Goal: Task Accomplishment & Management: Use online tool/utility

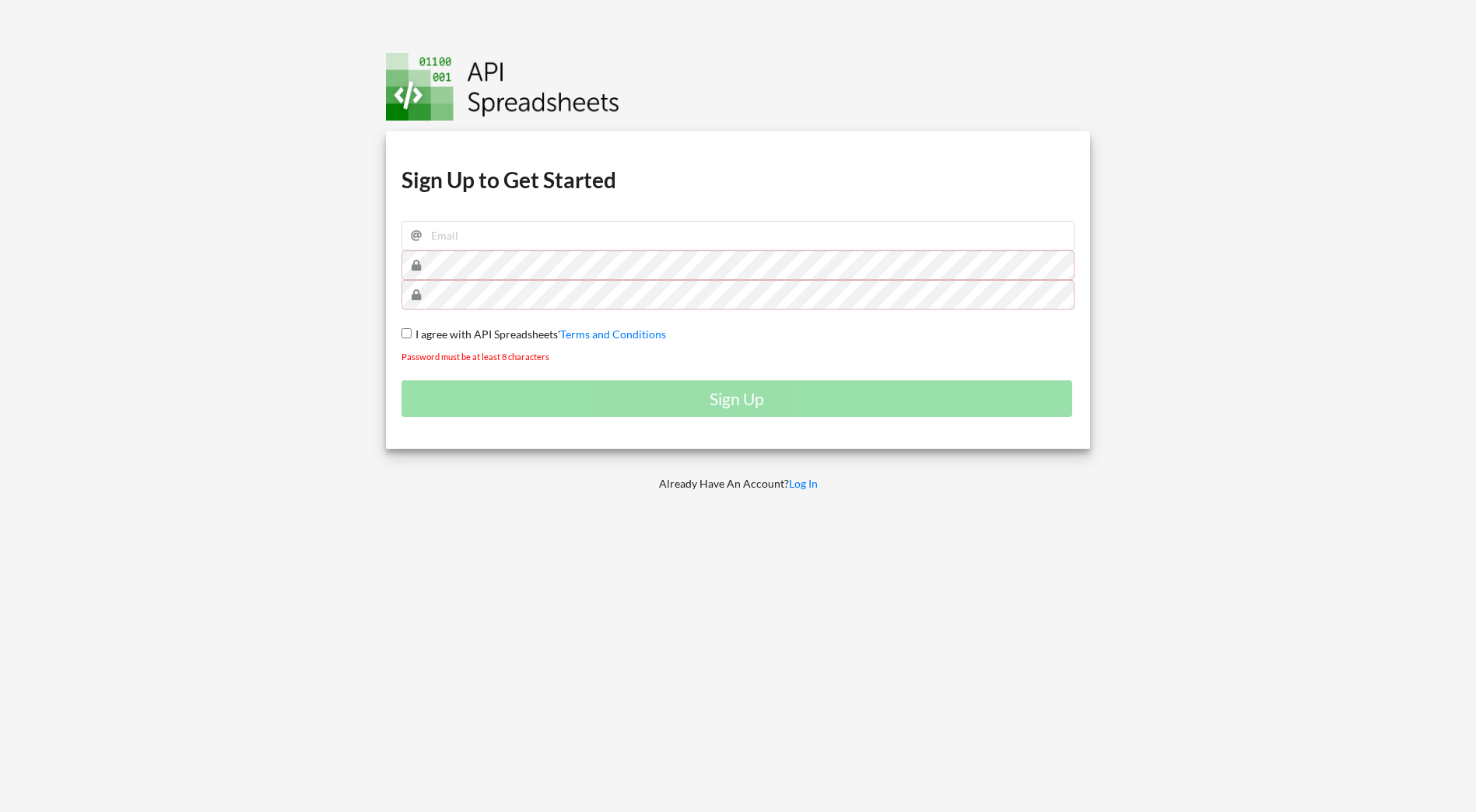
click at [578, 193] on h1 "Sign Up to Get Started" at bounding box center [738, 180] width 674 height 28
drag, startPoint x: 591, startPoint y: 221, endPoint x: 593, endPoint y: 240, distance: 19.1
click at [591, 221] on input "email" at bounding box center [738, 235] width 674 height 29
type input "[EMAIL_ADDRESS][DOMAIN_NAME]"
click at [225, 239] on div at bounding box center [175, 406] width 375 height 812
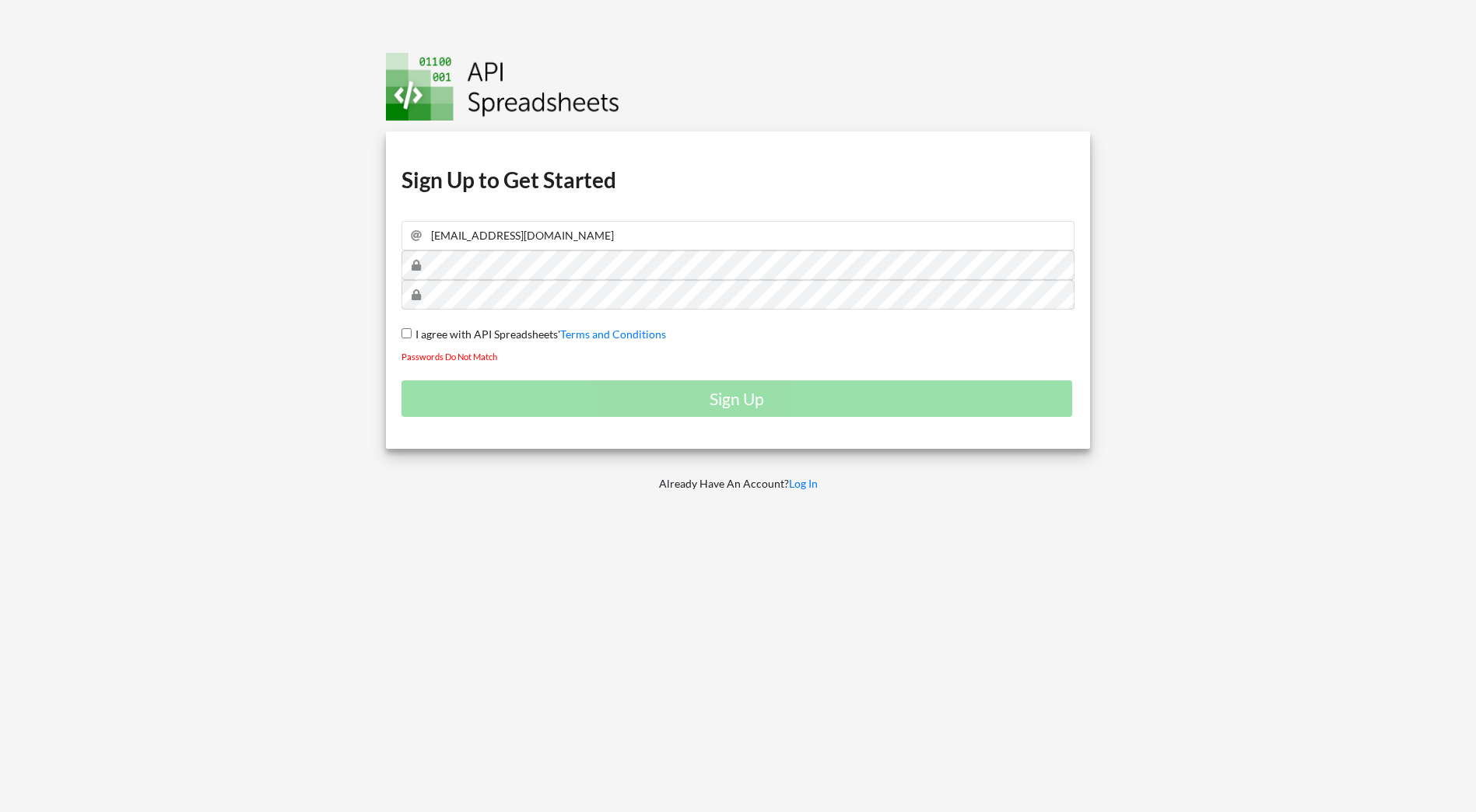
click at [429, 331] on span "I agree with API Spreadsheets'" at bounding box center [486, 334] width 149 height 13
click at [412, 331] on input "I agree with API Spreadsheets' Terms and Conditions" at bounding box center [406, 333] width 10 height 10
checkbox input "true"
click at [720, 398] on div "Sign Up" at bounding box center [738, 399] width 674 height 36
click at [244, 262] on div "Download hidden Download hidden Download hidden Download hidden Sign Up to Get …" at bounding box center [738, 406] width 1500 height 812
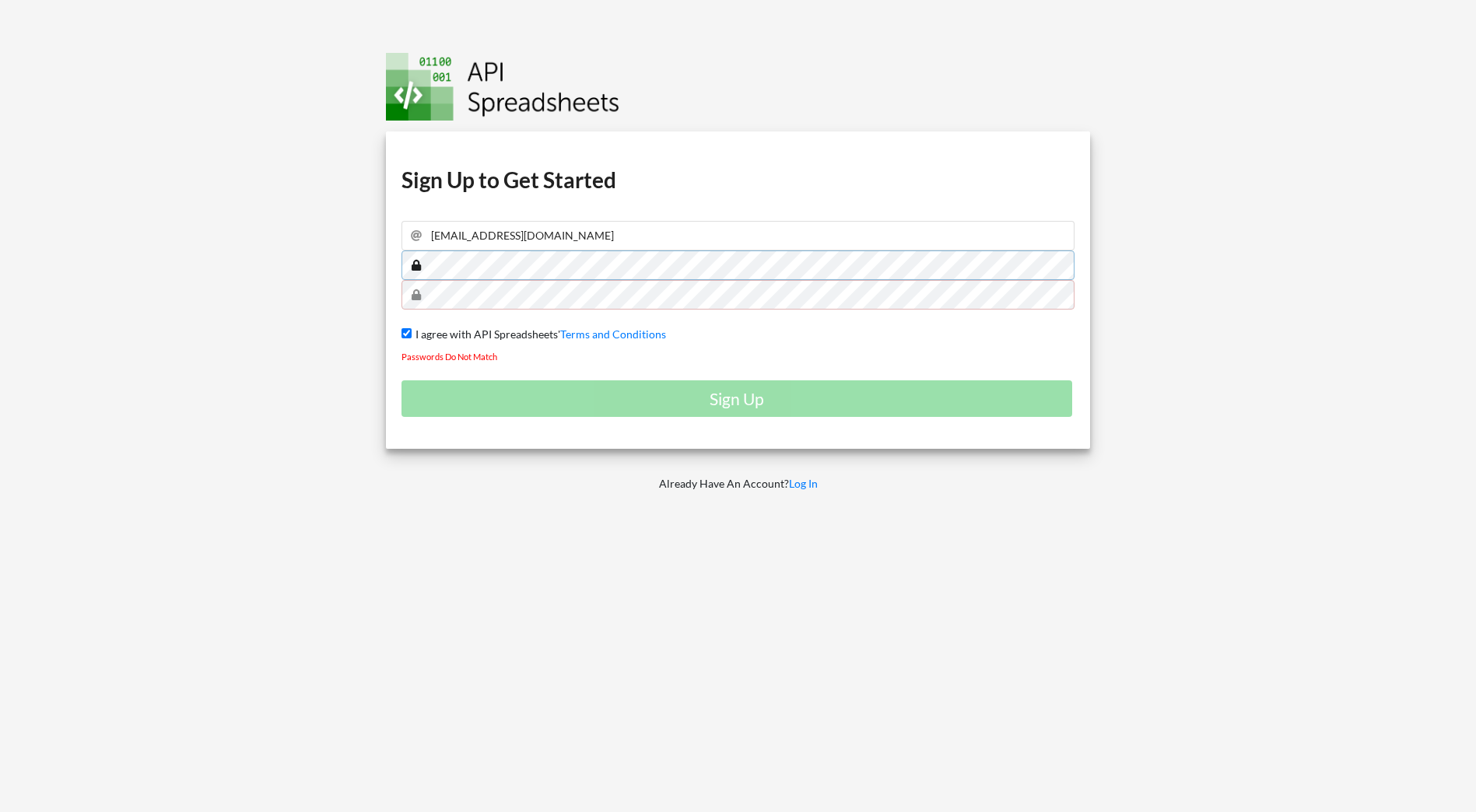
click at [108, 193] on div "Download hidden Download hidden Download hidden Download hidden Sign Up to Get …" at bounding box center [738, 406] width 1500 height 812
click at [8, 266] on div "Download hidden Download hidden Download hidden Download hidden Sign Up to Get …" at bounding box center [738, 406] width 1500 height 812
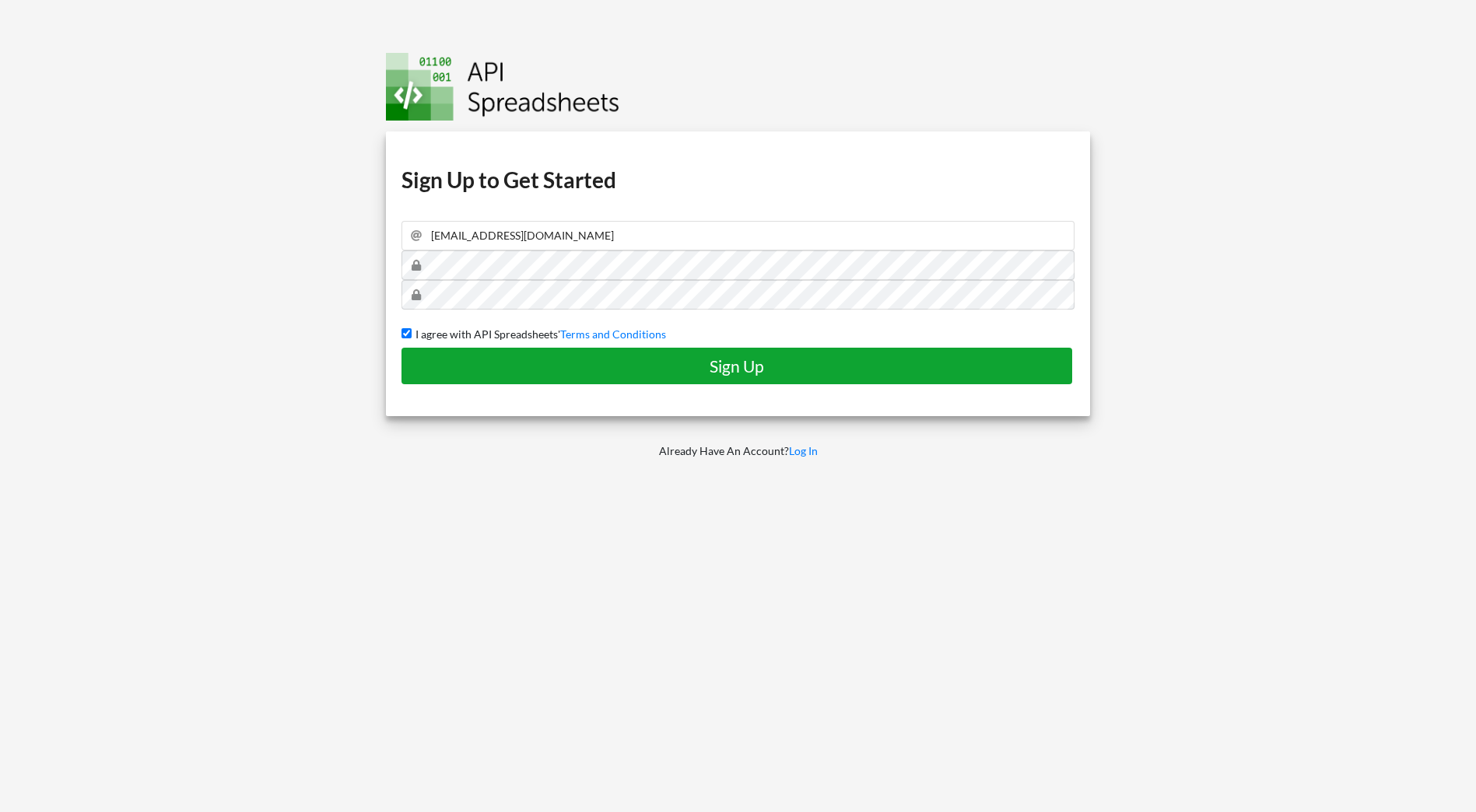
click at [718, 365] on h4 "Sign Up" at bounding box center [737, 365] width 638 height 19
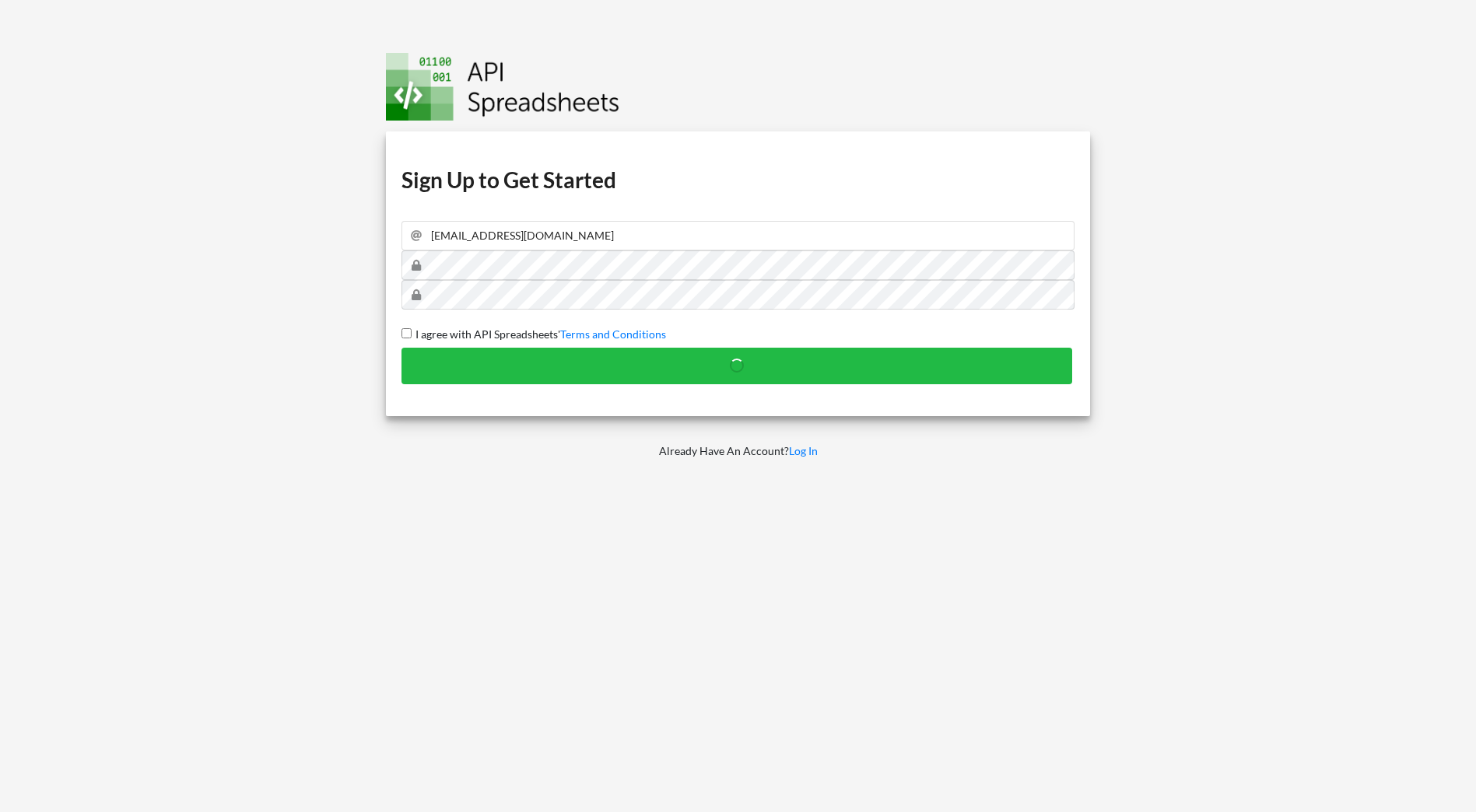
checkbox input "false"
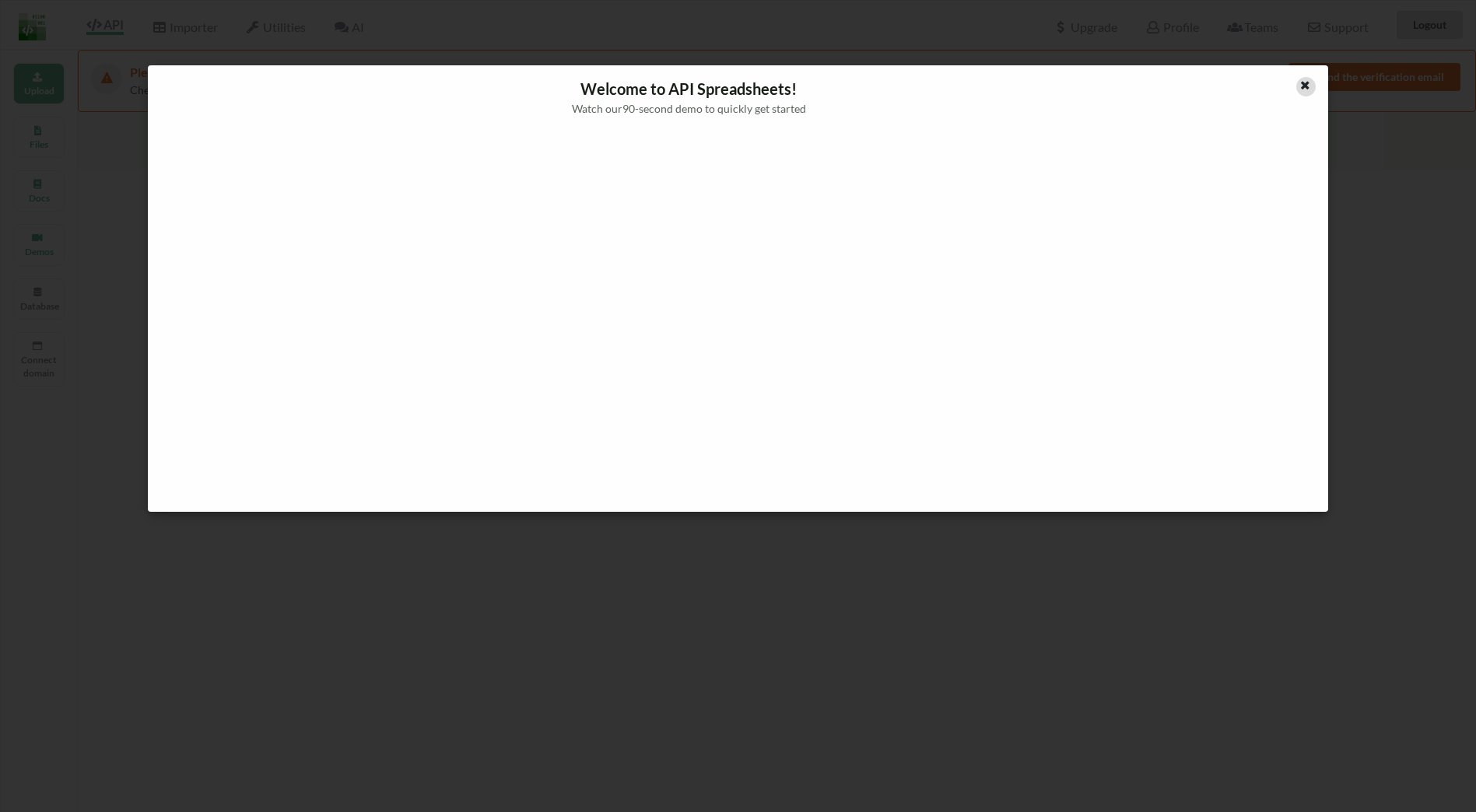
click at [1305, 88] on icon at bounding box center [1305, 83] width 13 height 11
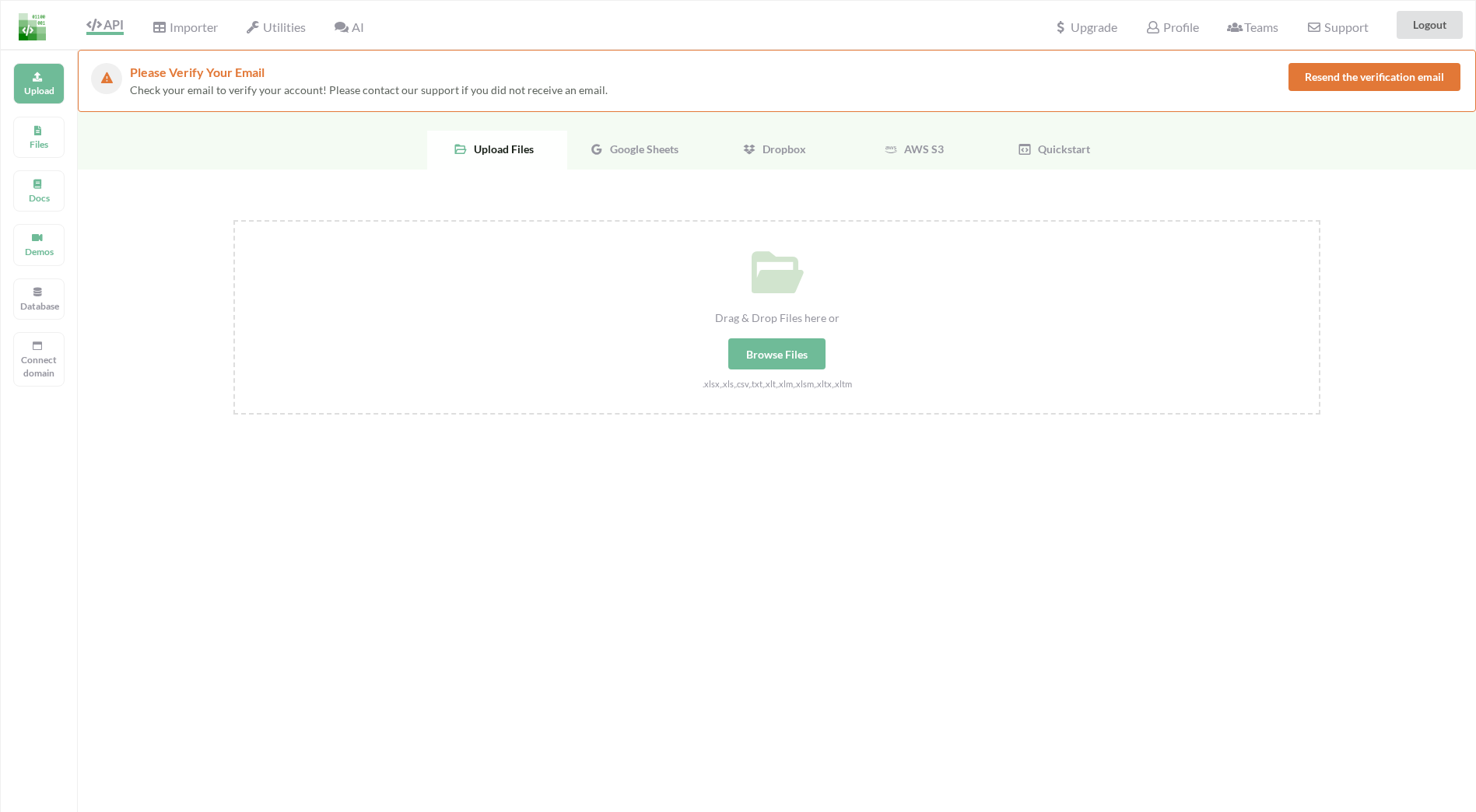
click at [1324, 276] on div "Drag & Drop Files here or Browse Files .xlsx,.xls,.csv,.txt,.xlt,.xlm,.xlsm,.xl…" at bounding box center [777, 479] width 1398 height 619
drag, startPoint x: 899, startPoint y: 473, endPoint x: 857, endPoint y: 444, distance: 51.0
click at [899, 473] on div "Drag & Drop Files here or Browse Files .xlsx,.xls,.csv,.txt,.xlt,.xlm,.xlsm,.xl…" at bounding box center [777, 479] width 1398 height 619
click at [758, 348] on div "Browse Files" at bounding box center [777, 354] width 98 height 31
click at [234, 220] on input "Drag & Drop Files here or Browse Files .xlsx,.xls,.csv,.txt,.xlt,.xlm,.xlsm,.xl…" at bounding box center [234, 220] width 0 height 0
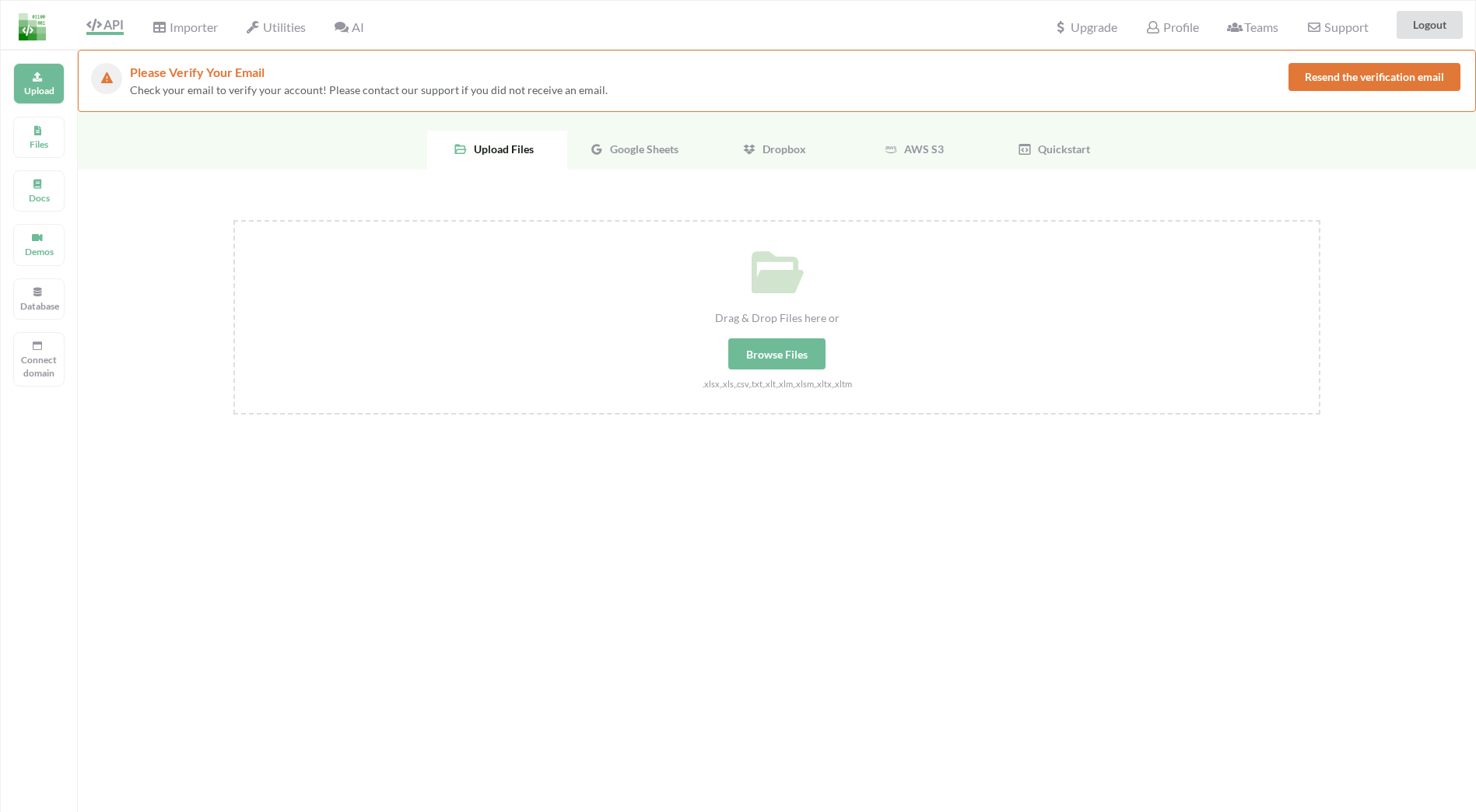
drag, startPoint x: 1009, startPoint y: 691, endPoint x: 1007, endPoint y: 681, distance: 10.2
click at [1009, 691] on div "Drag & Drop Files here or Browse Files .xlsx,.xls,.csv,.txt,.xlt,.xlm,.xlsm,.xl…" at bounding box center [777, 479] width 1398 height 619
click at [767, 359] on div "Browse Files" at bounding box center [777, 354] width 98 height 31
click at [234, 220] on input "Drag & Drop Files here or Browse Files .xlsx,.xls,.csv,.txt,.xlt,.xlm,.xlsm,.xl…" at bounding box center [234, 220] width 0 height 0
type input "C:\fakepath\bef_wall_0,7.xlsm"
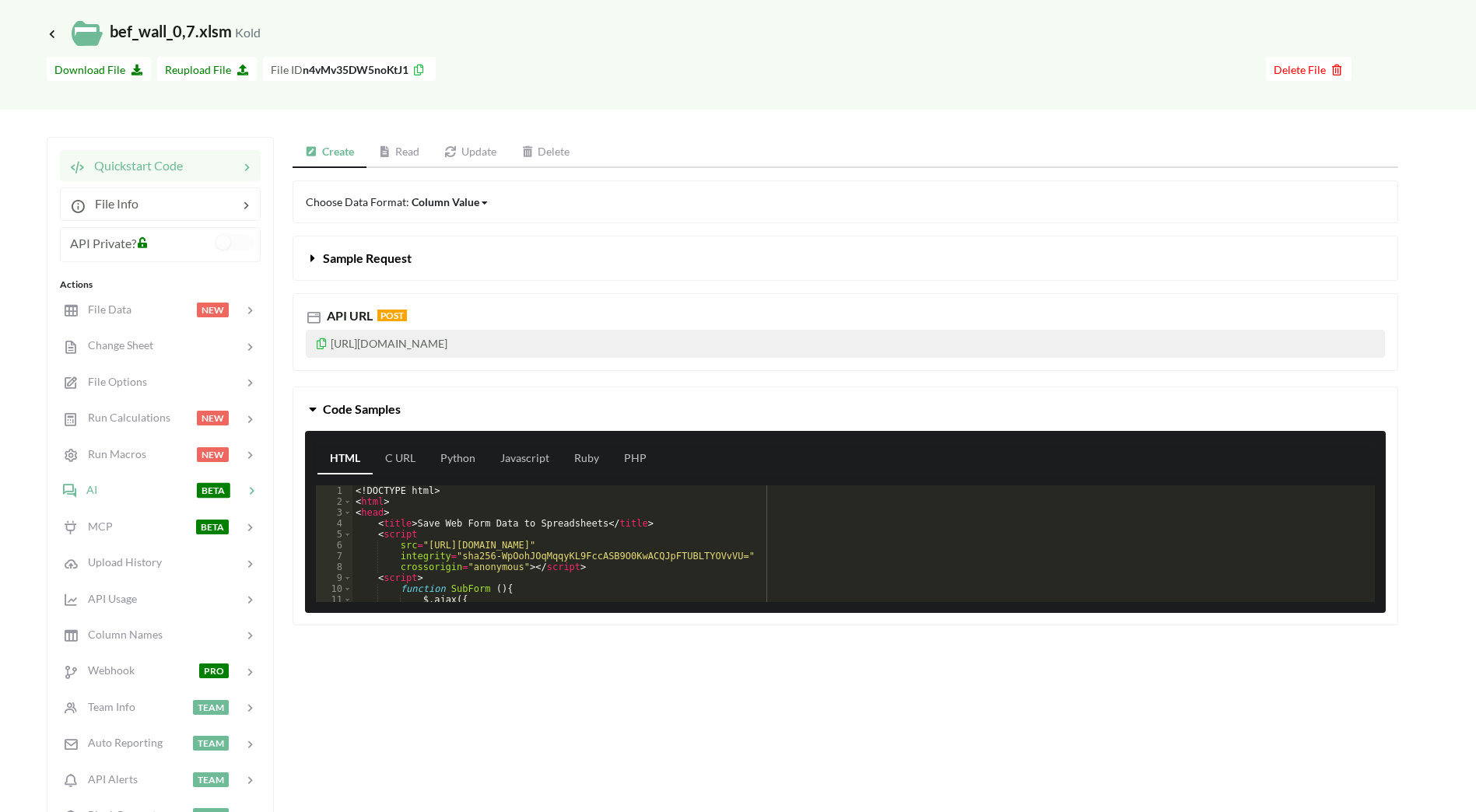
scroll to position [155, 0]
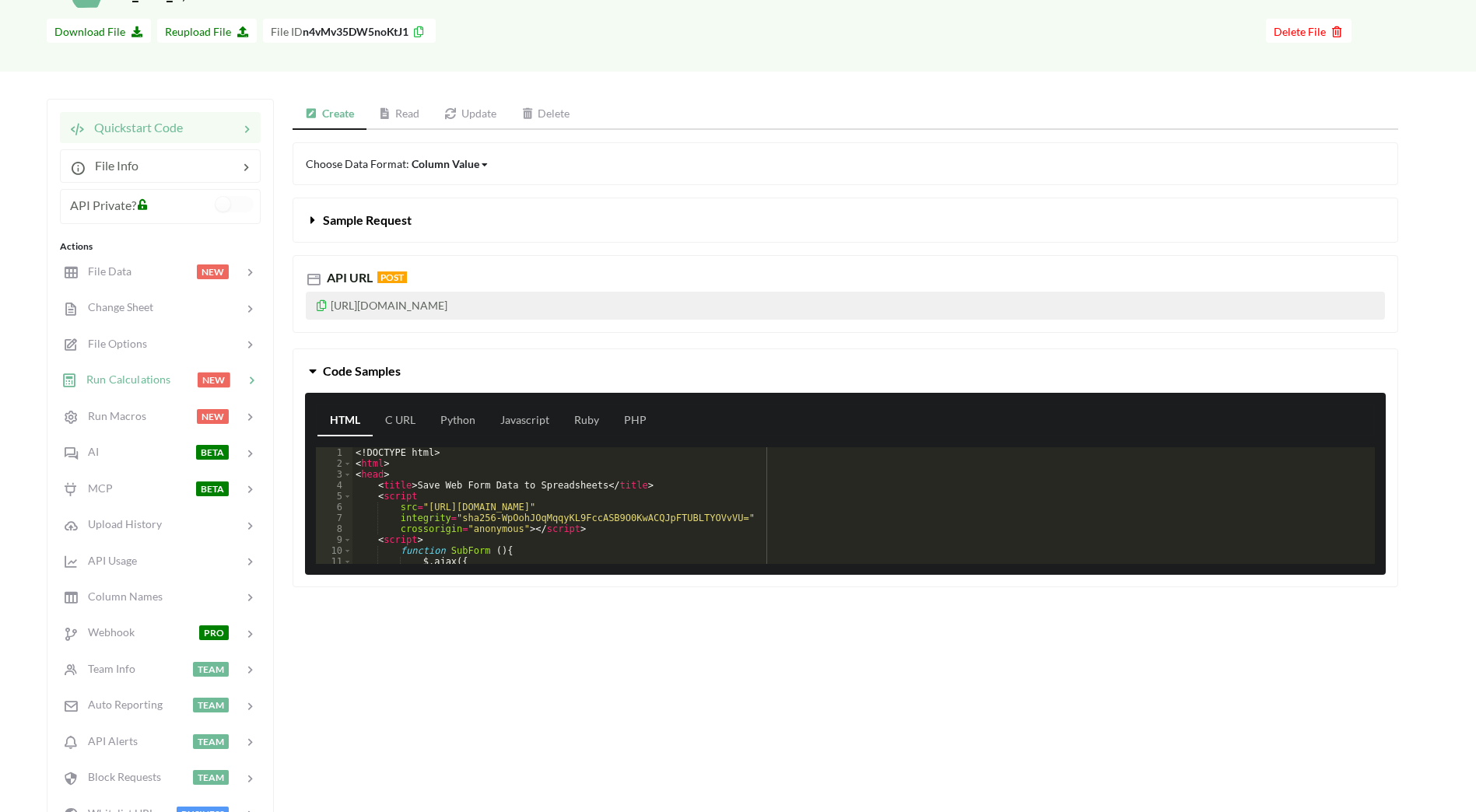
click at [161, 380] on span "Run Calculations" at bounding box center [123, 379] width 93 height 13
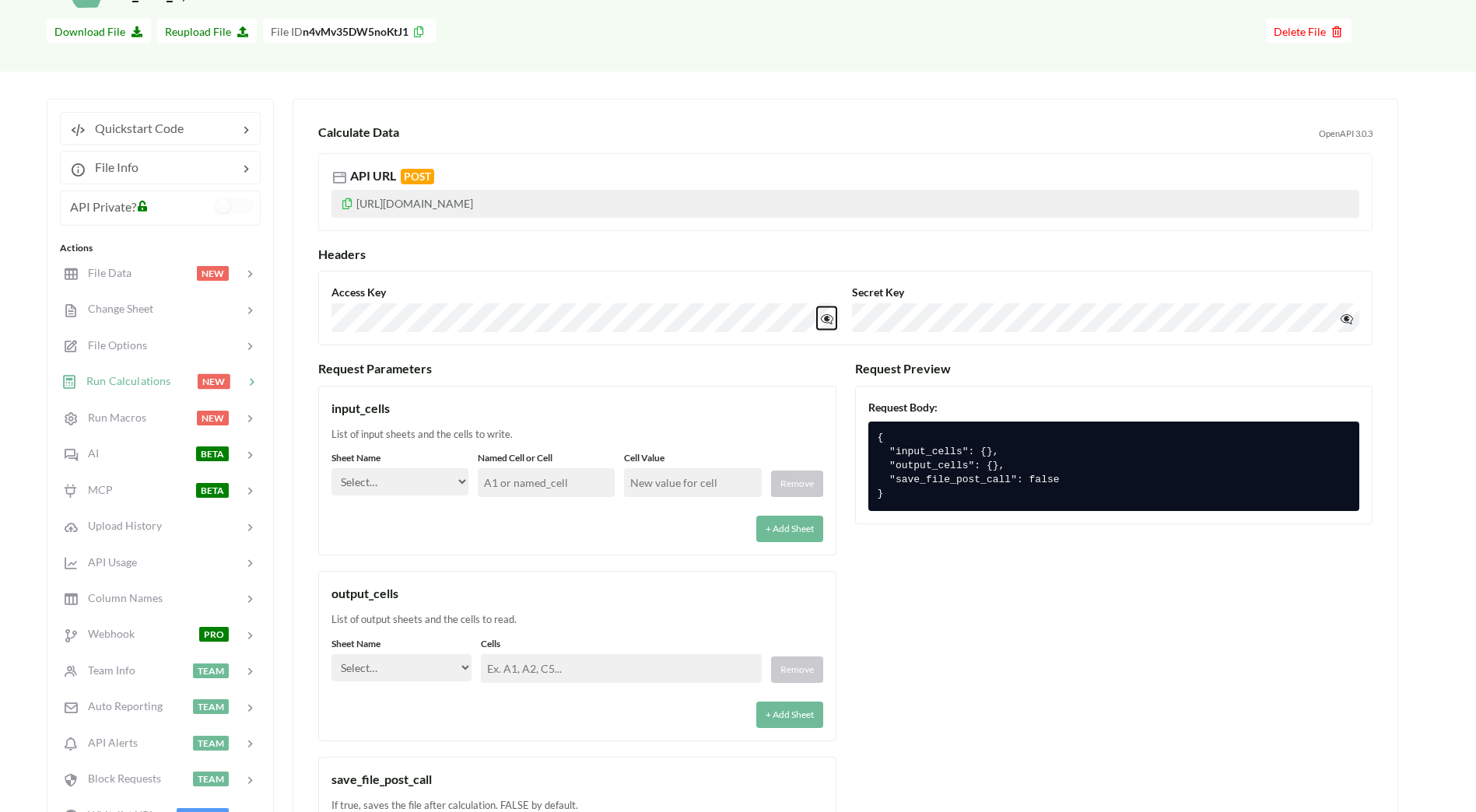
click at [817, 319] on button "👁️‍🗨️" at bounding box center [826, 318] width 19 height 23
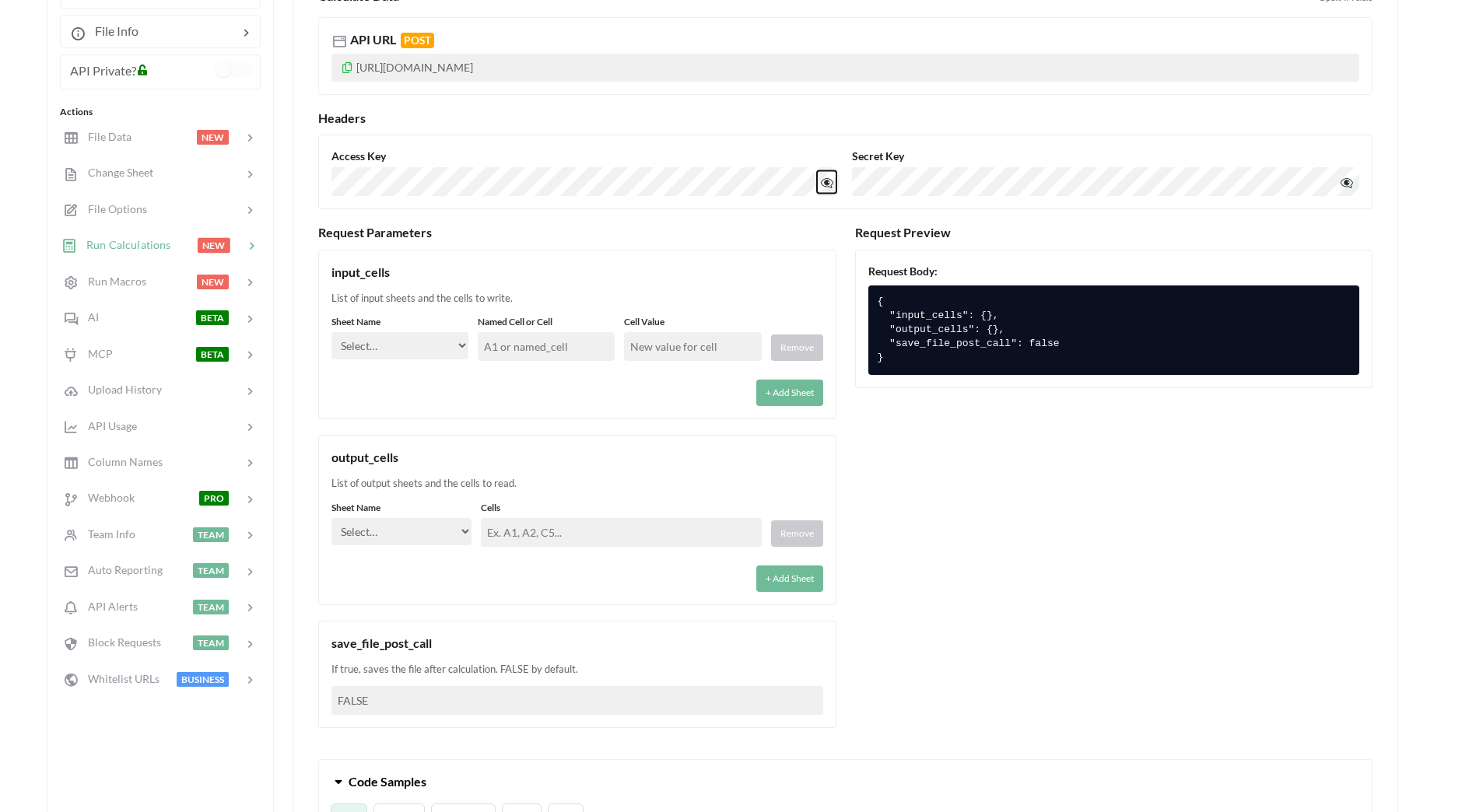
scroll to position [311, 0]
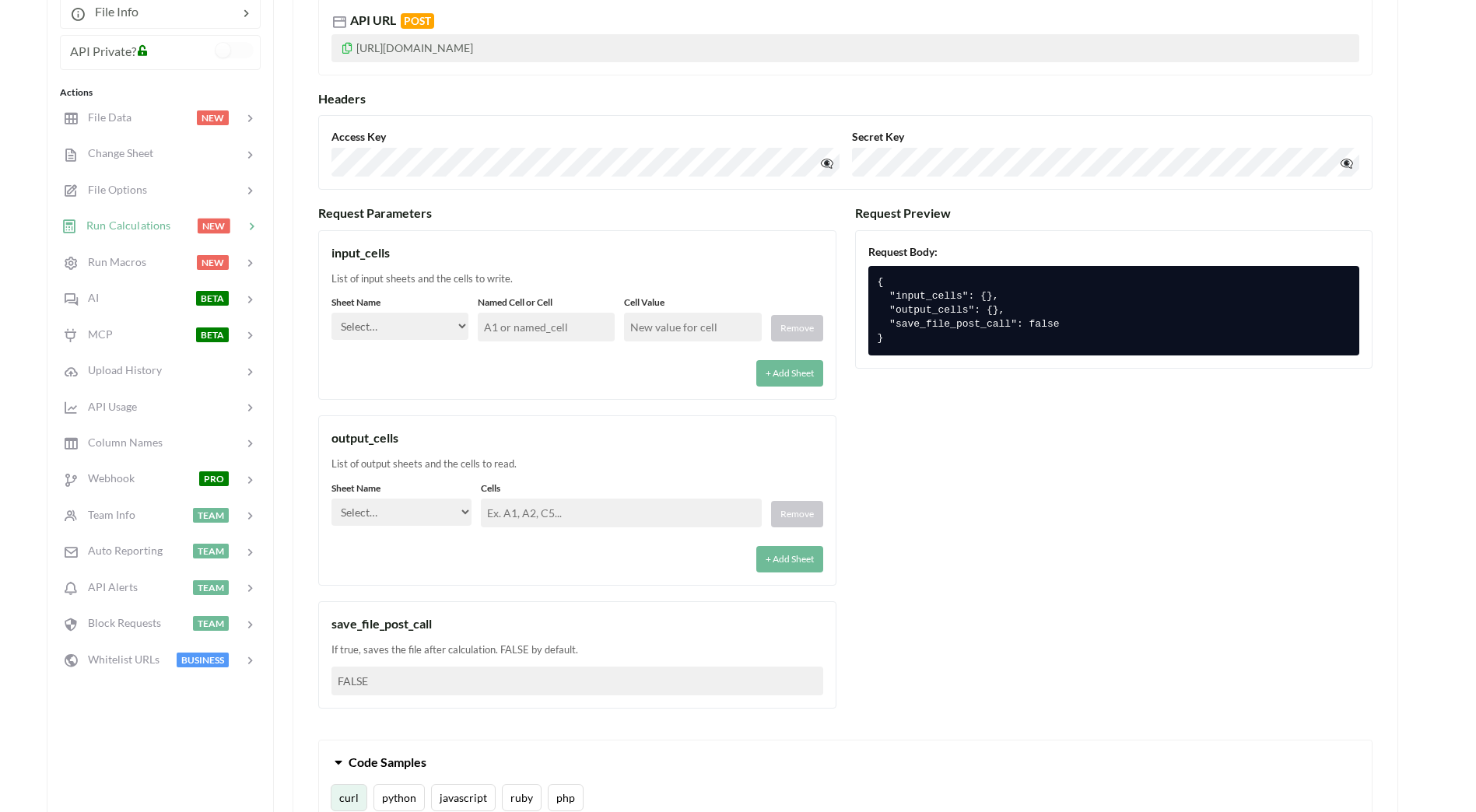
click at [466, 326] on select "Select… Kold Brand Ark1 Firsidig Makro" at bounding box center [400, 327] width 137 height 27
click at [616, 366] on div "+ Add Sheet" at bounding box center [577, 368] width 492 height 36
click at [551, 340] on input "text" at bounding box center [546, 328] width 137 height 29
click at [569, 364] on div "+ Add Sheet" at bounding box center [577, 368] width 492 height 36
click at [445, 319] on select "Select… Kold Brand Ark1 Firsidig Makro" at bounding box center [400, 327] width 137 height 27
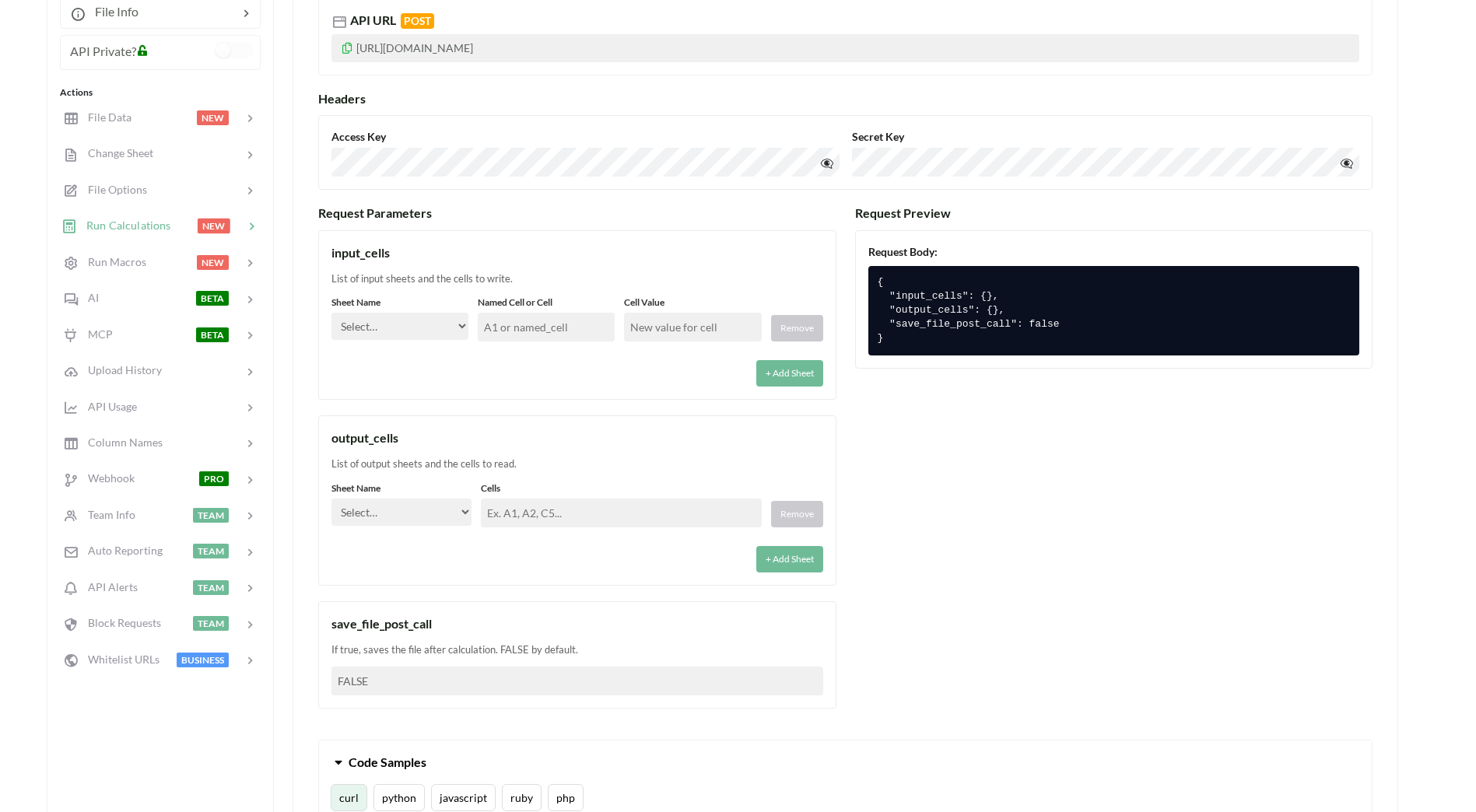
select select "Kold"
click at [331, 313] on select "Select… Kold Brand Ark1 Firsidig Makro" at bounding box center [400, 327] width 137 height 27
click at [547, 328] on input "text" at bounding box center [546, 328] width 137 height 29
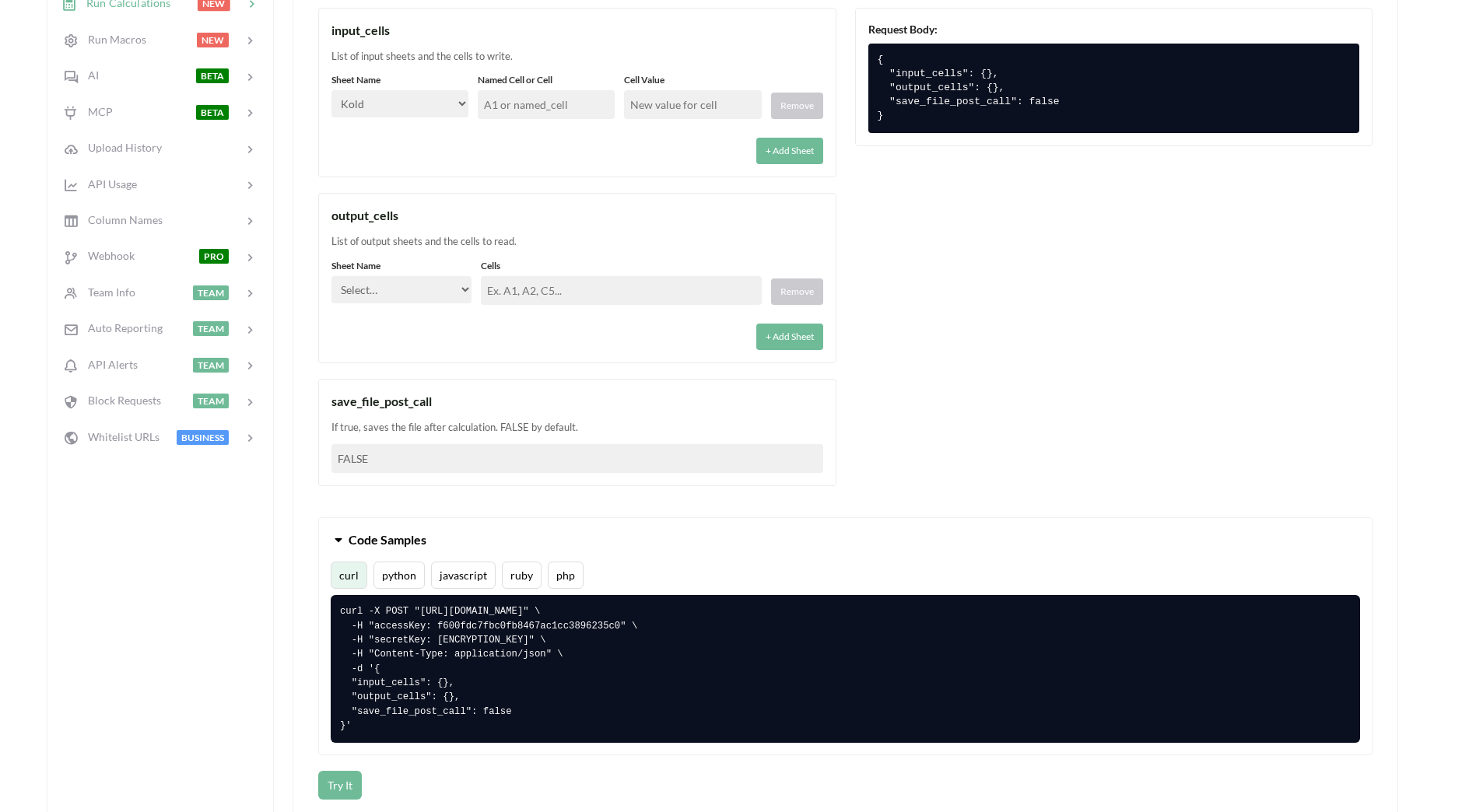
scroll to position [545, 0]
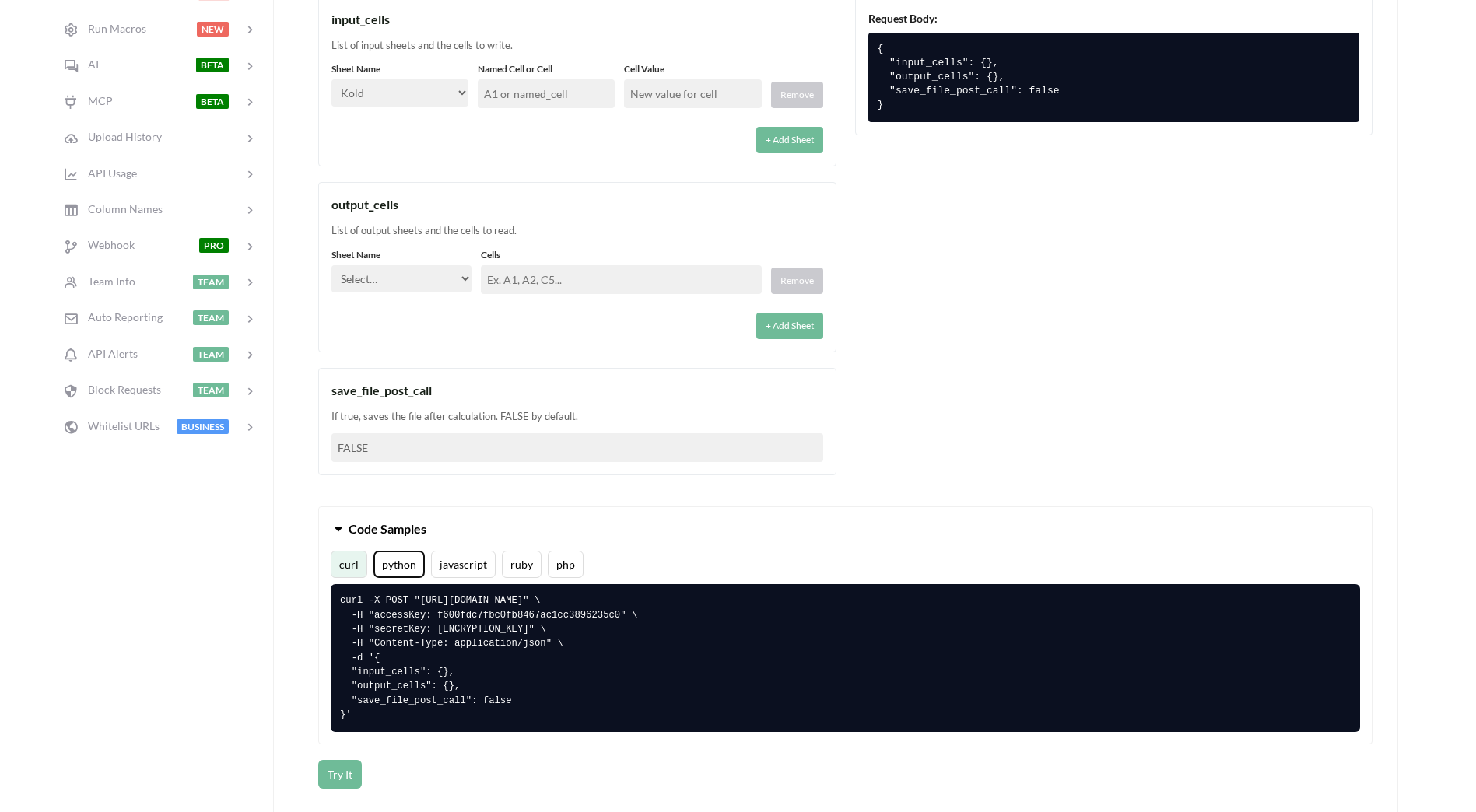
click at [387, 567] on button "python" at bounding box center [399, 565] width 51 height 27
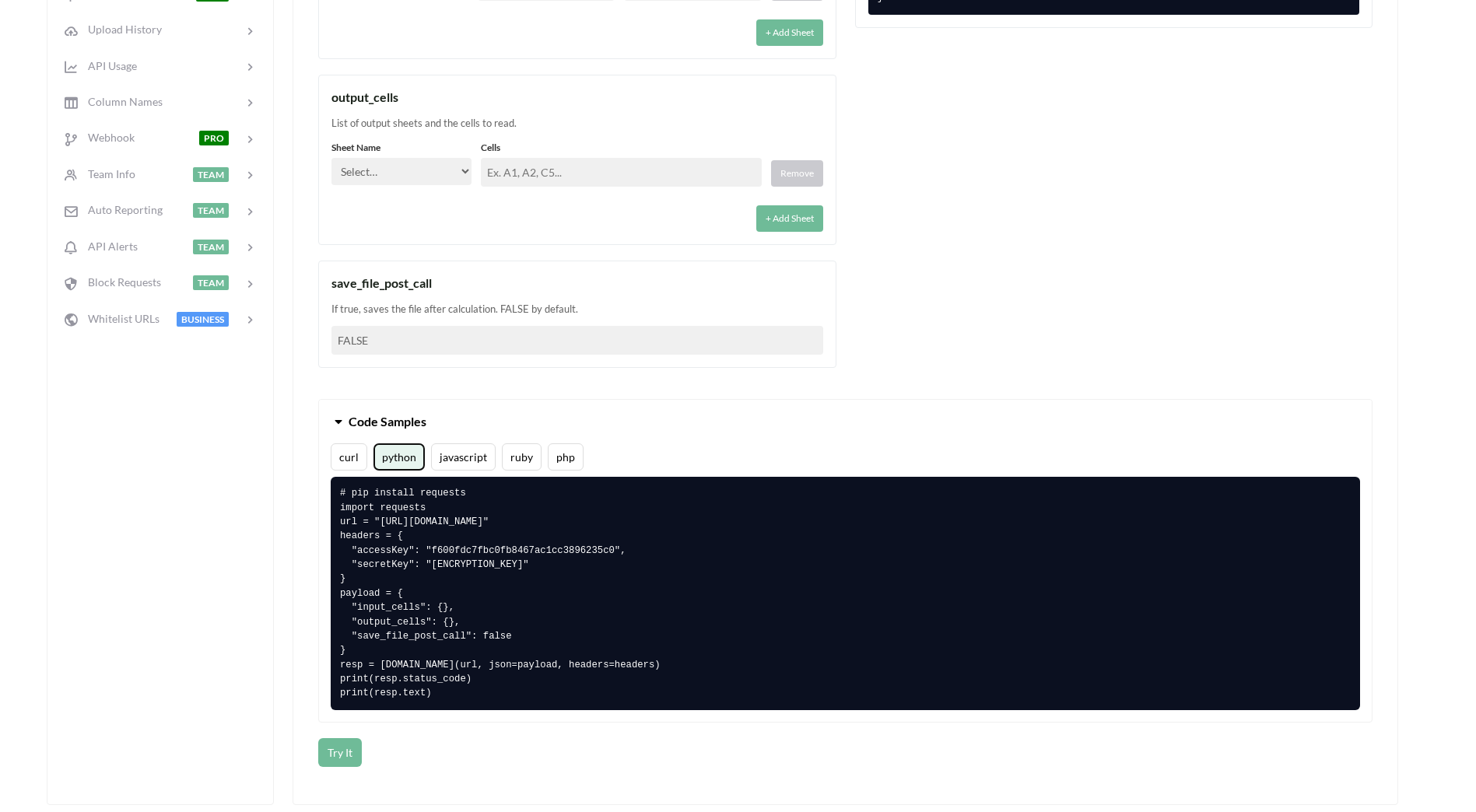
scroll to position [700, 0]
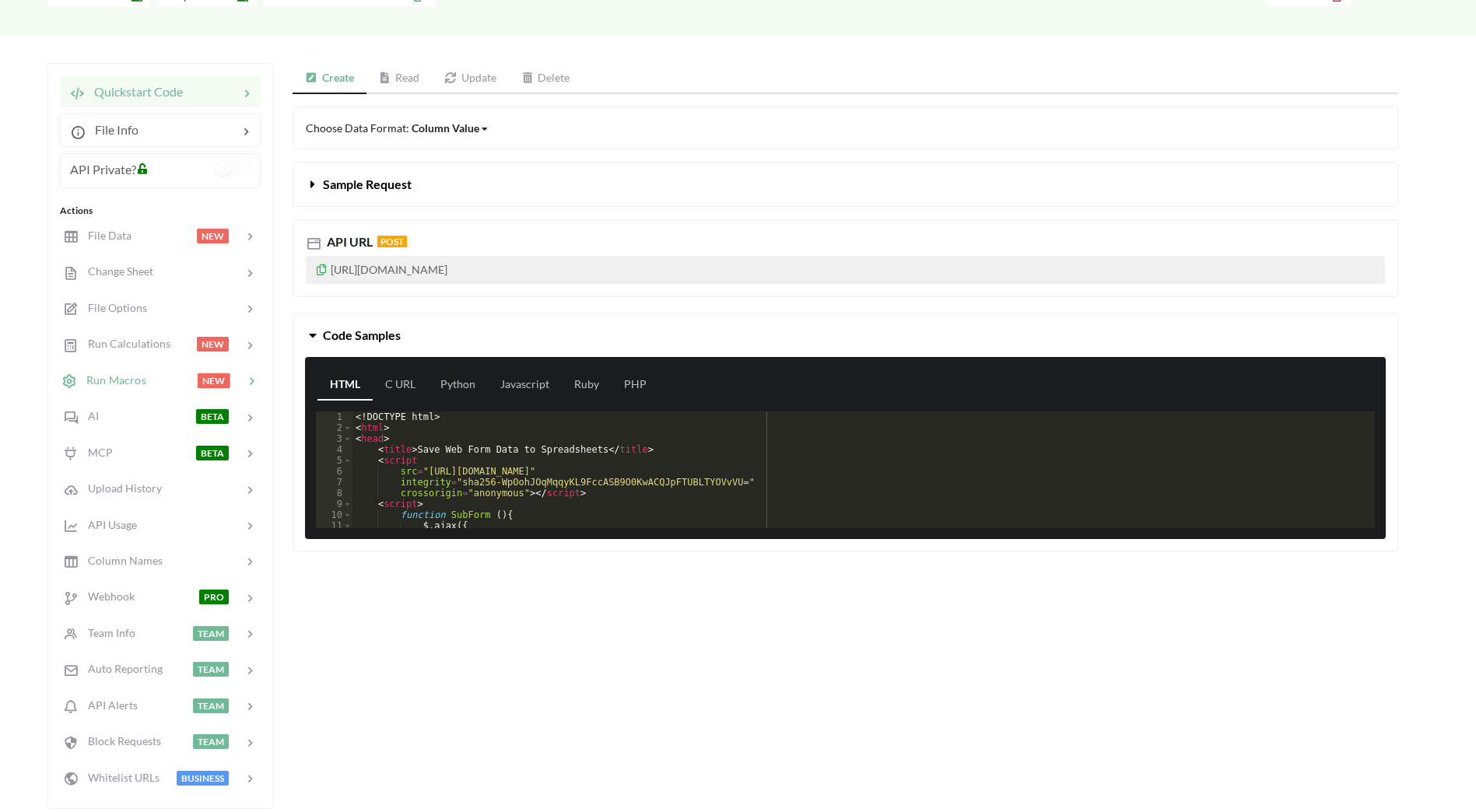
scroll to position [155, 0]
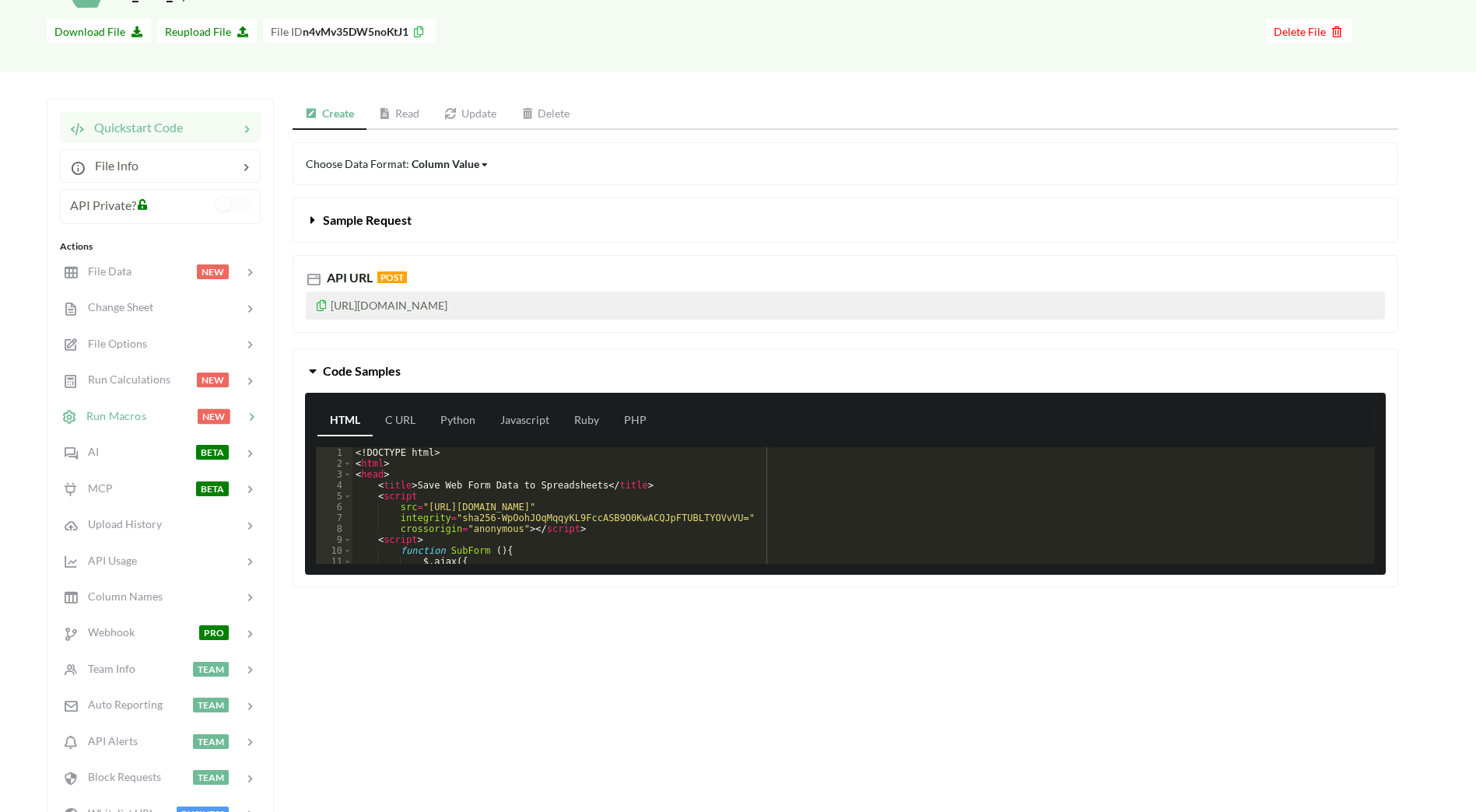
click at [125, 415] on span "Run Macros" at bounding box center [111, 415] width 69 height 13
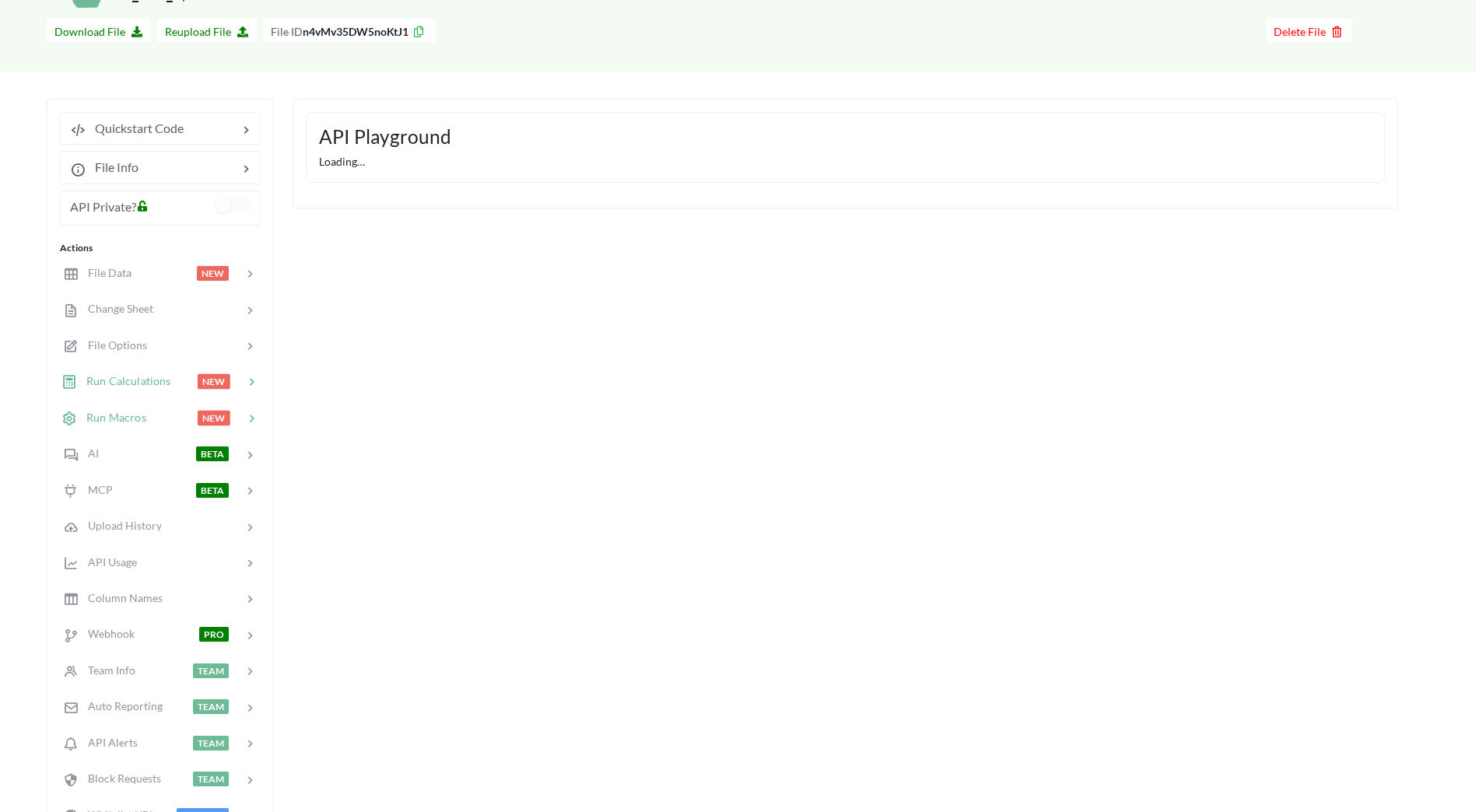
select select "macro"
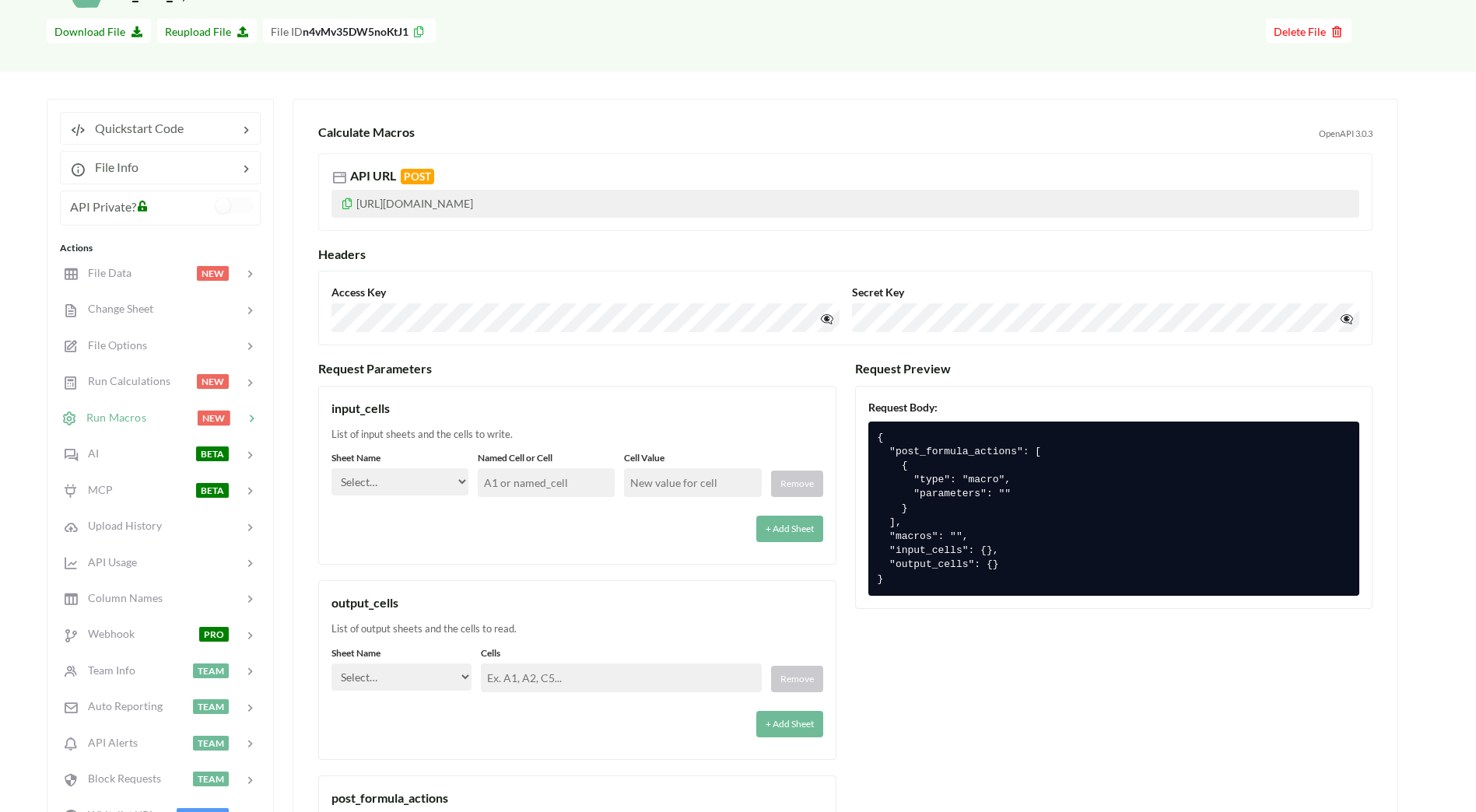
click at [425, 474] on select "Select… Kold Brand Ark1 Firsidig Makro" at bounding box center [400, 482] width 137 height 27
click at [434, 456] on label "Sheet Name" at bounding box center [400, 457] width 137 height 14
click at [144, 385] on span "Run Calculations" at bounding box center [123, 380] width 93 height 13
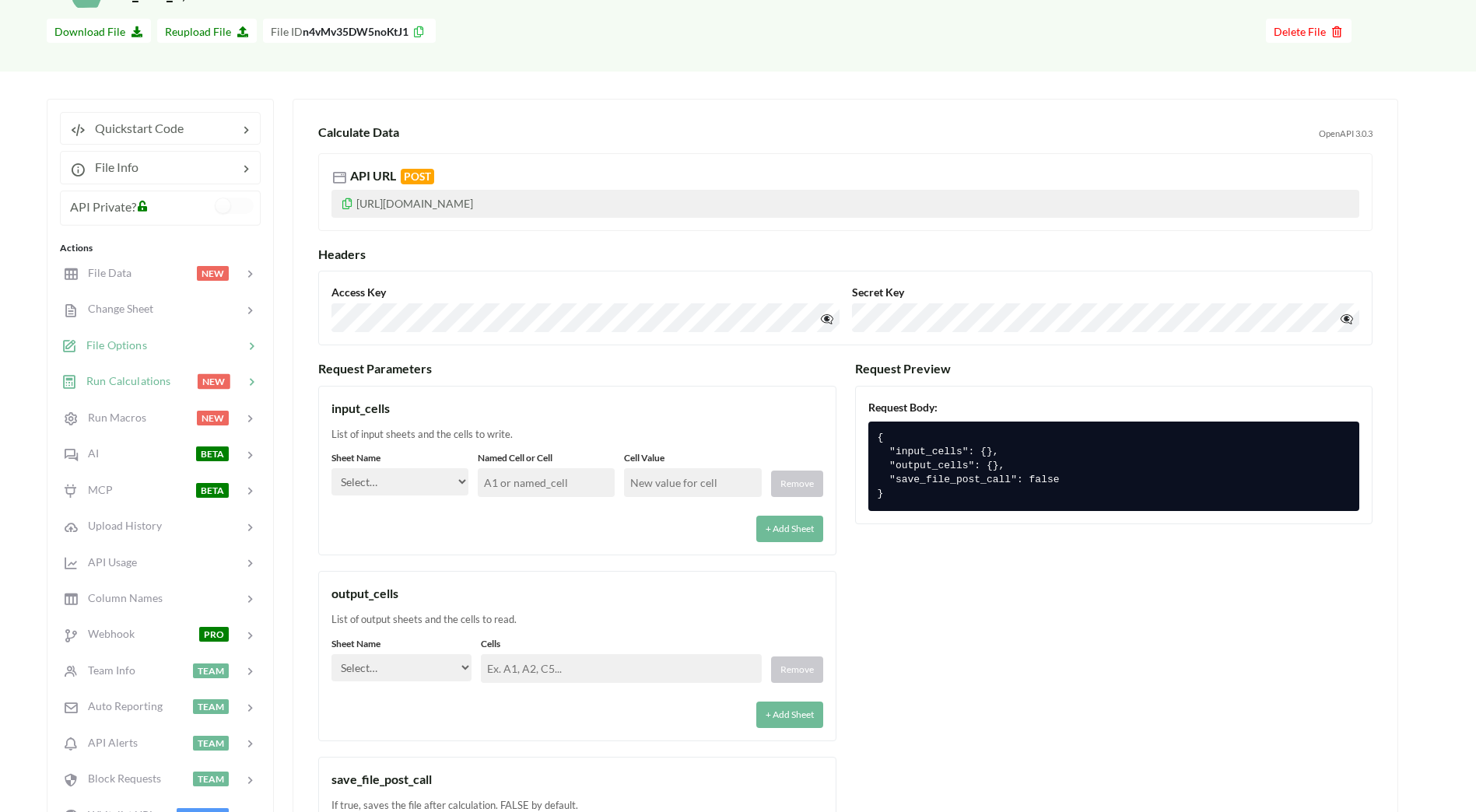
click at [198, 343] on div at bounding box center [195, 346] width 97 height 18
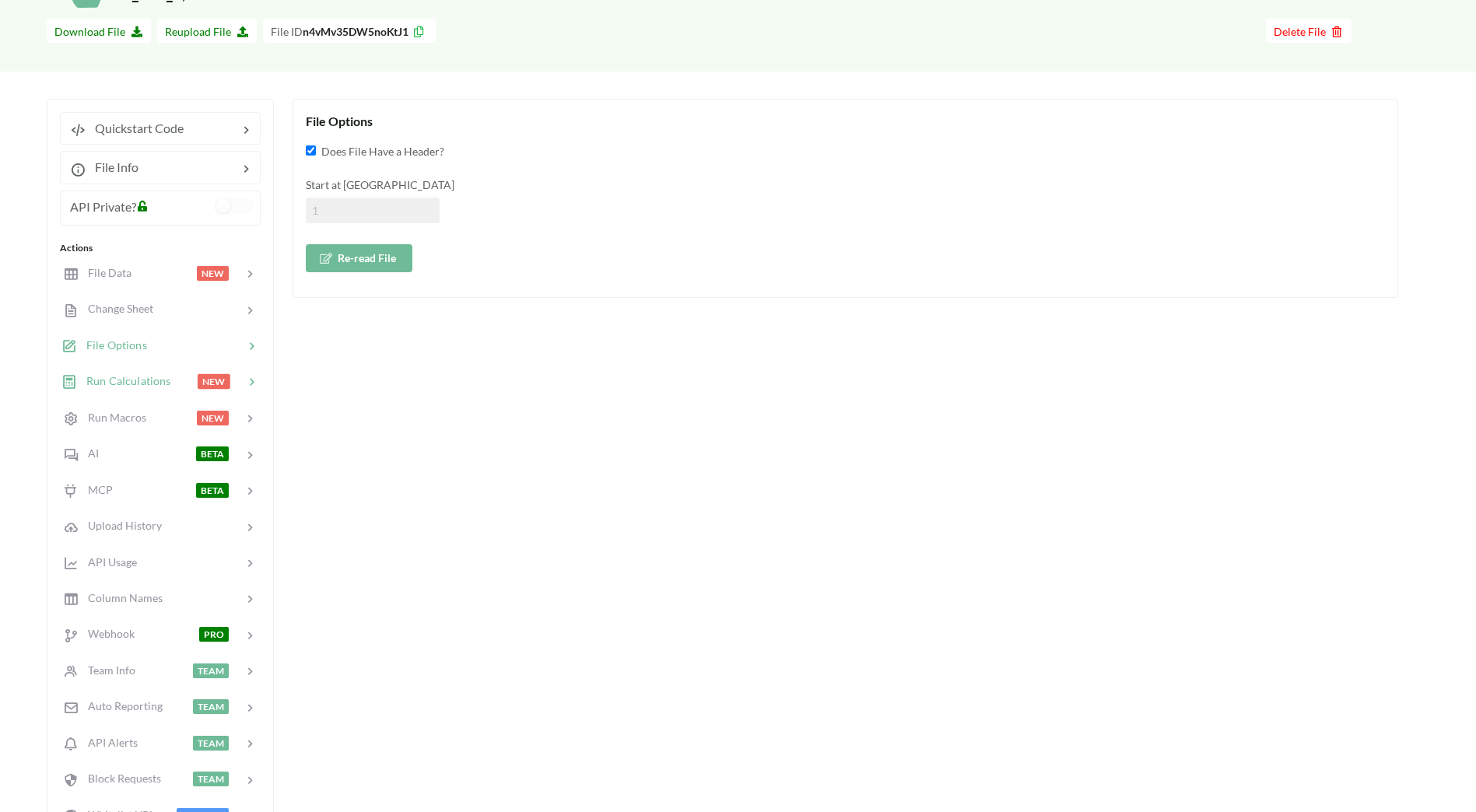
click at [152, 381] on span "Run Calculations" at bounding box center [123, 380] width 93 height 13
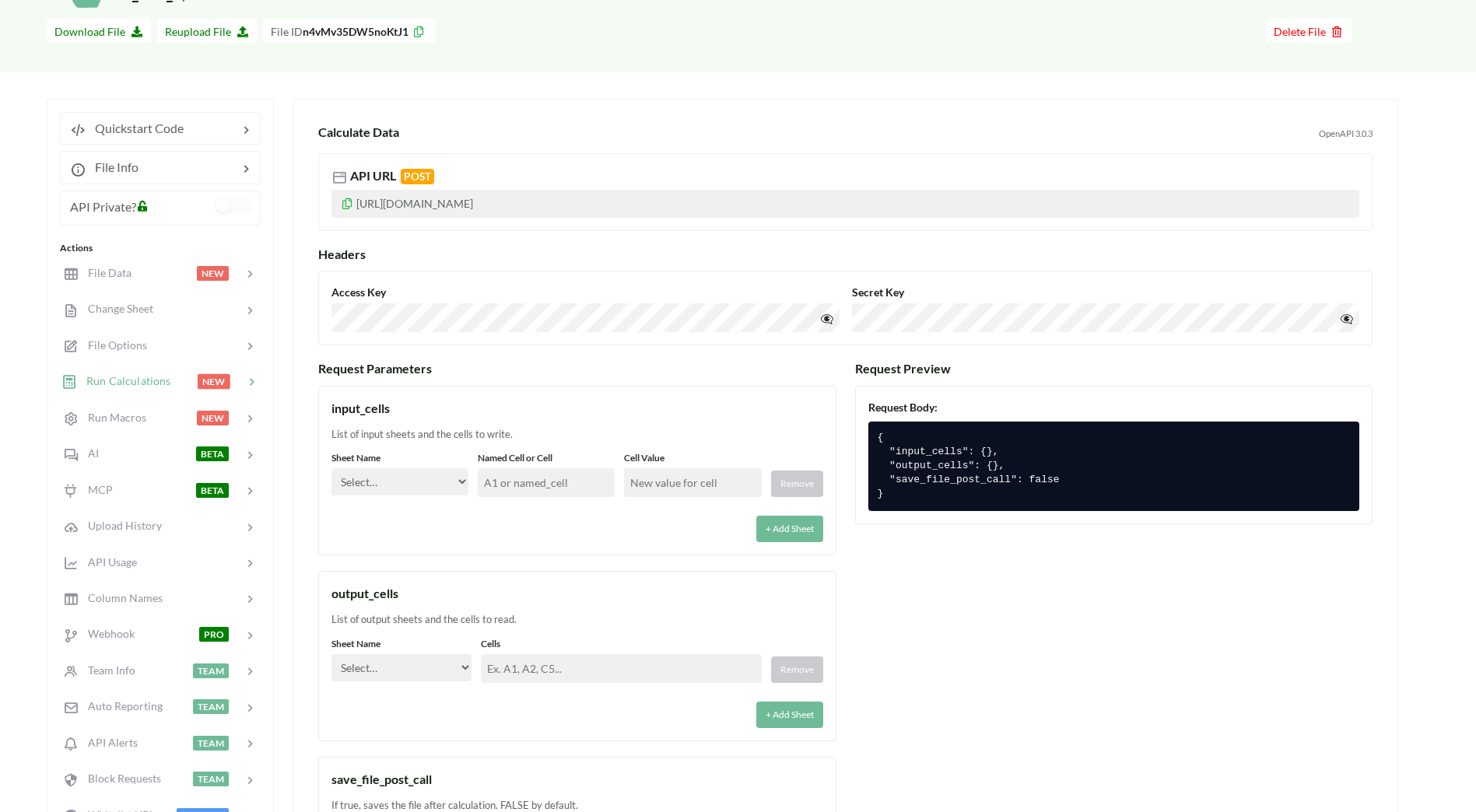
drag, startPoint x: 434, startPoint y: 487, endPoint x: 453, endPoint y: 485, distance: 19.1
click at [438, 486] on select "Select… Kold Brand Ark1 Firsidig Makro" at bounding box center [400, 482] width 137 height 27
select select "Kold"
click at [331, 468] on select "Select… Kold Brand Ark1 Firsidig Makro" at bounding box center [400, 482] width 137 height 27
click at [554, 486] on input "text" at bounding box center [546, 483] width 137 height 29
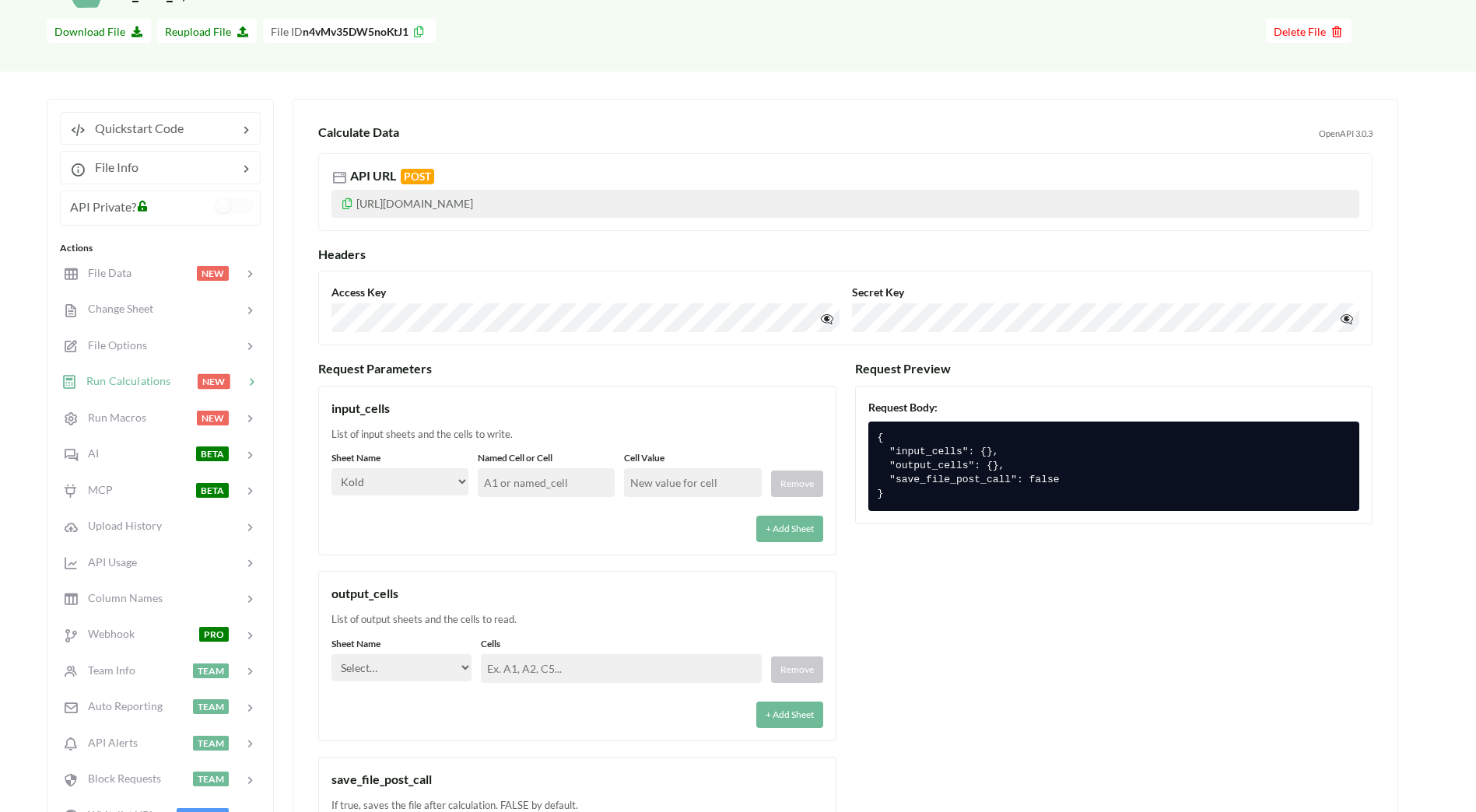
click at [649, 778] on div "save_file_post_call" at bounding box center [577, 779] width 492 height 18
click at [527, 470] on input "text" at bounding box center [546, 483] width 137 height 29
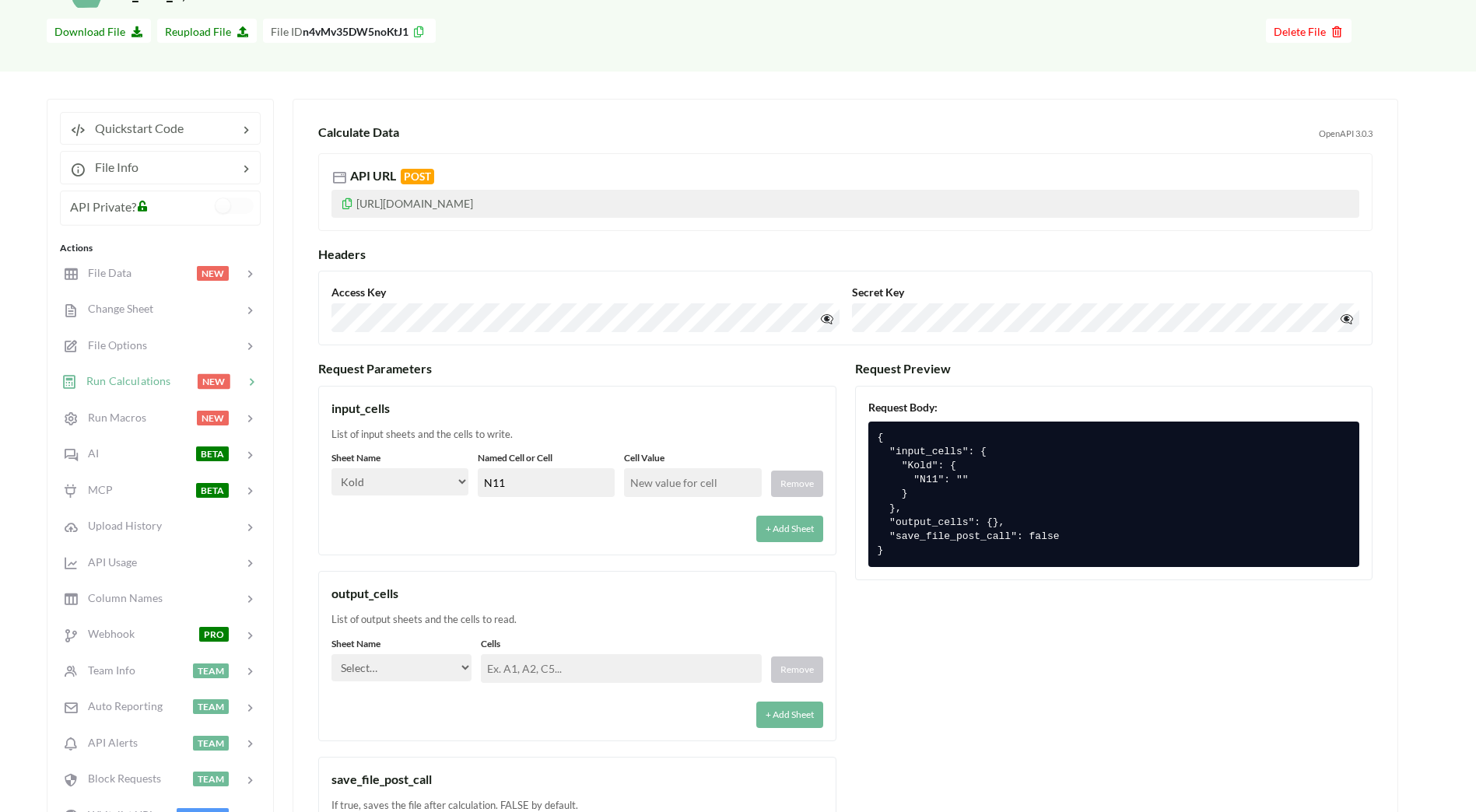
type input "N11"
click at [667, 476] on input "text" at bounding box center [693, 483] width 137 height 29
type input "3000"
click at [673, 557] on div "input_cells List of input sheets and the cells to write. Sheet Name Select… Kol…" at bounding box center [578, 625] width 518 height 479
click at [458, 666] on select "Select… Kold Brand Ark1 Firsidig Makro" at bounding box center [401, 668] width 140 height 27
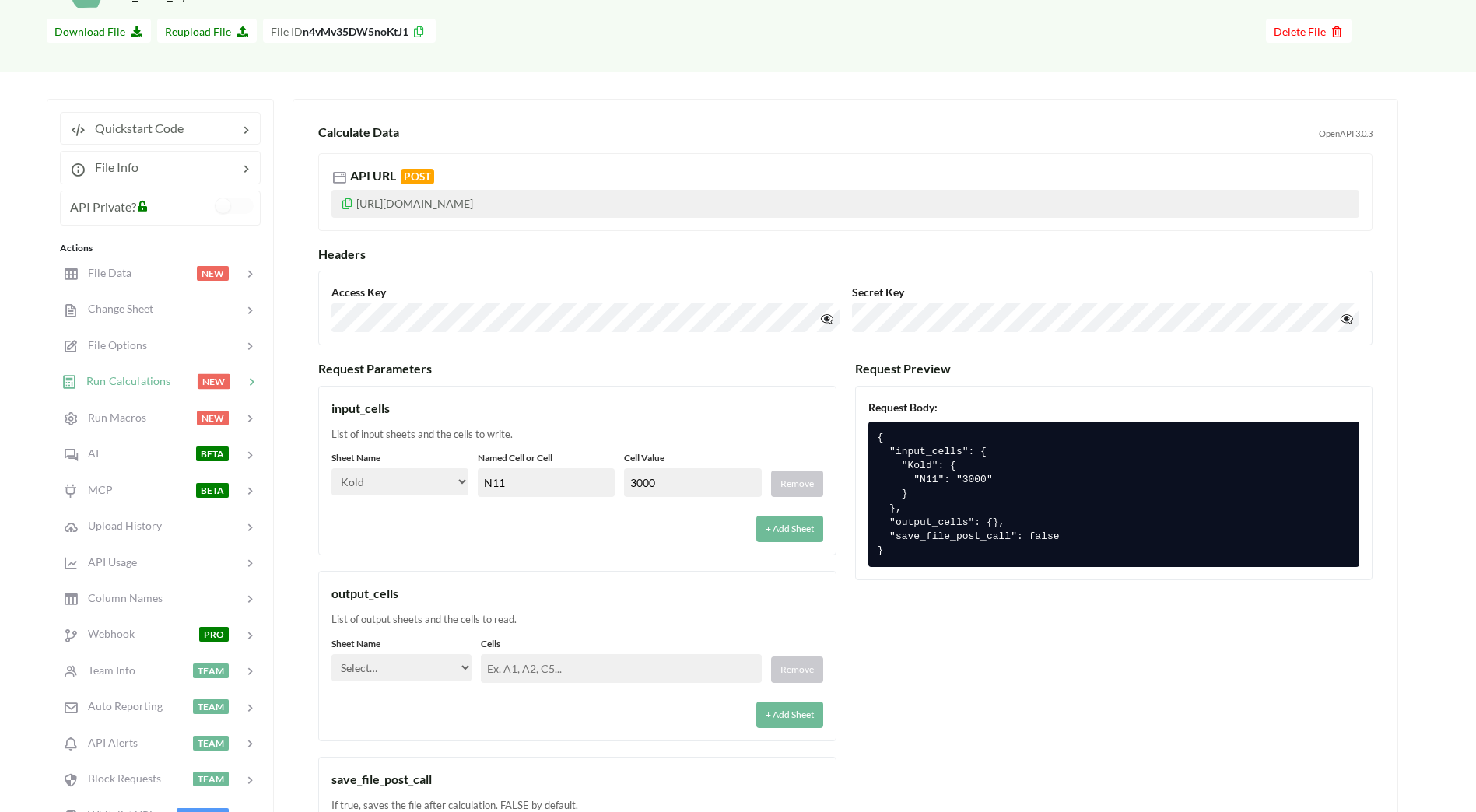
select select "Kold"
click at [331, 654] on select "Select… Kold Brand Ark1 Firsidig Makro" at bounding box center [401, 668] width 140 height 27
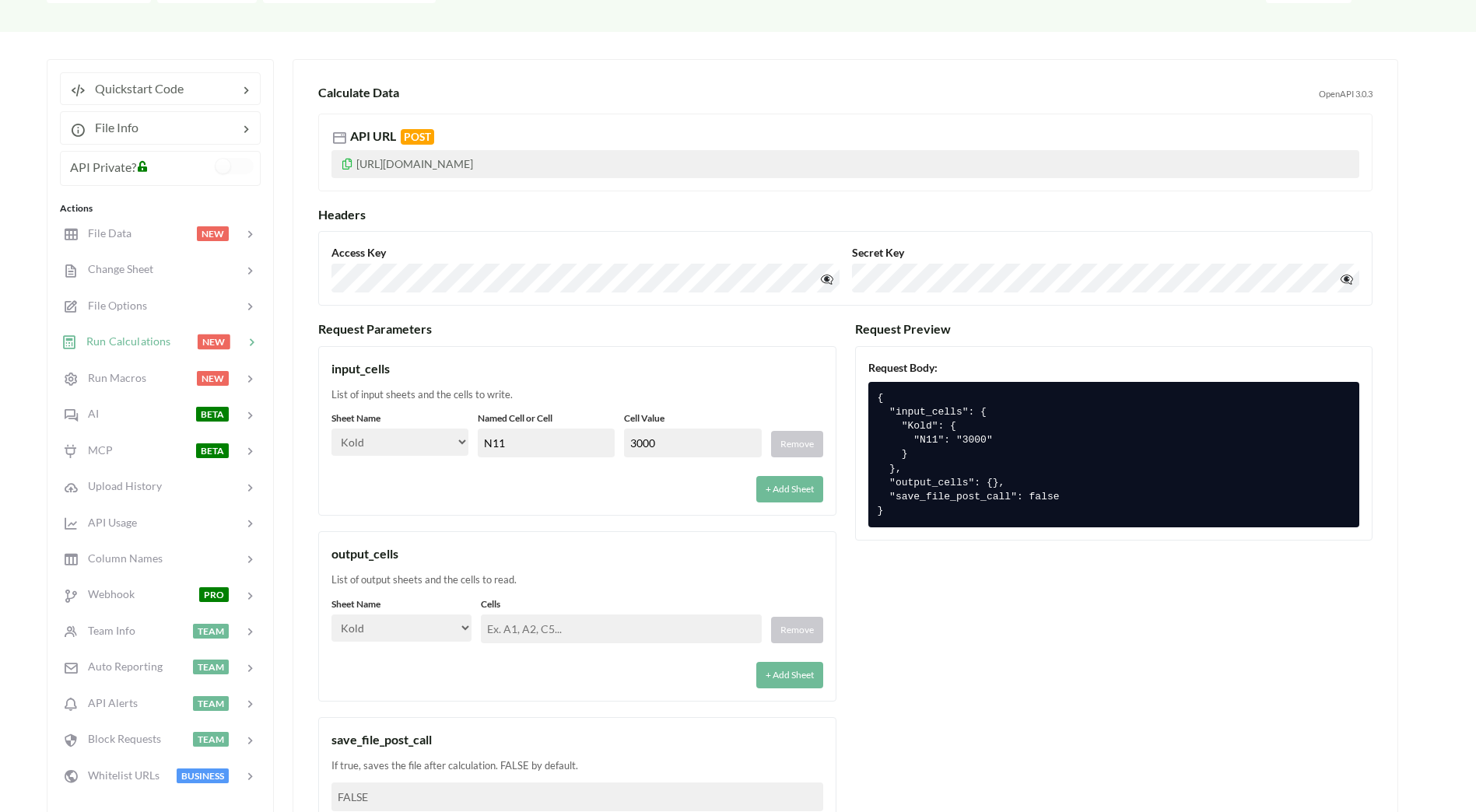
scroll to position [234, 0]
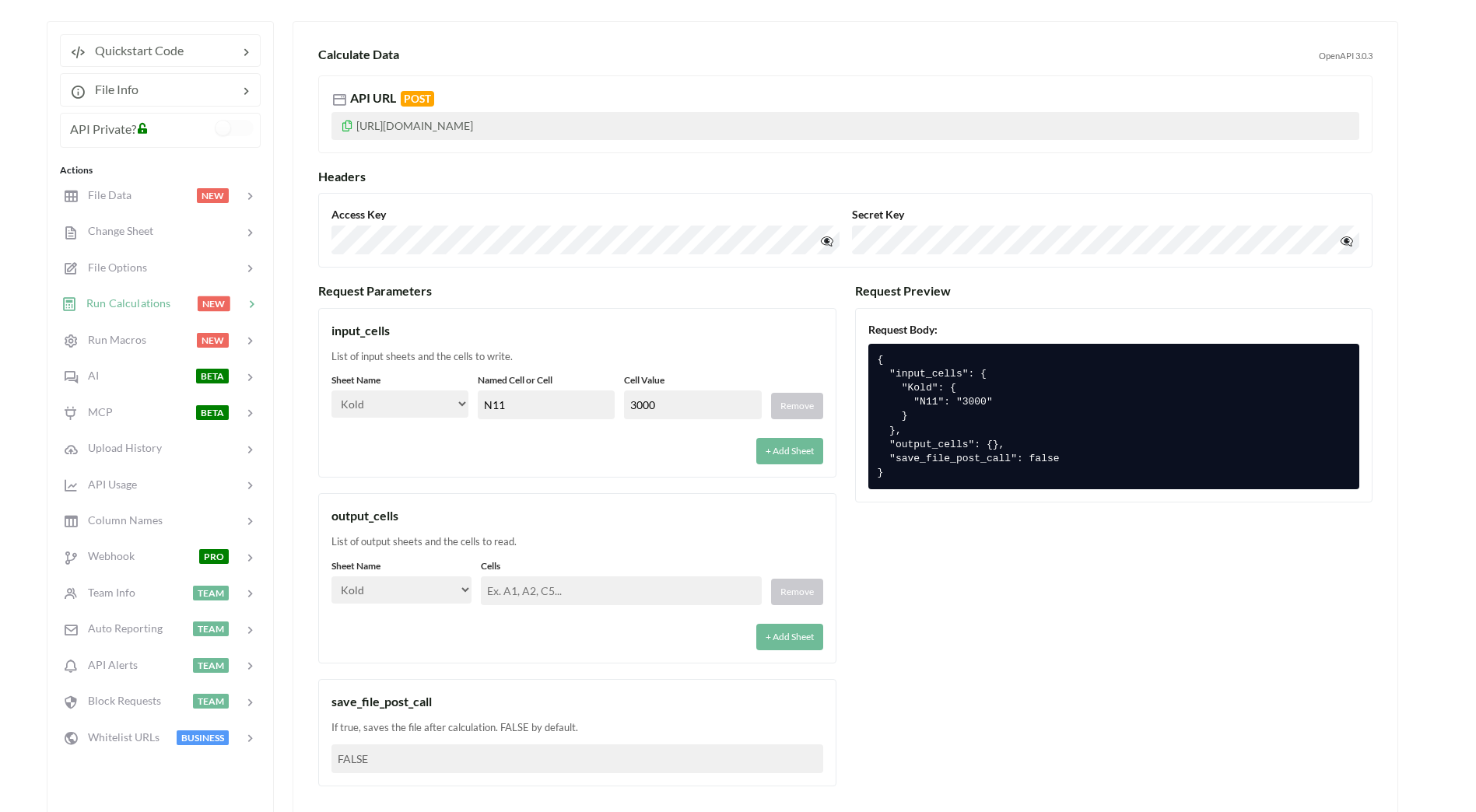
click at [523, 587] on input "text" at bounding box center [621, 591] width 280 height 29
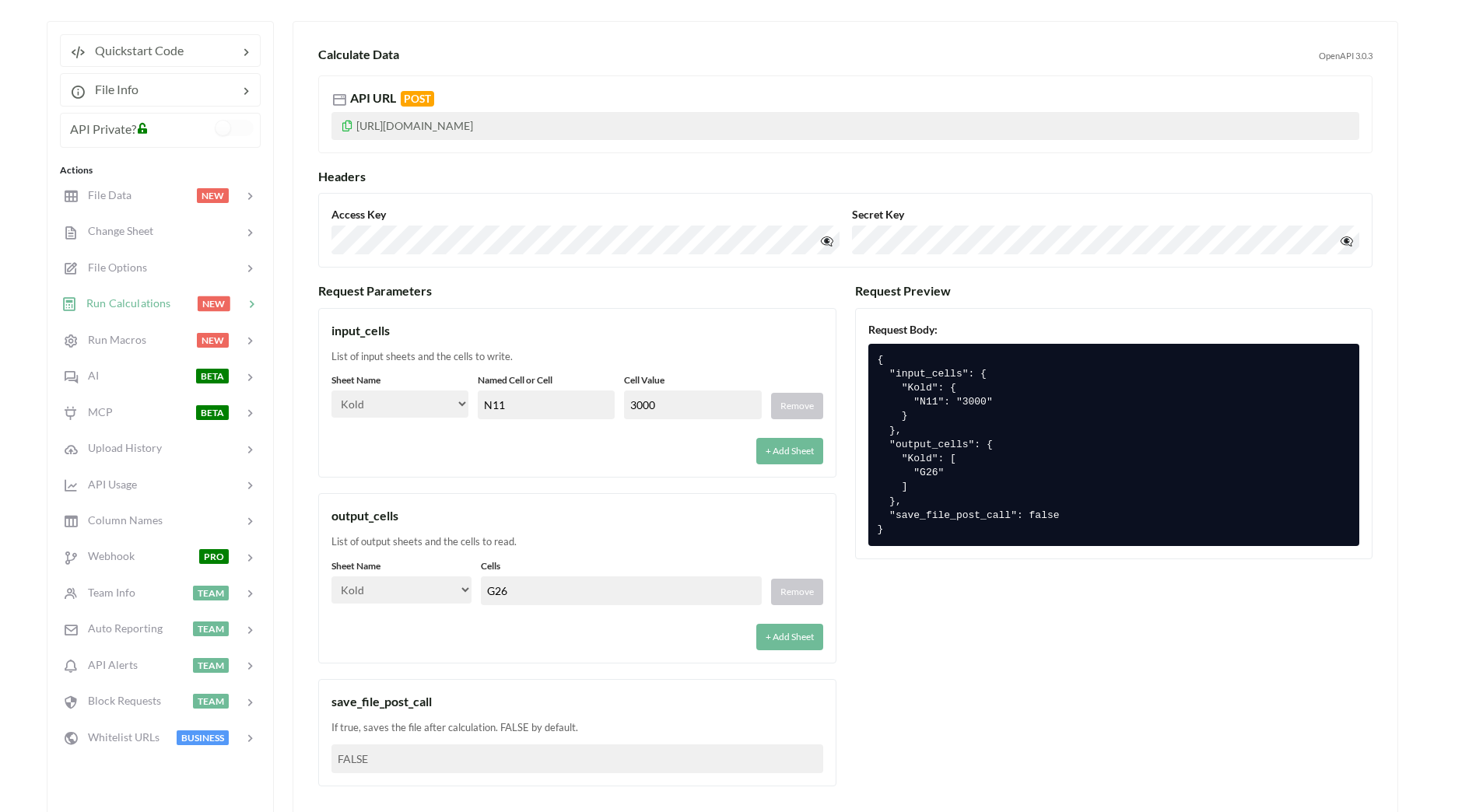
type input "G26"
click at [892, 640] on div "Request Parameters input_cells List of input sheets and the cells to write. She…" at bounding box center [845, 542] width 1054 height 519
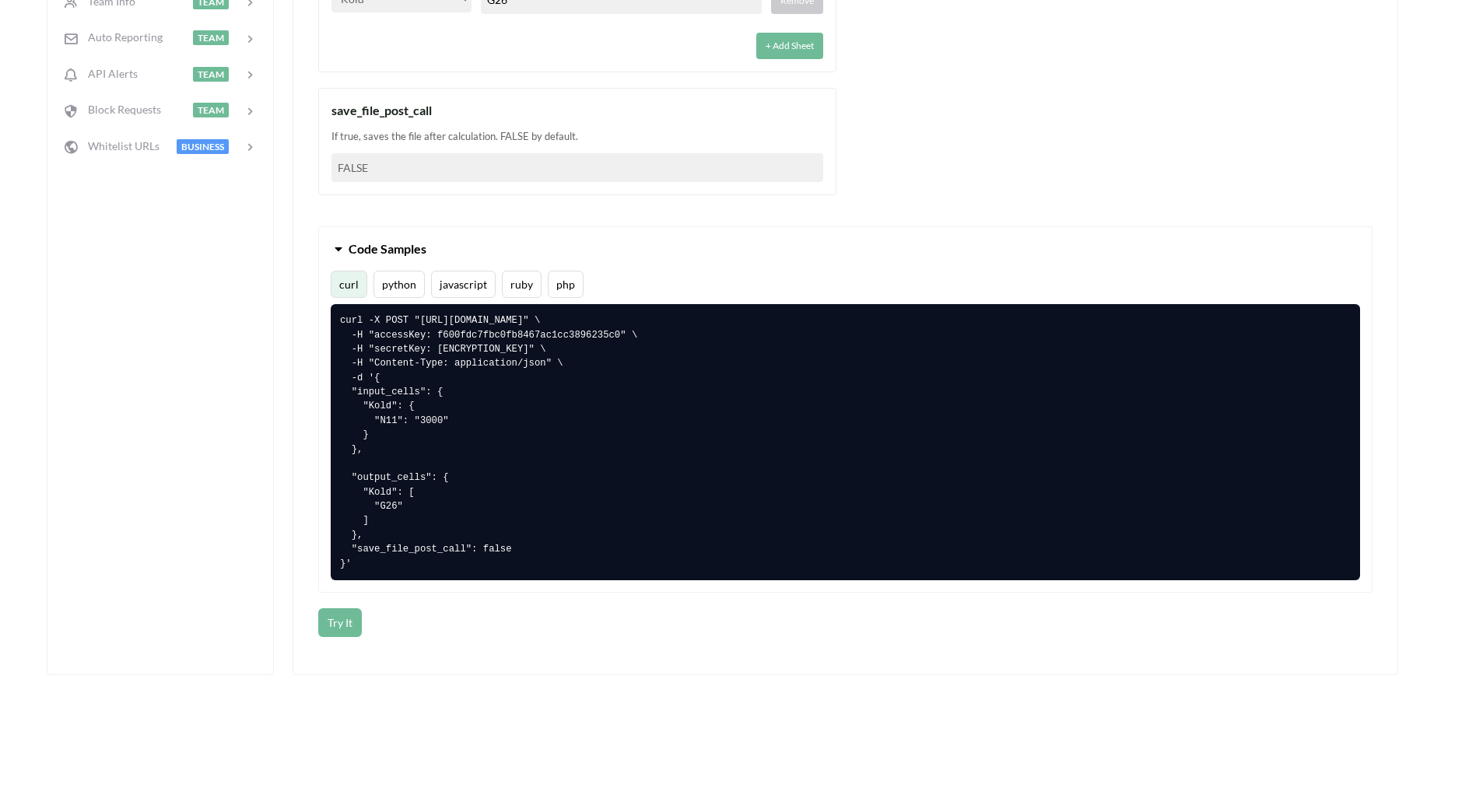
scroll to position [856, 0]
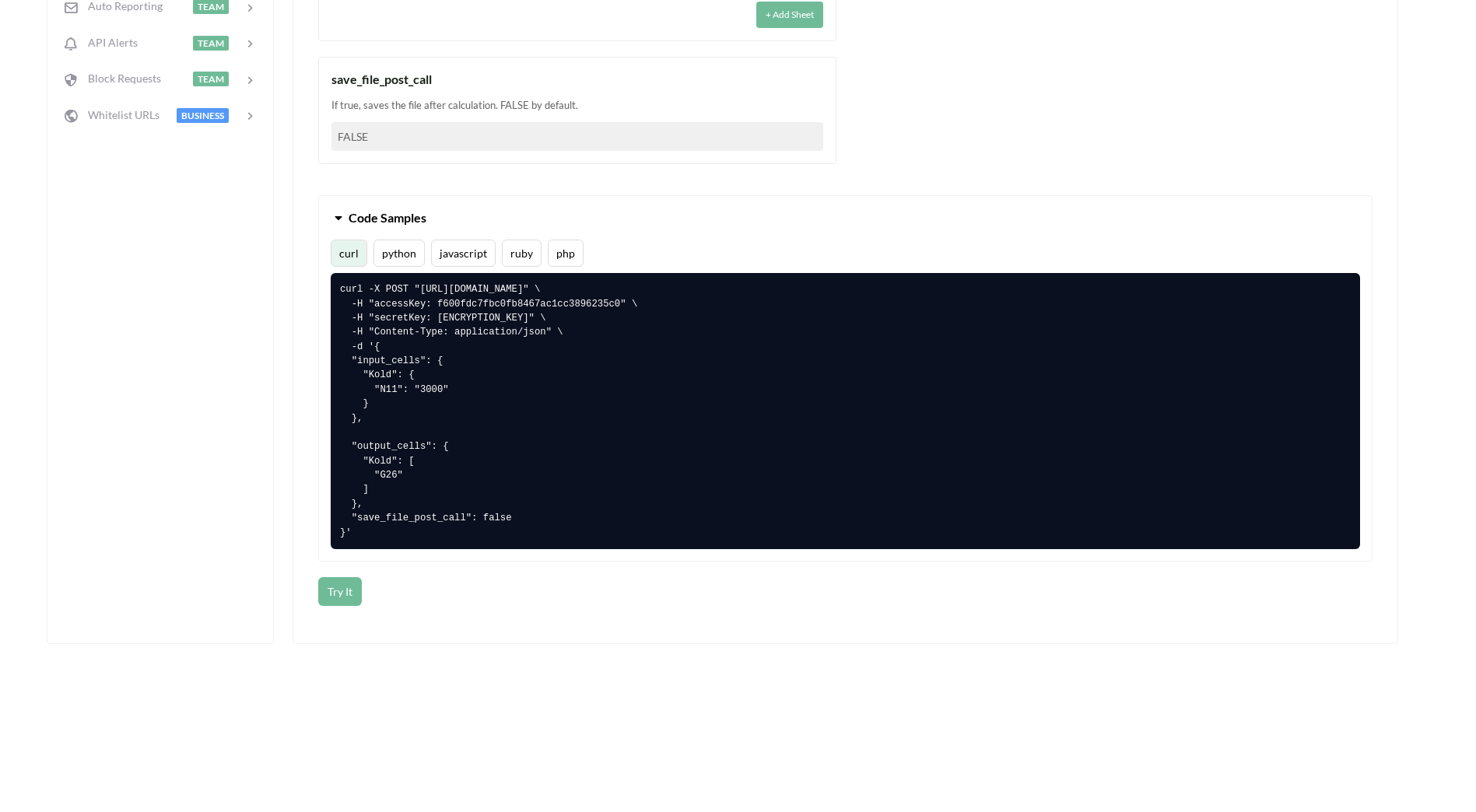
click at [516, 640] on div "Calculate Data OpenAPI 3.0.3 API URL POST [URL][DOMAIN_NAME] Headers Access Key…" at bounding box center [845, 21] width 1105 height 1245
click at [344, 584] on button "Try It" at bounding box center [340, 592] width 44 height 29
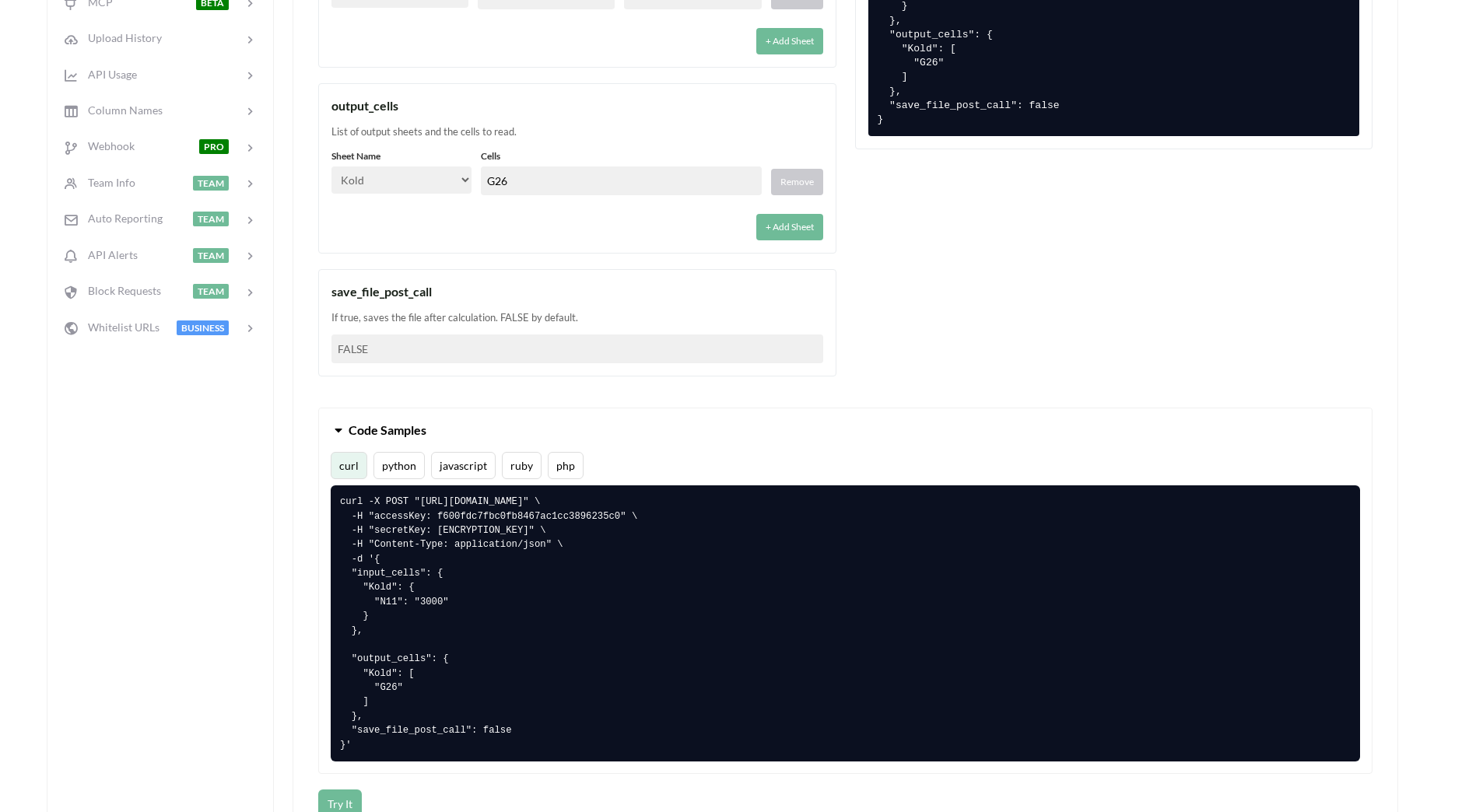
scroll to position [622, 0]
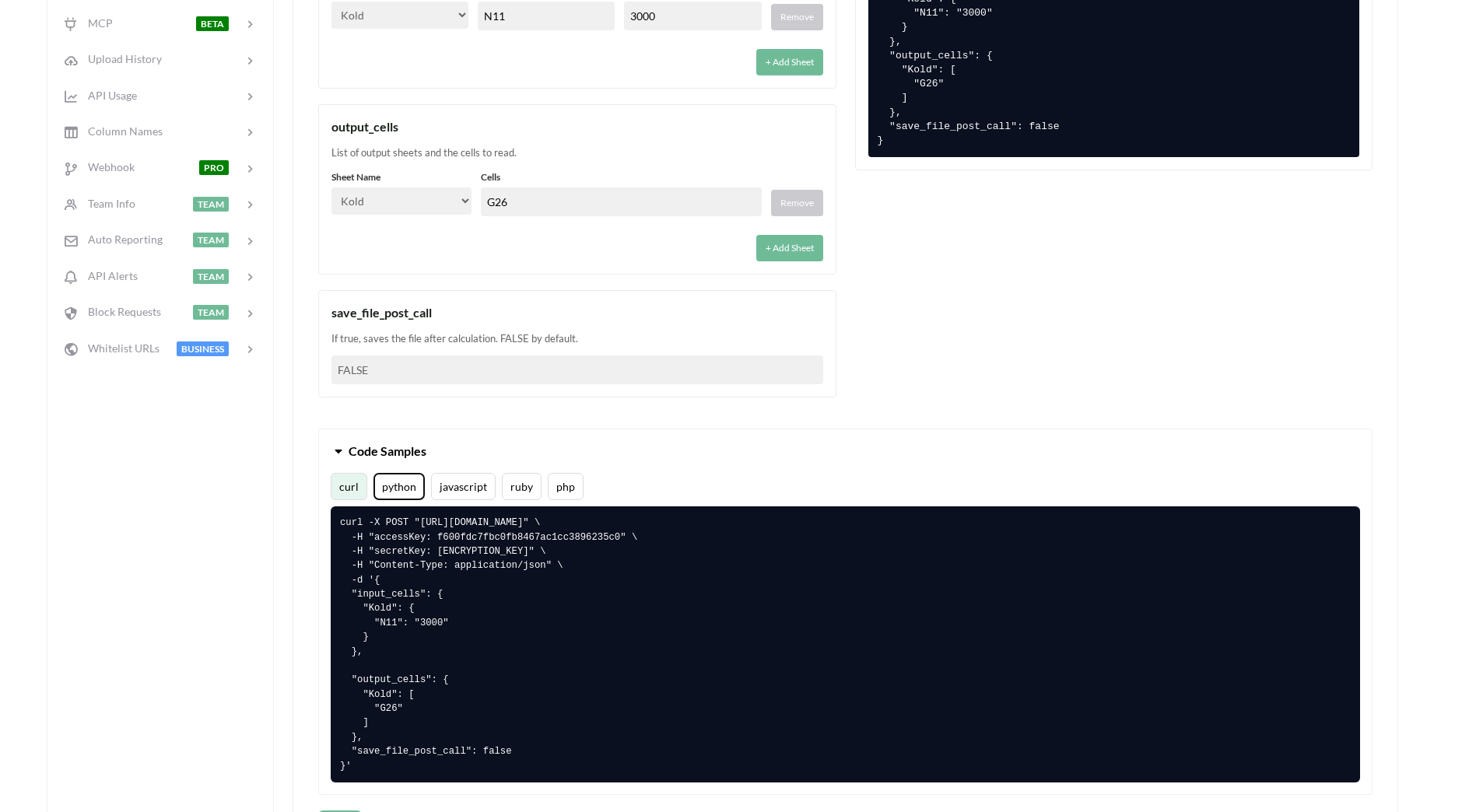
click at [411, 485] on button "python" at bounding box center [399, 486] width 51 height 27
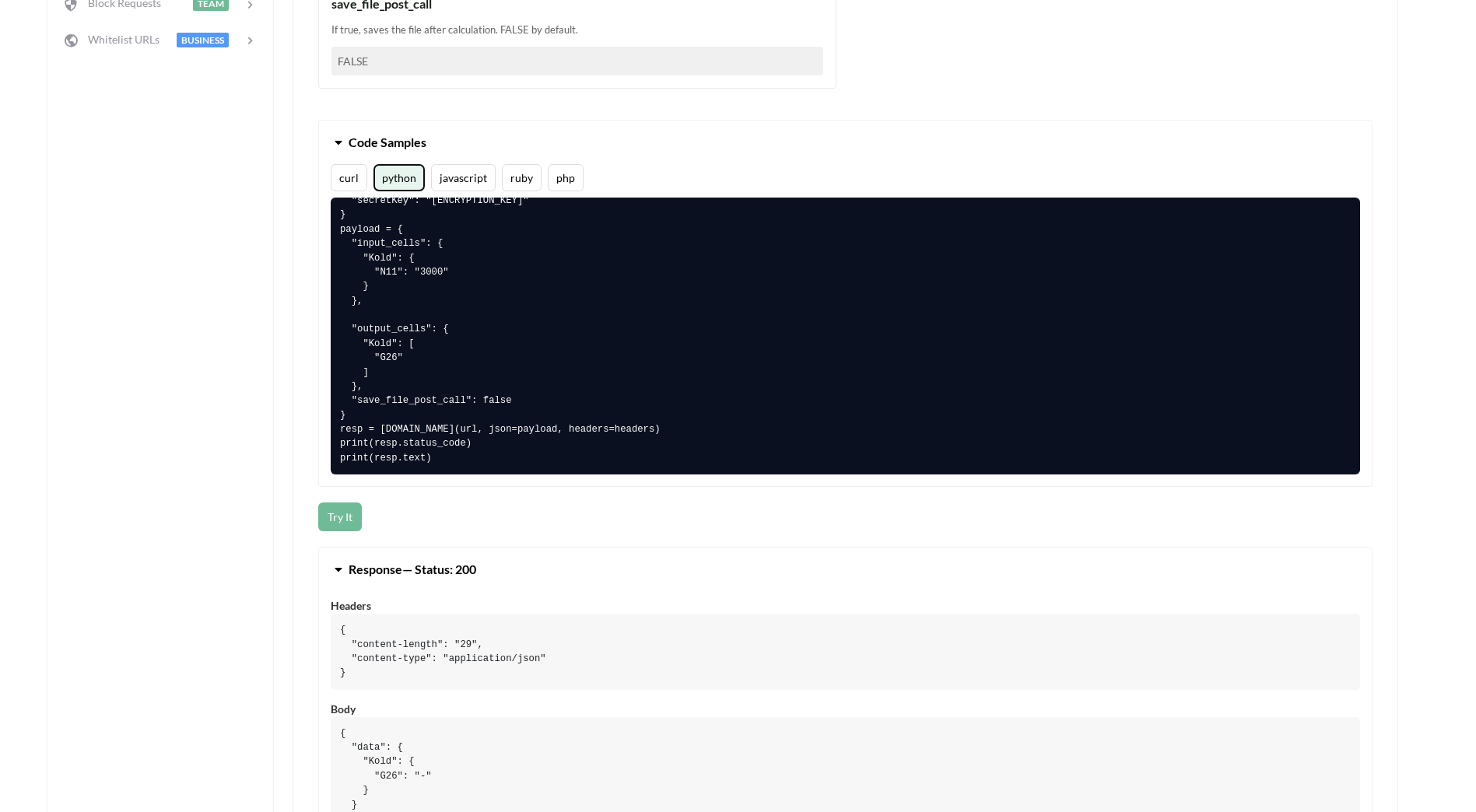
scroll to position [933, 0]
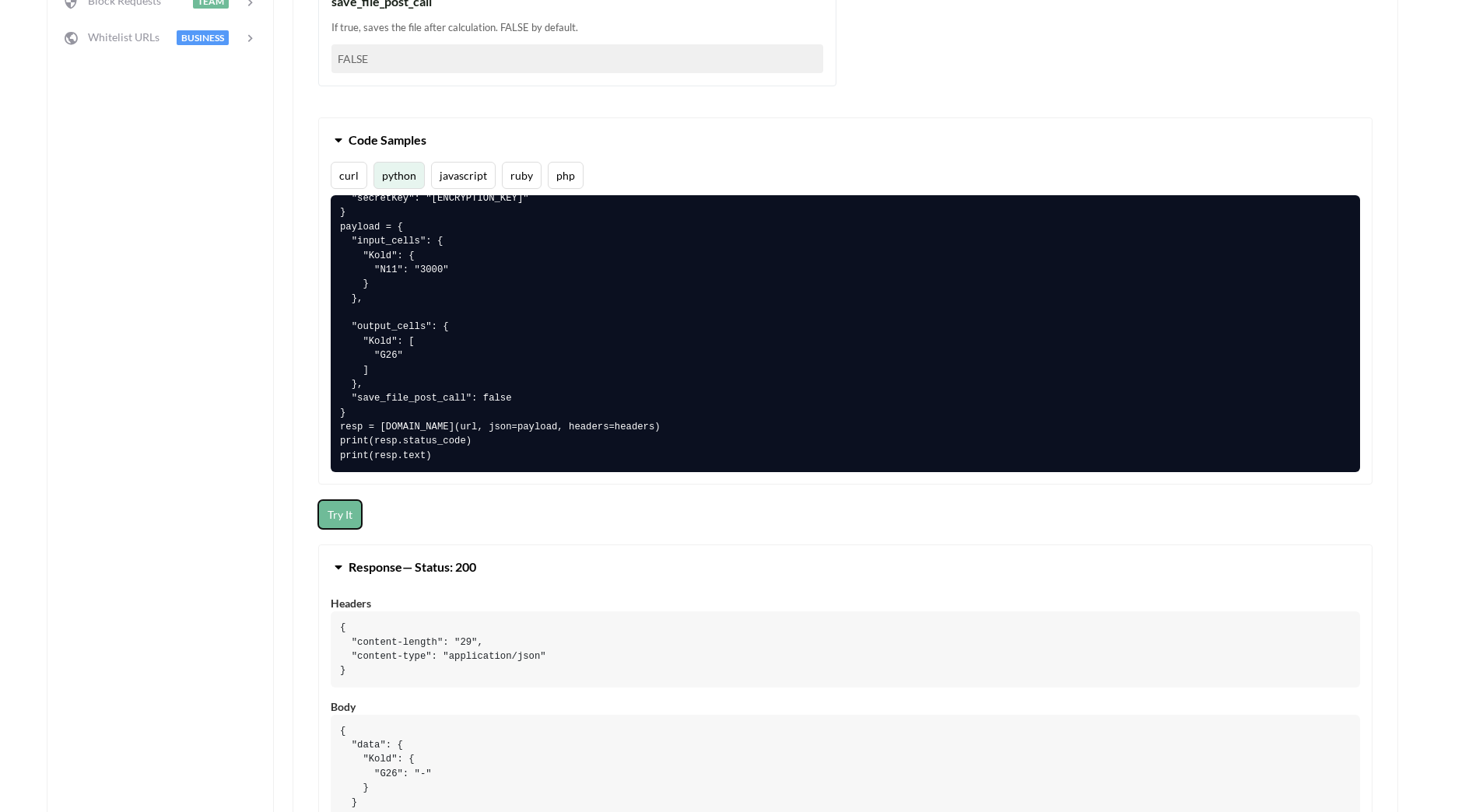
click at [330, 526] on button "Try It" at bounding box center [340, 515] width 44 height 29
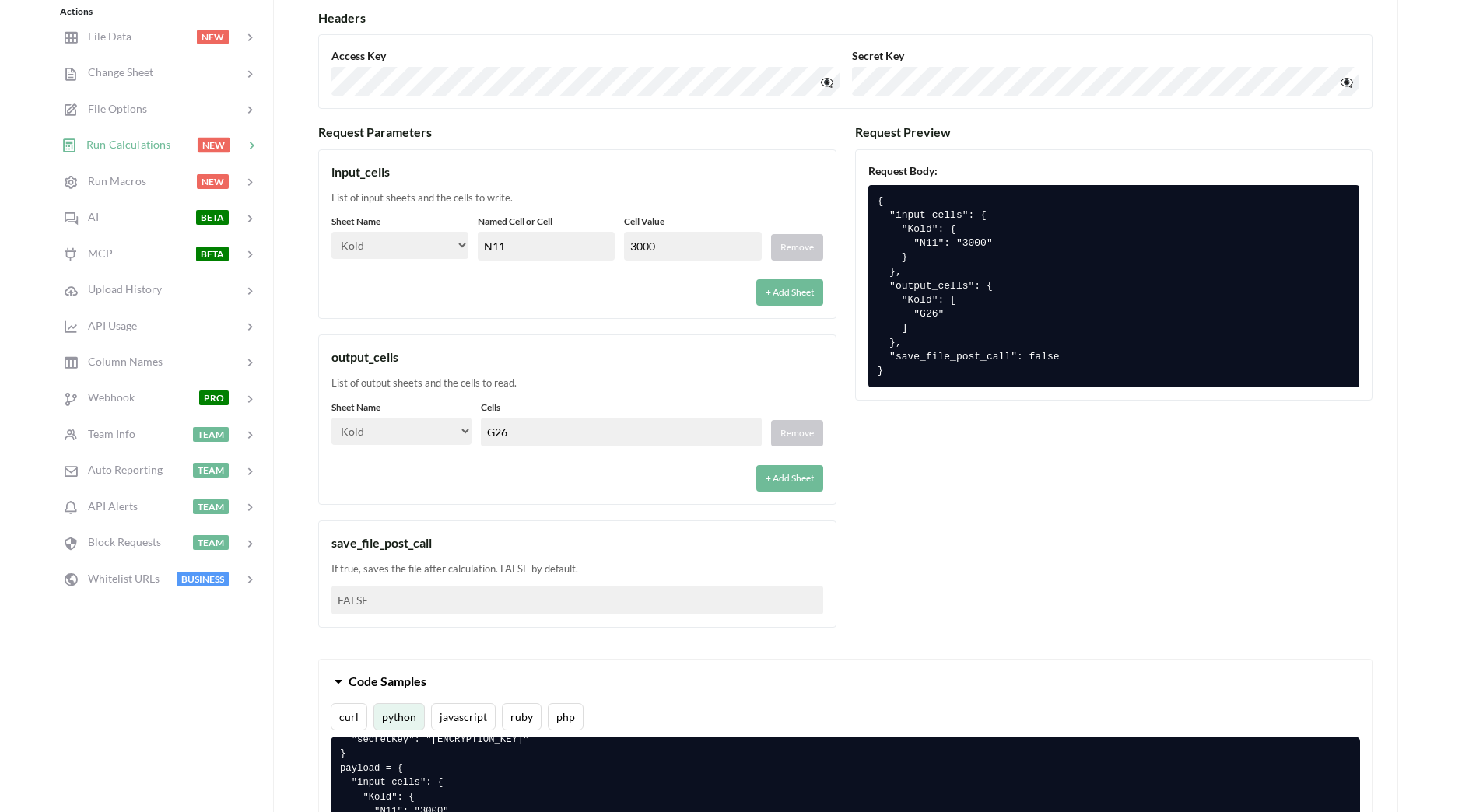
scroll to position [389, 0]
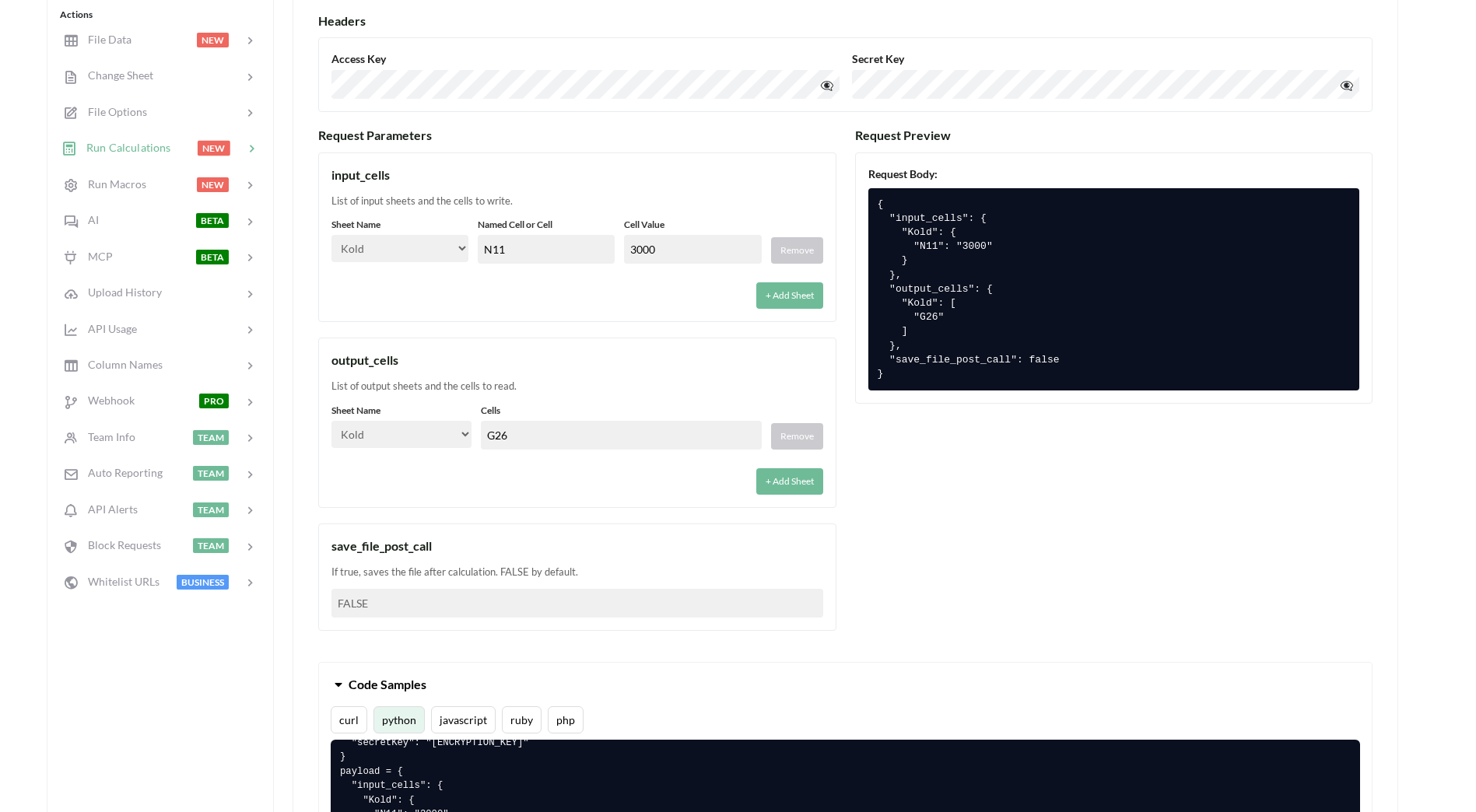
click at [550, 430] on input "G26" at bounding box center [621, 435] width 280 height 29
click at [548, 382] on div "List of output sheets and the cells to read." at bounding box center [577, 386] width 492 height 16
click at [671, 255] on input "3000" at bounding box center [693, 249] width 137 height 29
drag, startPoint x: 688, startPoint y: 246, endPoint x: 607, endPoint y: 239, distance: 81.3
click at [607, 239] on div "Sheet Name Select… Kold Brand Ark1 Firsidig Makro Named Cell or Cell N11 Cell V…" at bounding box center [577, 241] width 492 height 46
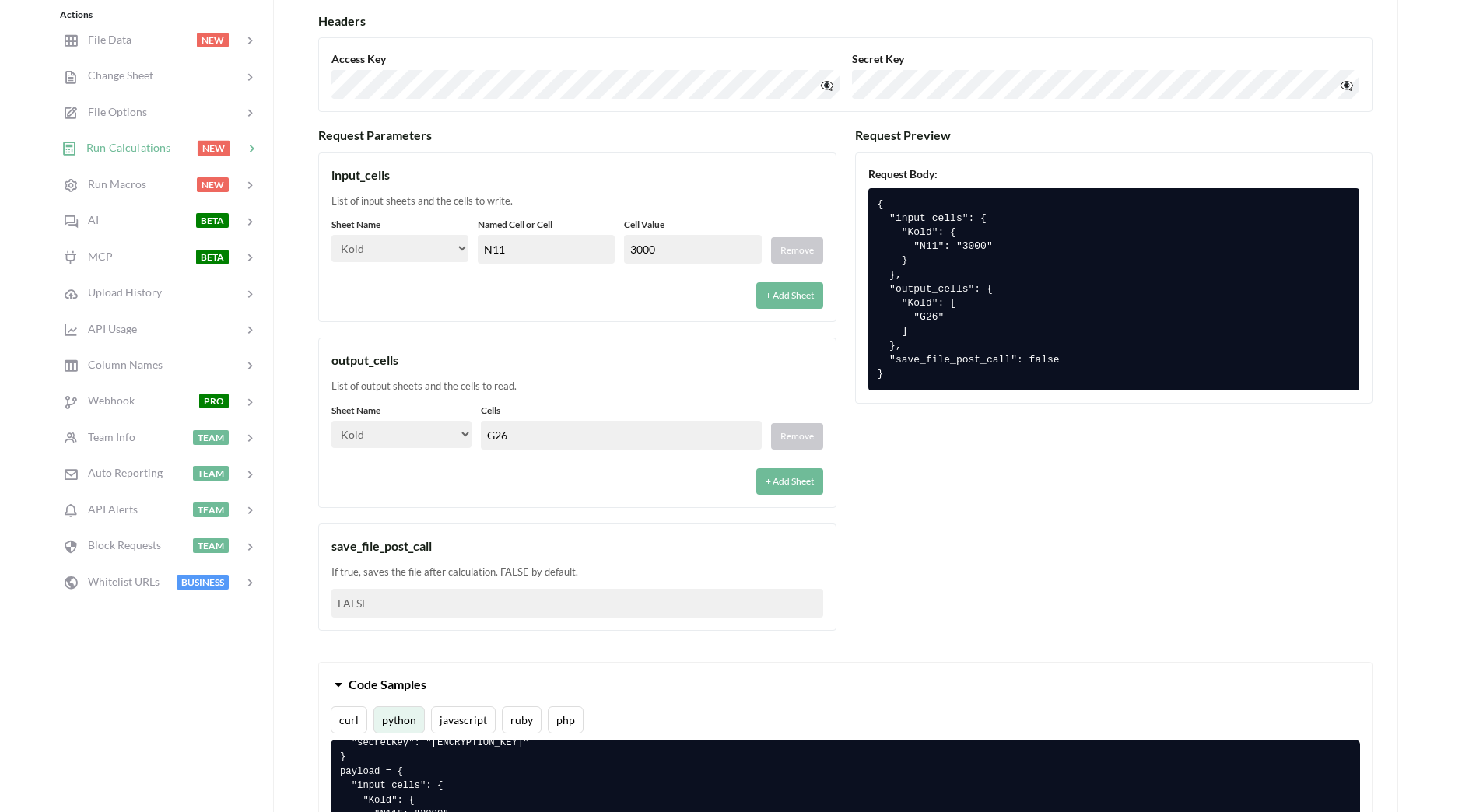
click at [652, 314] on div "input_cells List of input sheets and the cells to write. Sheet Name Select… Kol…" at bounding box center [578, 237] width 518 height 171
click at [608, 429] on input "G26" at bounding box center [621, 435] width 280 height 29
click at [551, 361] on div "output_cells" at bounding box center [577, 359] width 492 height 18
click at [783, 300] on button "+ Add Sheet" at bounding box center [790, 295] width 67 height 26
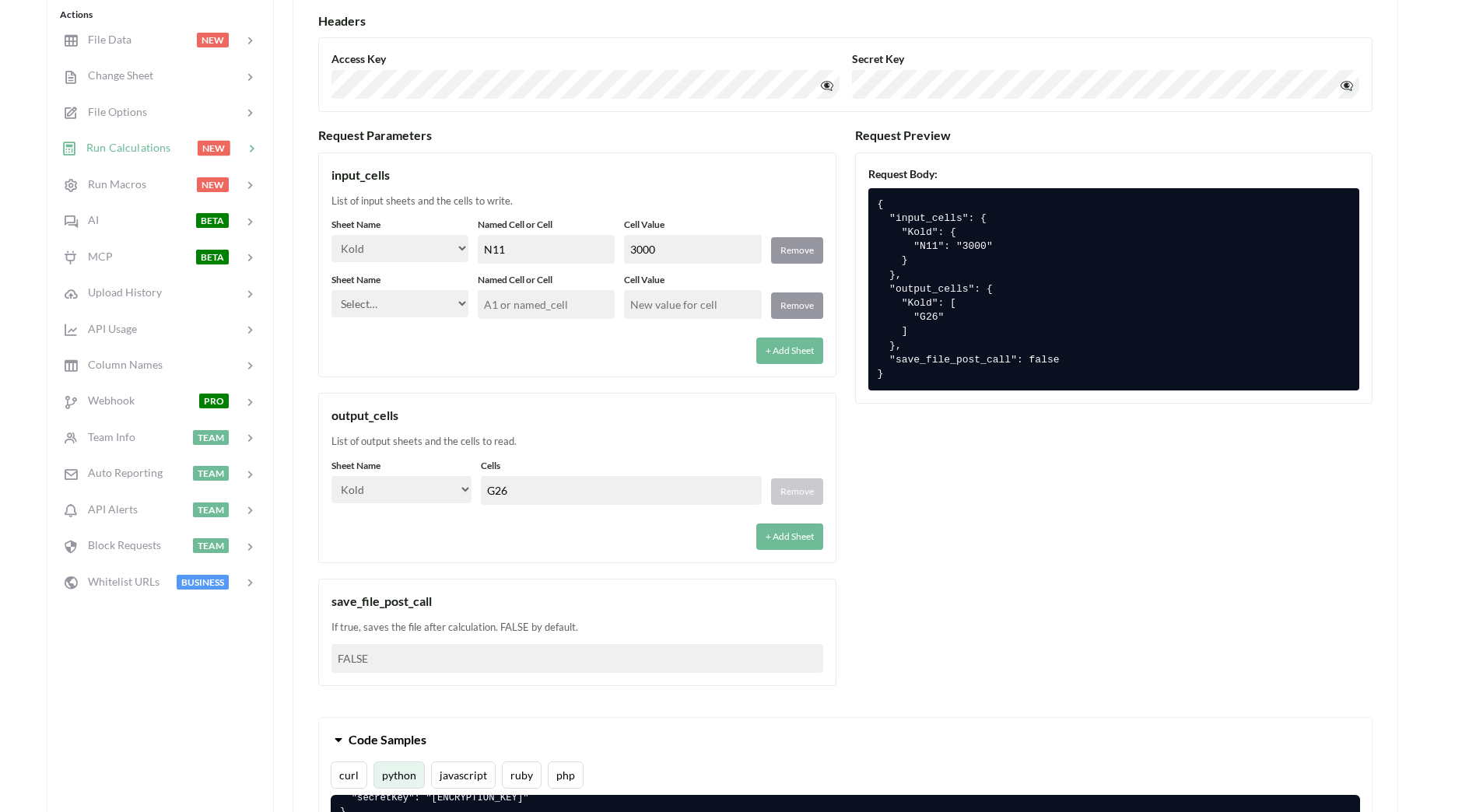
click at [423, 303] on select "Select… Kold Brand Ark1 Firsidig Makro" at bounding box center [400, 304] width 137 height 27
select select "Makro"
click at [331, 290] on select "Select… Kold Brand Ark1 Firsidig Makro" at bounding box center [400, 304] width 137 height 27
click at [569, 312] on input "text" at bounding box center [546, 305] width 137 height 29
click at [550, 300] on input "text" at bounding box center [546, 305] width 137 height 29
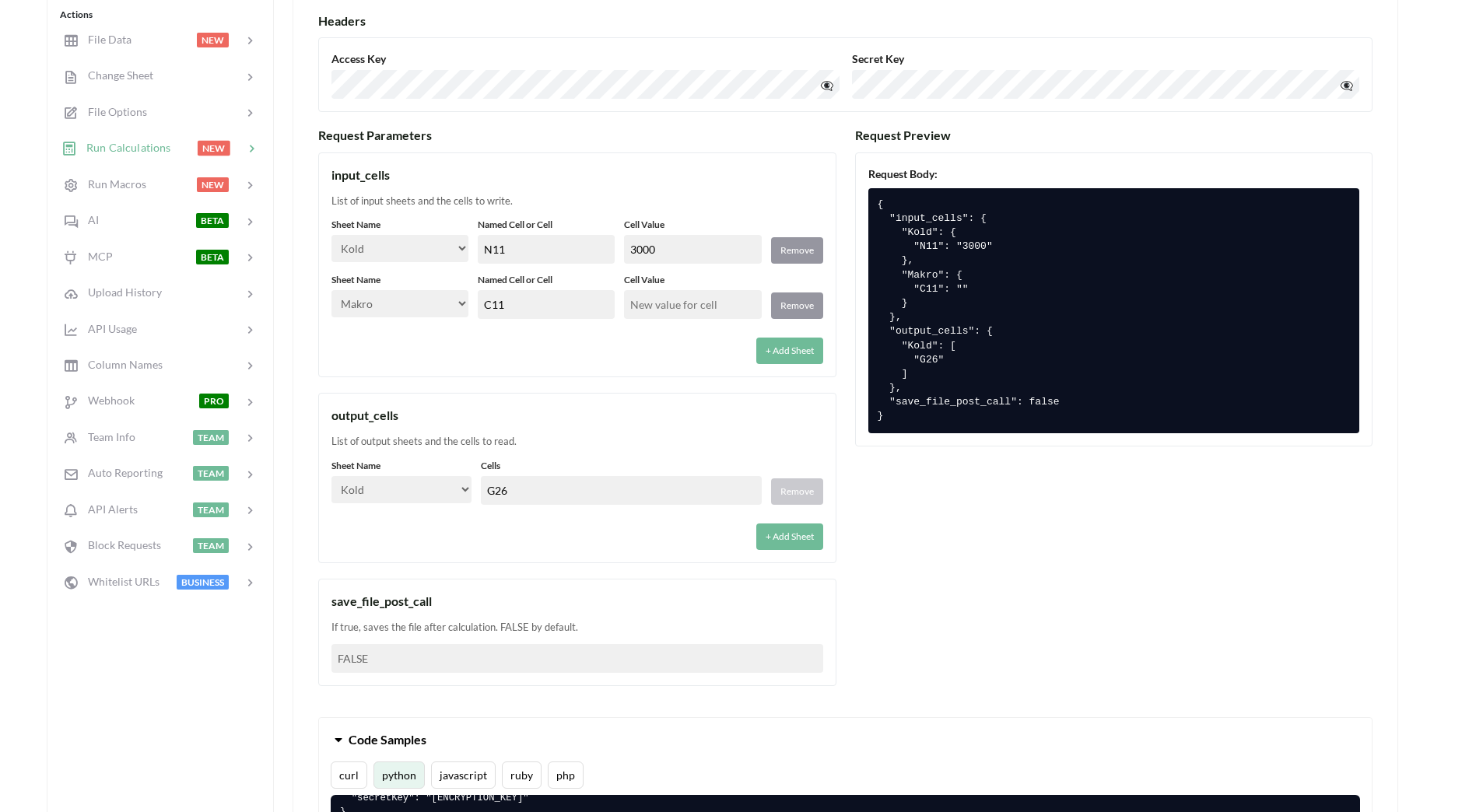
type input "C11"
click at [669, 305] on input "text" at bounding box center [693, 305] width 137 height 29
type input "1"
click at [693, 352] on div "+ Add Sheet" at bounding box center [577, 346] width 492 height 36
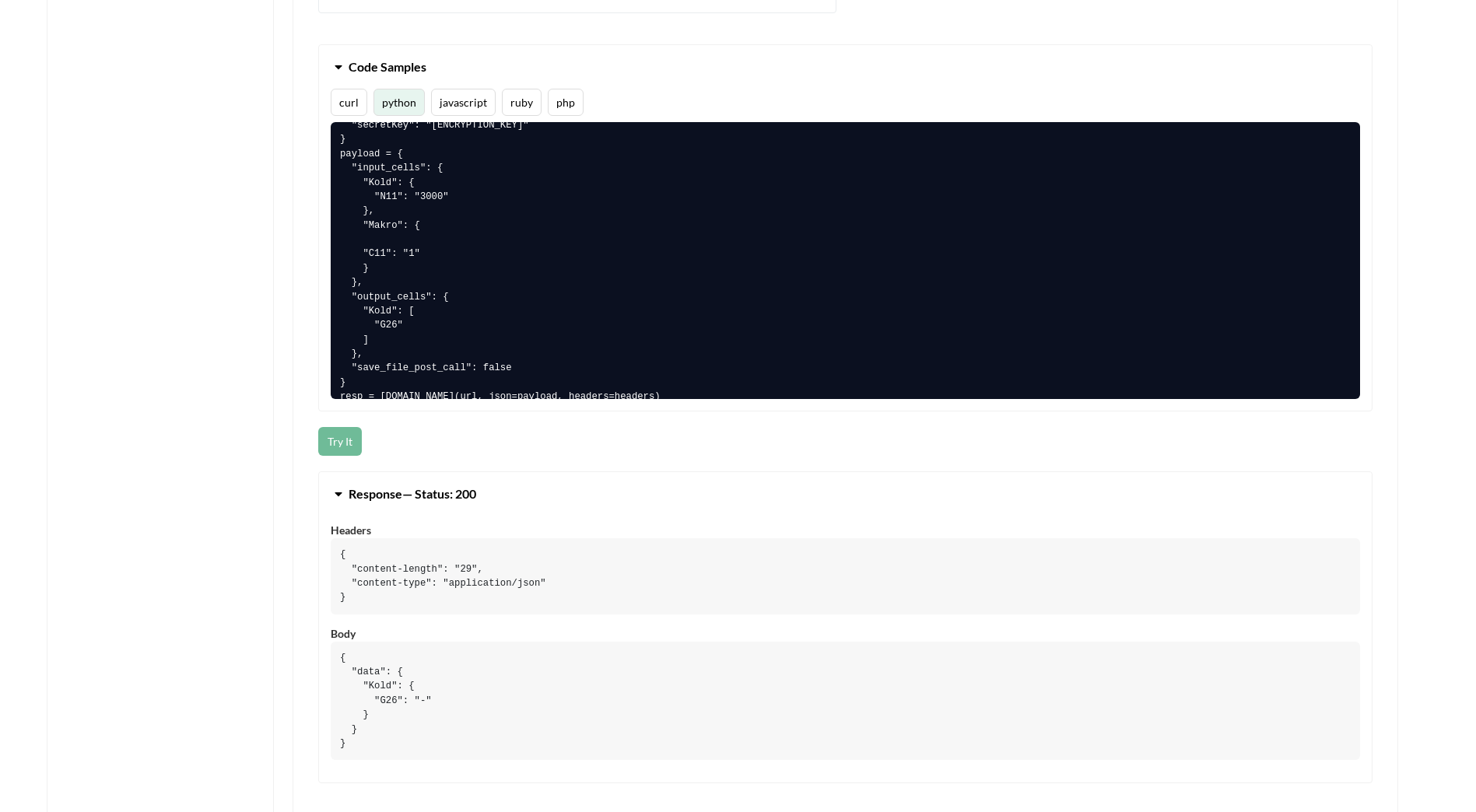
scroll to position [1088, 0]
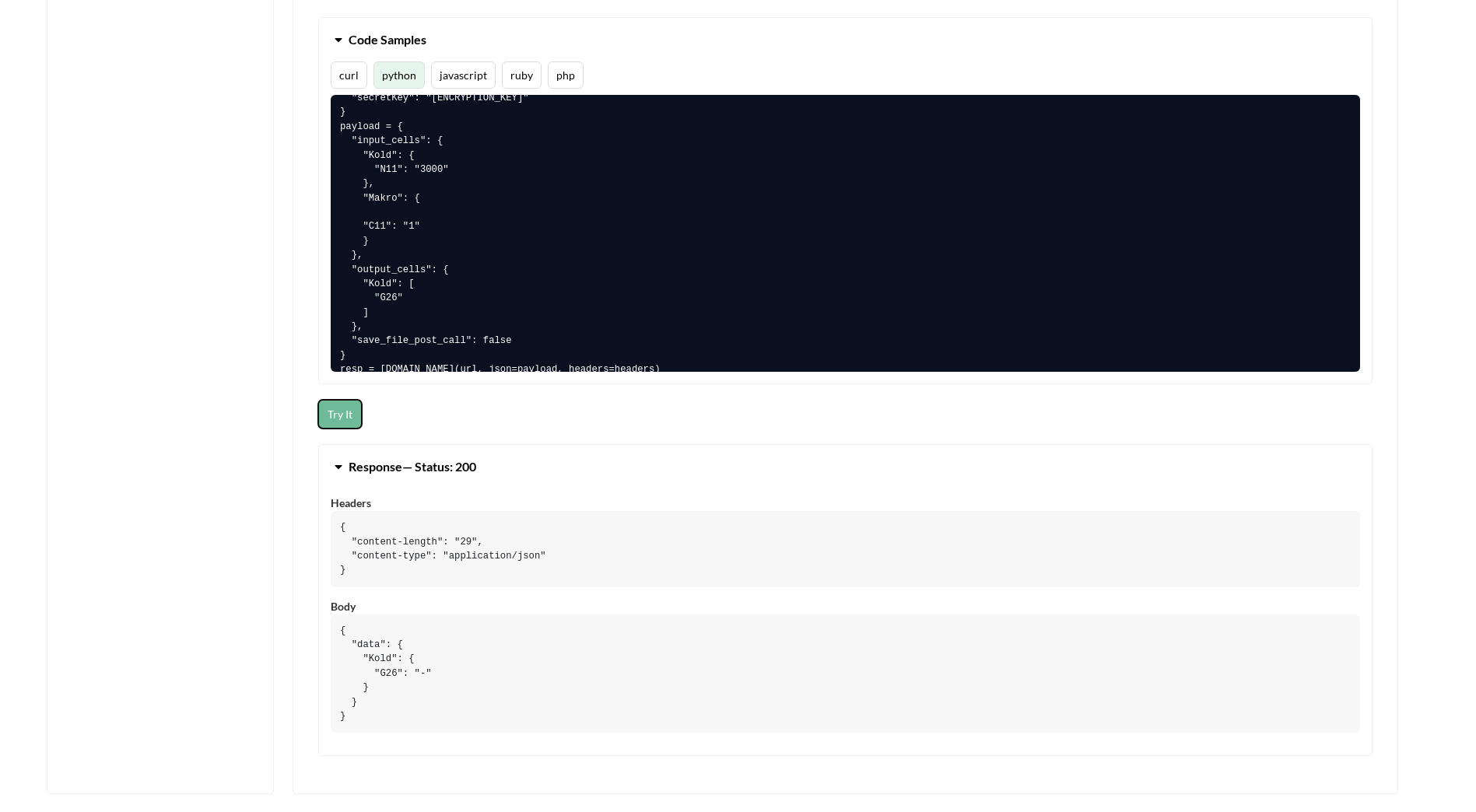
click at [347, 419] on button "Try It" at bounding box center [340, 414] width 44 height 29
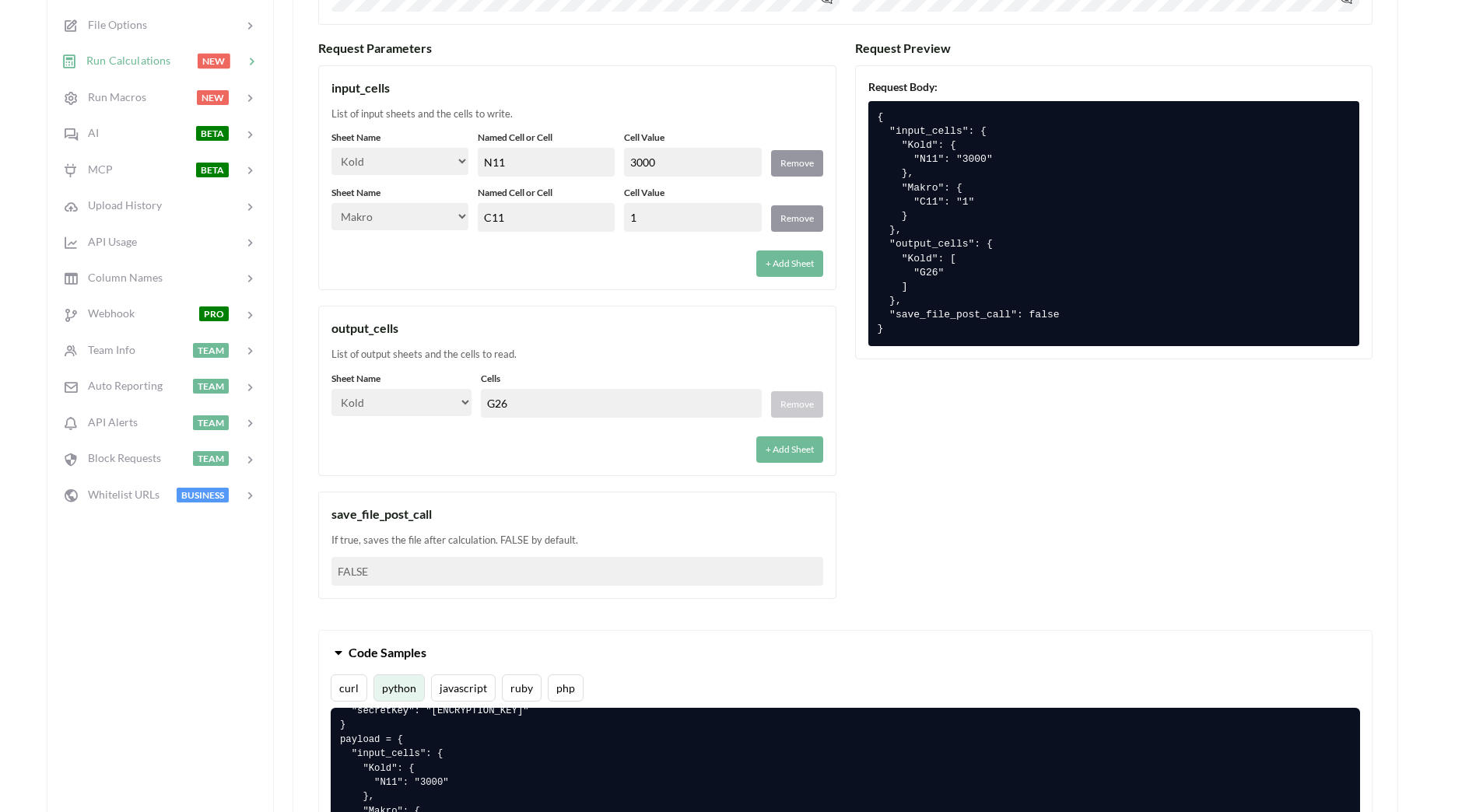
scroll to position [466, 0]
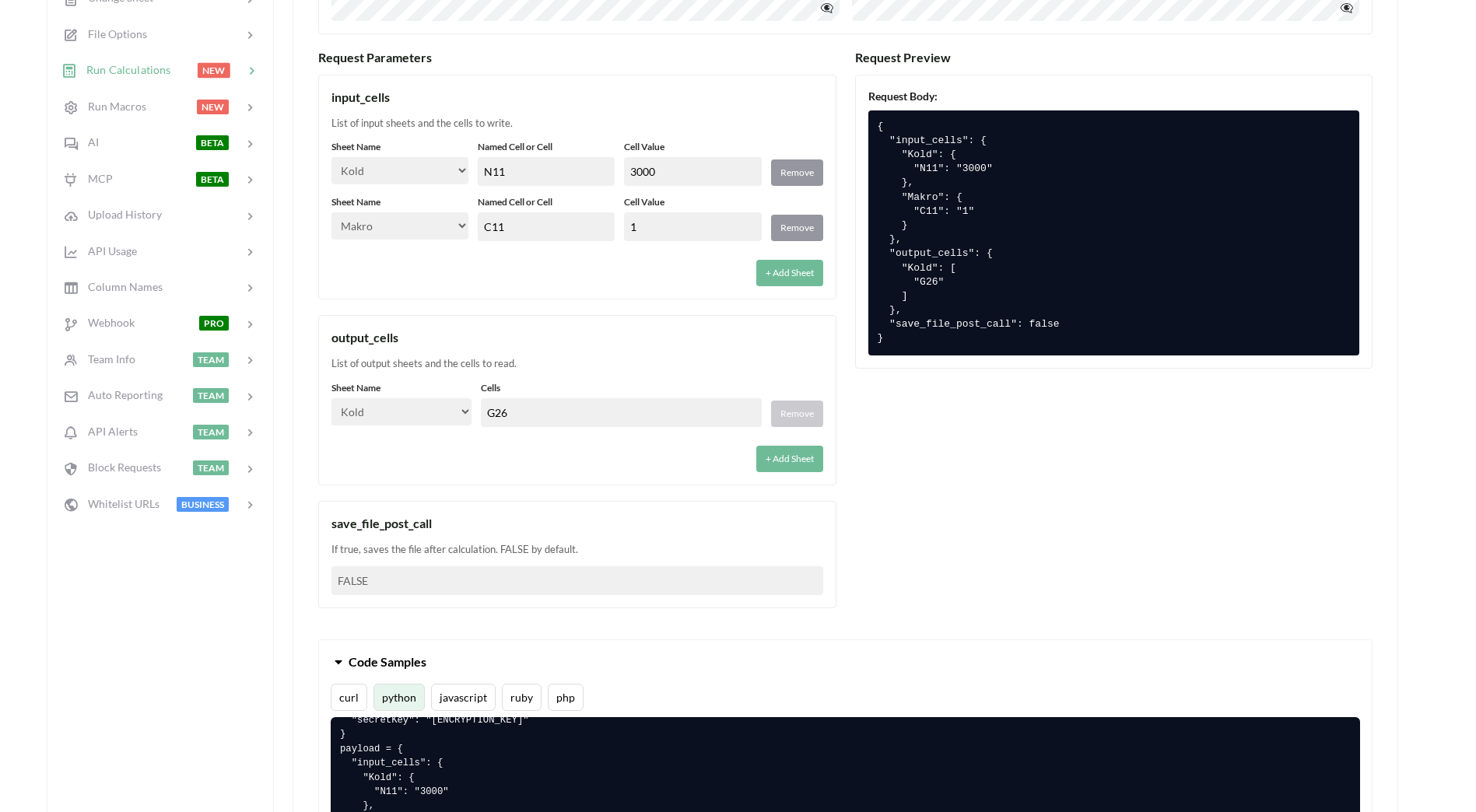
click at [519, 227] on input "C11" at bounding box center [546, 227] width 137 height 29
click at [462, 262] on div "+ Add Sheet" at bounding box center [577, 267] width 492 height 36
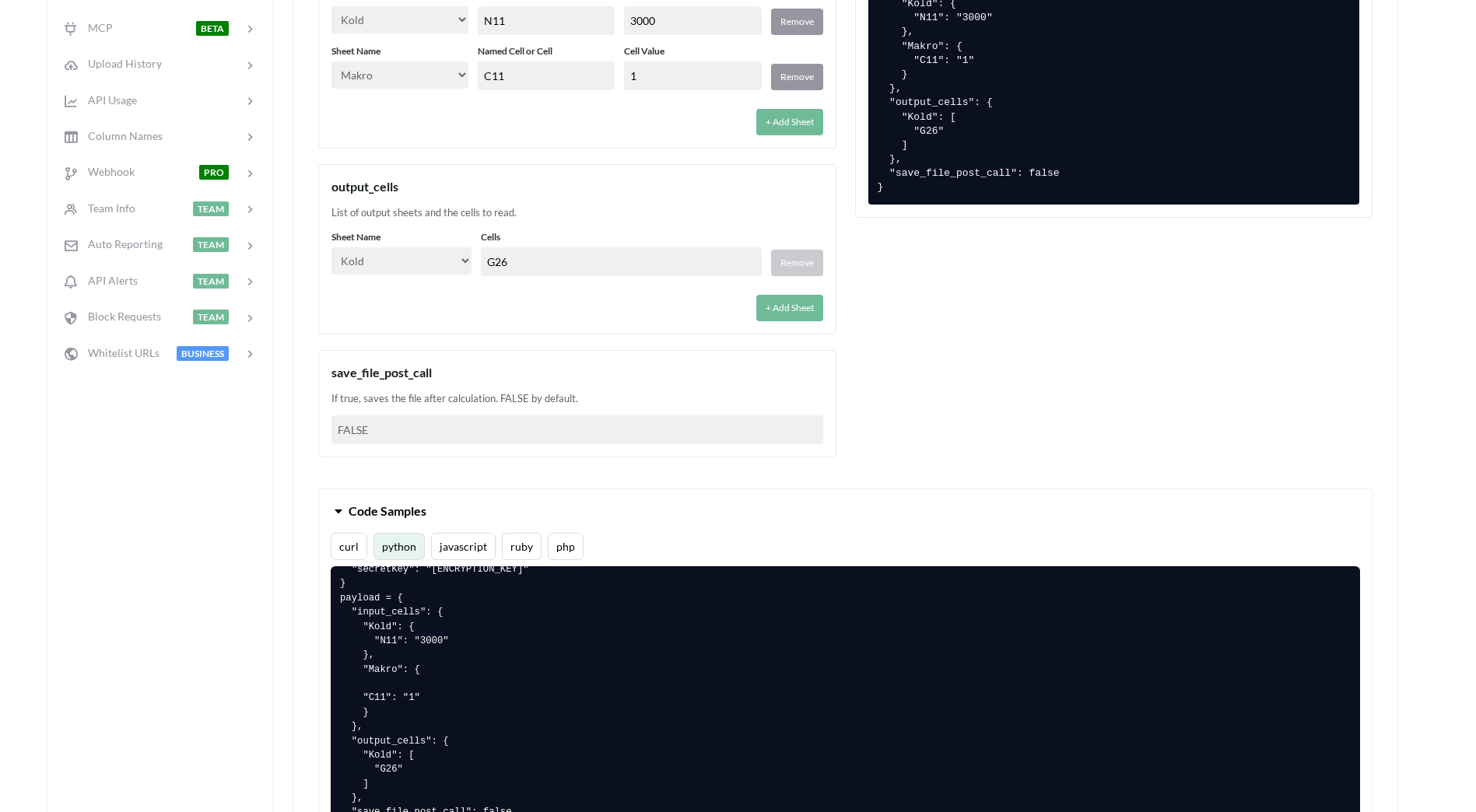
scroll to position [622, 0]
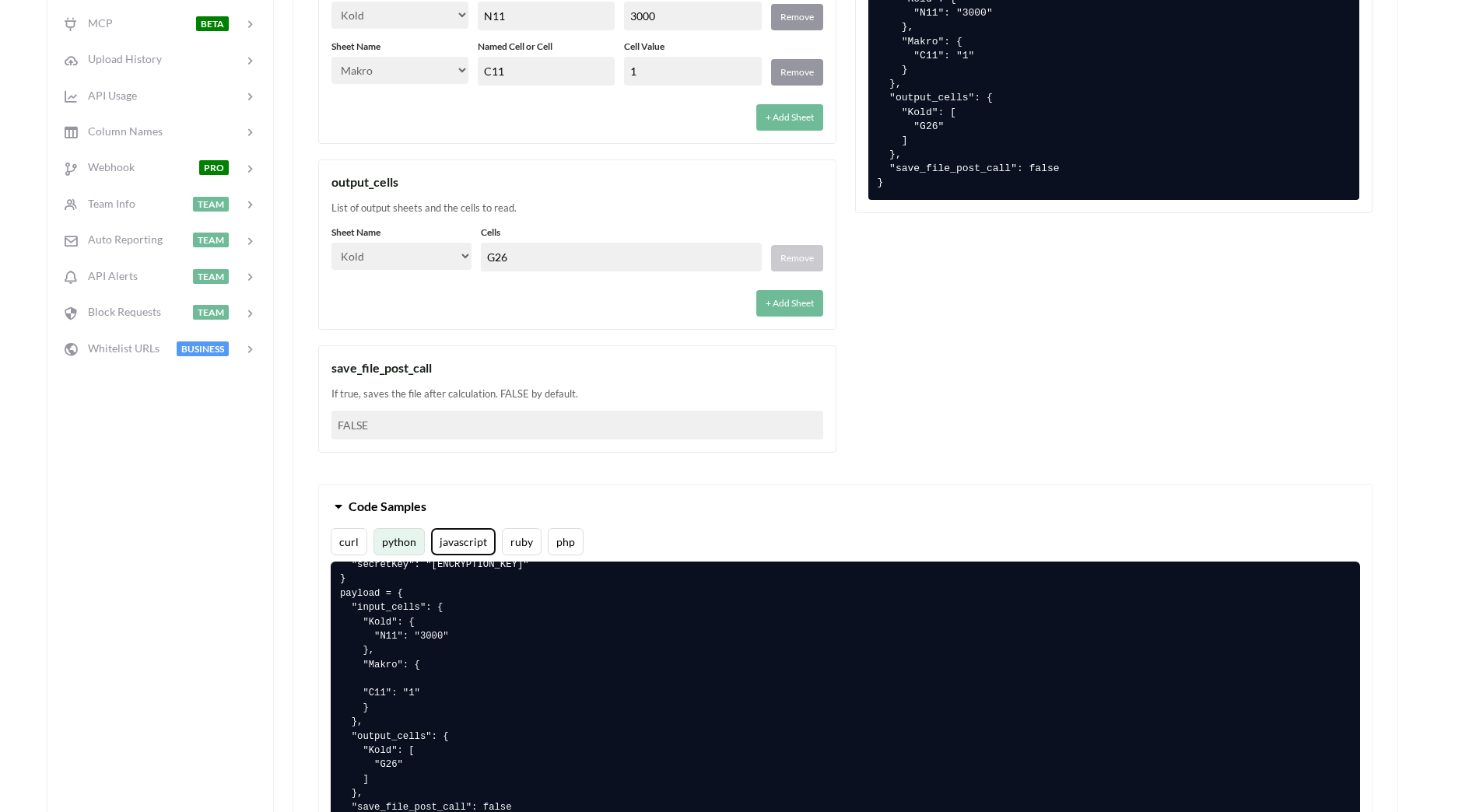
click at [464, 539] on button "javascript" at bounding box center [463, 542] width 65 height 27
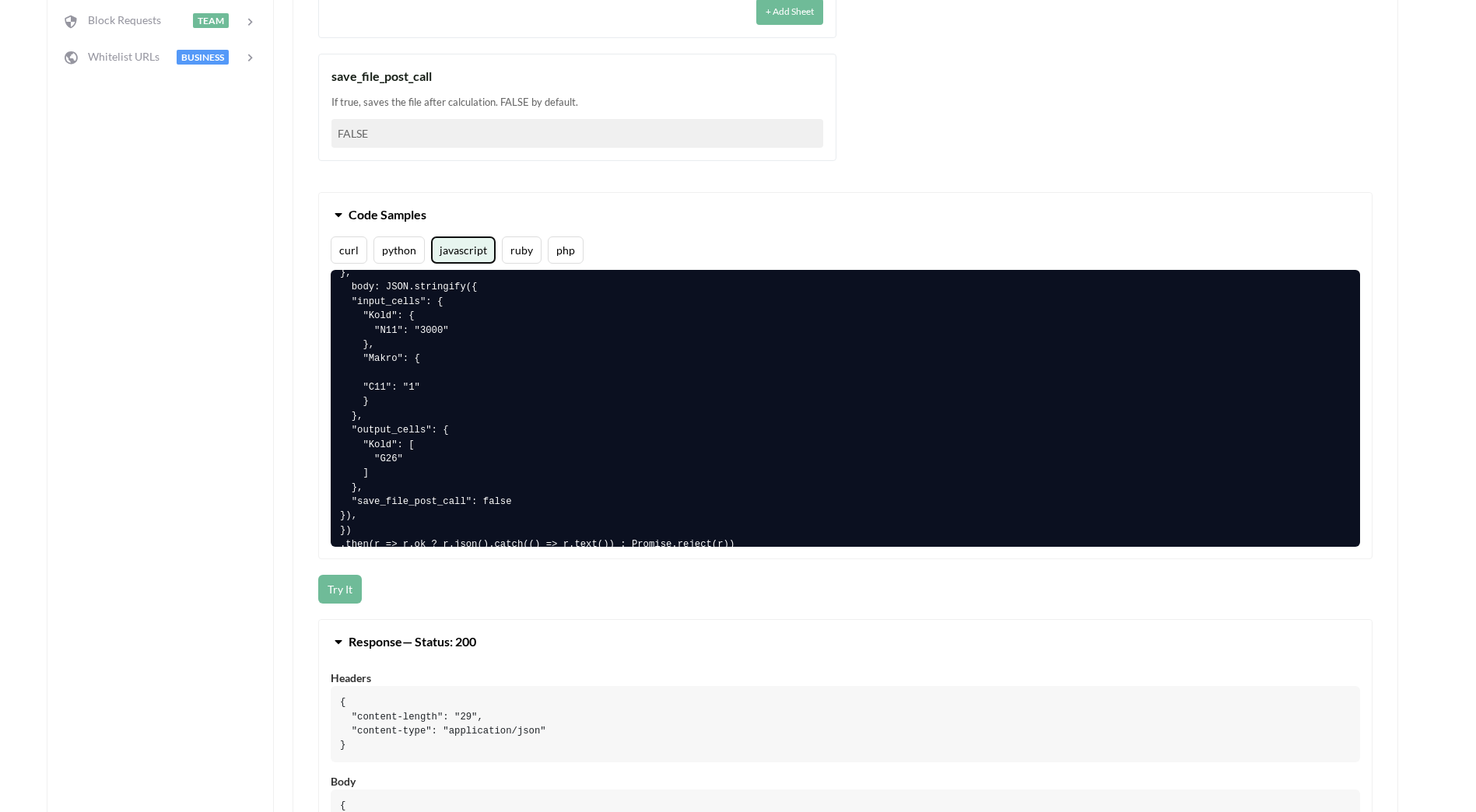
scroll to position [933, 0]
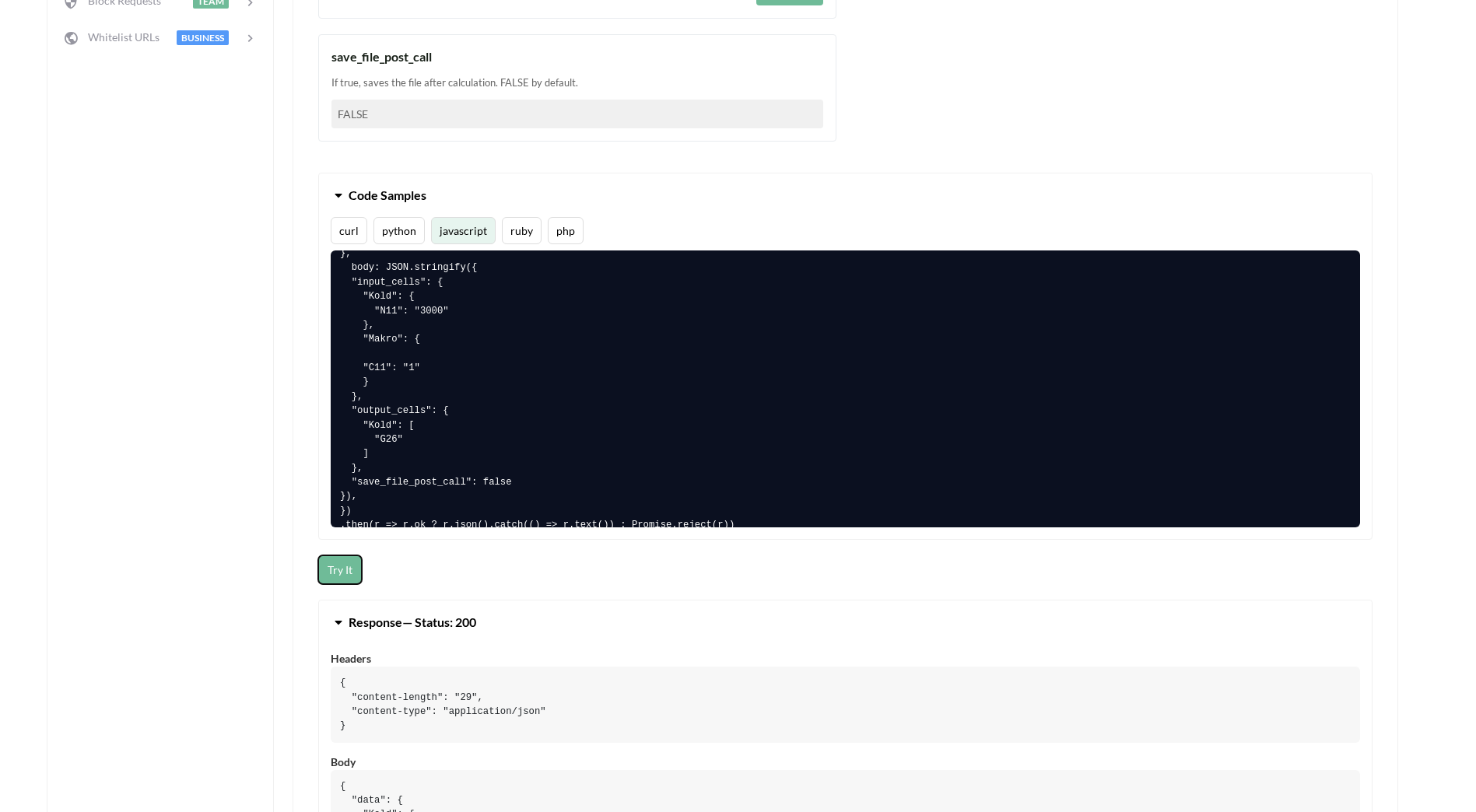
click at [342, 571] on button "Try It" at bounding box center [340, 570] width 44 height 29
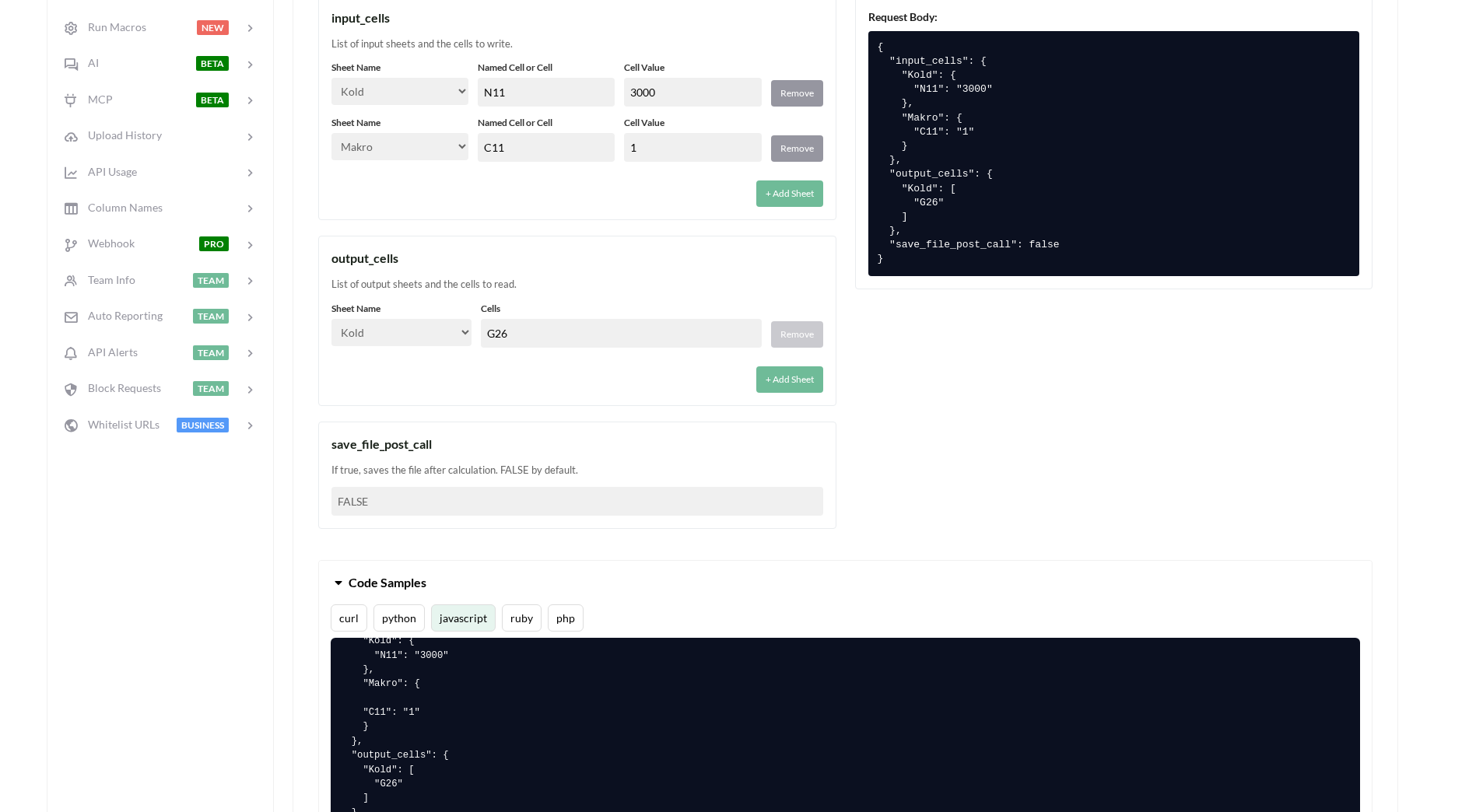
scroll to position [545, 0]
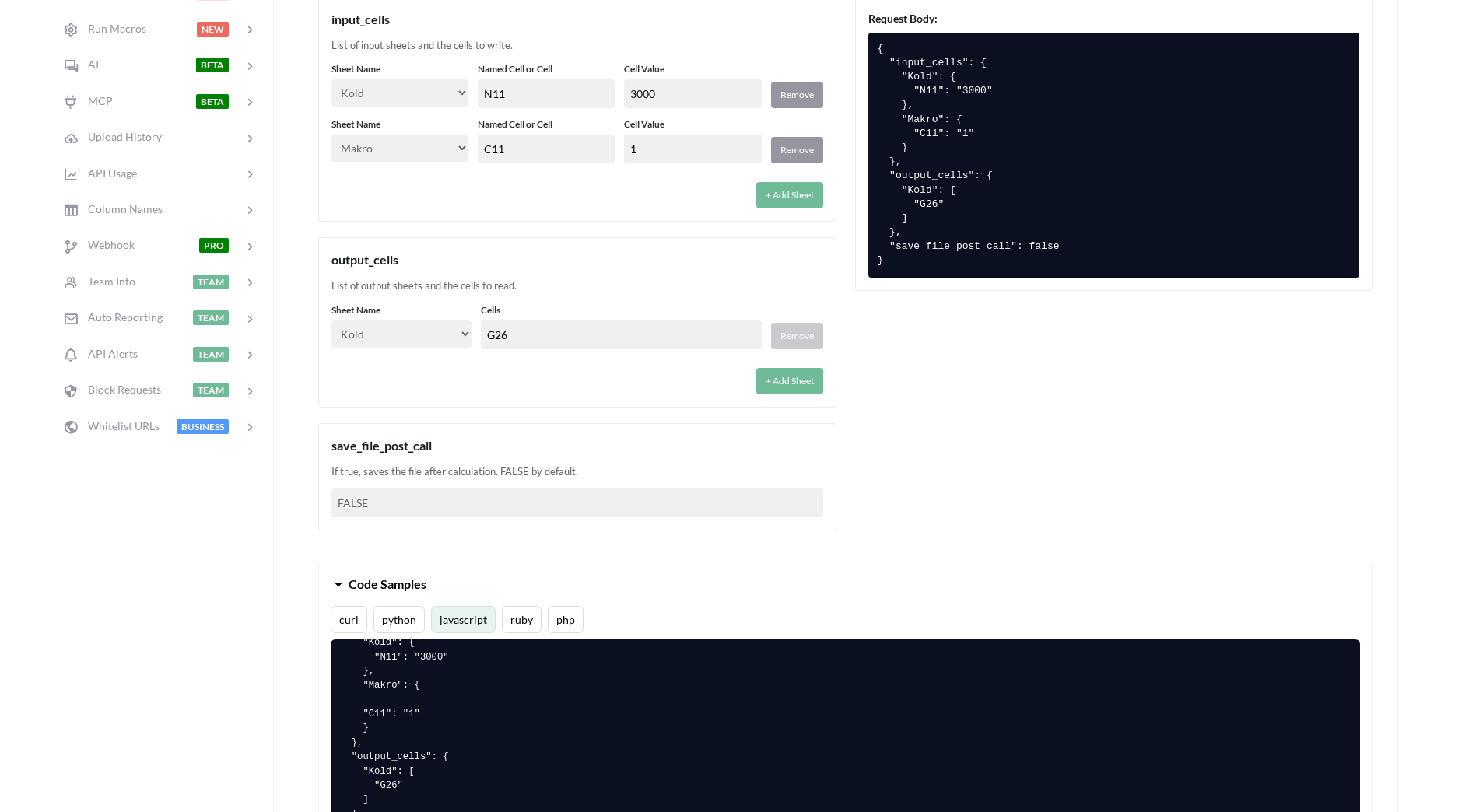
click at [528, 338] on input "G26" at bounding box center [621, 335] width 280 height 29
drag, startPoint x: 409, startPoint y: 316, endPoint x: 409, endPoint y: 291, distance: 25.0
click at [361, 308] on div "Sheet Name Select… Kold Brand Ark1 Firsidig Makro Cells G26 Remove" at bounding box center [577, 326] width 492 height 46
click at [591, 252] on div "output_cells" at bounding box center [577, 259] width 492 height 18
click at [667, 424] on div "save_file_post_call If true, saves the file after calculation. FALSE by default…" at bounding box center [578, 477] width 518 height 108
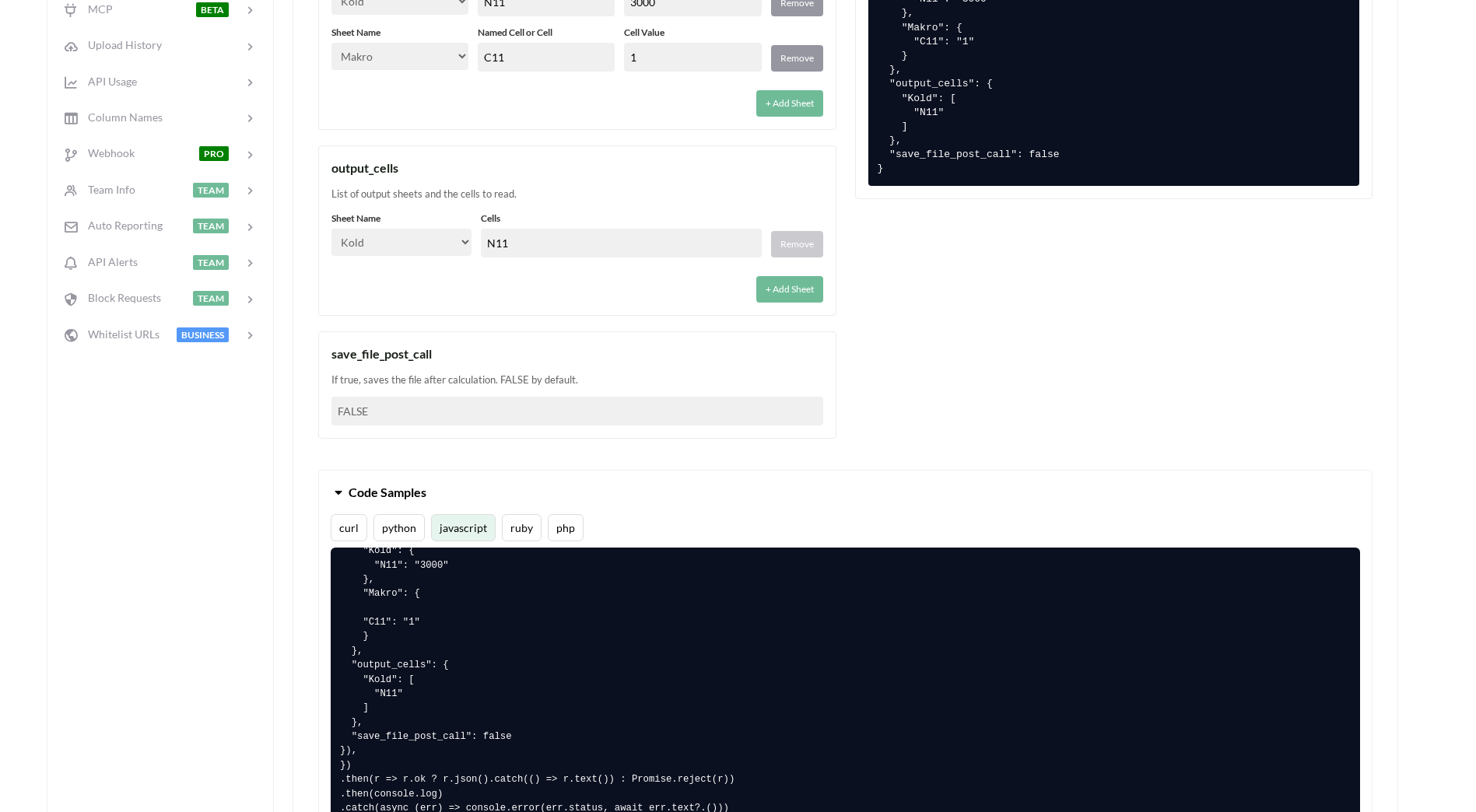
scroll to position [777, 0]
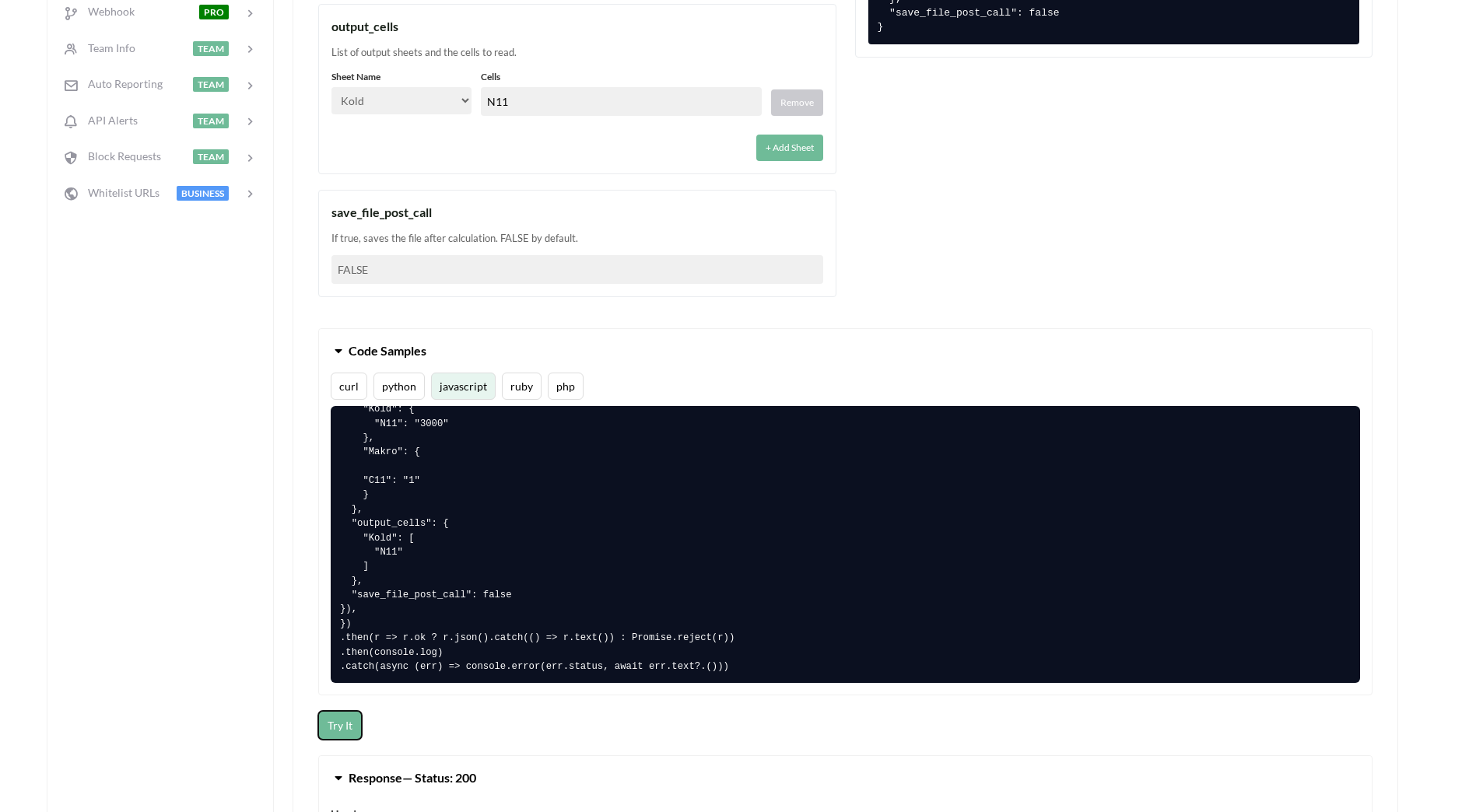
click at [351, 724] on button "Try It" at bounding box center [340, 725] width 44 height 29
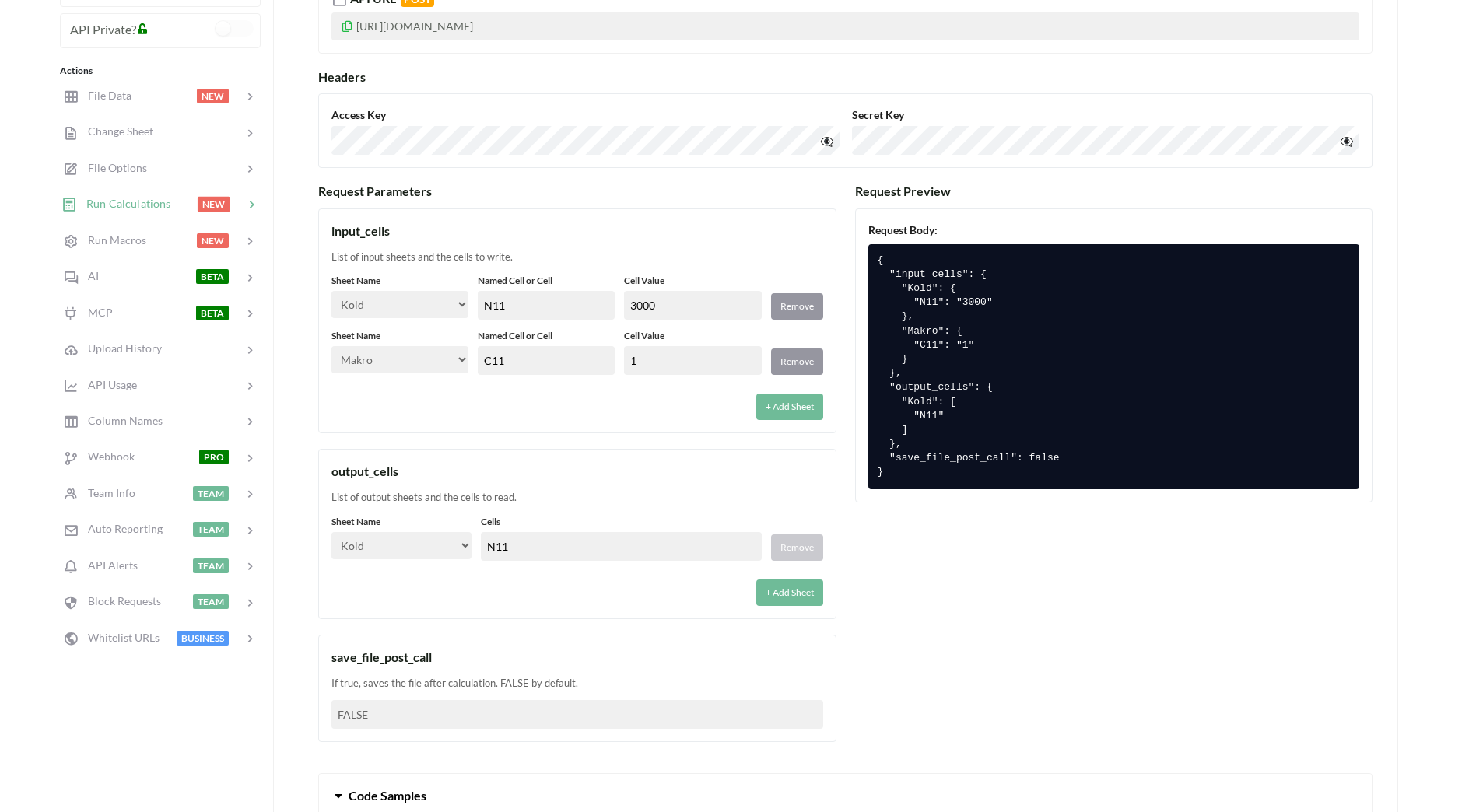
scroll to position [311, 0]
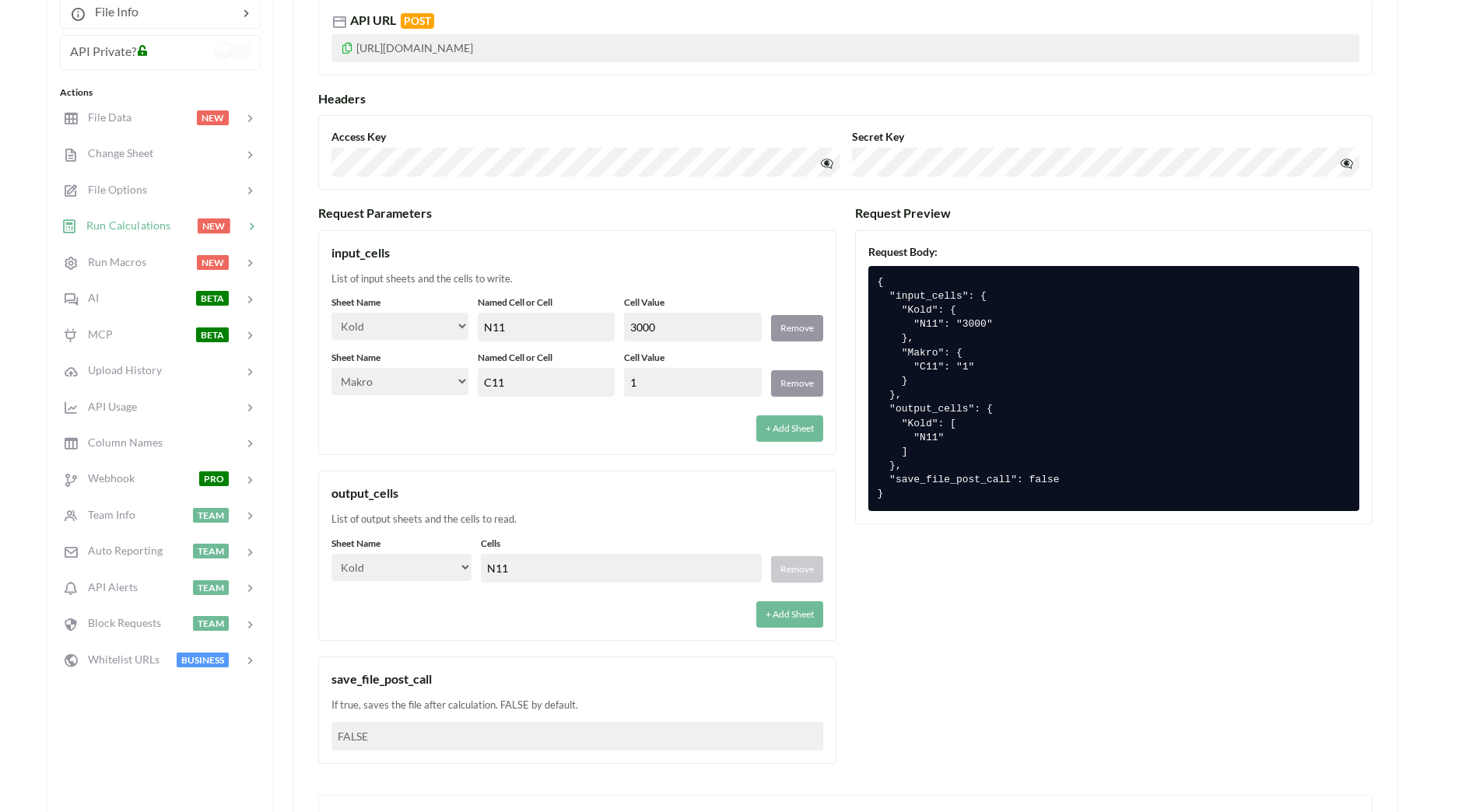
click at [467, 563] on select "Select… Kold Brand Ark1 Firsidig Makro" at bounding box center [401, 567] width 140 height 27
drag, startPoint x: 520, startPoint y: 567, endPoint x: 424, endPoint y: 557, distance: 96.5
click at [424, 557] on div "Sheet Name Select… Kold Brand Ark1 Firsidig Makro Cells N11 Remove" at bounding box center [577, 559] width 492 height 46
type input "AO10"
click at [1153, 654] on div "Request Parameters input_cells List of input sheets and the cells to write. She…" at bounding box center [845, 492] width 1054 height 574
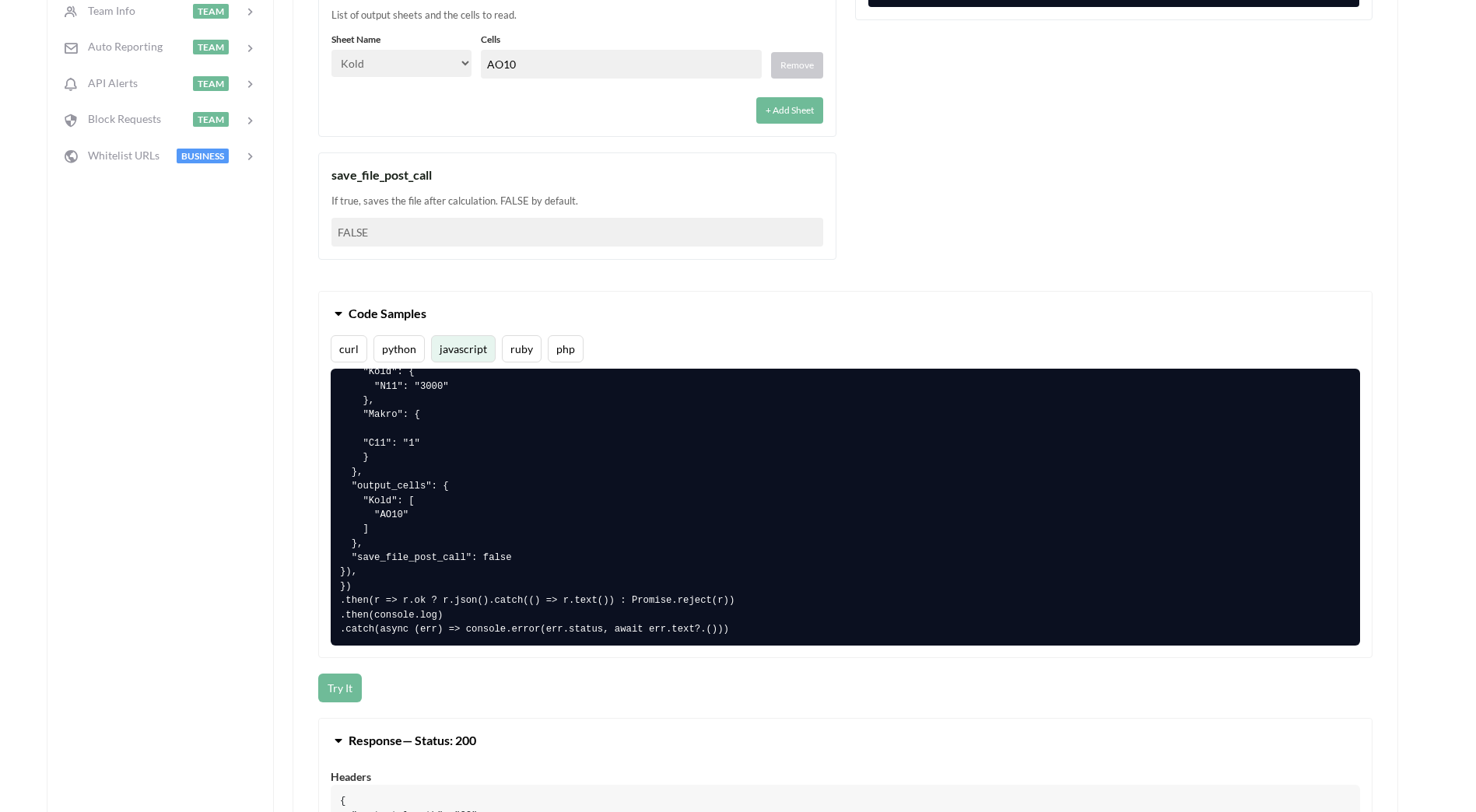
scroll to position [933, 0]
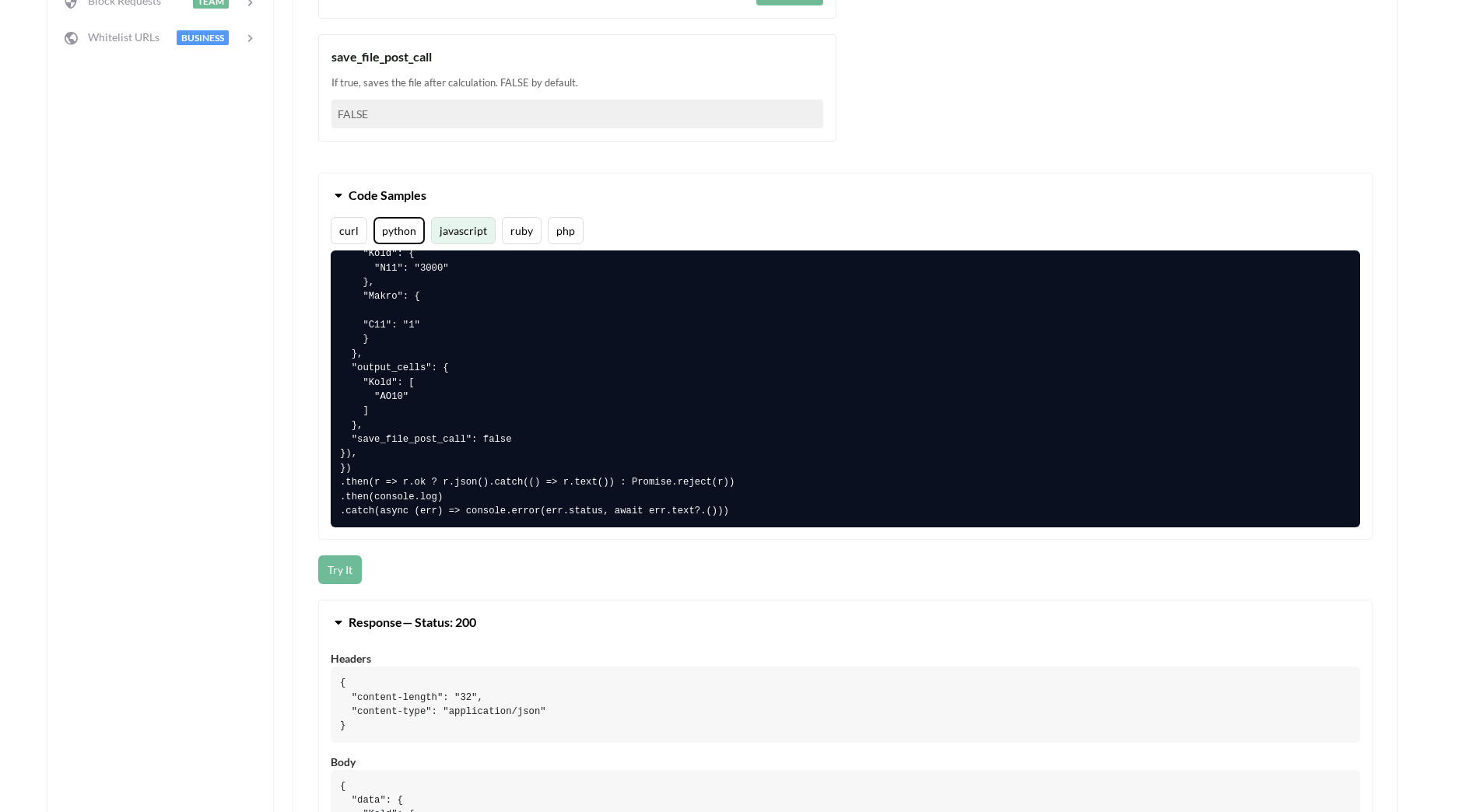
click at [401, 228] on button "python" at bounding box center [399, 231] width 51 height 27
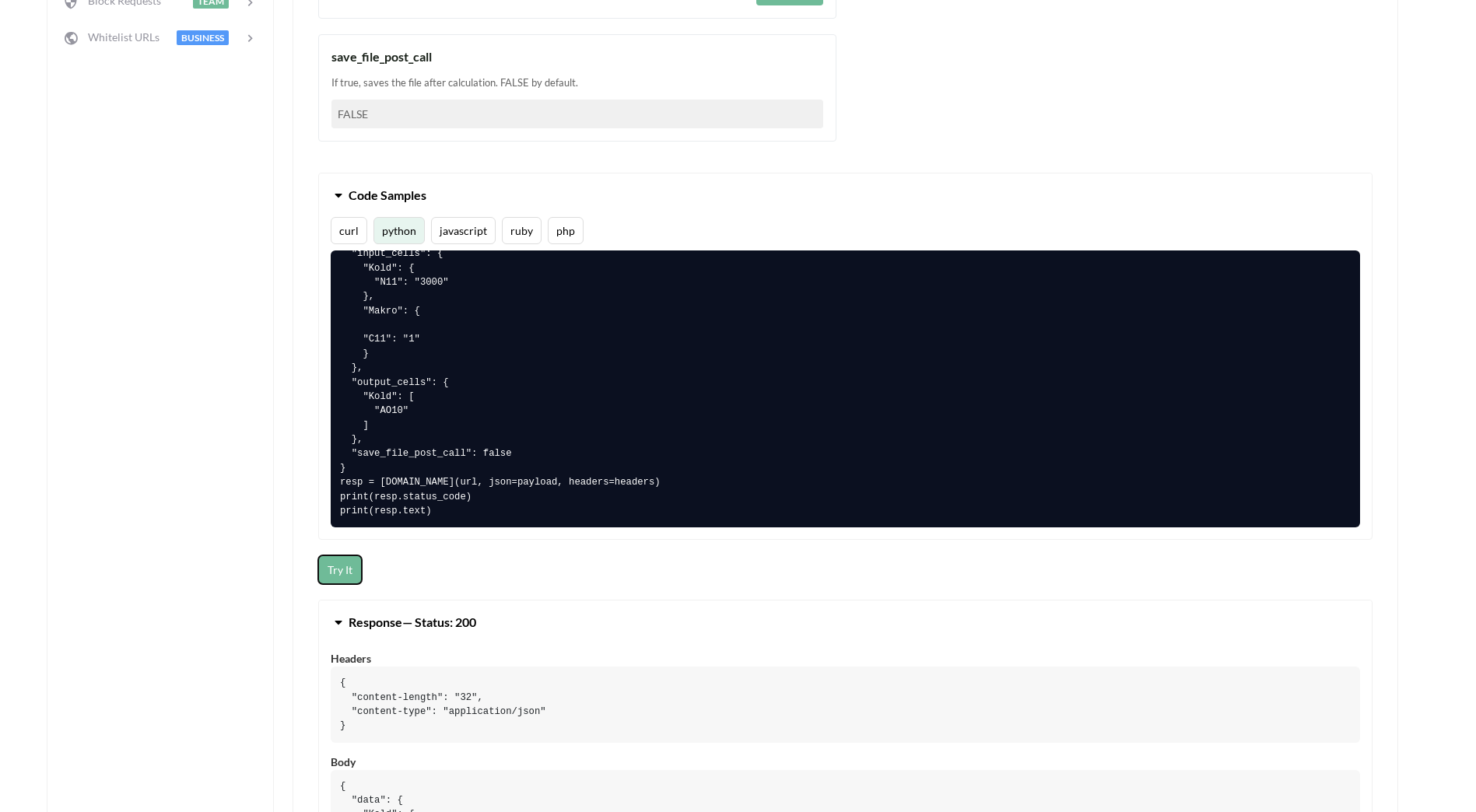
click at [343, 567] on button "Try It" at bounding box center [340, 570] width 44 height 29
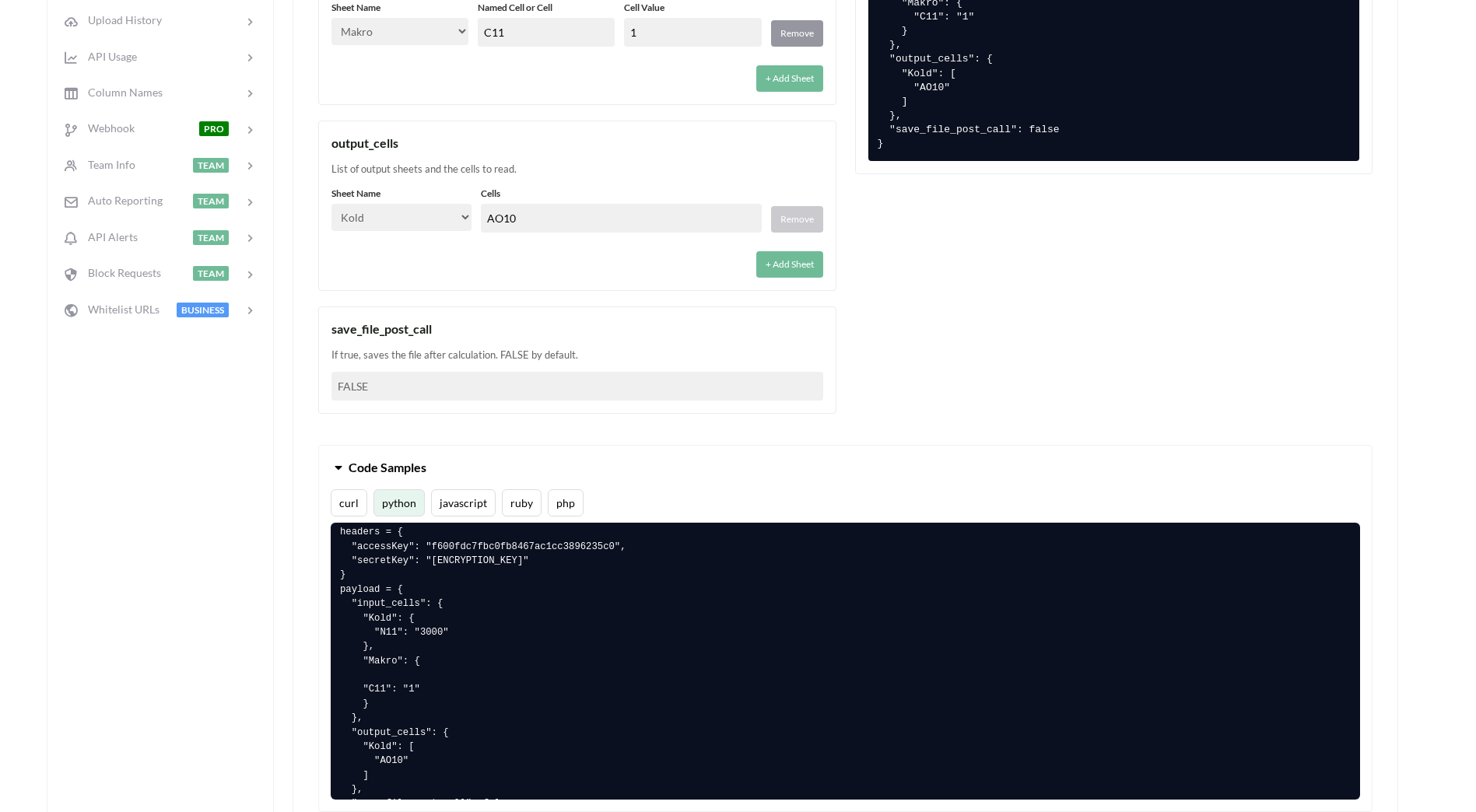
scroll to position [622, 0]
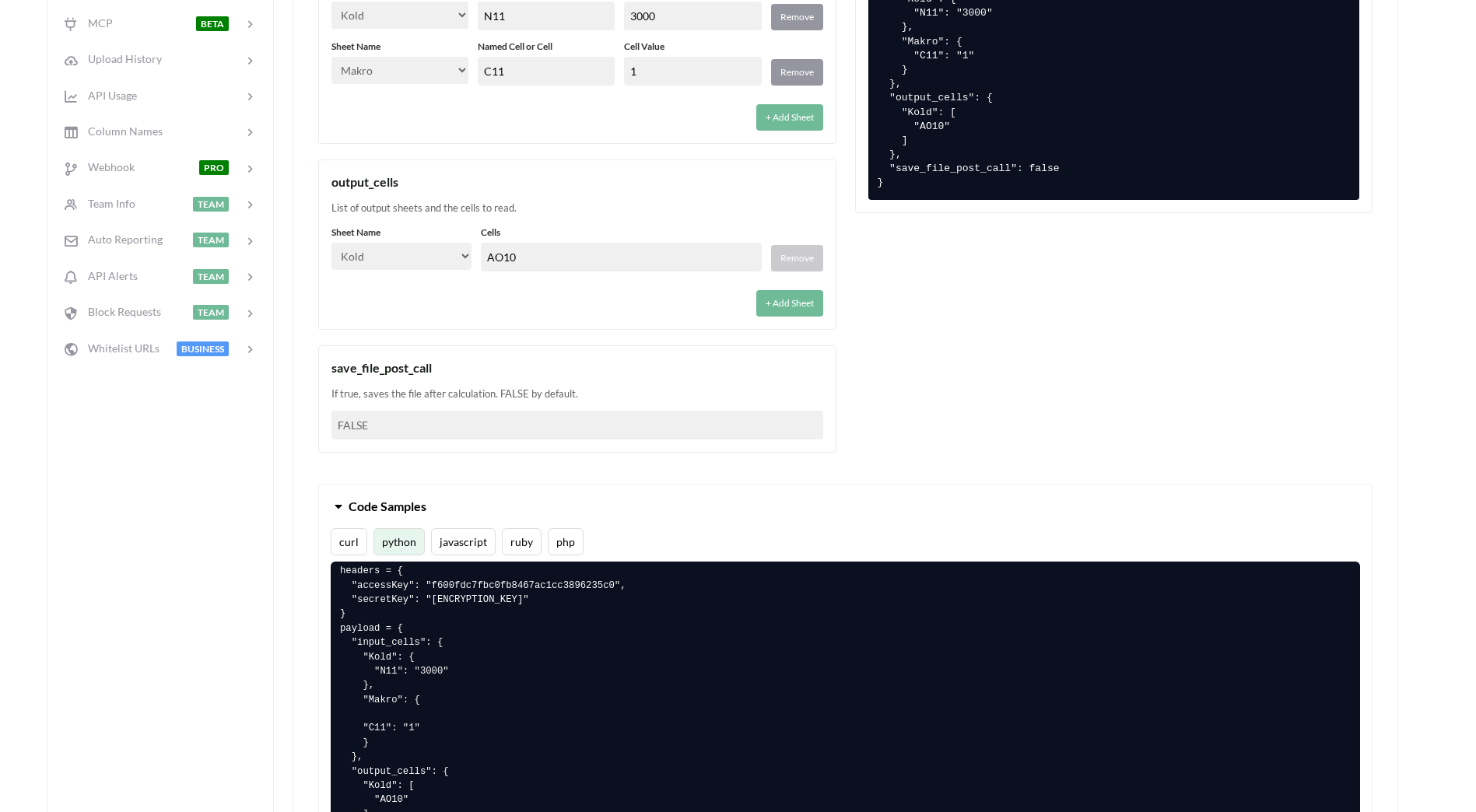
click at [464, 254] on select "Select… Kold Brand Ark1 Firsidig Makro" at bounding box center [401, 256] width 140 height 27
select select "Brand"
click at [331, 243] on select "Select… Kold Brand Ark1 Firsidig Makro" at bounding box center [401, 256] width 140 height 27
click at [508, 292] on div "+ Add Sheet" at bounding box center [577, 298] width 492 height 36
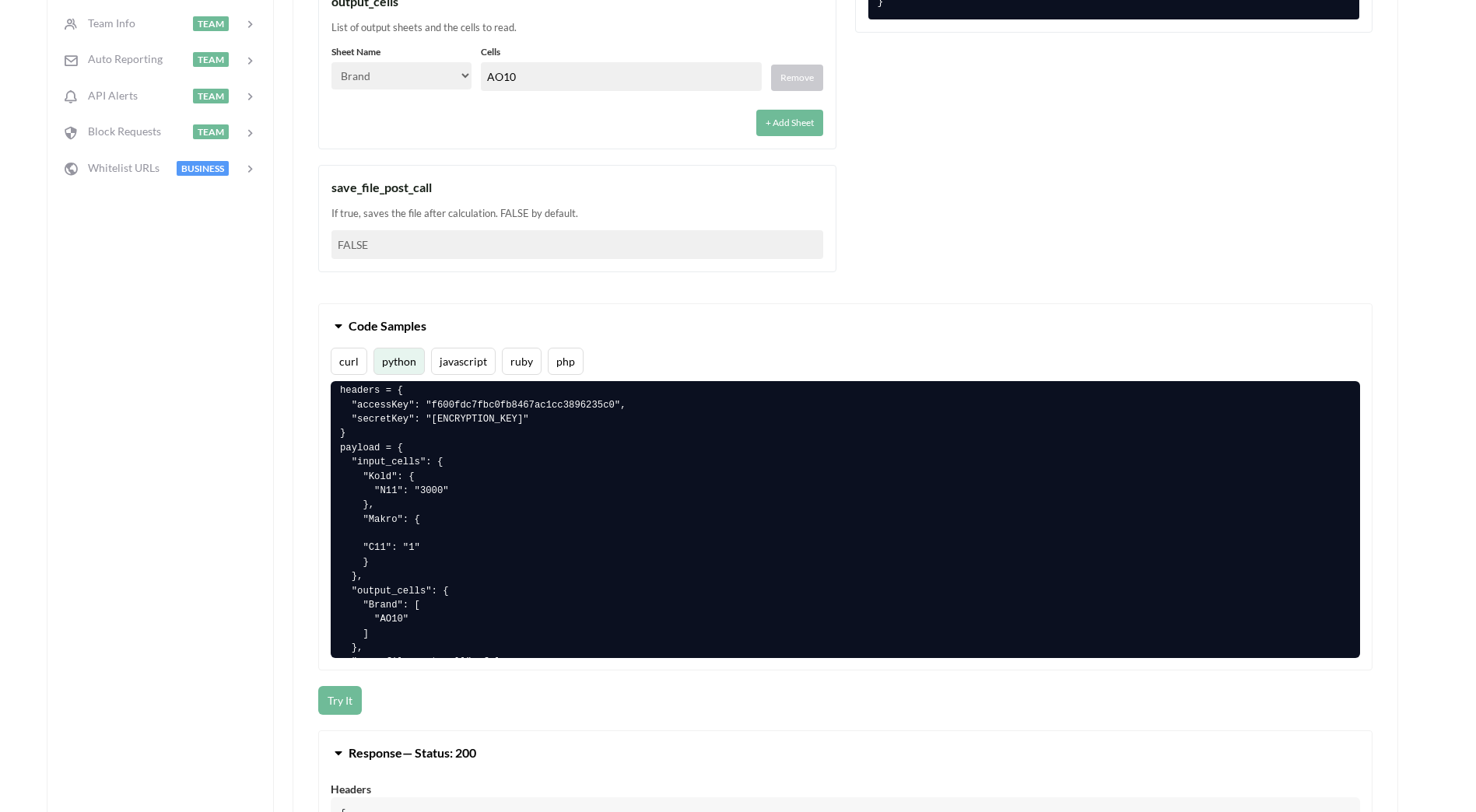
scroll to position [856, 0]
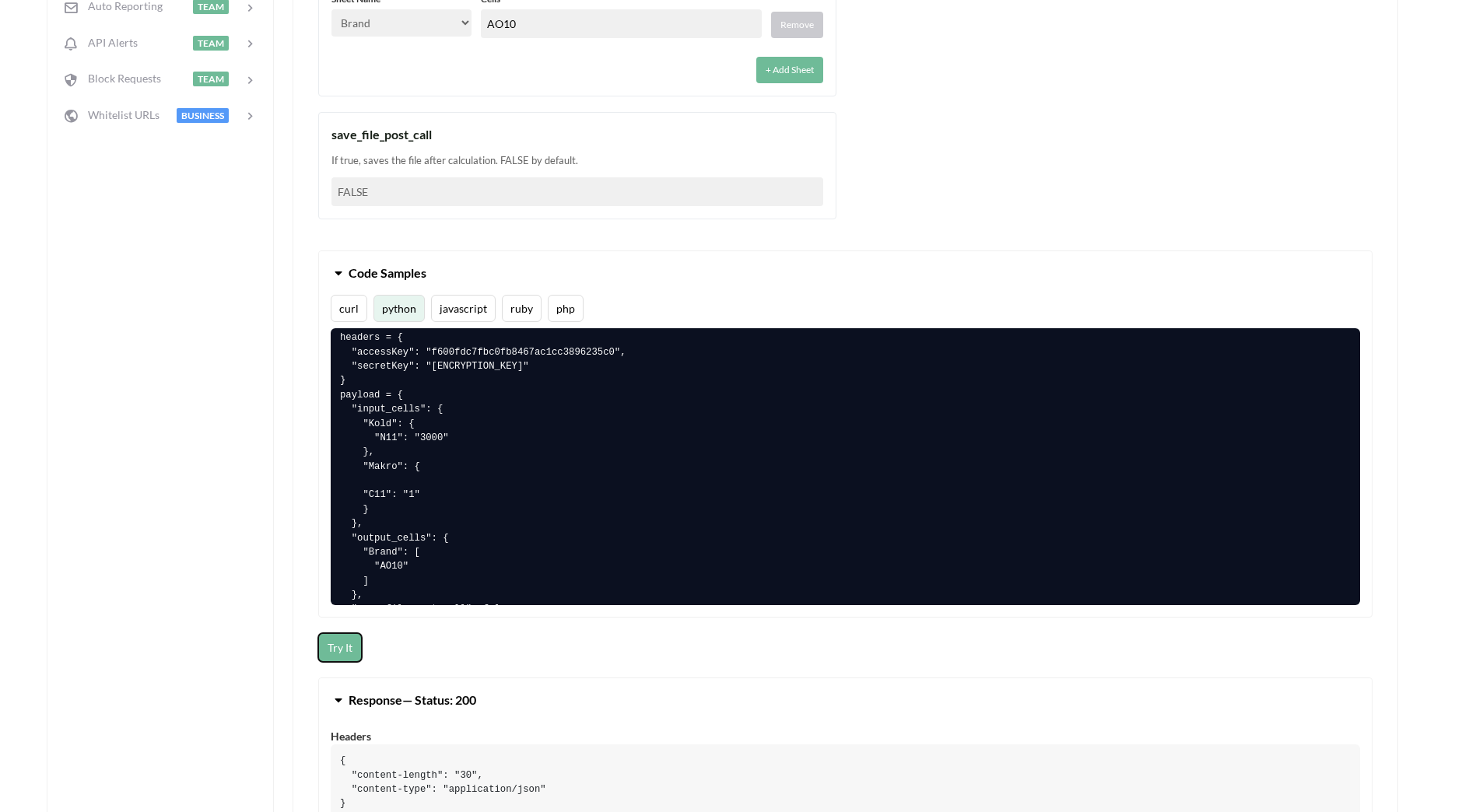
click at [342, 655] on button "Try It" at bounding box center [340, 648] width 44 height 29
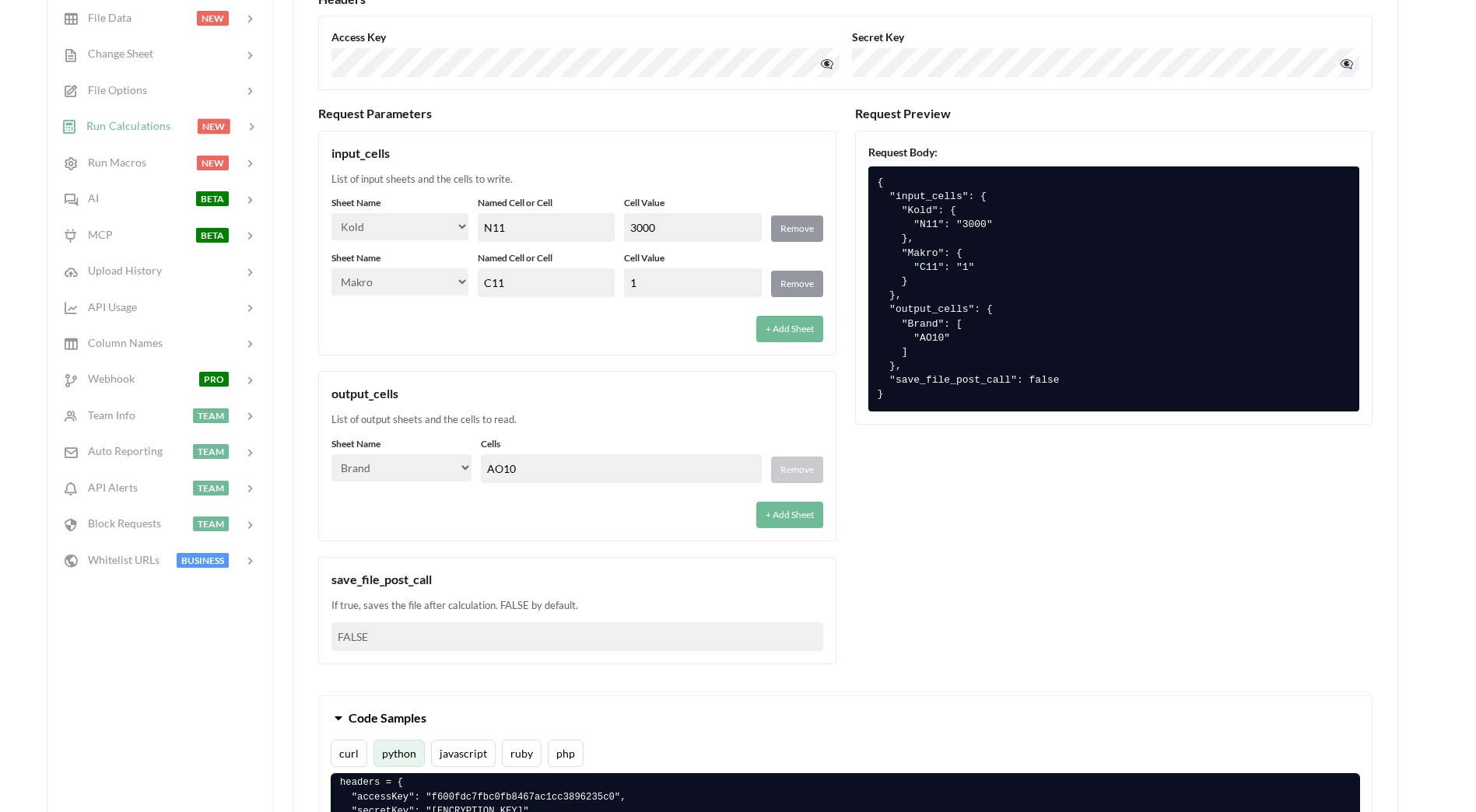
scroll to position [389, 0]
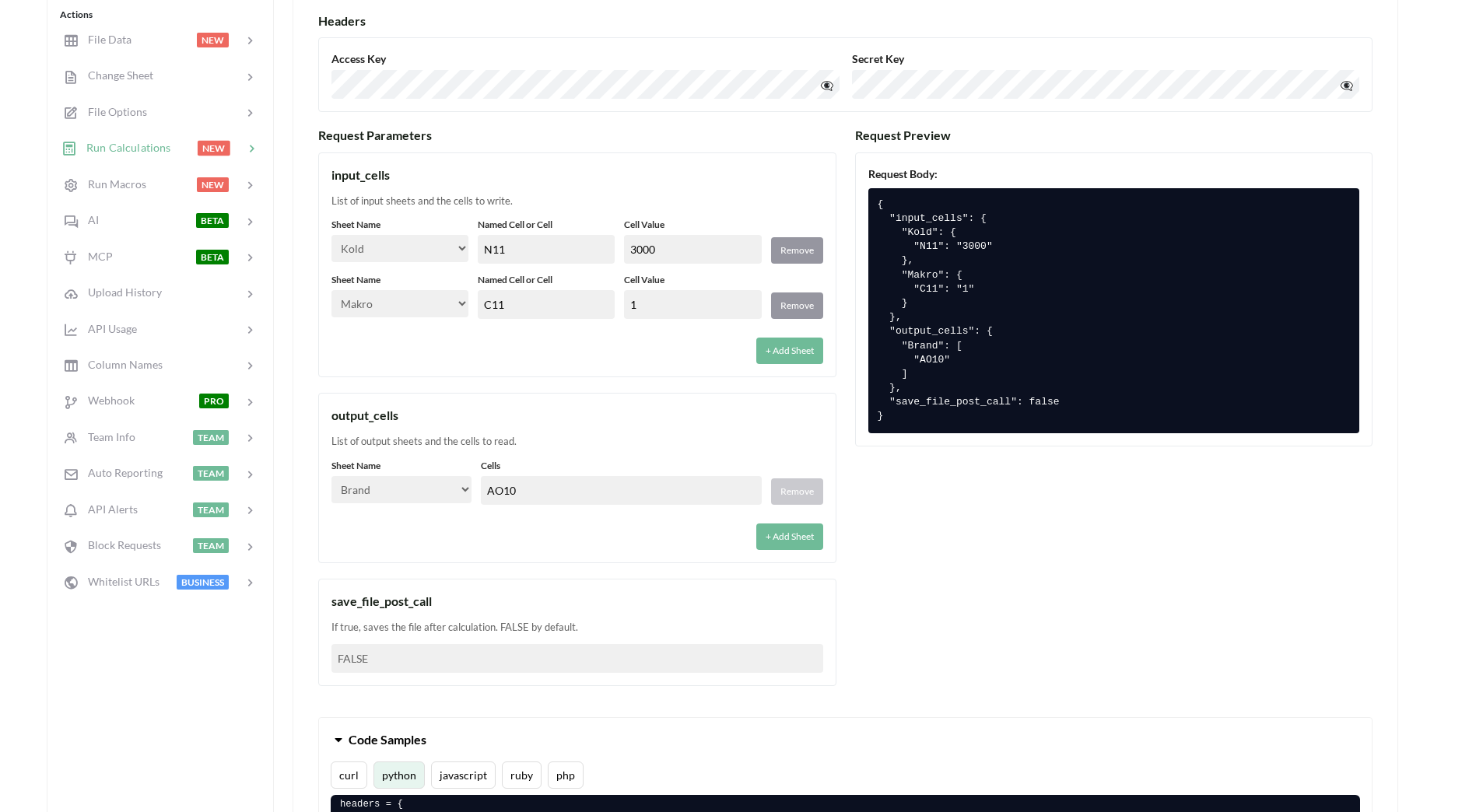
click at [521, 306] on input "C11" at bounding box center [546, 305] width 137 height 29
click at [492, 329] on div "+ Add Sheet" at bounding box center [577, 346] width 492 height 36
click at [633, 305] on input "1" at bounding box center [693, 305] width 137 height 29
click at [644, 357] on div "+ Add Sheet" at bounding box center [577, 346] width 492 height 36
click at [630, 304] on input "1" at bounding box center [693, 305] width 137 height 29
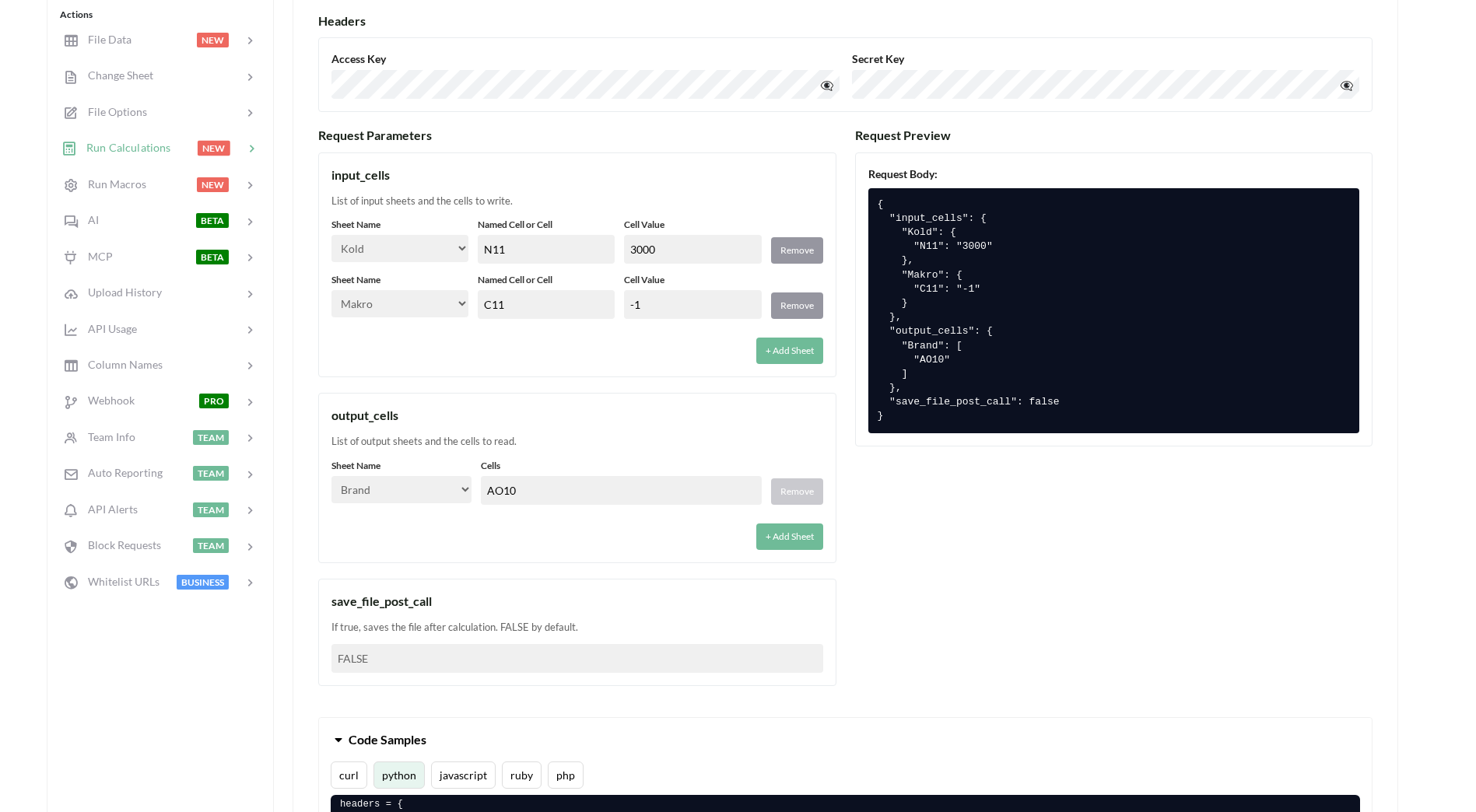
type input "-1"
click at [604, 340] on div "+ Add Sheet" at bounding box center [577, 346] width 492 height 36
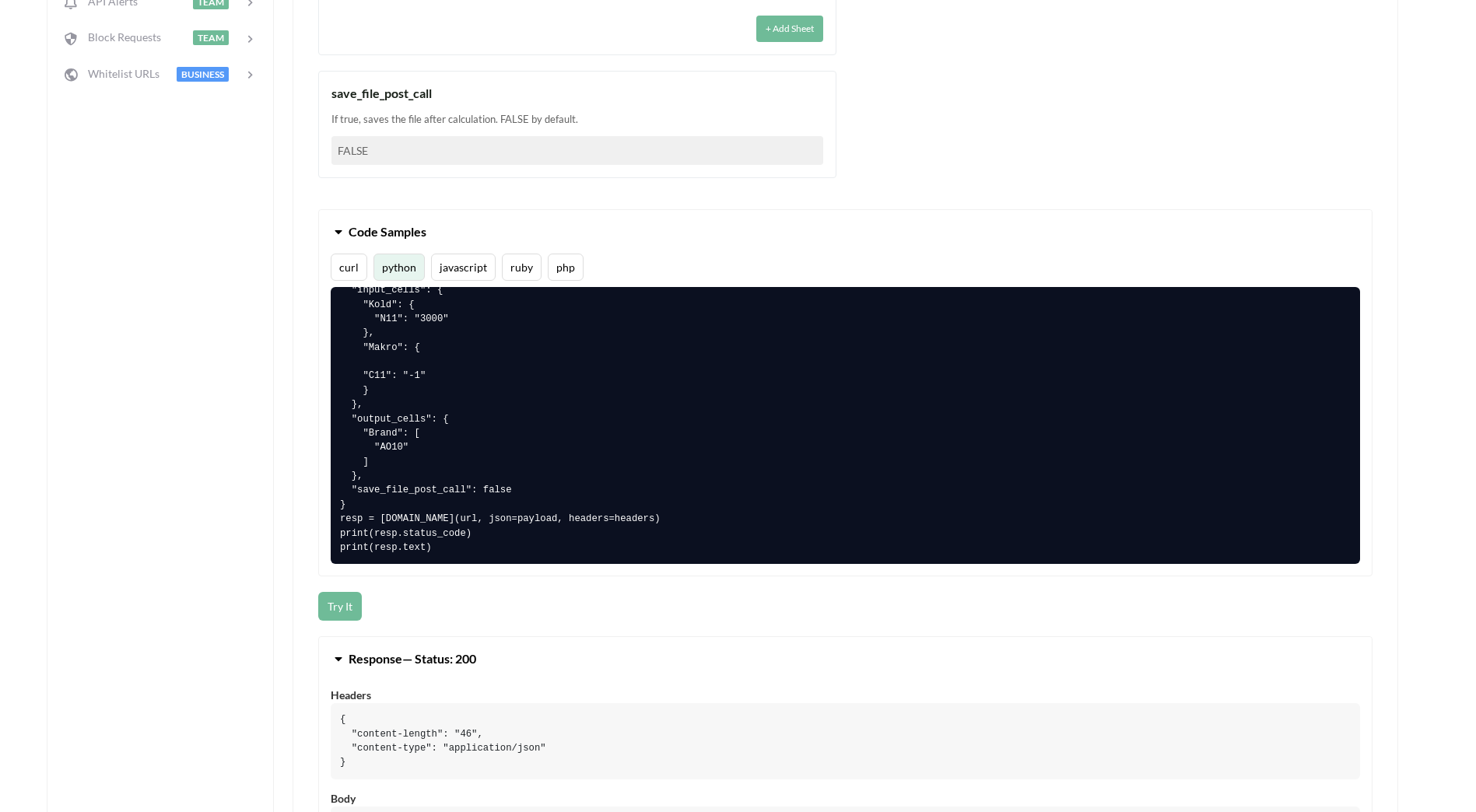
scroll to position [933, 0]
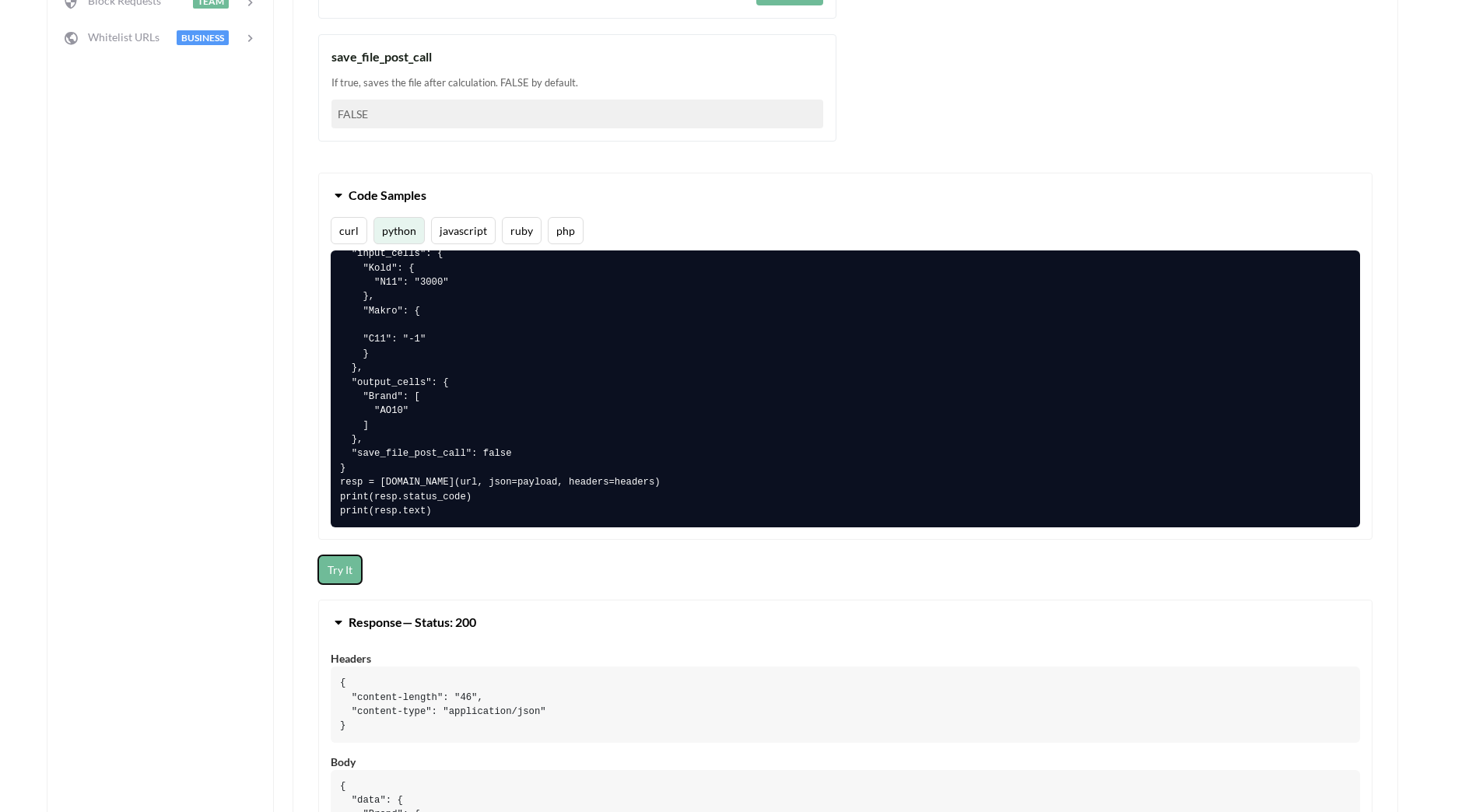
click at [330, 574] on button "Try It" at bounding box center [340, 570] width 44 height 29
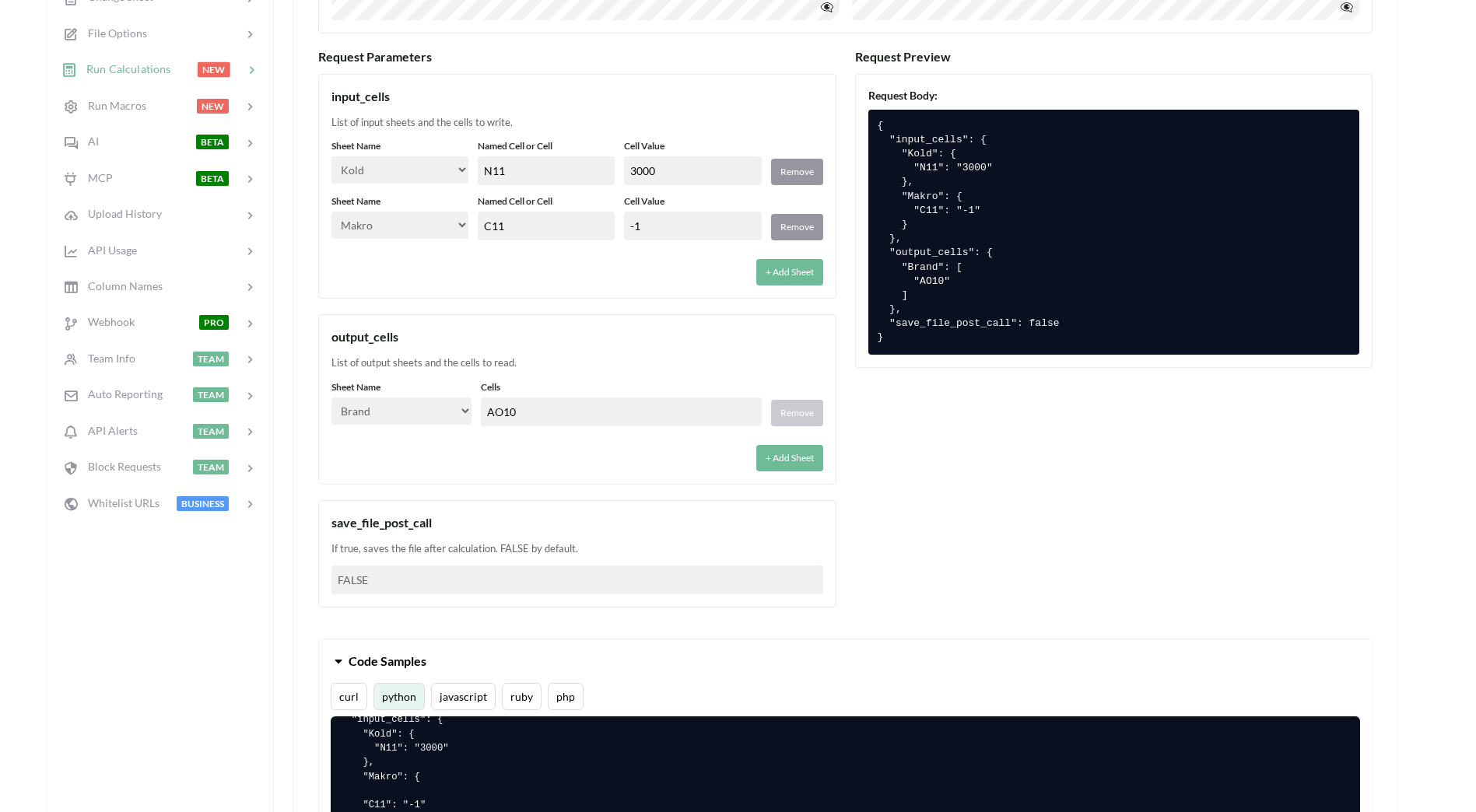
scroll to position [466, 0]
click at [447, 225] on select "Select… Kold Brand Ark1 Firsidig Makro" at bounding box center [400, 226] width 137 height 27
select select "Ark1"
click at [331, 213] on select "Select… Kold Brand Ark1 Firsidig Makro" at bounding box center [400, 226] width 137 height 27
click at [499, 232] on input "C11" at bounding box center [546, 227] width 137 height 29
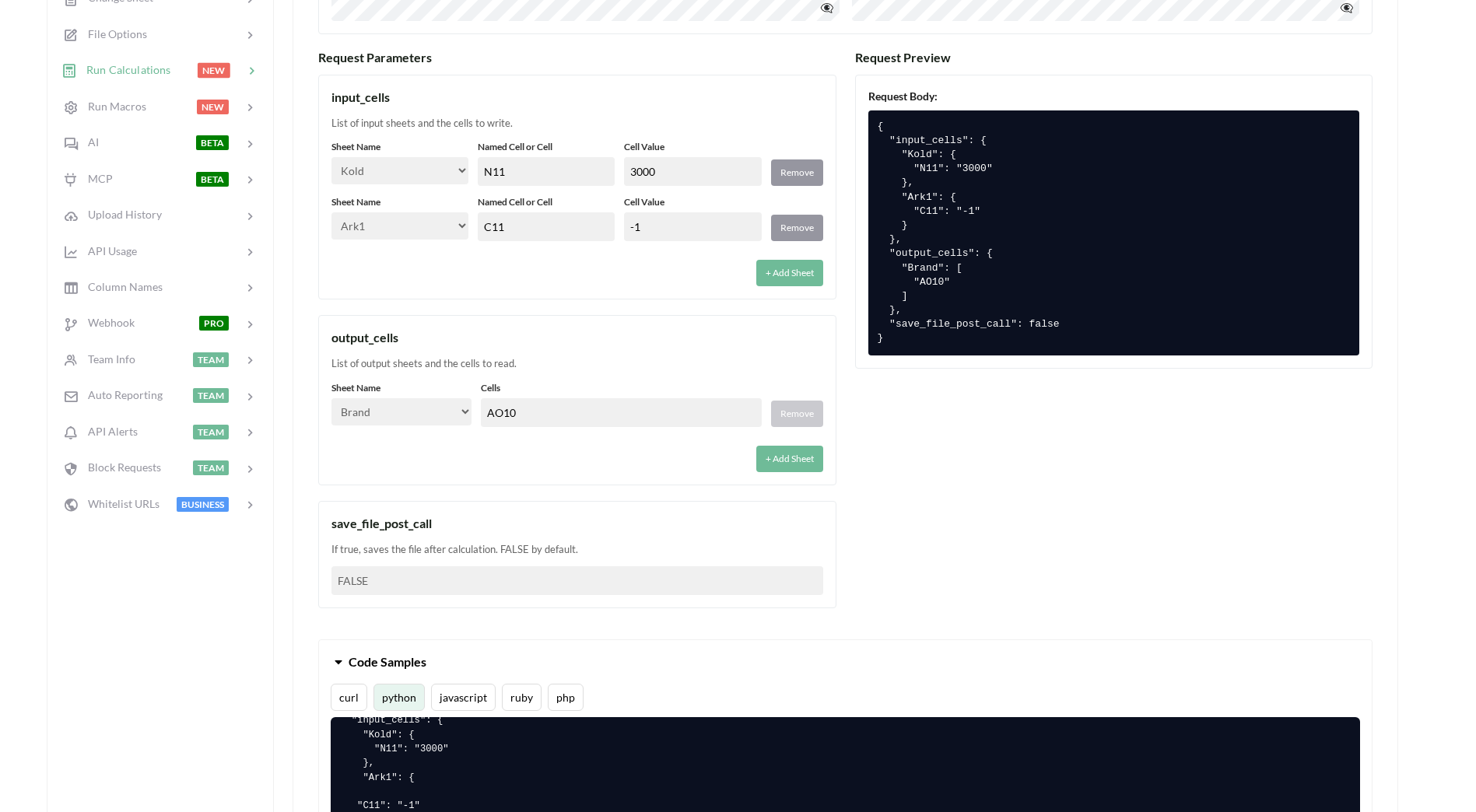
drag, startPoint x: 489, startPoint y: 227, endPoint x: 532, endPoint y: 233, distance: 43.4
click at [532, 233] on input "C11" at bounding box center [546, 227] width 137 height 29
type input "C2"
click at [560, 268] on div "+ Add Sheet" at bounding box center [577, 267] width 492 height 36
drag, startPoint x: 649, startPoint y: 232, endPoint x: 572, endPoint y: 225, distance: 77.3
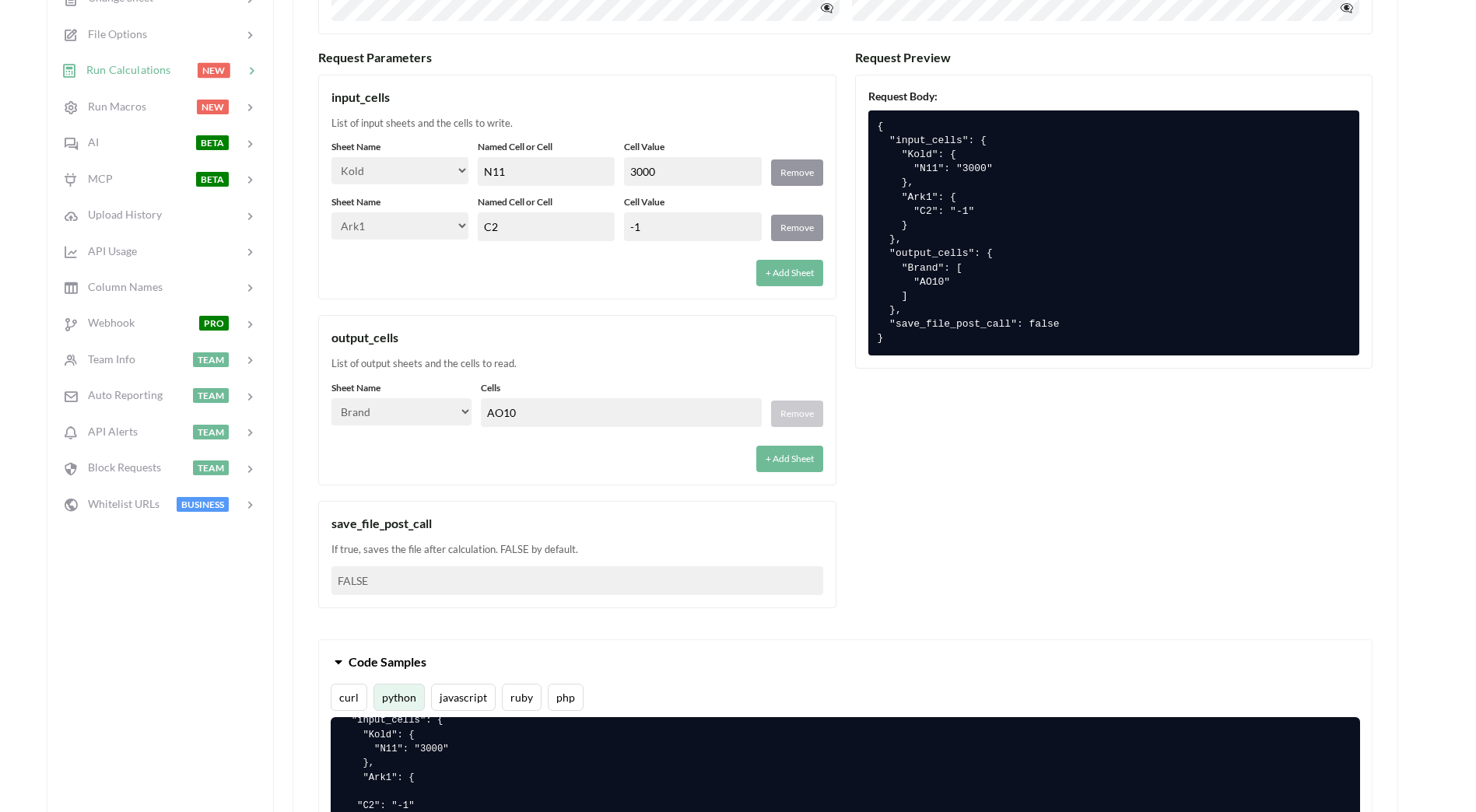
click at [572, 225] on div "Sheet Name Select… Kold Brand Ark1 Firsidig Makro Named Cell or Cell C2 Cell Va…" at bounding box center [577, 218] width 492 height 46
type input "1"
click at [661, 249] on div "Sheet Name Select… Kold Brand Ark1 Firsidig Makro Named Cell or Cell N11 Cell V…" at bounding box center [577, 213] width 492 height 146
click at [578, 299] on div "input_cells List of input sheets and the cells to write. Sheet Name Select… Kol…" at bounding box center [578, 187] width 518 height 225
click at [560, 370] on div "List of output sheets and the cells to read." at bounding box center [577, 363] width 492 height 16
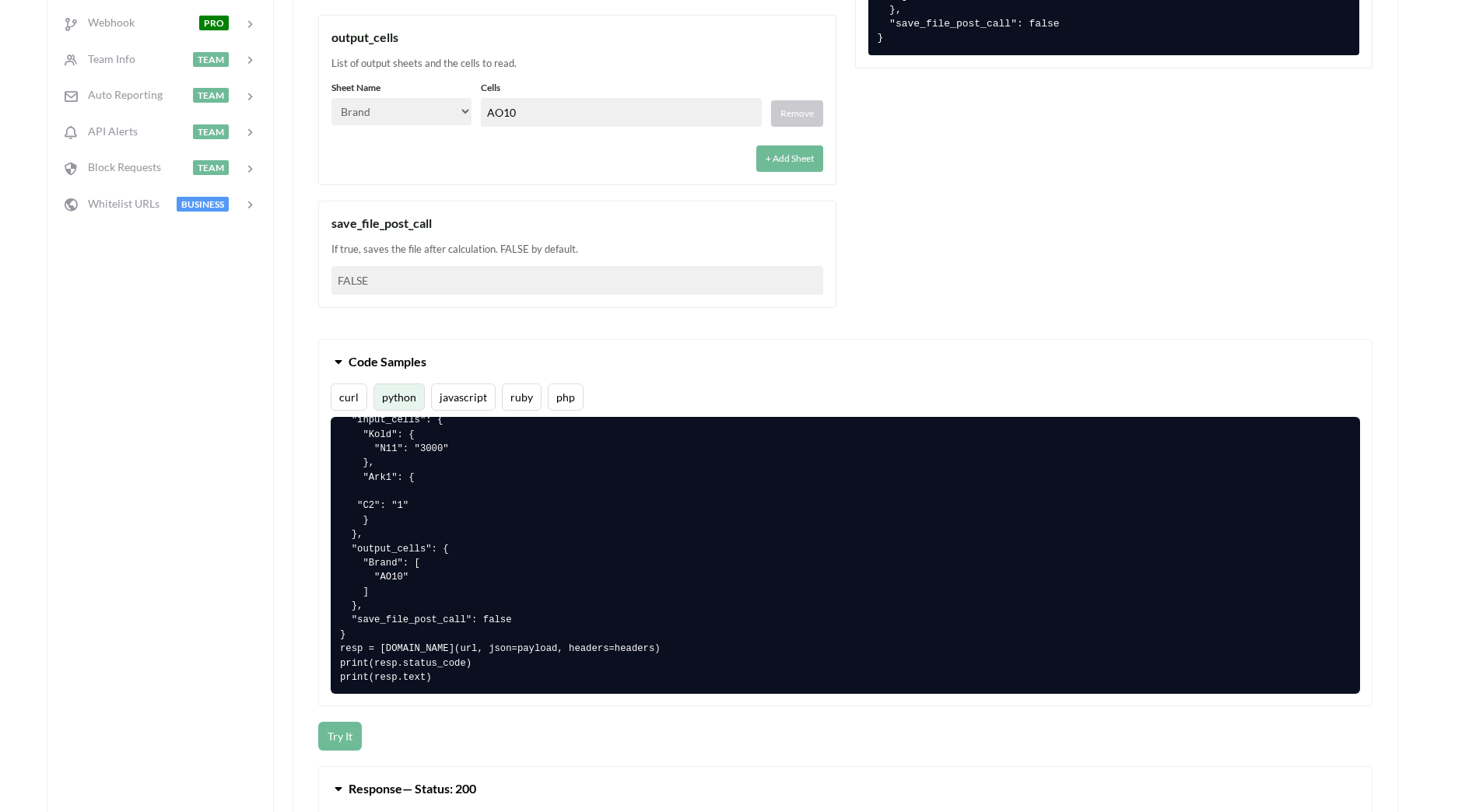
scroll to position [777, 0]
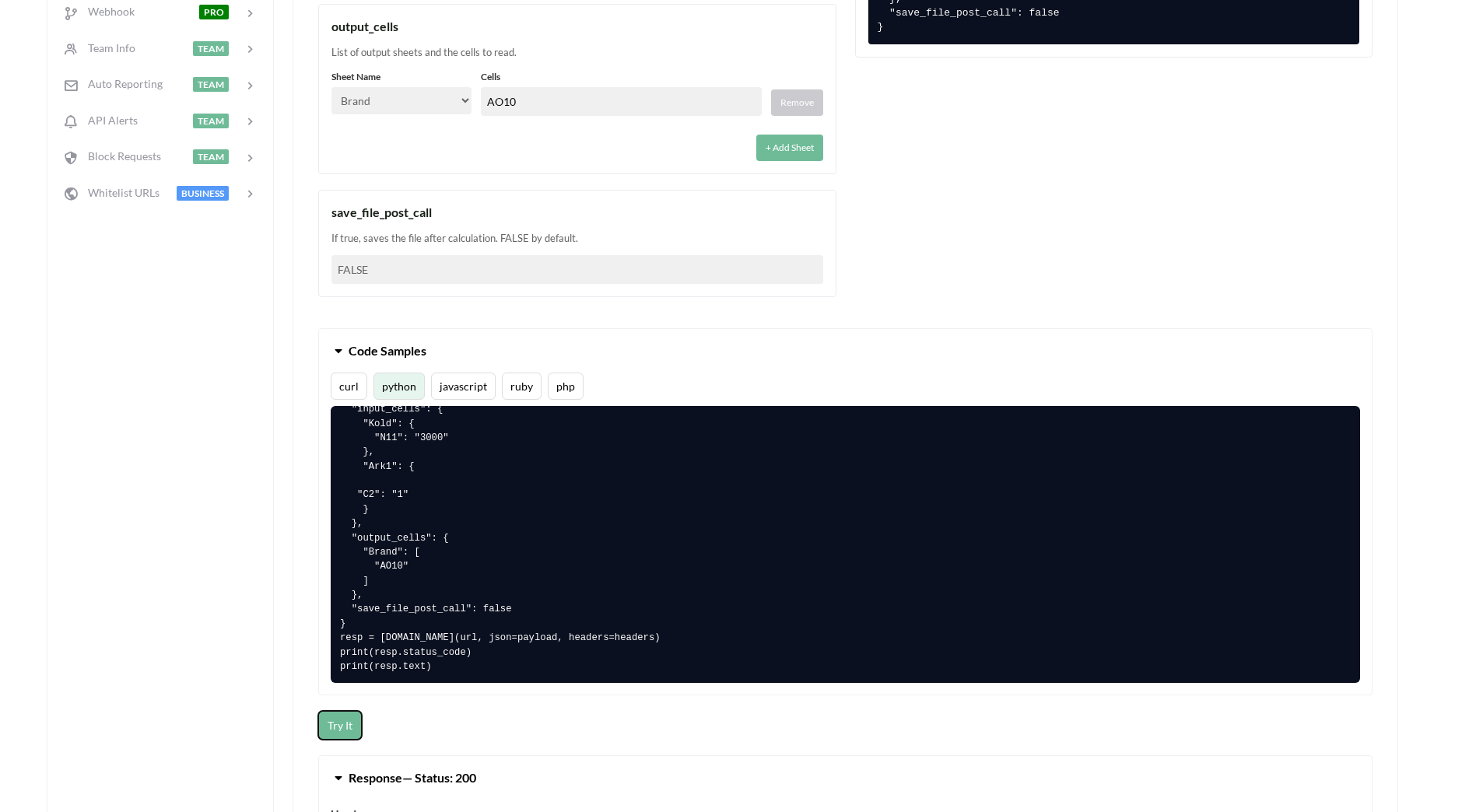
click at [344, 724] on button "Try It" at bounding box center [340, 725] width 44 height 29
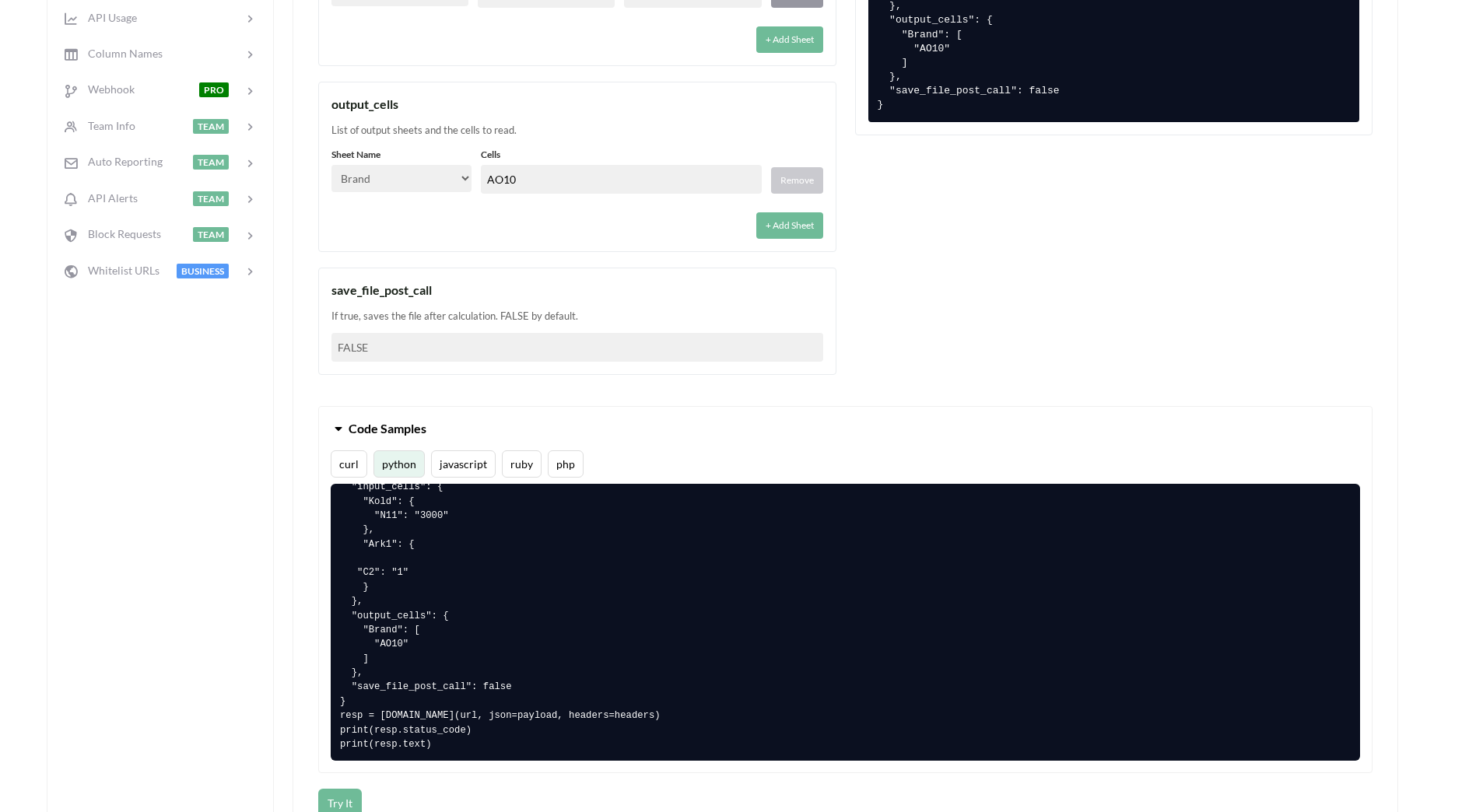
click at [460, 180] on select "Select… Kold Brand Ark1 Firsidig Makro" at bounding box center [401, 179] width 140 height 27
select select "Kold"
click at [331, 165] on select "Select… Kold Brand Ark1 Firsidig Makro" at bounding box center [401, 179] width 140 height 27
click at [535, 225] on div "+ Add Sheet" at bounding box center [577, 220] width 492 height 36
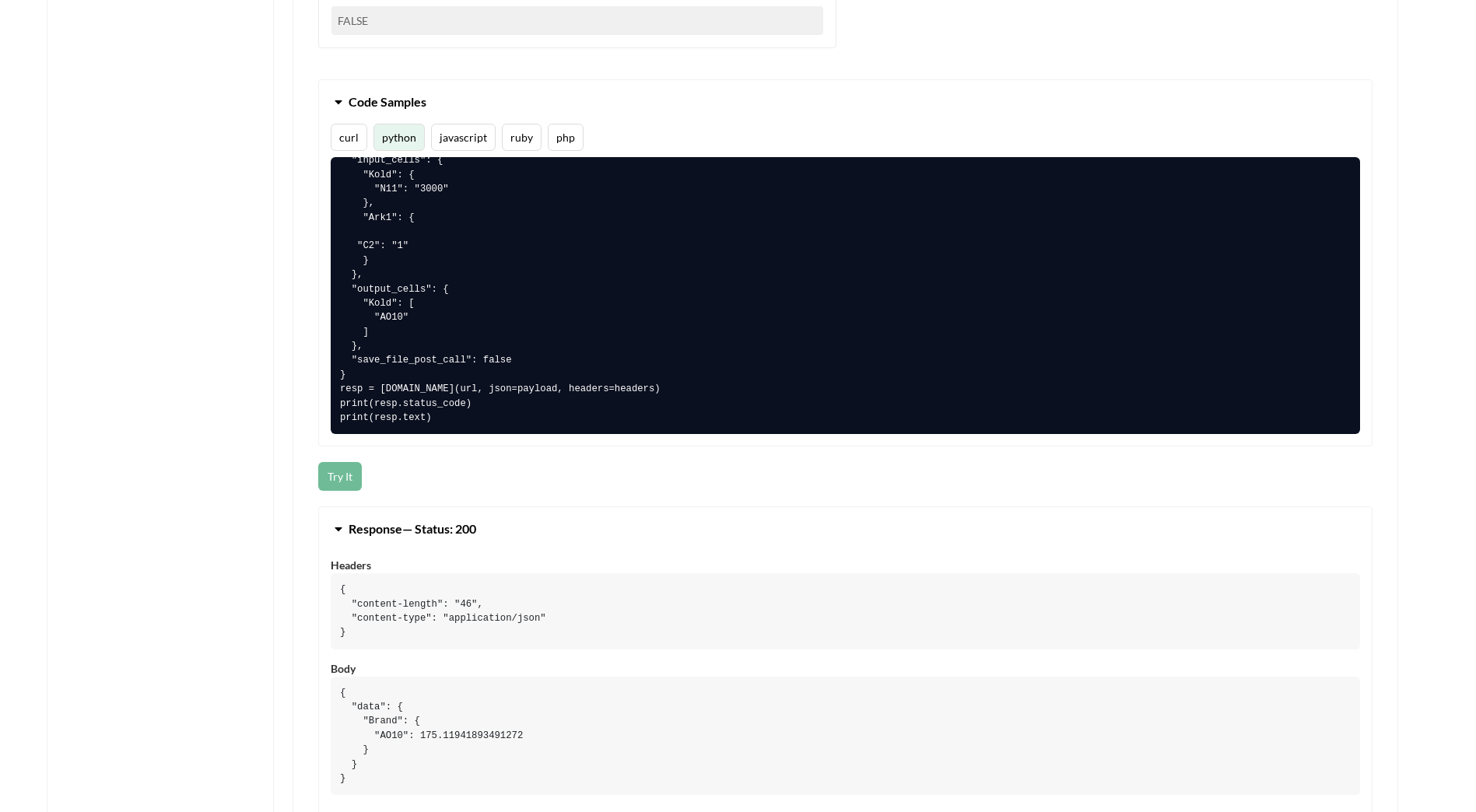
scroll to position [1088, 0]
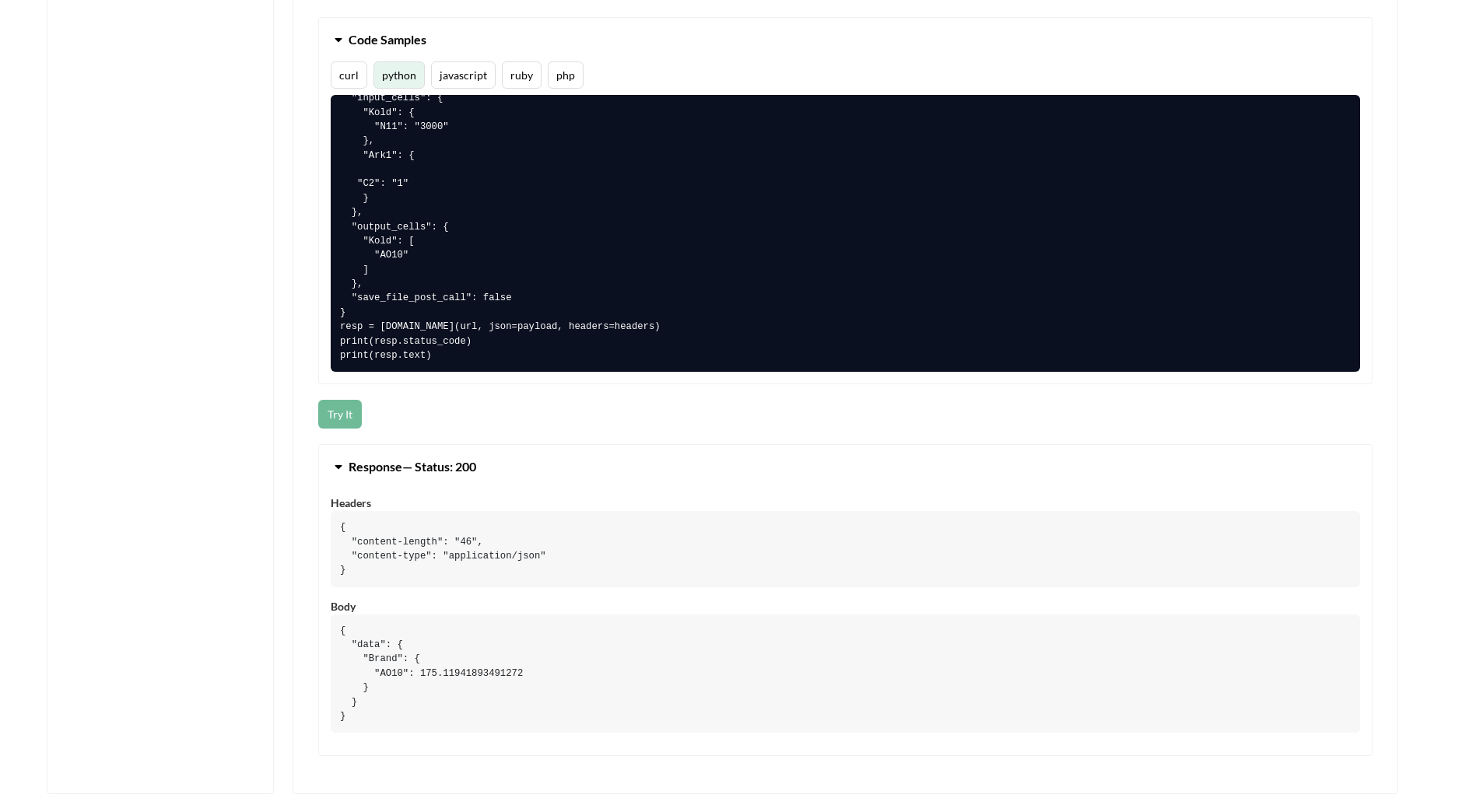
click at [417, 423] on div "Try It" at bounding box center [845, 414] width 1054 height 29
click at [347, 414] on button "Try It" at bounding box center [340, 414] width 44 height 29
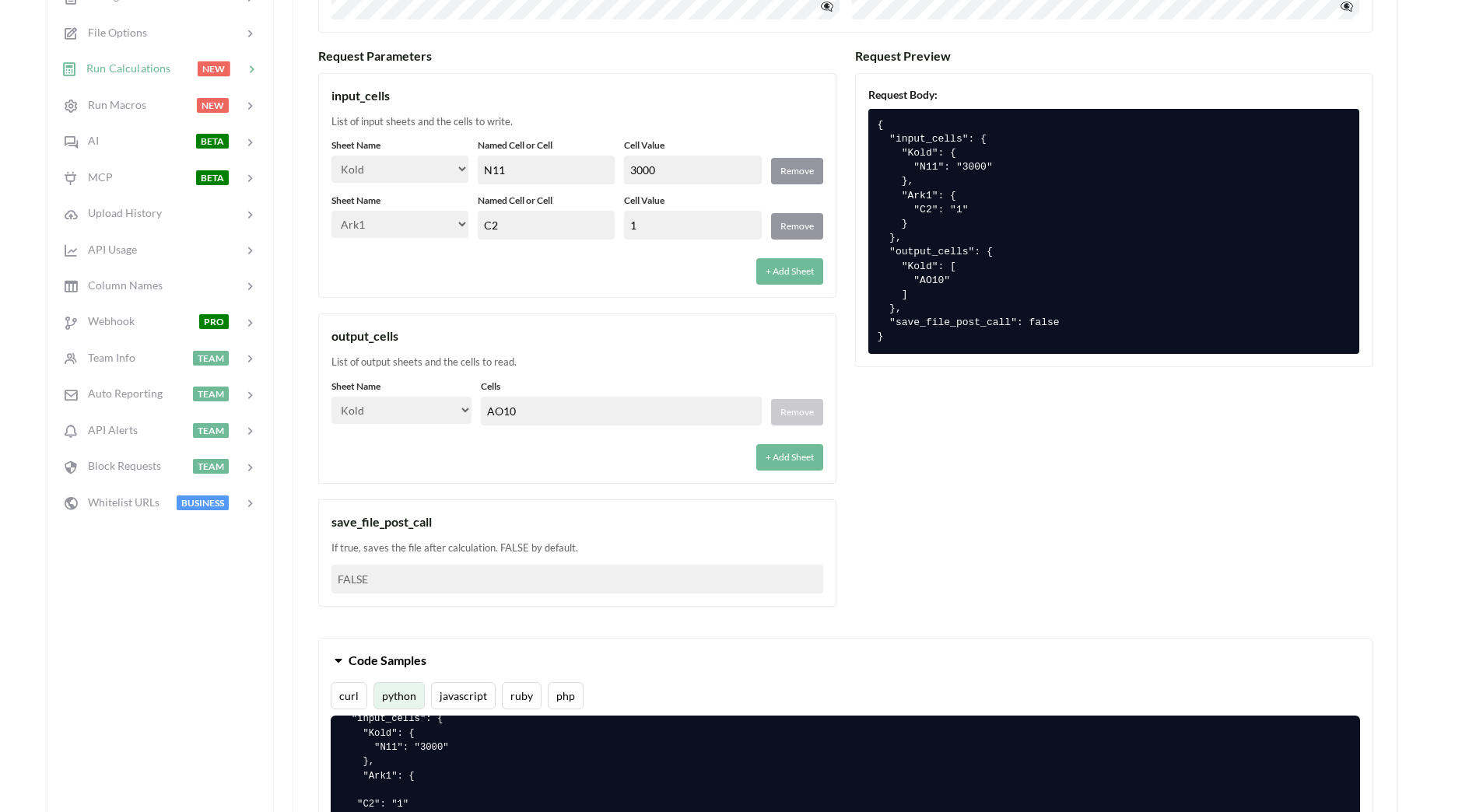
scroll to position [466, 0]
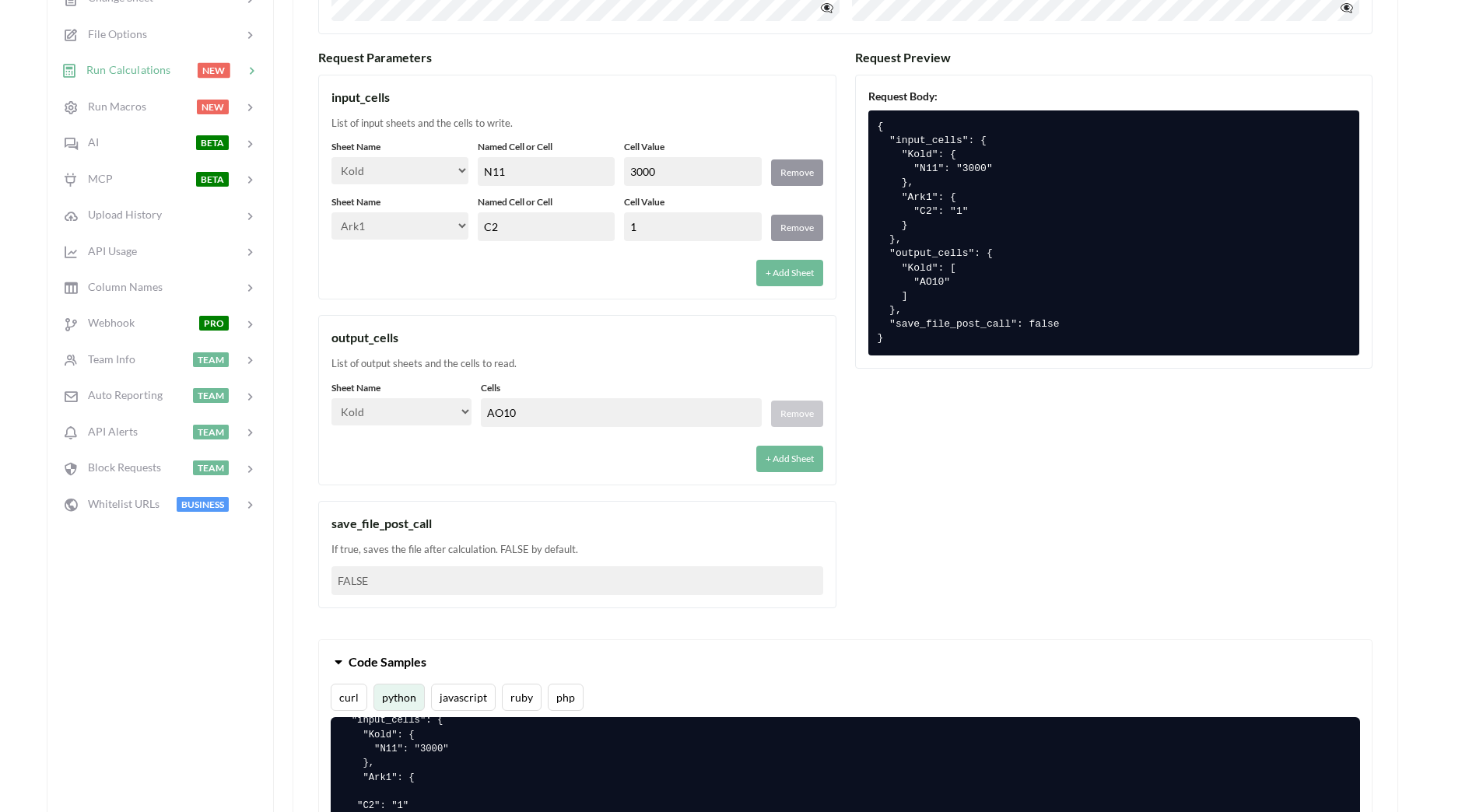
click at [660, 223] on input "1" at bounding box center [693, 227] width 137 height 29
type input "100"
click at [467, 417] on select "Select… Kold Brand Ark1 Firsidig Makro" at bounding box center [401, 411] width 140 height 27
drag, startPoint x: 534, startPoint y: 463, endPoint x: 572, endPoint y: 462, distance: 38.0
click at [537, 463] on div "+ Add Sheet" at bounding box center [577, 453] width 492 height 36
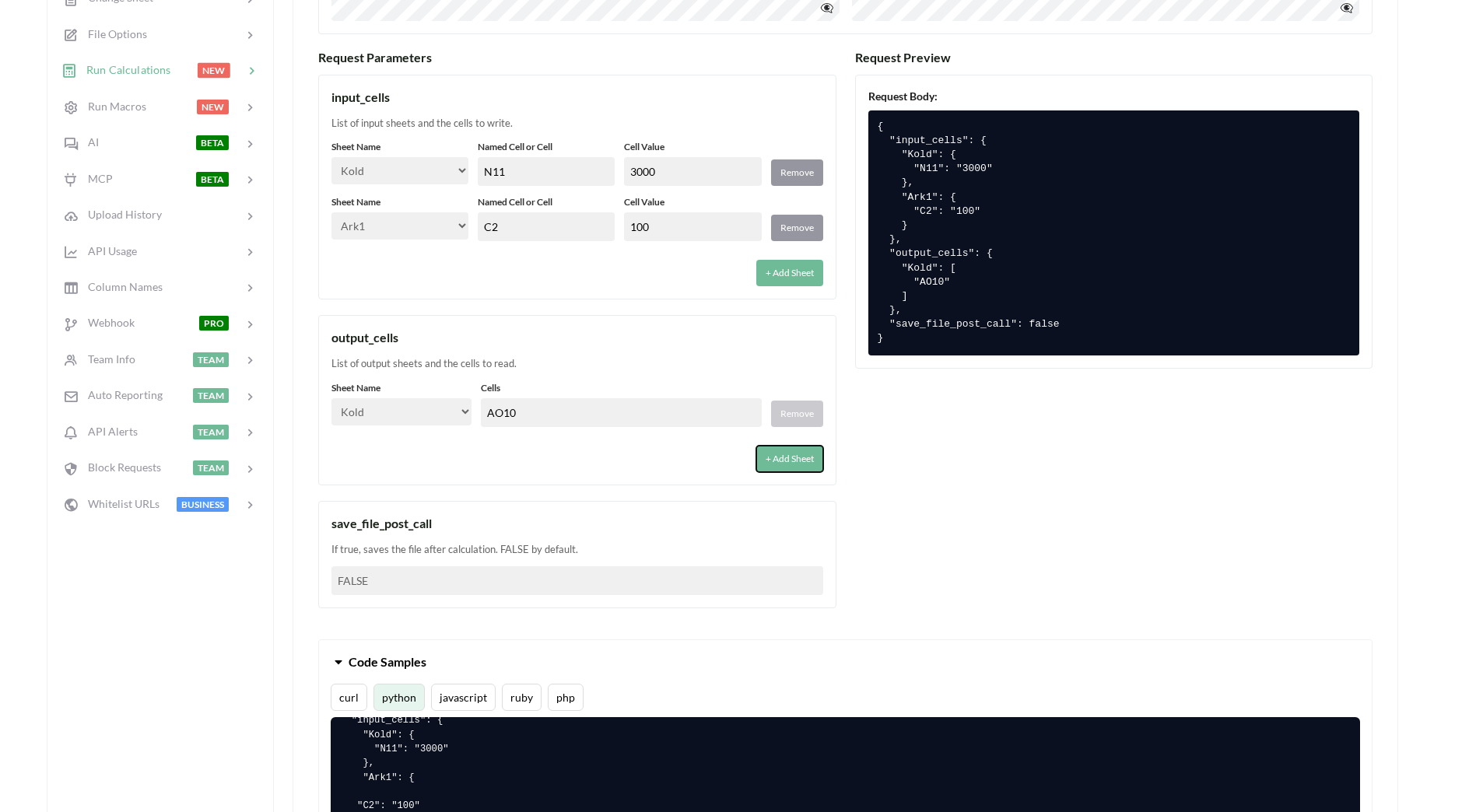
click at [762, 462] on button "+ Add Sheet" at bounding box center [790, 458] width 67 height 26
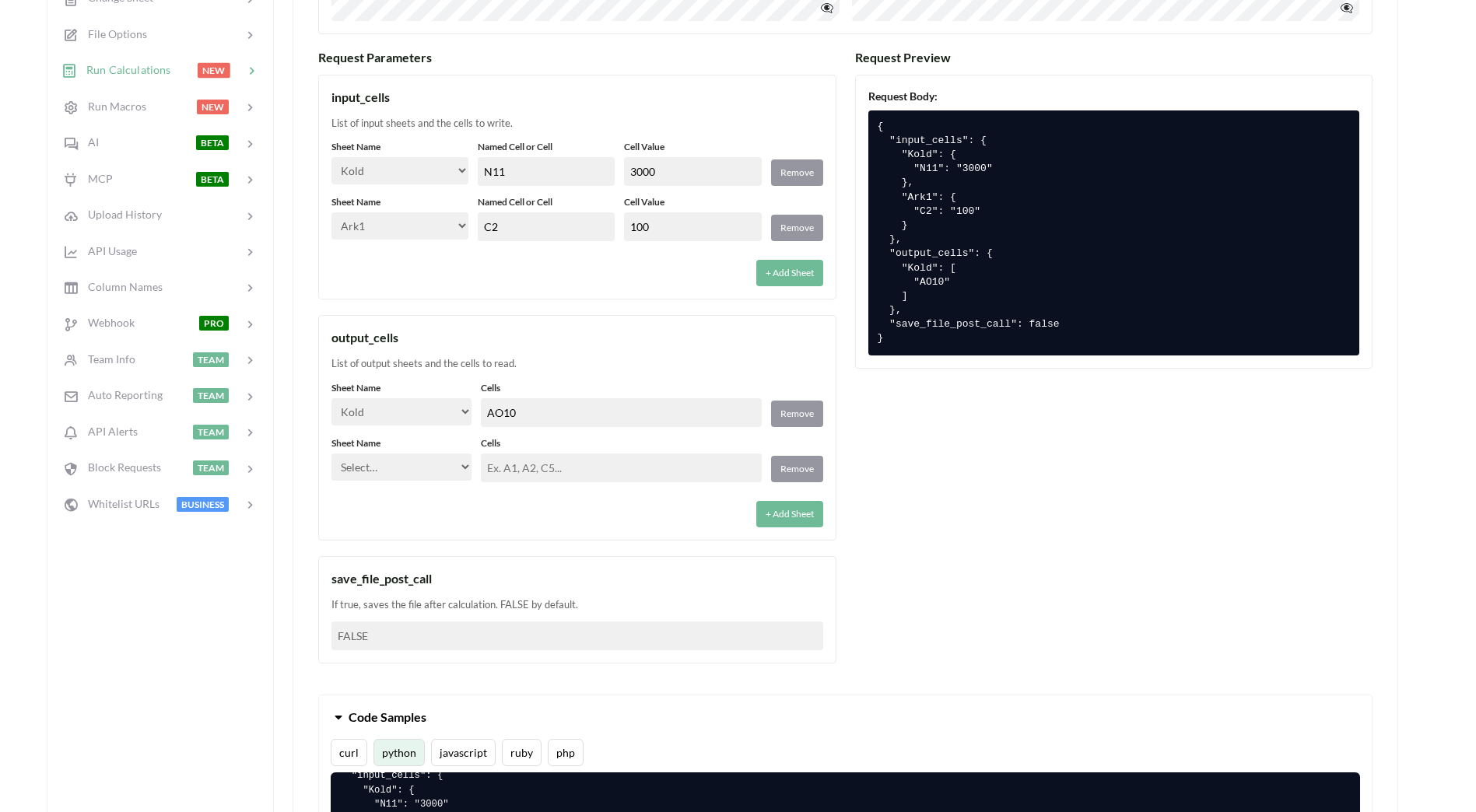
click at [444, 473] on select "Select… Kold Brand Ark1 Firsidig Makro" at bounding box center [401, 467] width 140 height 27
select select "Ark1"
click at [331, 453] on select "Select… Kold Brand Ark1 Firsidig Makro" at bounding box center [401, 467] width 140 height 27
drag, startPoint x: 505, startPoint y: 491, endPoint x: 522, endPoint y: 483, distance: 18.8
click at [507, 492] on div "+ Add Sheet" at bounding box center [577, 509] width 492 height 36
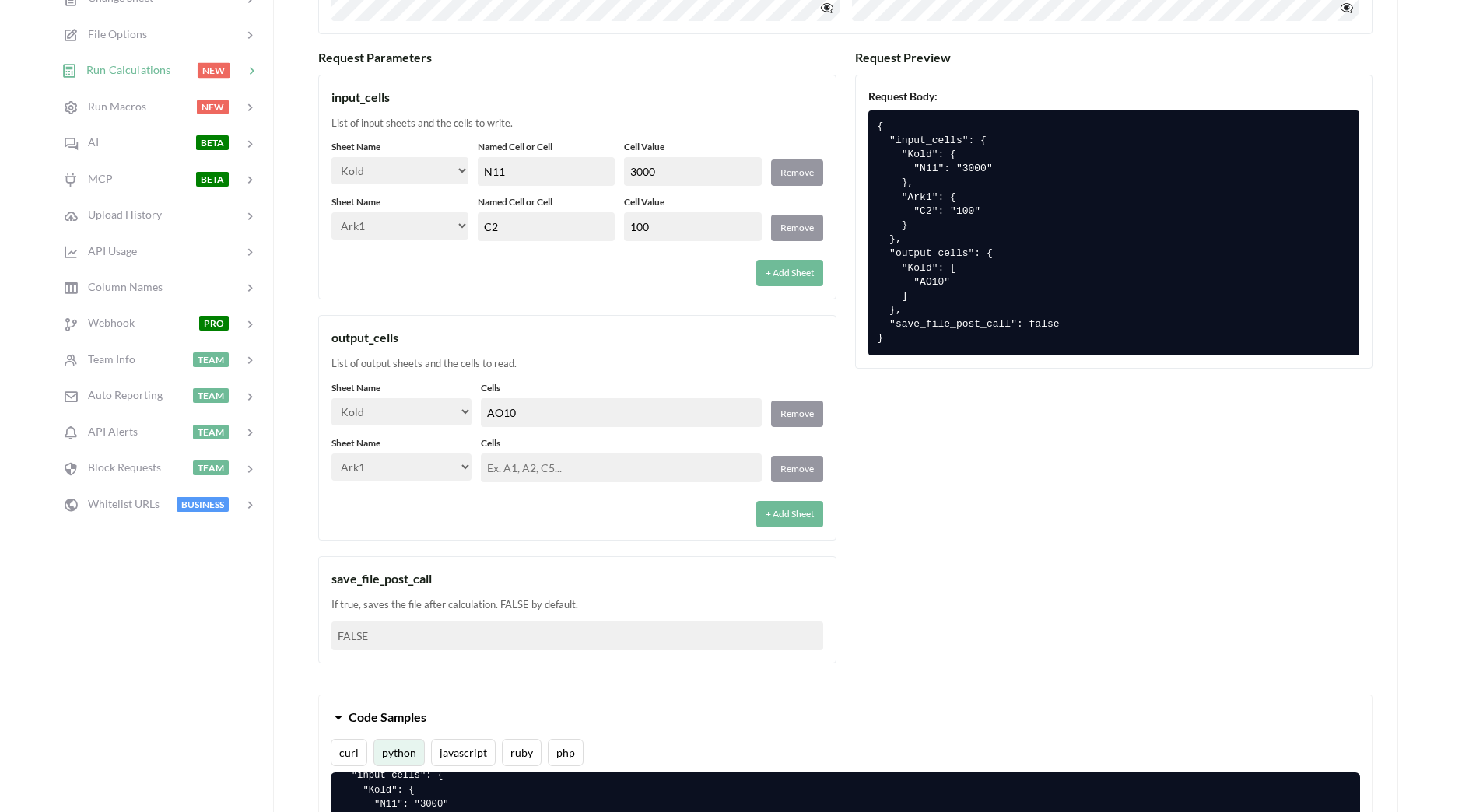
click at [536, 464] on input "text" at bounding box center [621, 468] width 280 height 29
drag, startPoint x: 551, startPoint y: 224, endPoint x: 393, endPoint y: 219, distance: 158.1
click at [382, 217] on div "Sheet Name Select… Kold Brand Ark1 Firsidig Makro Named Cell or Cell C2 Cell Va…" at bounding box center [577, 218] width 492 height 46
click at [622, 472] on input "text" at bounding box center [621, 468] width 280 height 29
paste input "C2"
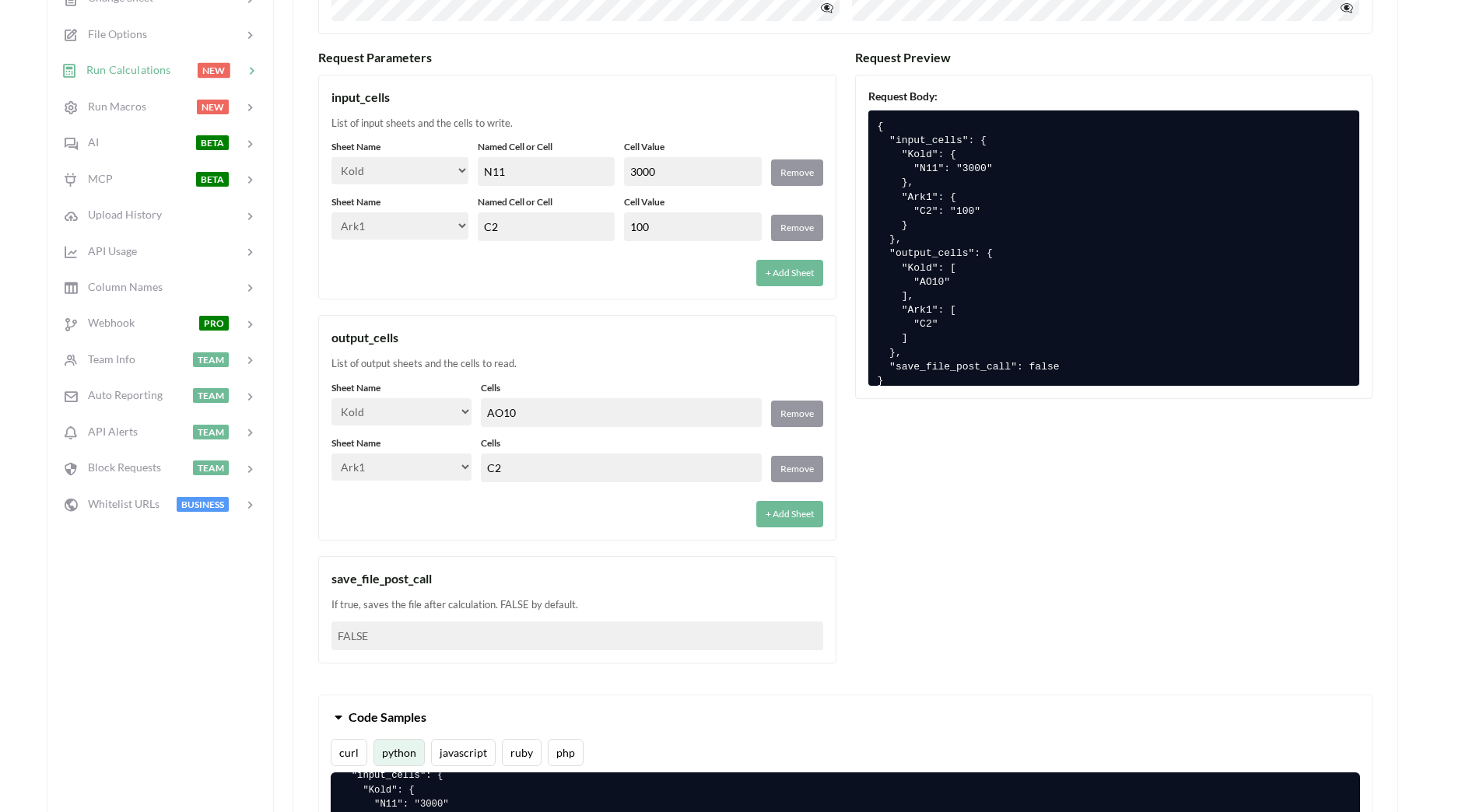
type input "C2"
click at [607, 509] on div "+ Add Sheet" at bounding box center [577, 509] width 492 height 36
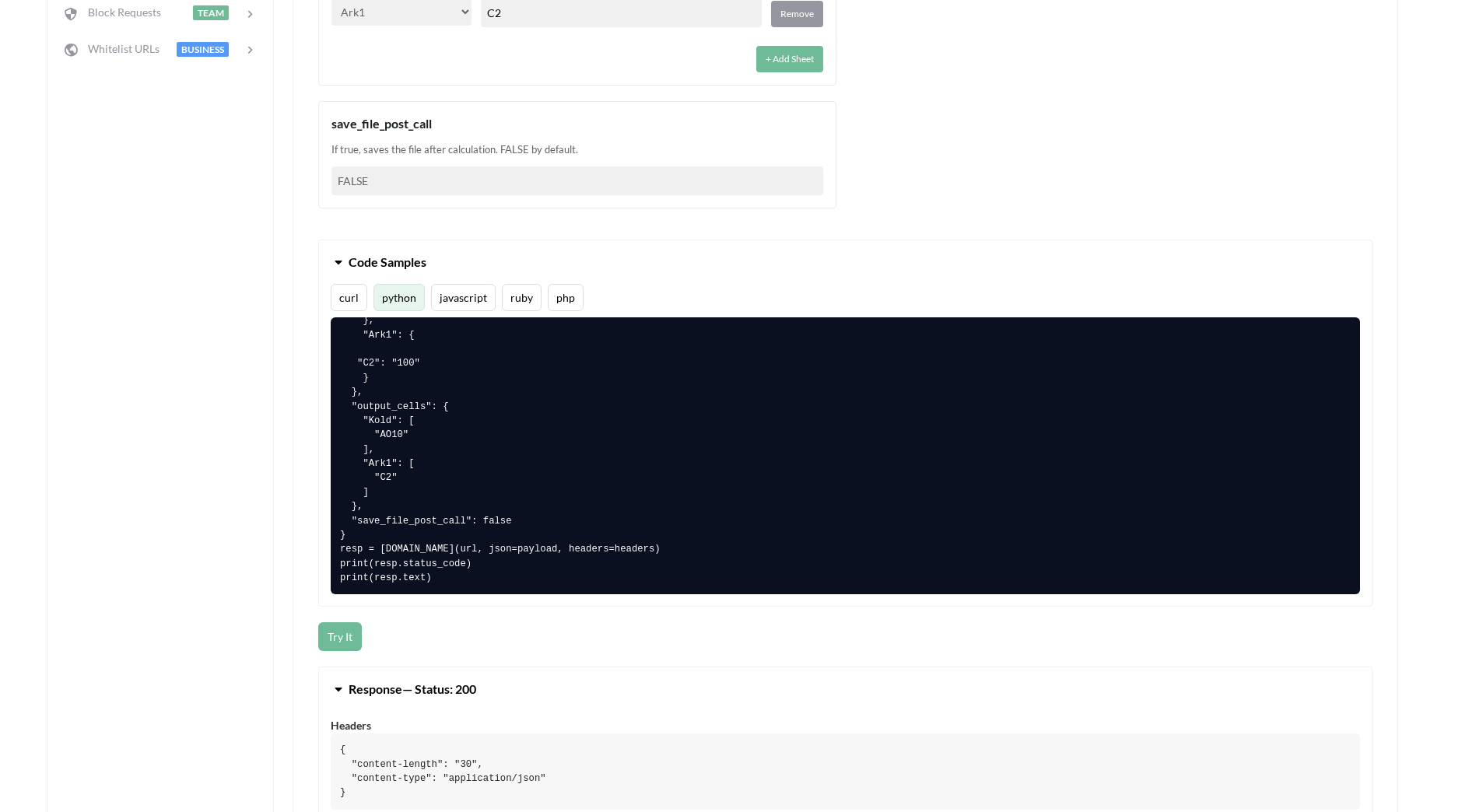
scroll to position [933, 0]
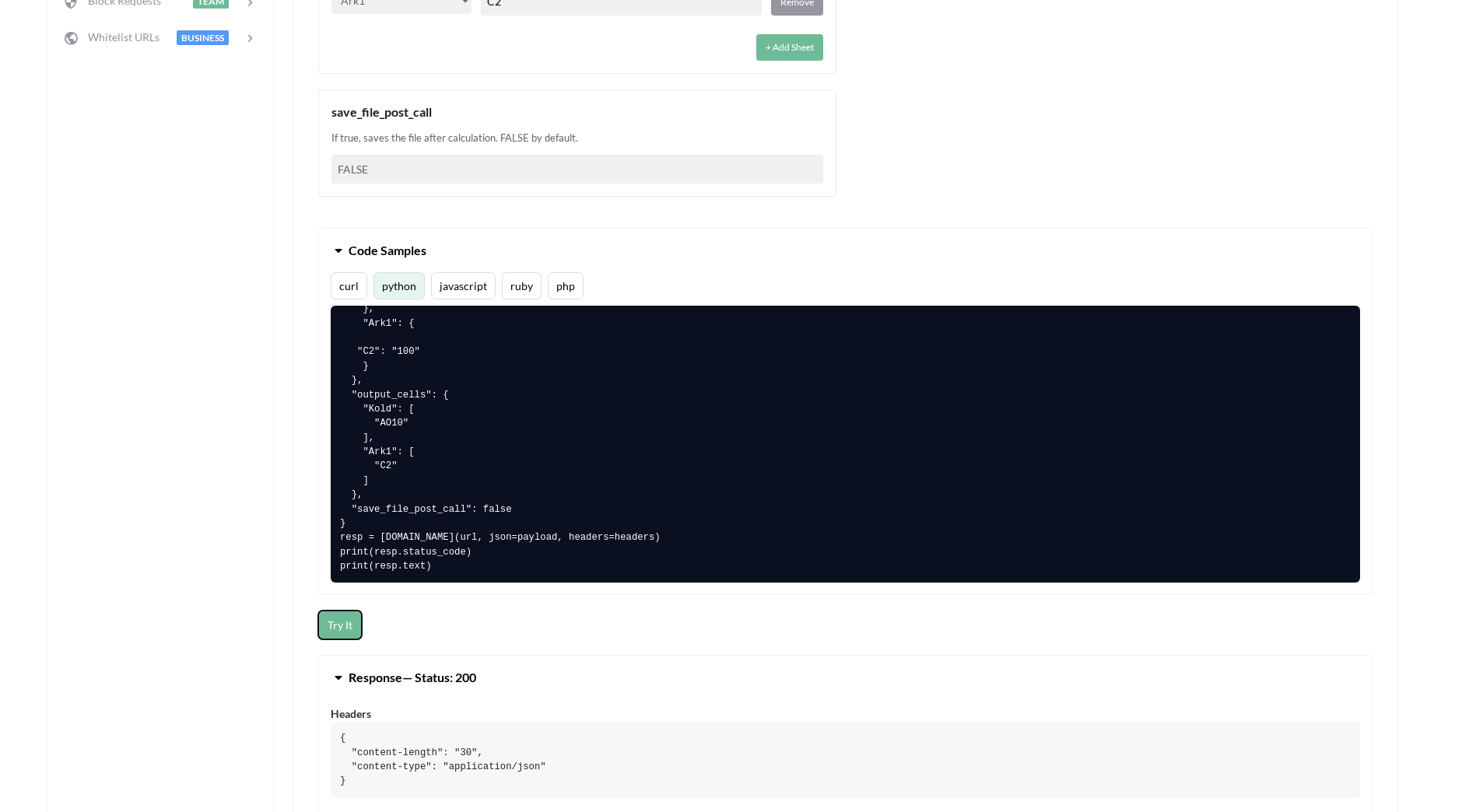
click at [348, 620] on button "Try It" at bounding box center [340, 625] width 44 height 29
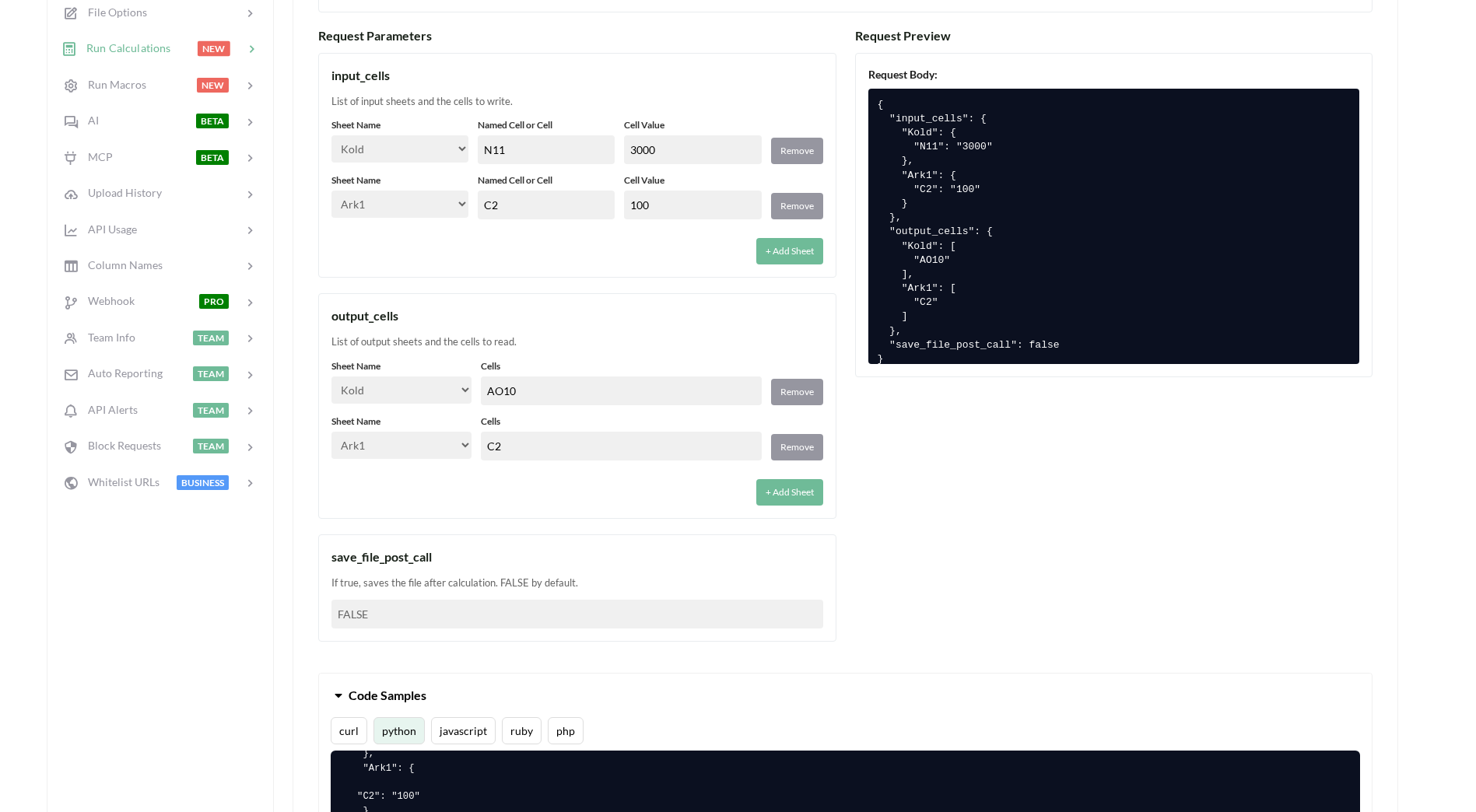
scroll to position [466, 0]
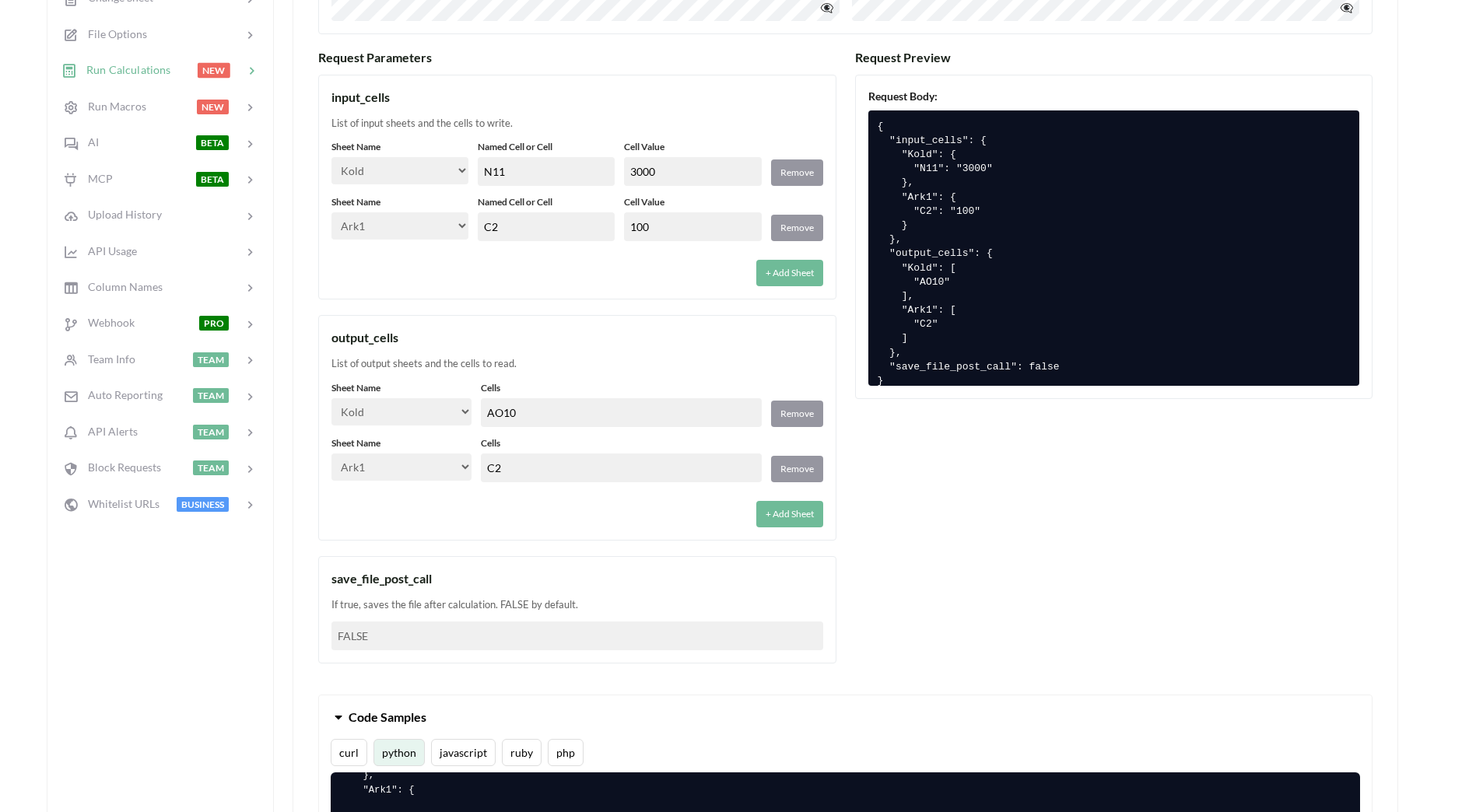
click at [672, 220] on input "100" at bounding box center [693, 227] width 137 height 29
click at [551, 207] on div "Sheet Name Select… Kold Brand Ark1 Firsidig Makro Named Cell or Cell C2 Cell Va…" at bounding box center [577, 218] width 492 height 46
type input "-"
type input "1"
click at [601, 269] on div "+ Add Sheet" at bounding box center [577, 267] width 492 height 36
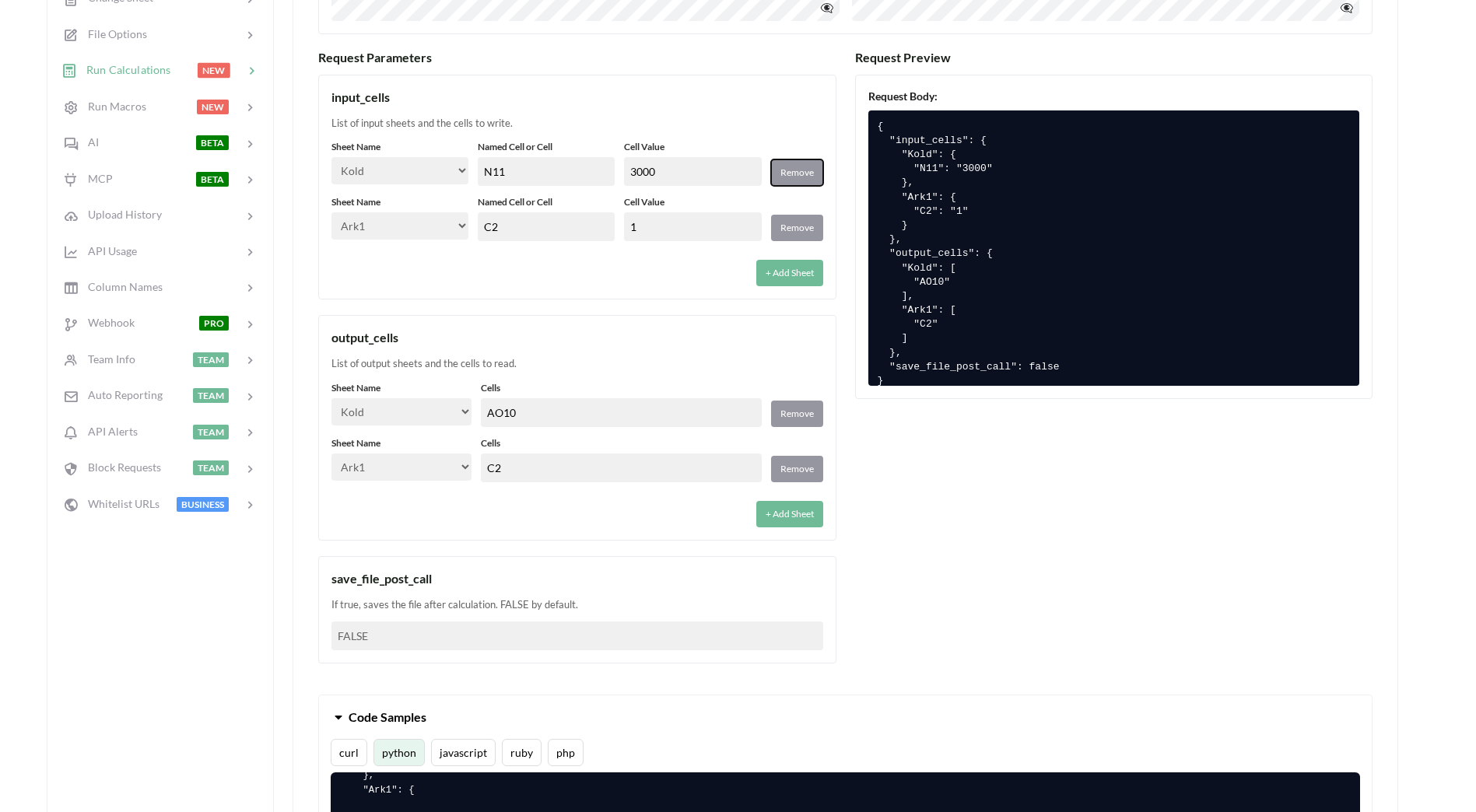
click at [803, 171] on button "Remove" at bounding box center [797, 172] width 52 height 26
select select "Ark1"
type input "C2"
type input "1"
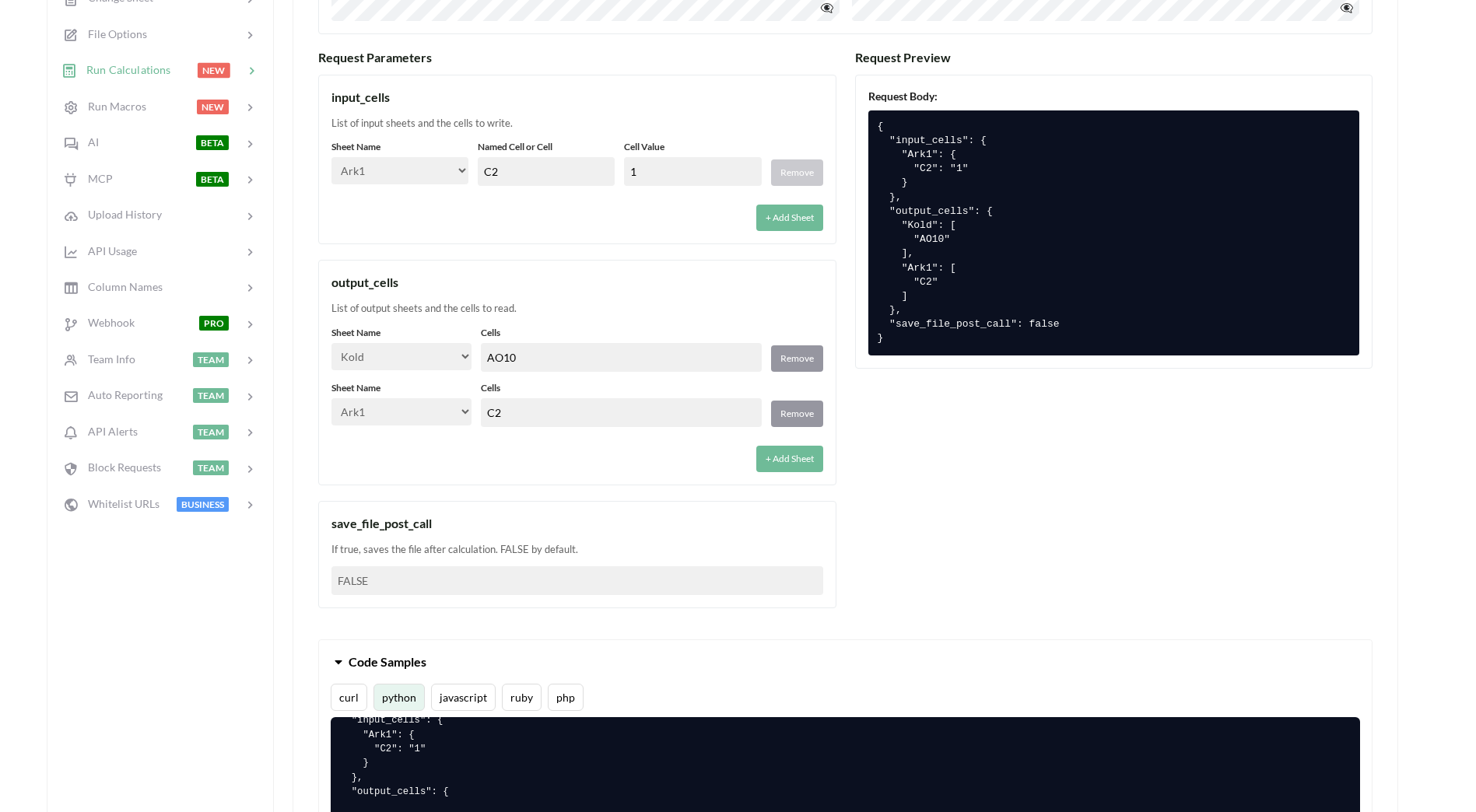
scroll to position [128, 0]
click at [794, 219] on button "+ Add Sheet" at bounding box center [790, 217] width 67 height 26
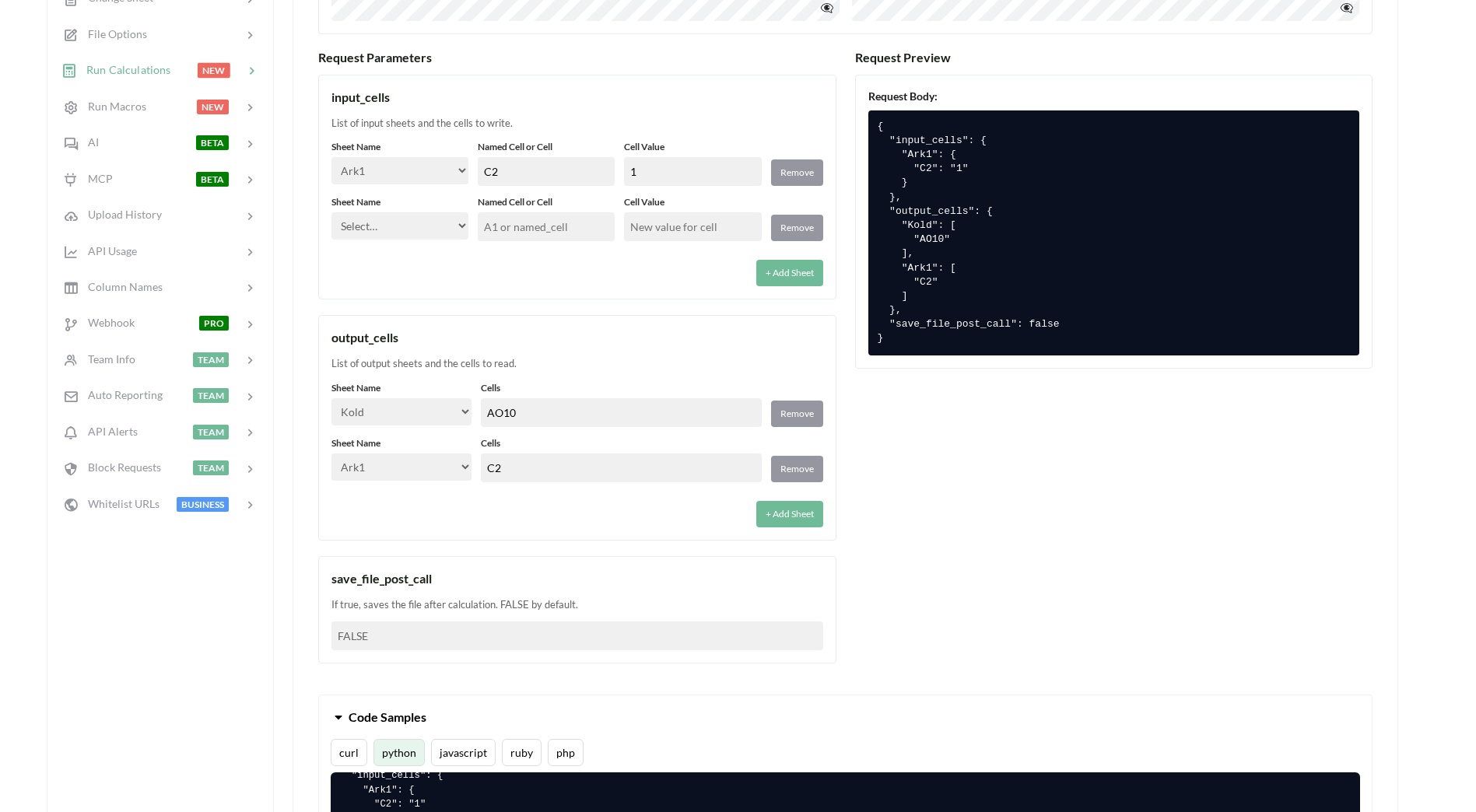
click at [396, 229] on select "Select… Kold Brand Ark1 Firsidig Makro" at bounding box center [400, 226] width 137 height 27
select select "Kold"
click at [331, 213] on select "Select… Kold Brand Ark1 Firsidig Makro" at bounding box center [400, 226] width 137 height 27
click at [520, 229] on input "text" at bounding box center [546, 227] width 137 height 29
drag, startPoint x: 736, startPoint y: 218, endPoint x: 746, endPoint y: 221, distance: 10.4
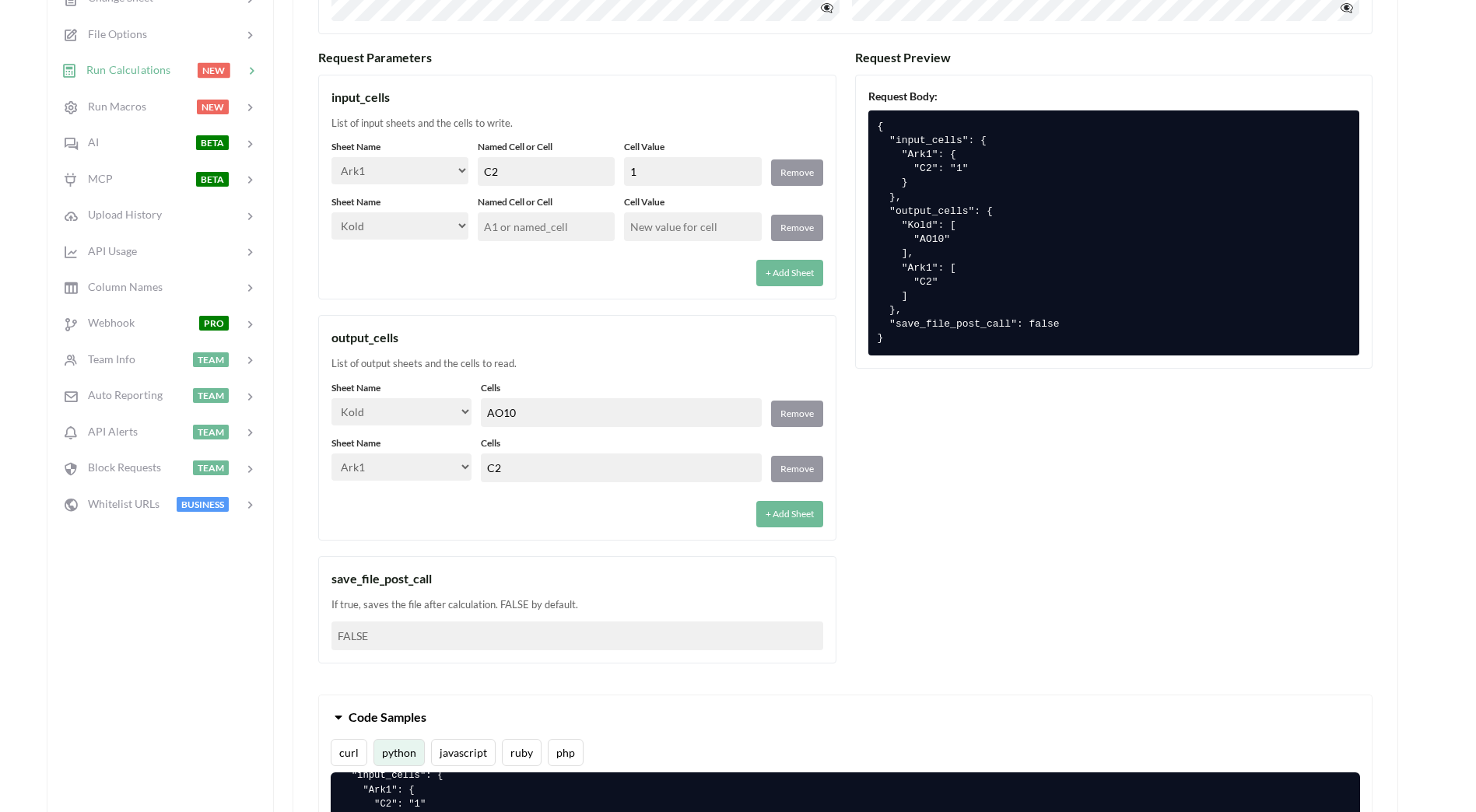
click at [736, 218] on input "text" at bounding box center [693, 227] width 137 height 29
click at [803, 224] on button "Remove" at bounding box center [797, 227] width 52 height 26
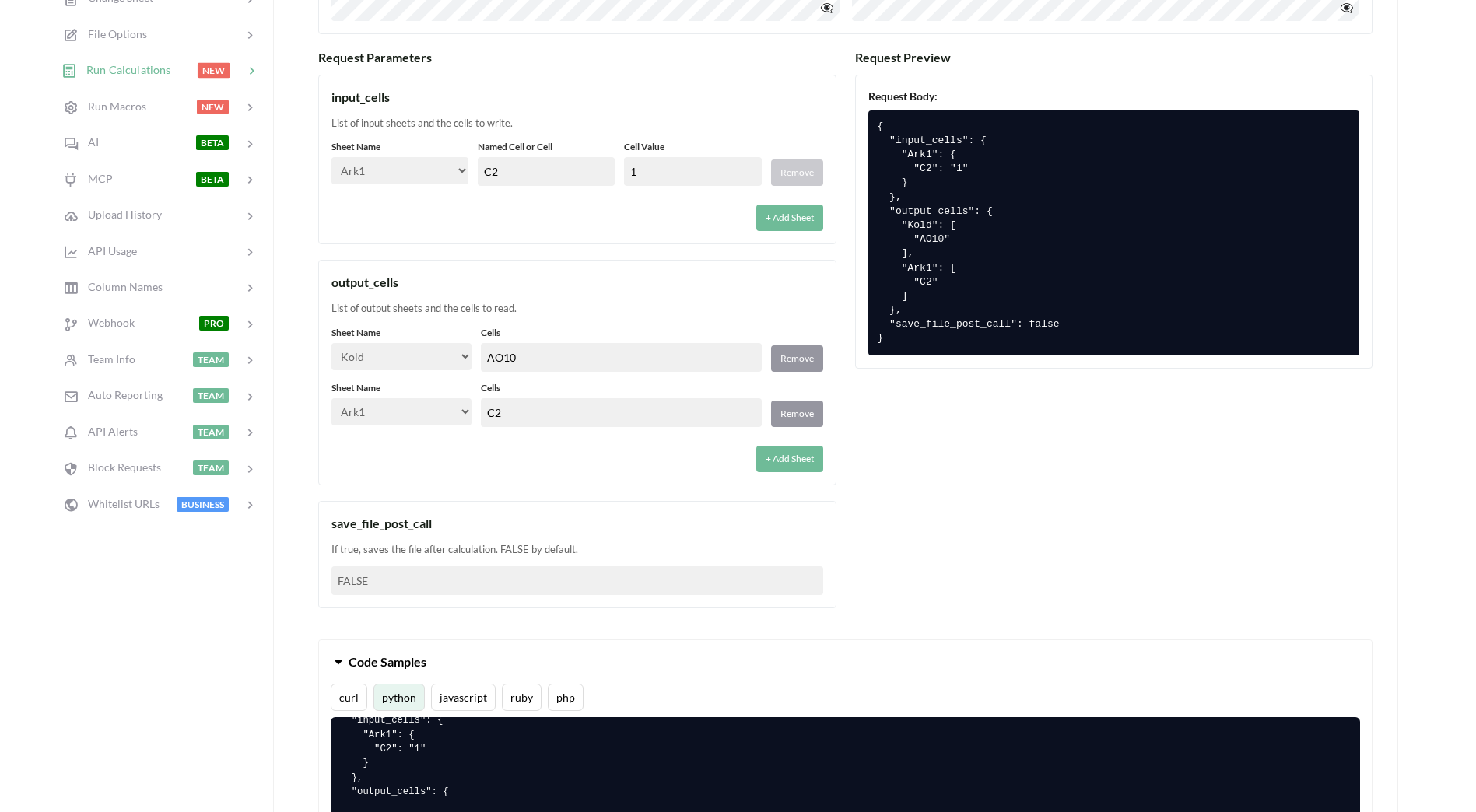
click at [675, 258] on div "input_cells List of input sheets and the cells to write. Sheet Name Select… Kol…" at bounding box center [578, 342] width 518 height 535
click at [451, 123] on div "List of input sheets and the cells to write." at bounding box center [577, 123] width 492 height 16
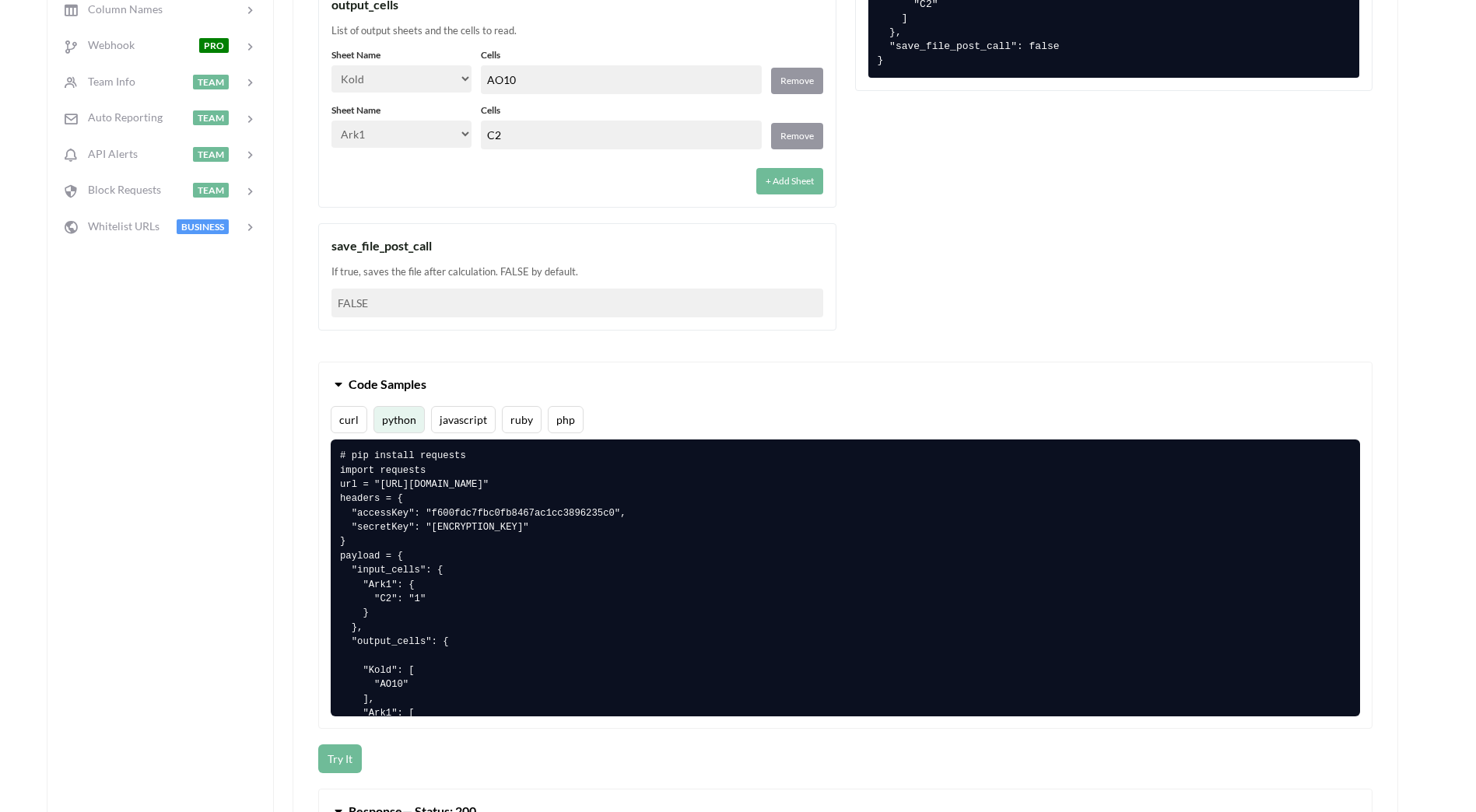
scroll to position [777, 0]
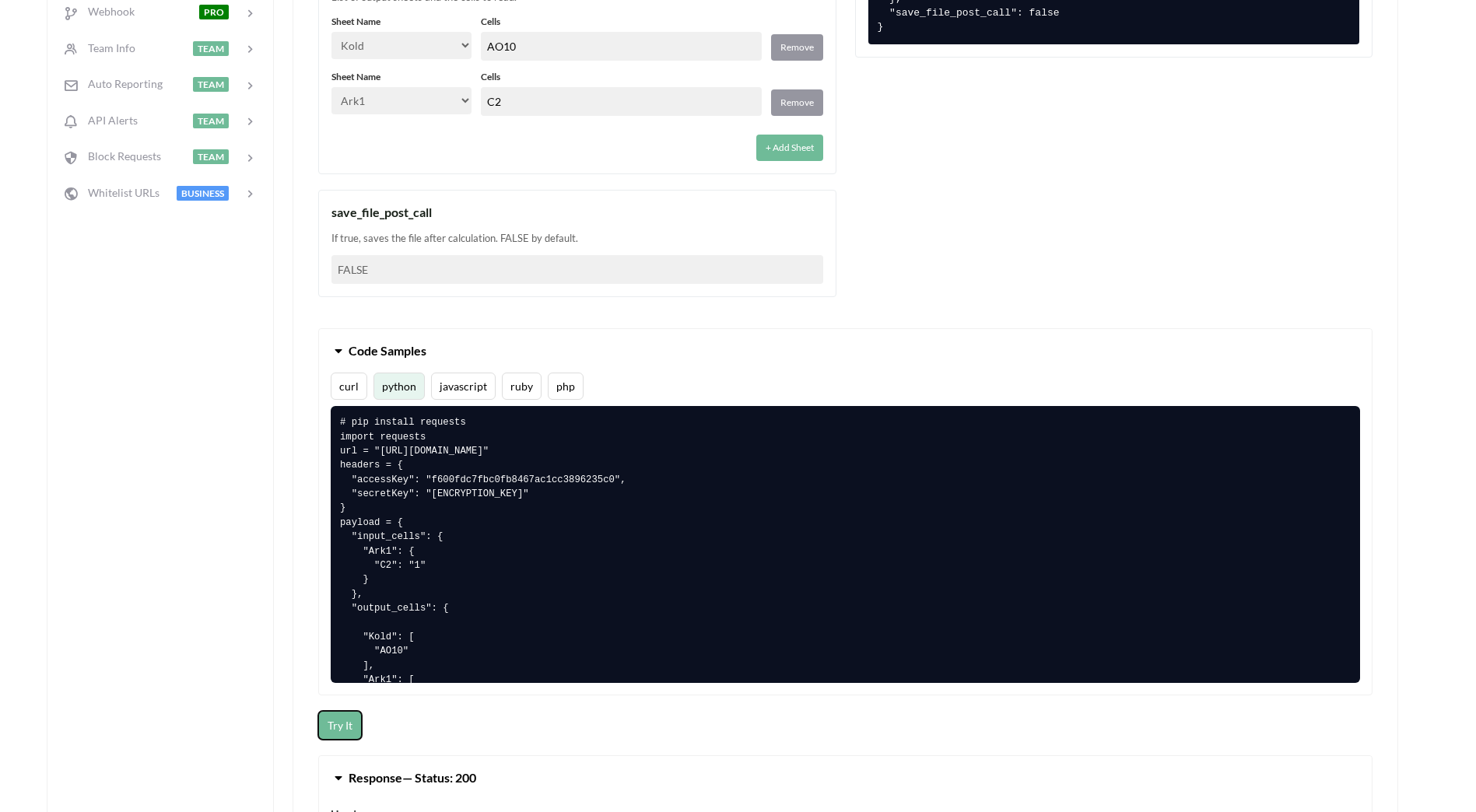
drag, startPoint x: 337, startPoint y: 724, endPoint x: 342, endPoint y: 713, distance: 12.1
click at [337, 723] on button "Try It" at bounding box center [340, 725] width 44 height 29
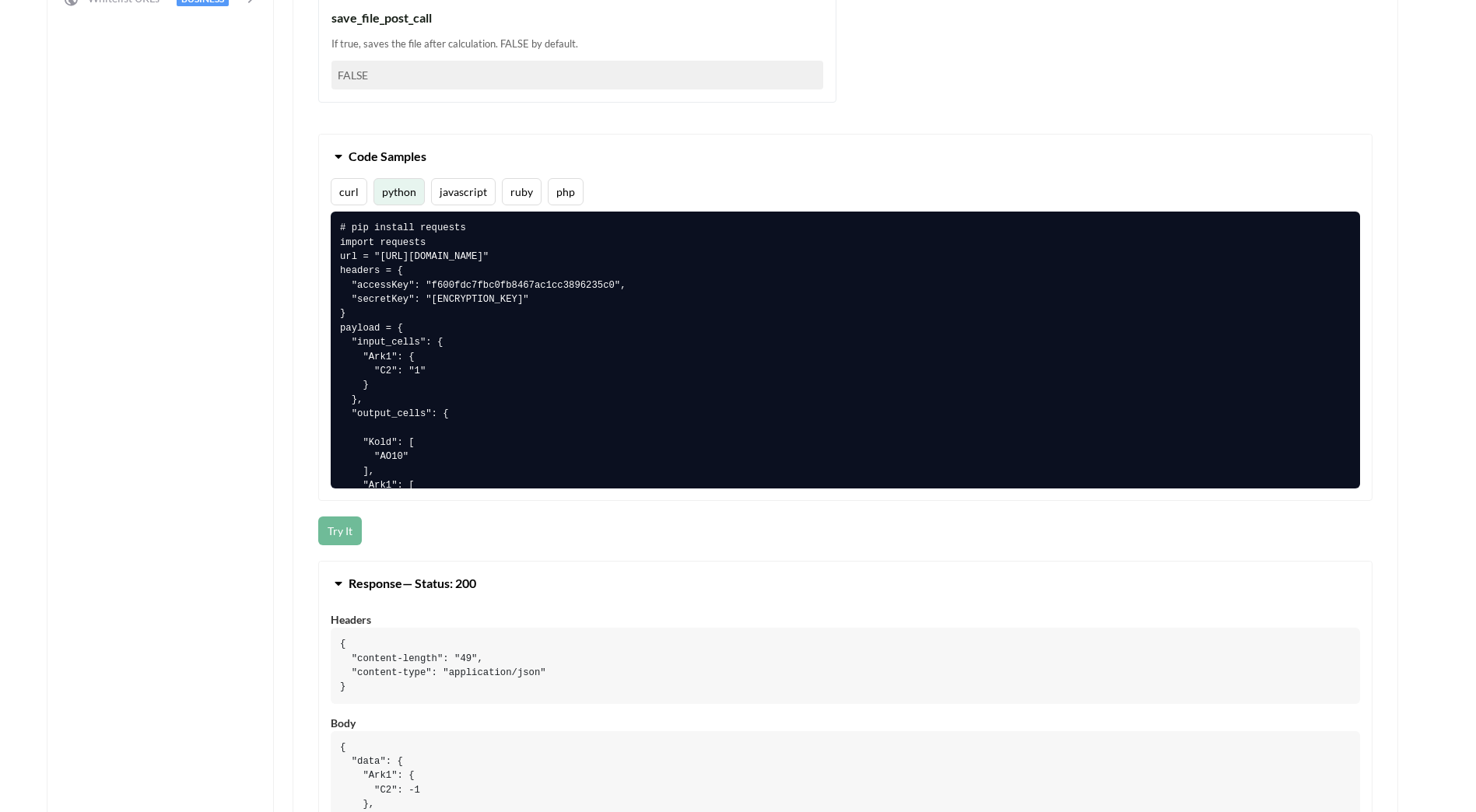
scroll to position [933, 0]
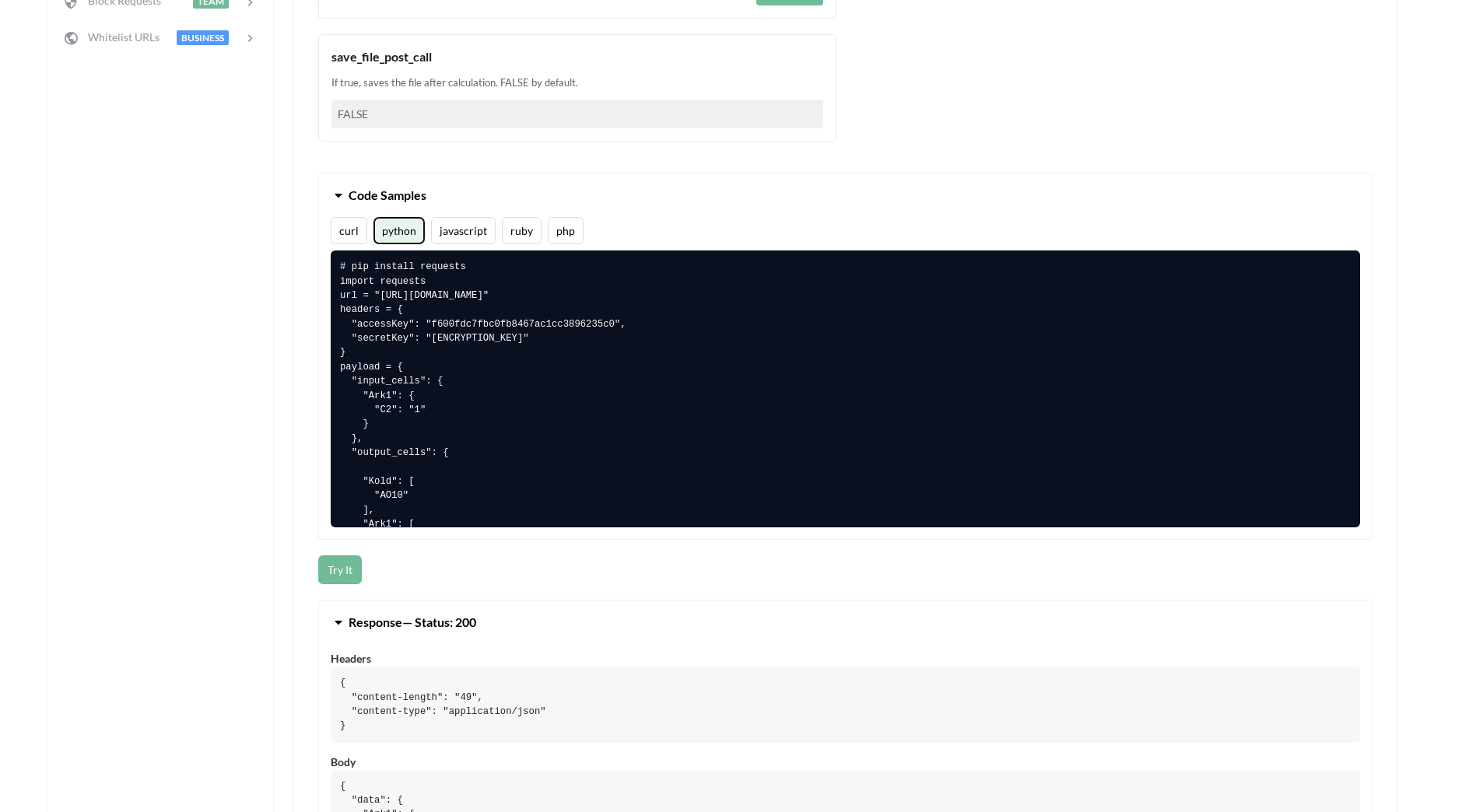
click at [392, 236] on button "python" at bounding box center [399, 231] width 51 height 27
click at [383, 192] on span "Code Samples" at bounding box center [387, 194] width 78 height 15
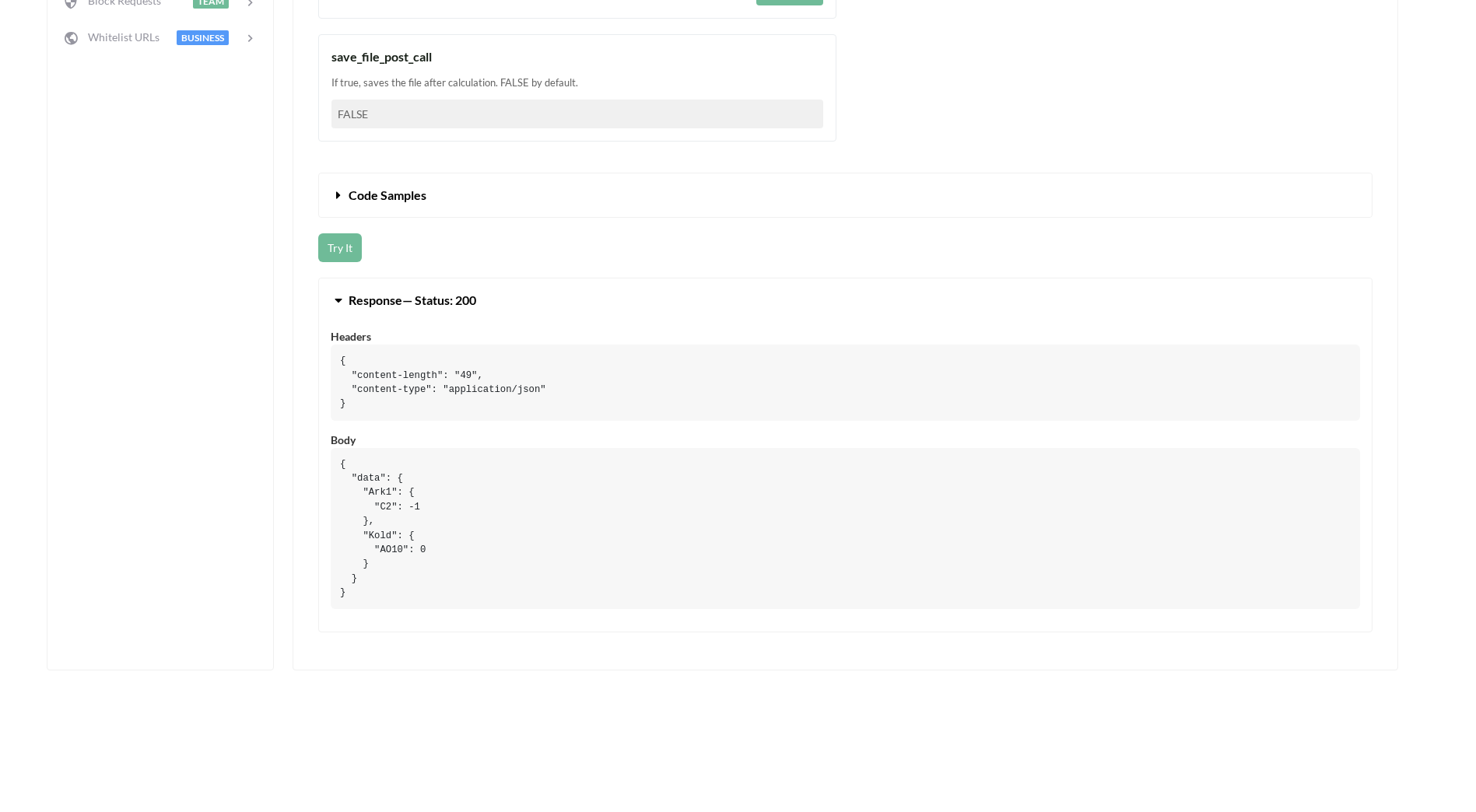
click at [375, 193] on span "Code Samples" at bounding box center [387, 194] width 78 height 15
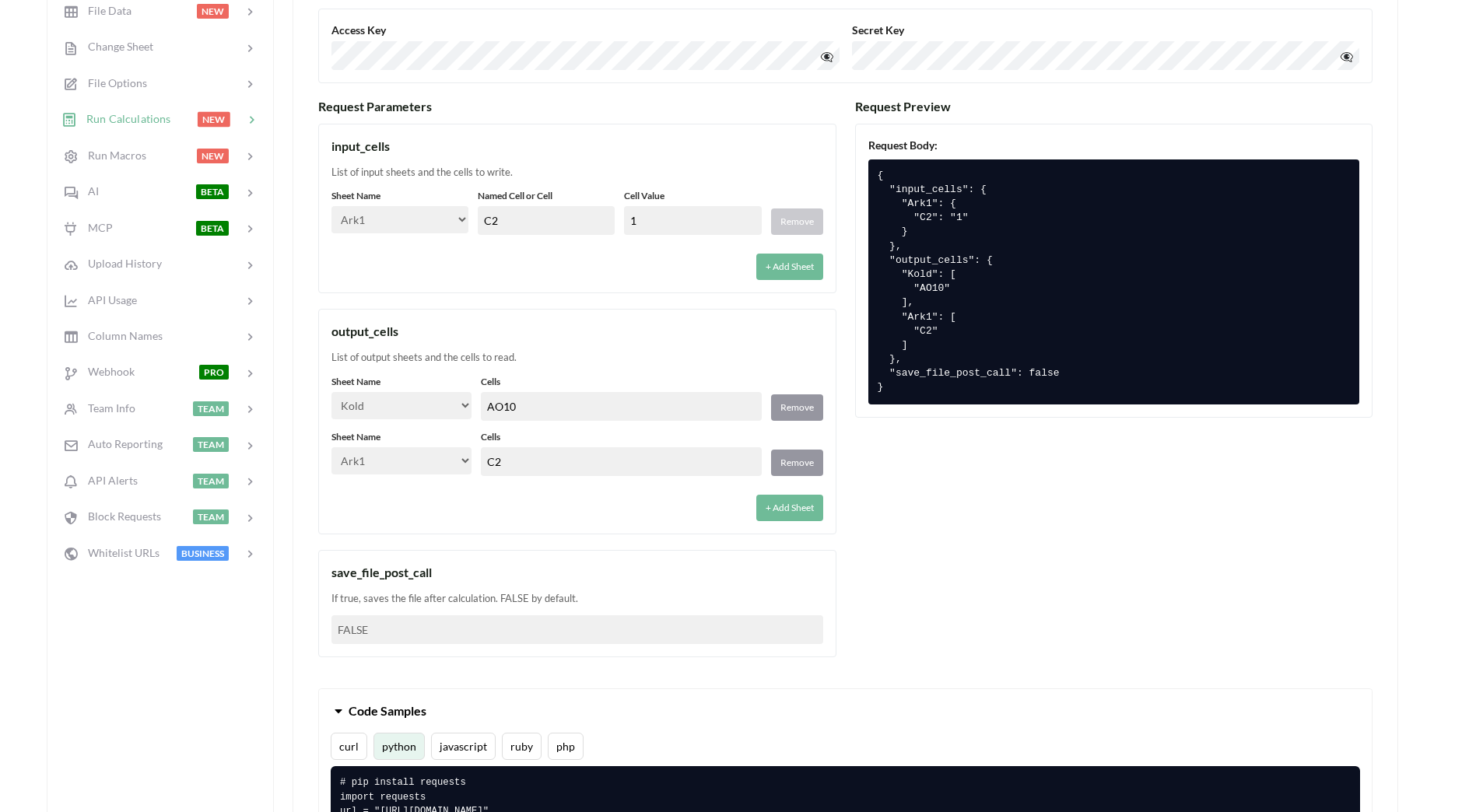
scroll to position [389, 0]
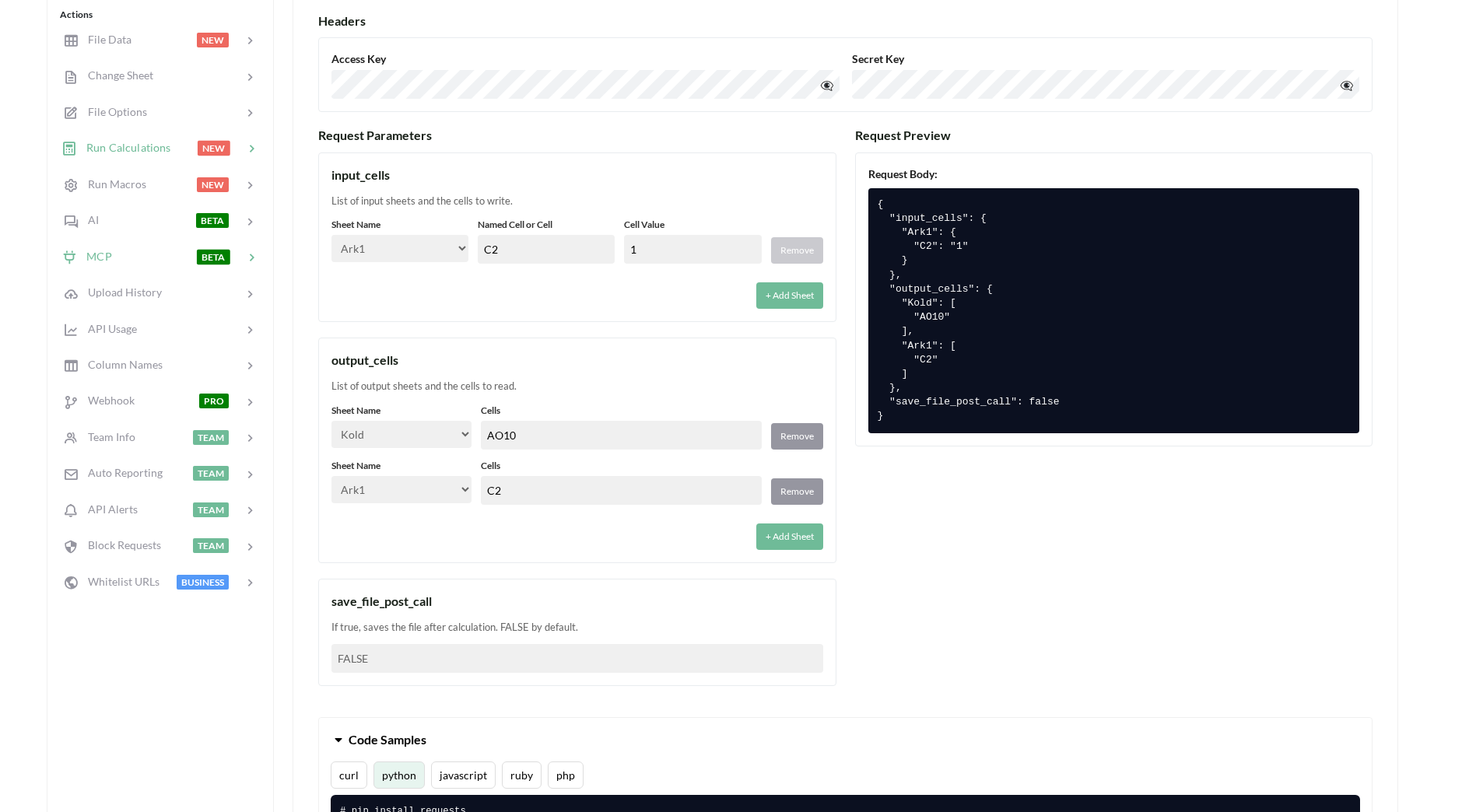
click at [245, 261] on icon at bounding box center [251, 257] width 16 height 16
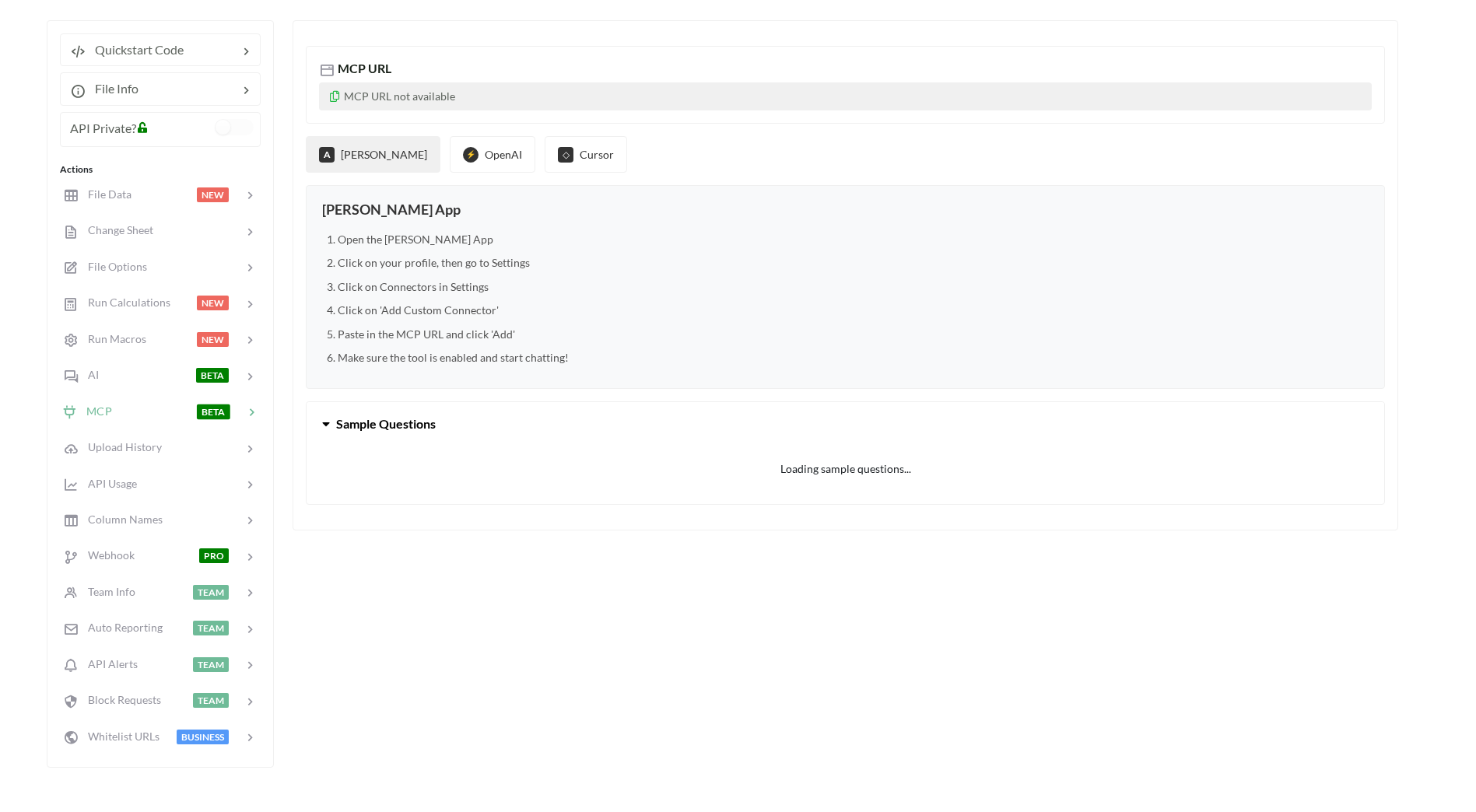
scroll to position [234, 0]
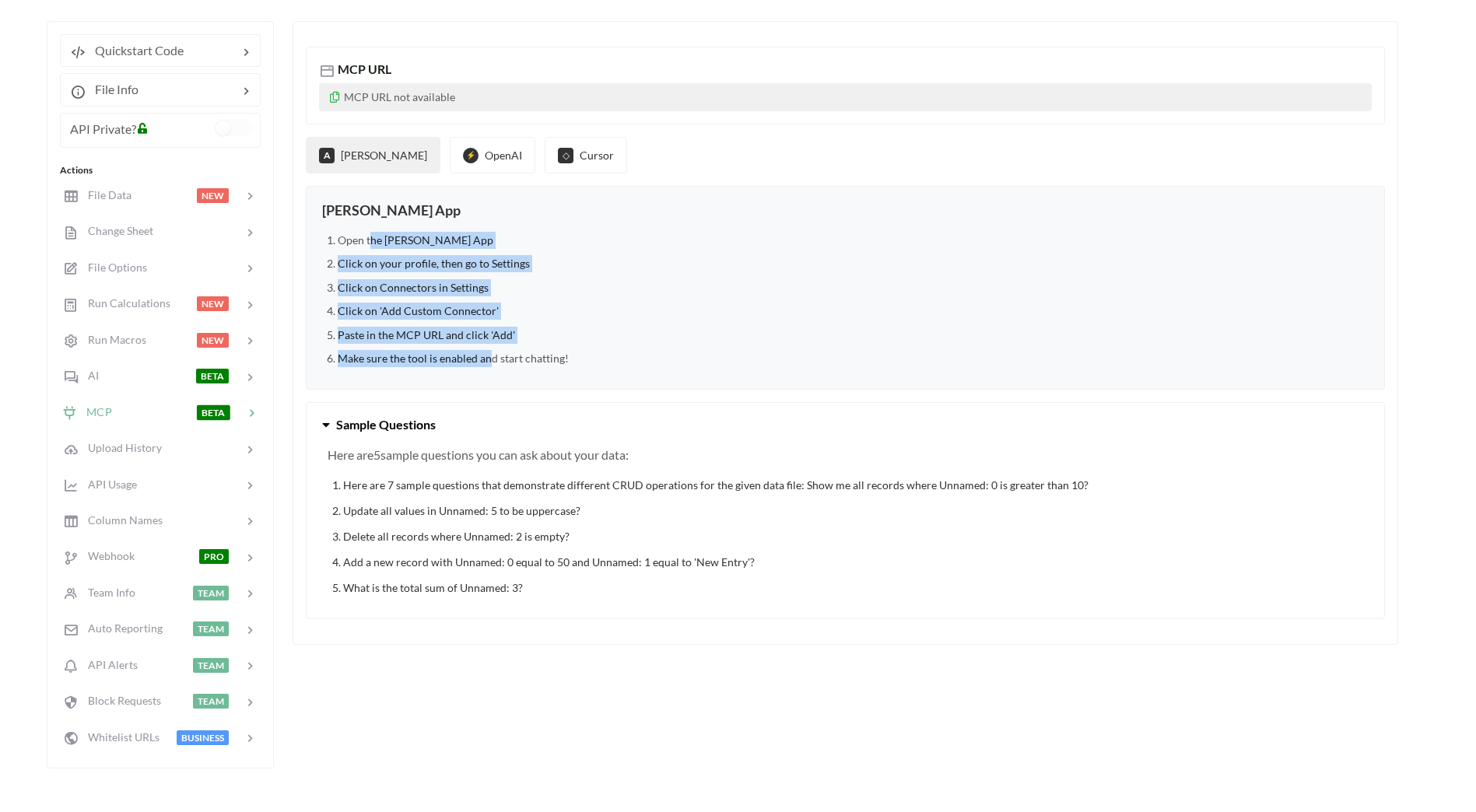
drag, startPoint x: 372, startPoint y: 238, endPoint x: 488, endPoint y: 362, distance: 169.8
click at [488, 362] on ol "Open the [PERSON_NAME] App Click on your profile, then go to Settings Click on …" at bounding box center [845, 299] width 1047 height 135
drag, startPoint x: 488, startPoint y: 362, endPoint x: 480, endPoint y: 356, distance: 10.0
click at [480, 356] on li "Make sure the tool is enabled and start chatting!" at bounding box center [853, 359] width 1031 height 17
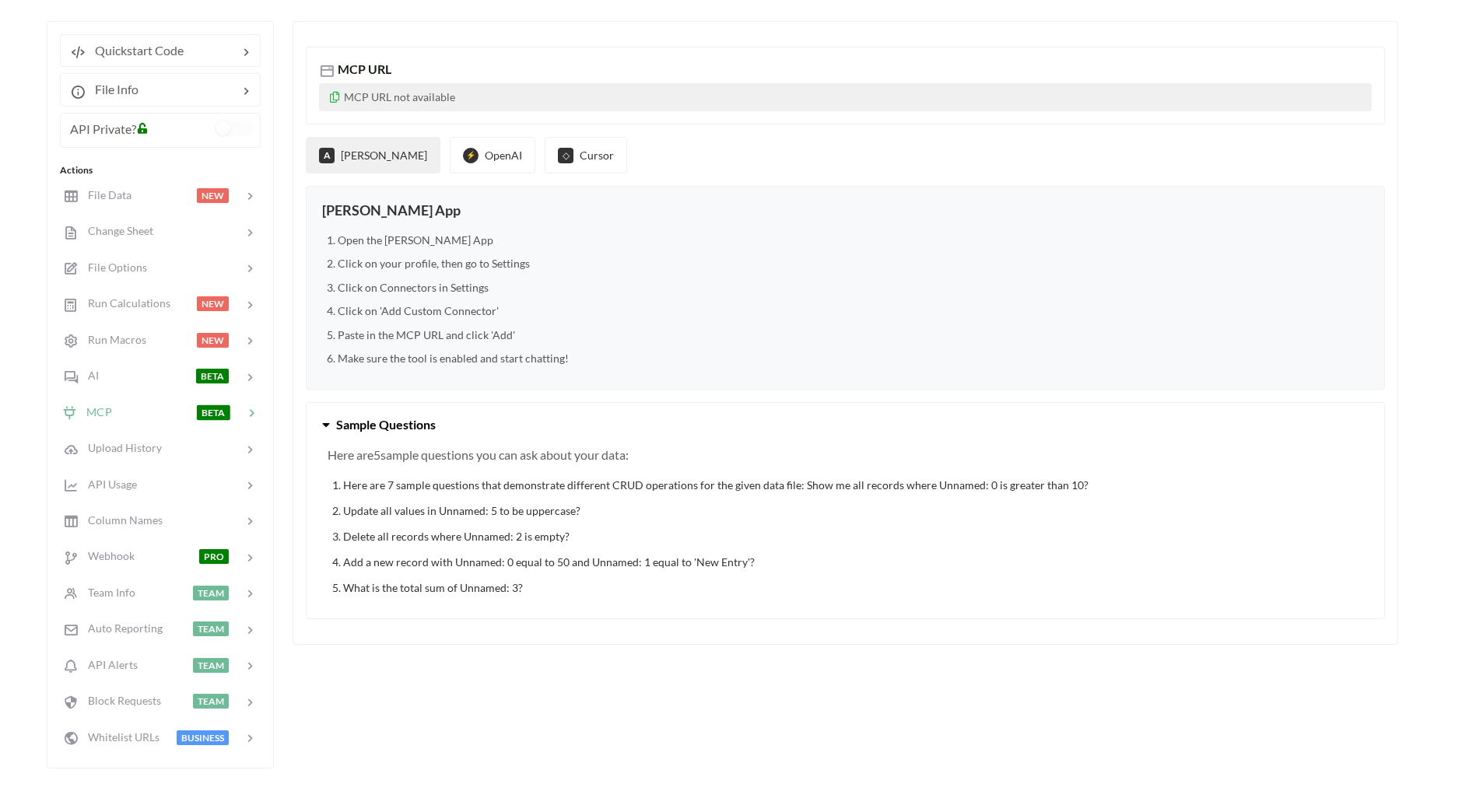
click at [466, 479] on li "Here are 7 sample questions that demonstrate different CRUD operations for the …" at bounding box center [853, 485] width 1021 height 16
click at [122, 381] on div at bounding box center [147, 376] width 99 height 18
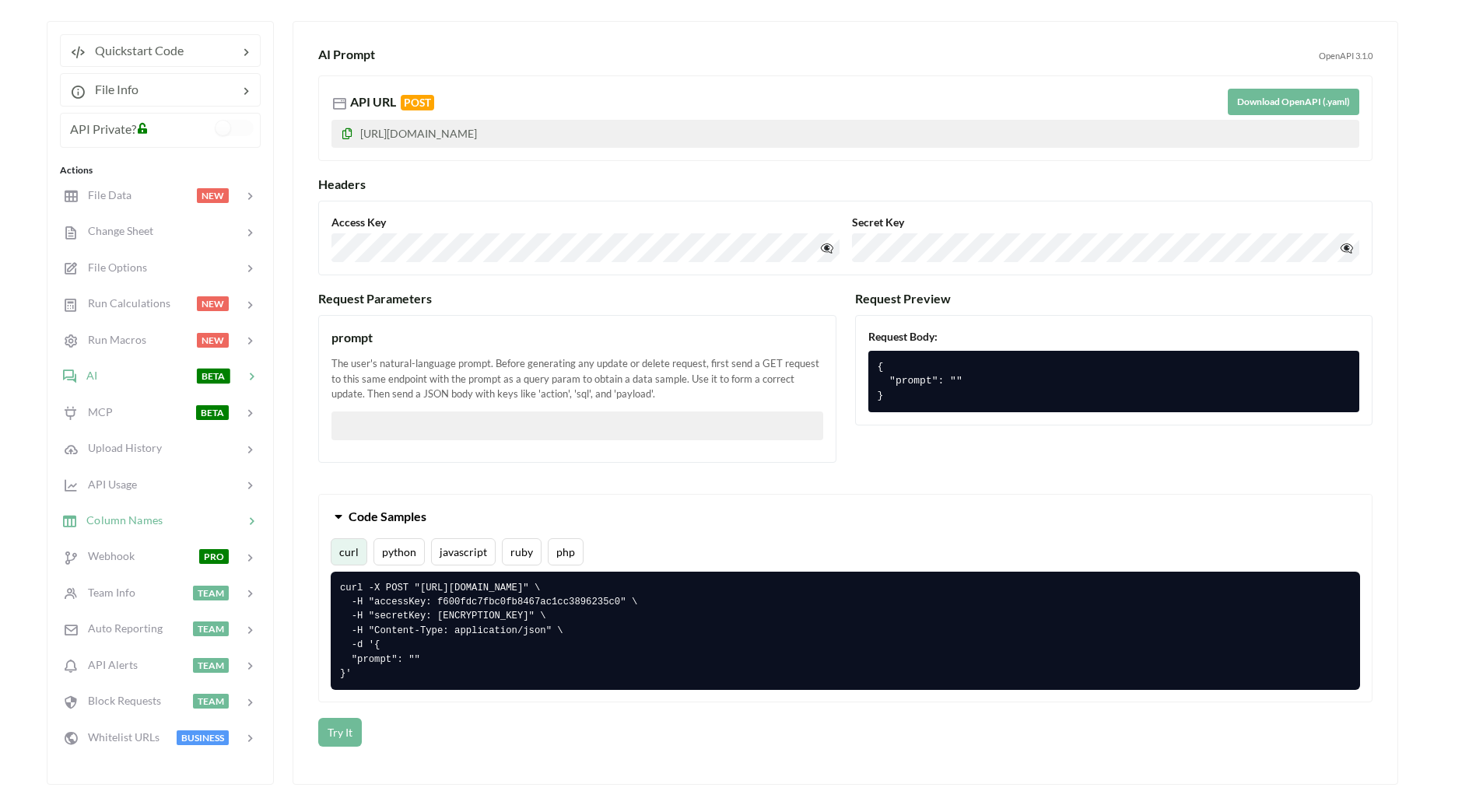
click at [142, 522] on span "Column Names" at bounding box center [120, 520] width 86 height 13
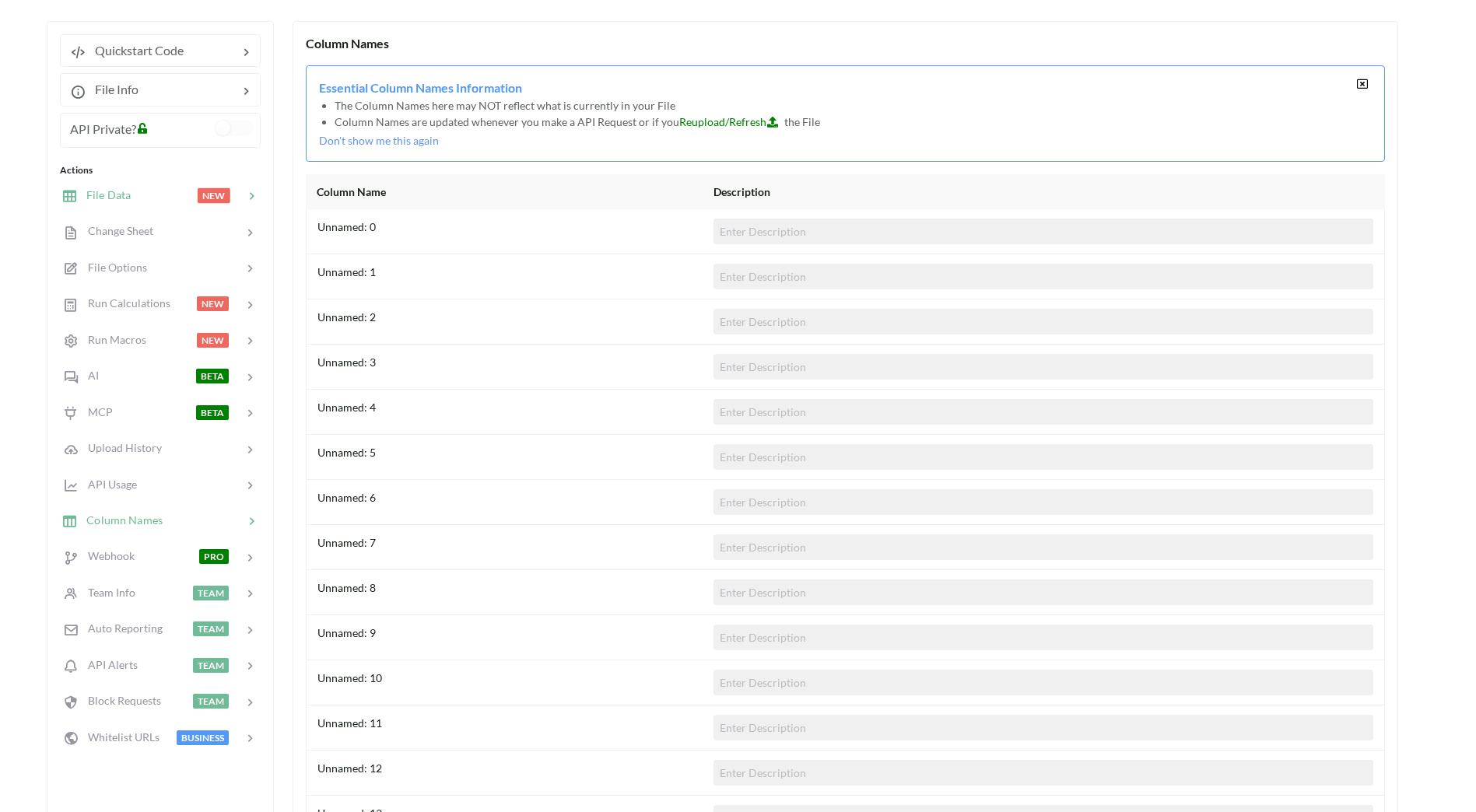
click at [115, 198] on span "File Data" at bounding box center [103, 194] width 54 height 13
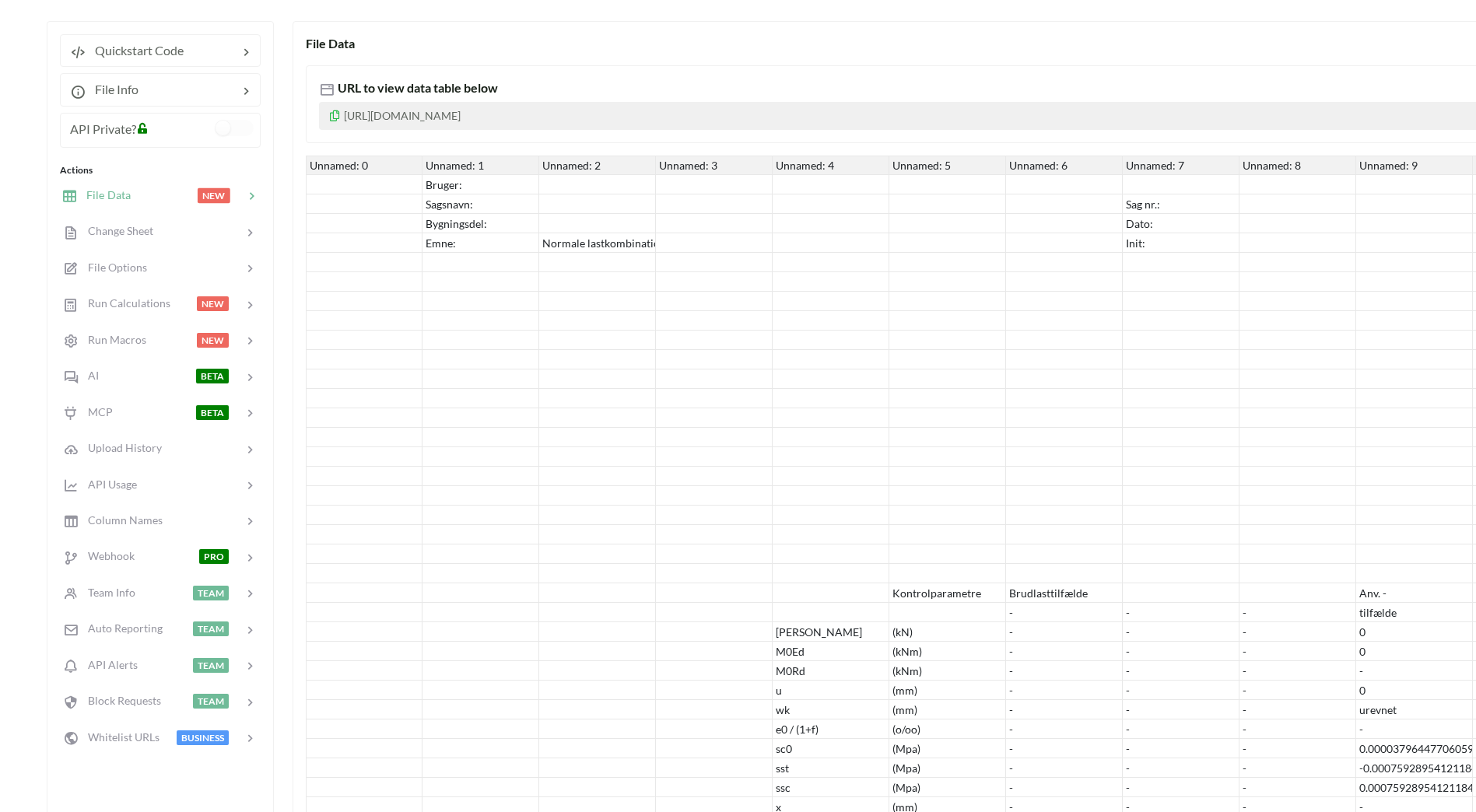
click at [509, 209] on div "Sagsnavn:" at bounding box center [481, 203] width 117 height 19
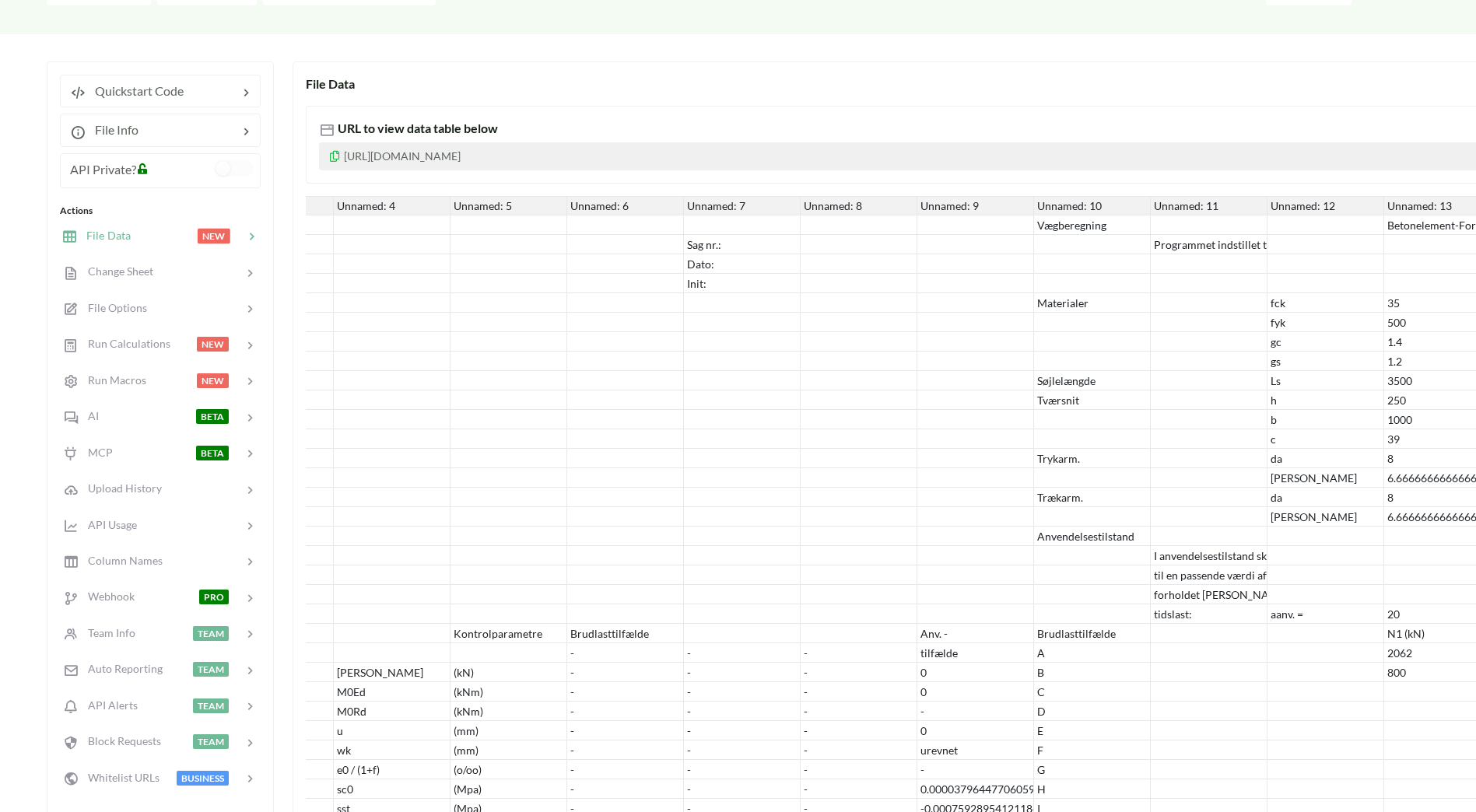
scroll to position [155, 0]
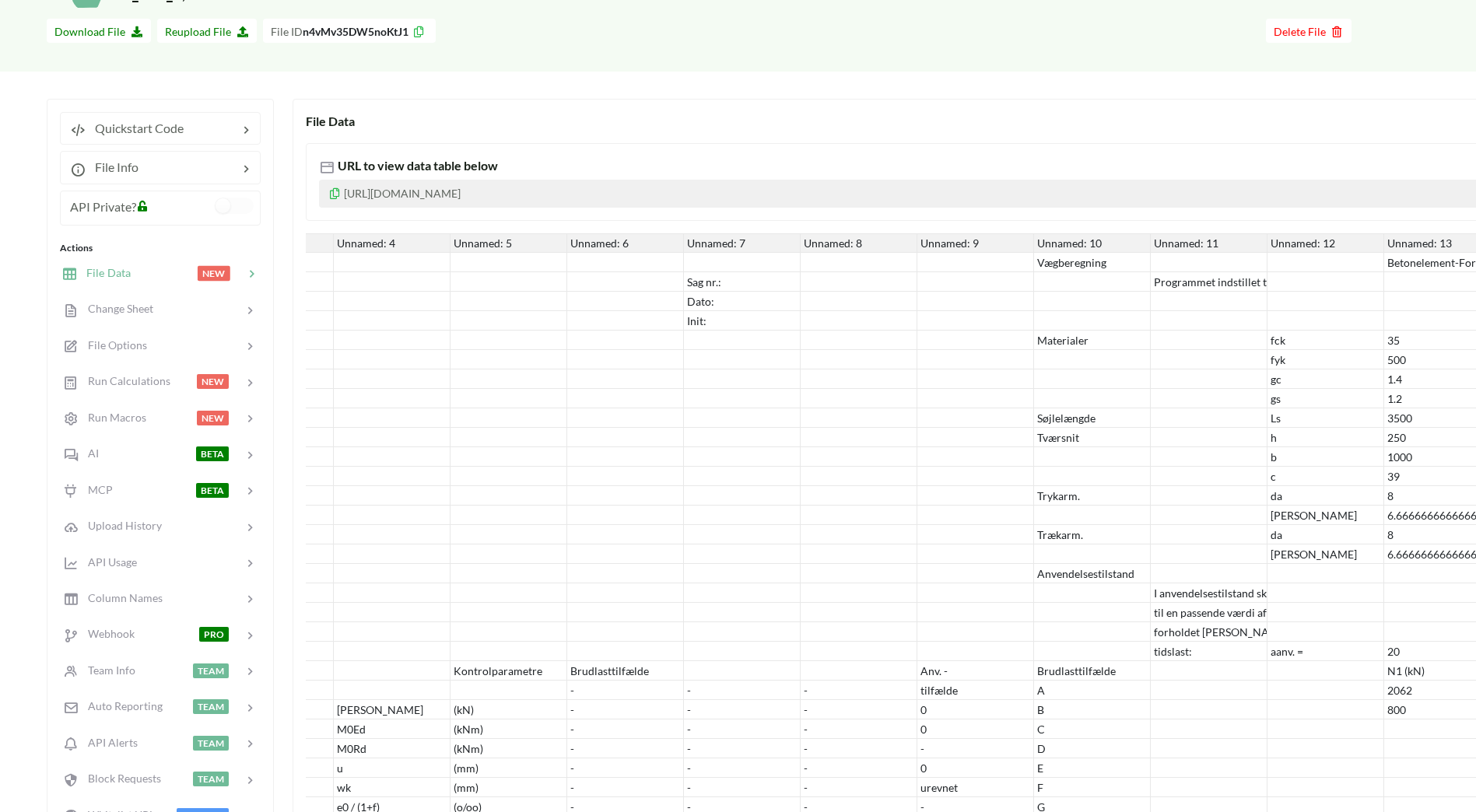
click at [1438, 347] on div "35" at bounding box center [1443, 339] width 117 height 19
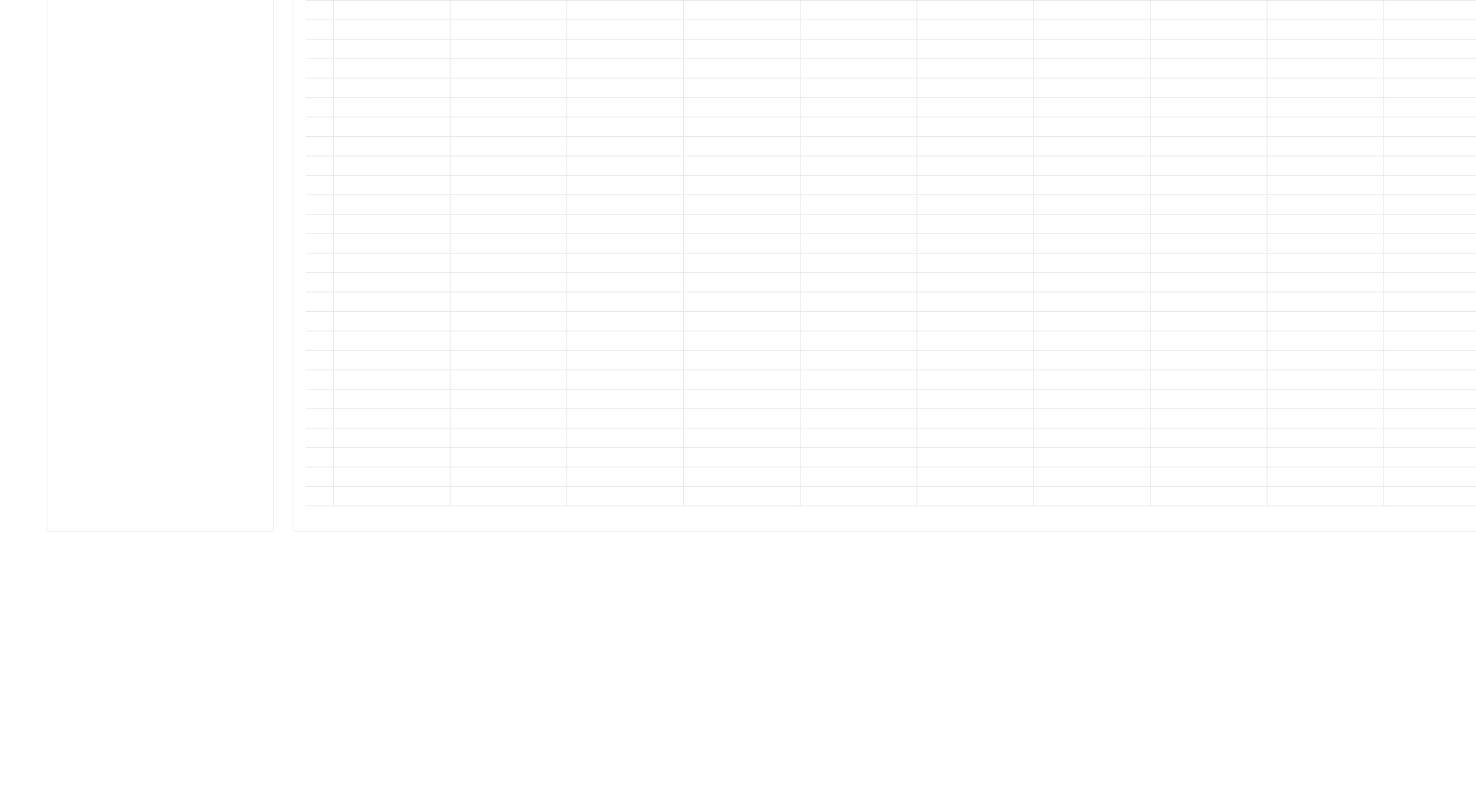
scroll to position [1789, 0]
drag, startPoint x: 801, startPoint y: 508, endPoint x: 885, endPoint y: 505, distance: 84.1
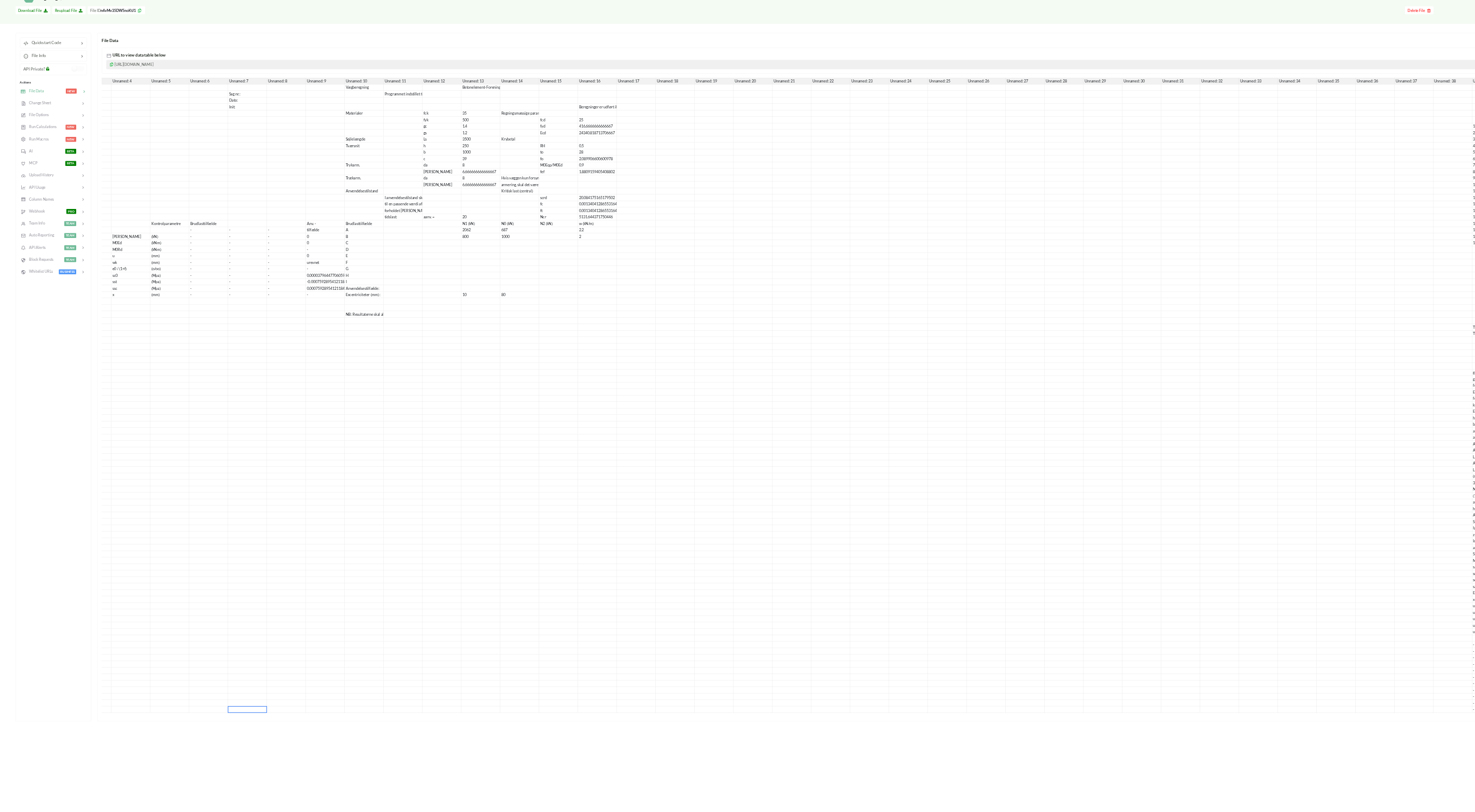
scroll to position [0, 293]
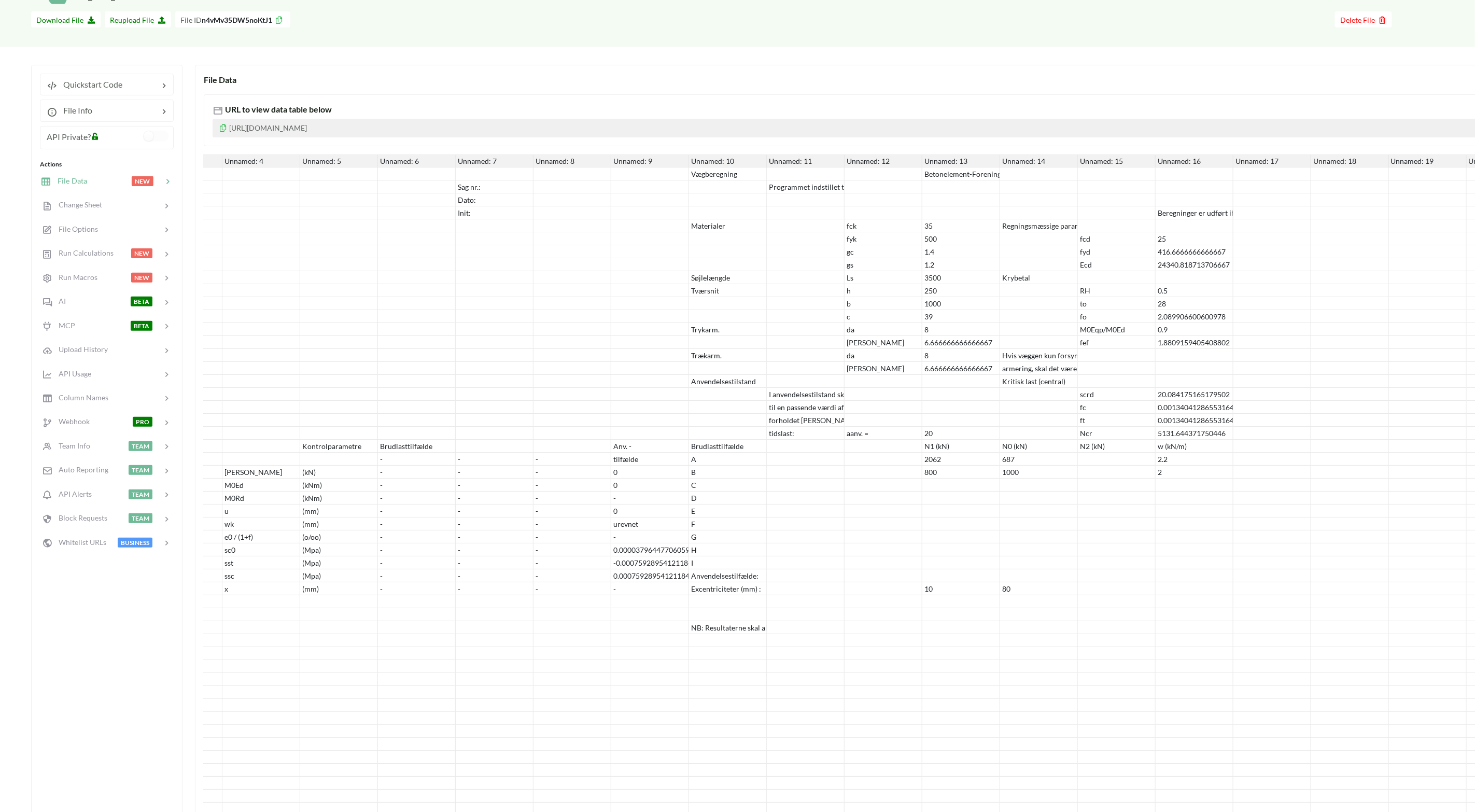
click at [725, 207] on div at bounding box center [728, 212] width 78 height 13
click at [693, 234] on div at bounding box center [728, 238] width 78 height 13
click at [711, 223] on div "Materialer" at bounding box center [728, 226] width 78 height 13
type input "w"
type input "qd"
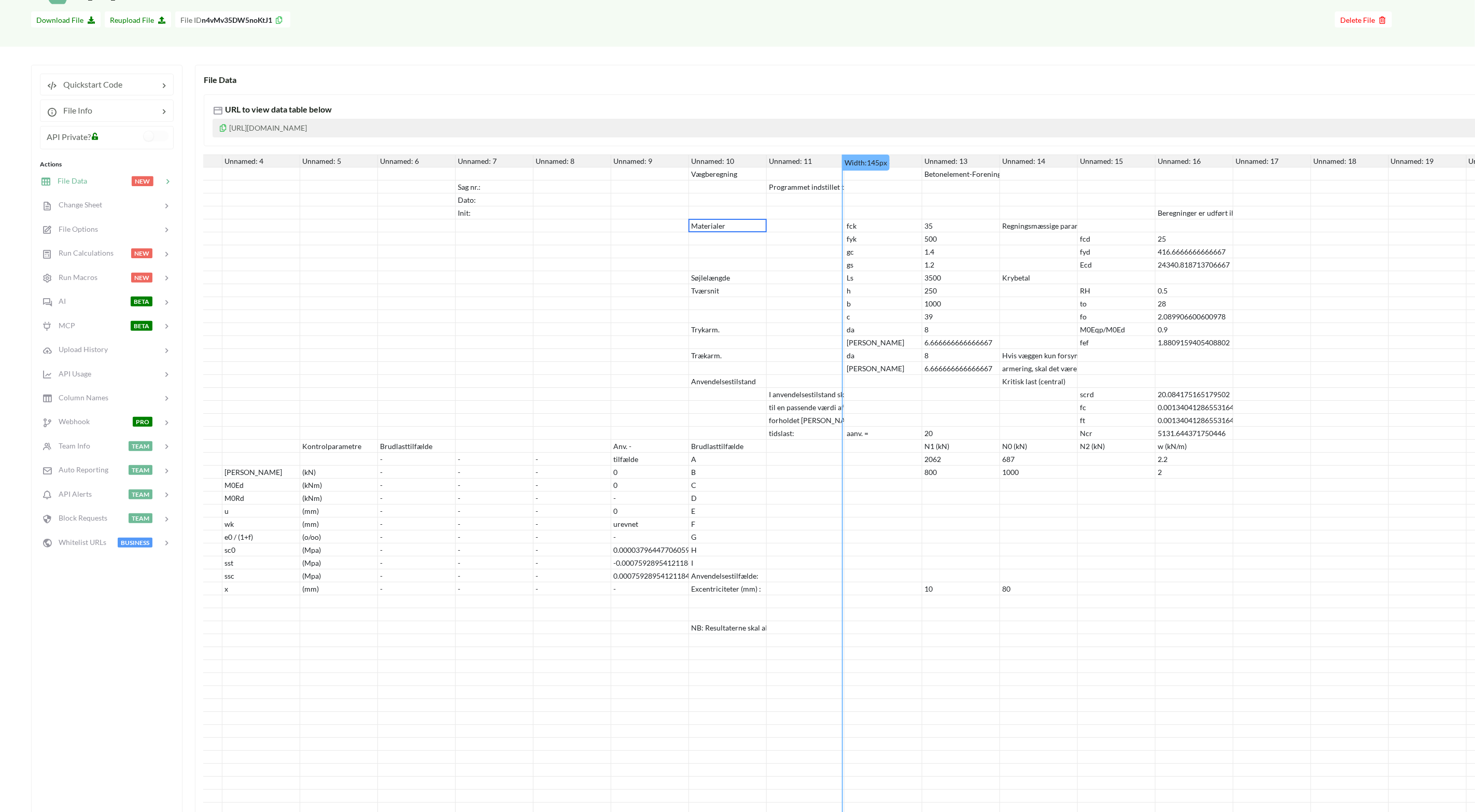
scroll to position [0, 0]
drag, startPoint x: 842, startPoint y: 159, endPoint x: 882, endPoint y: 159, distance: 40.0
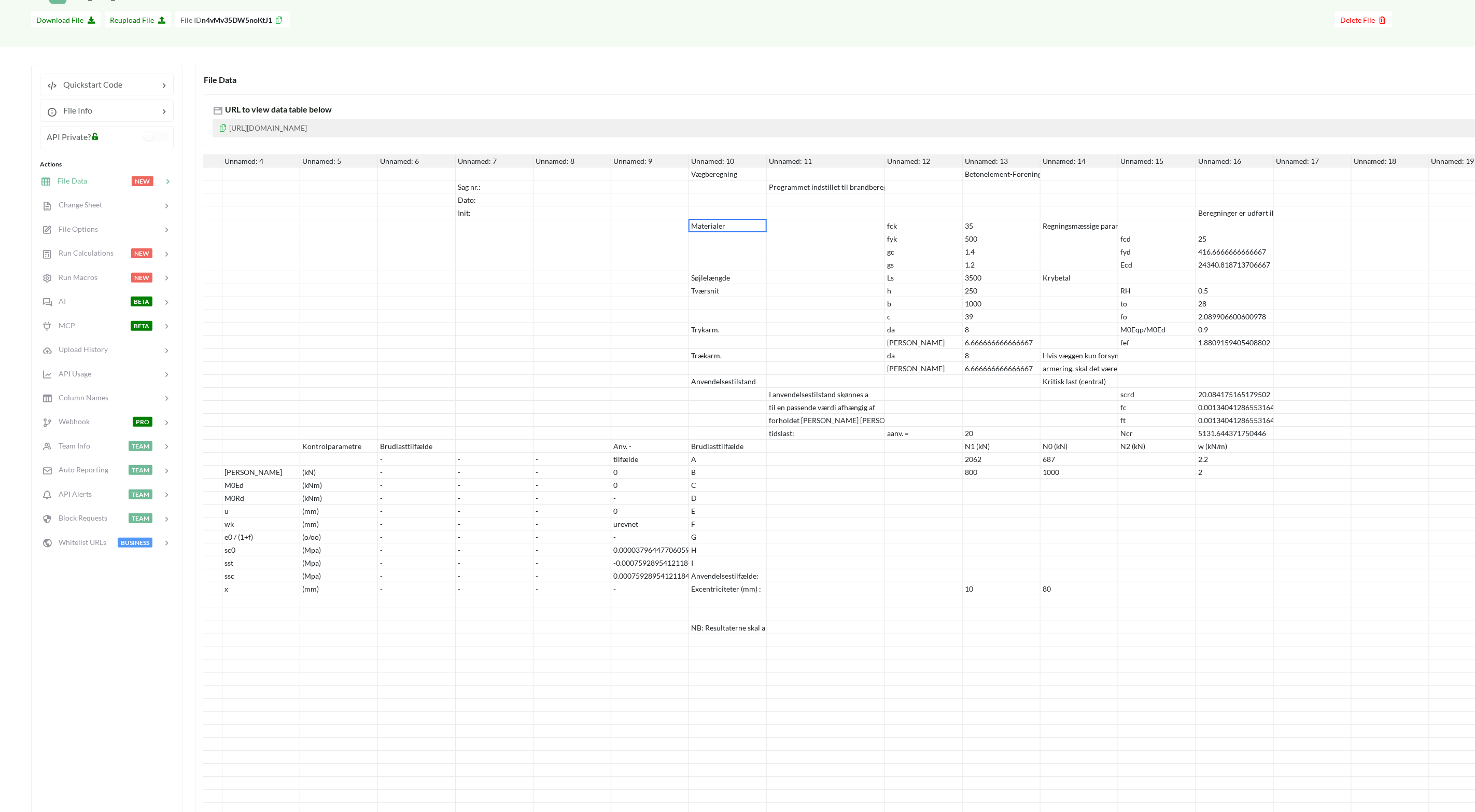
click at [610, 541] on div "-" at bounding box center [572, 563] width 78 height 13
click at [389, 469] on div "-" at bounding box center [417, 472] width 78 height 13
click at [976, 279] on div "3500" at bounding box center [1002, 277] width 78 height 13
type input "3000"
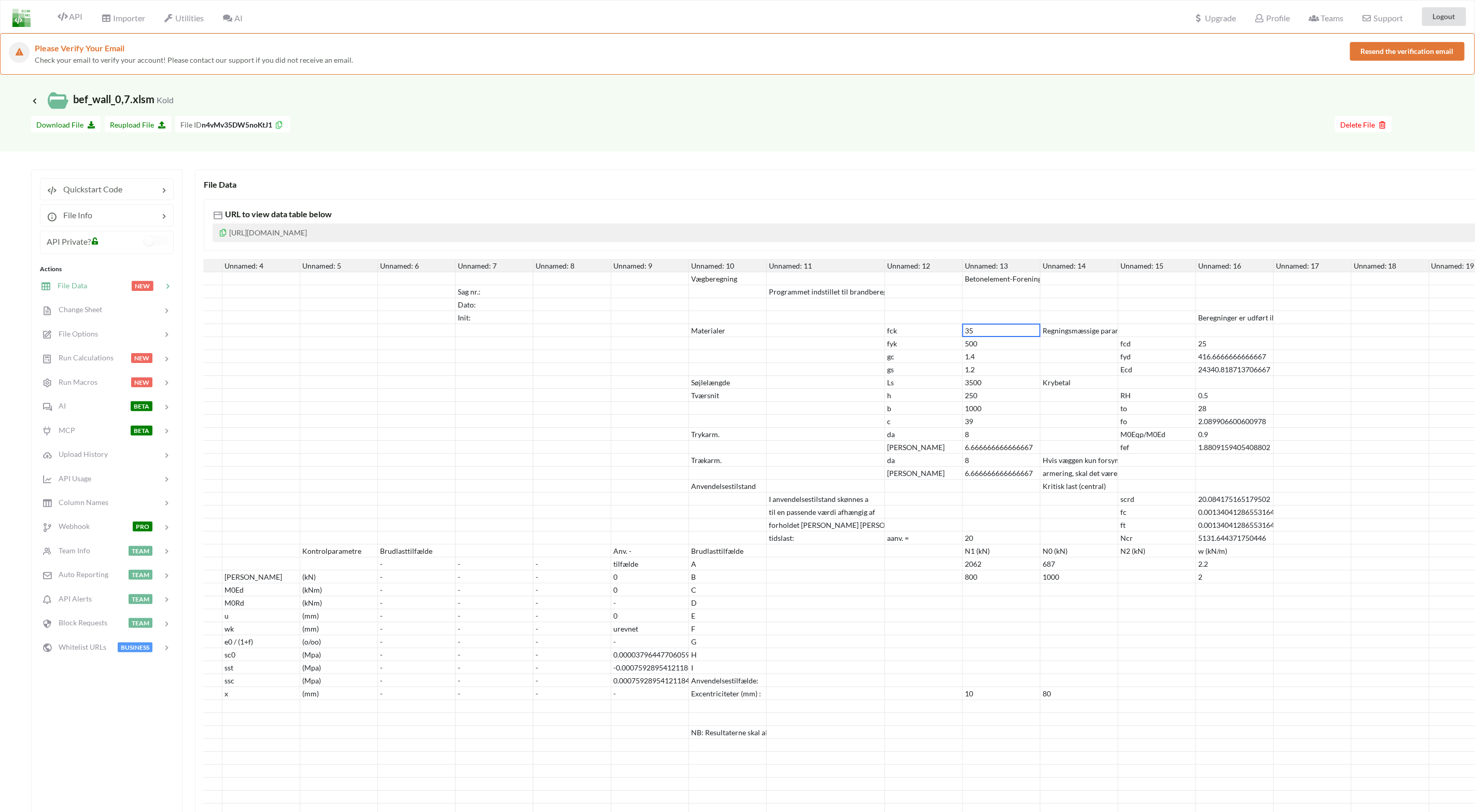
drag, startPoint x: 335, startPoint y: 232, endPoint x: 403, endPoint y: 232, distance: 68.0
click at [268, 213] on span "URL to view data table below" at bounding box center [277, 214] width 109 height 10
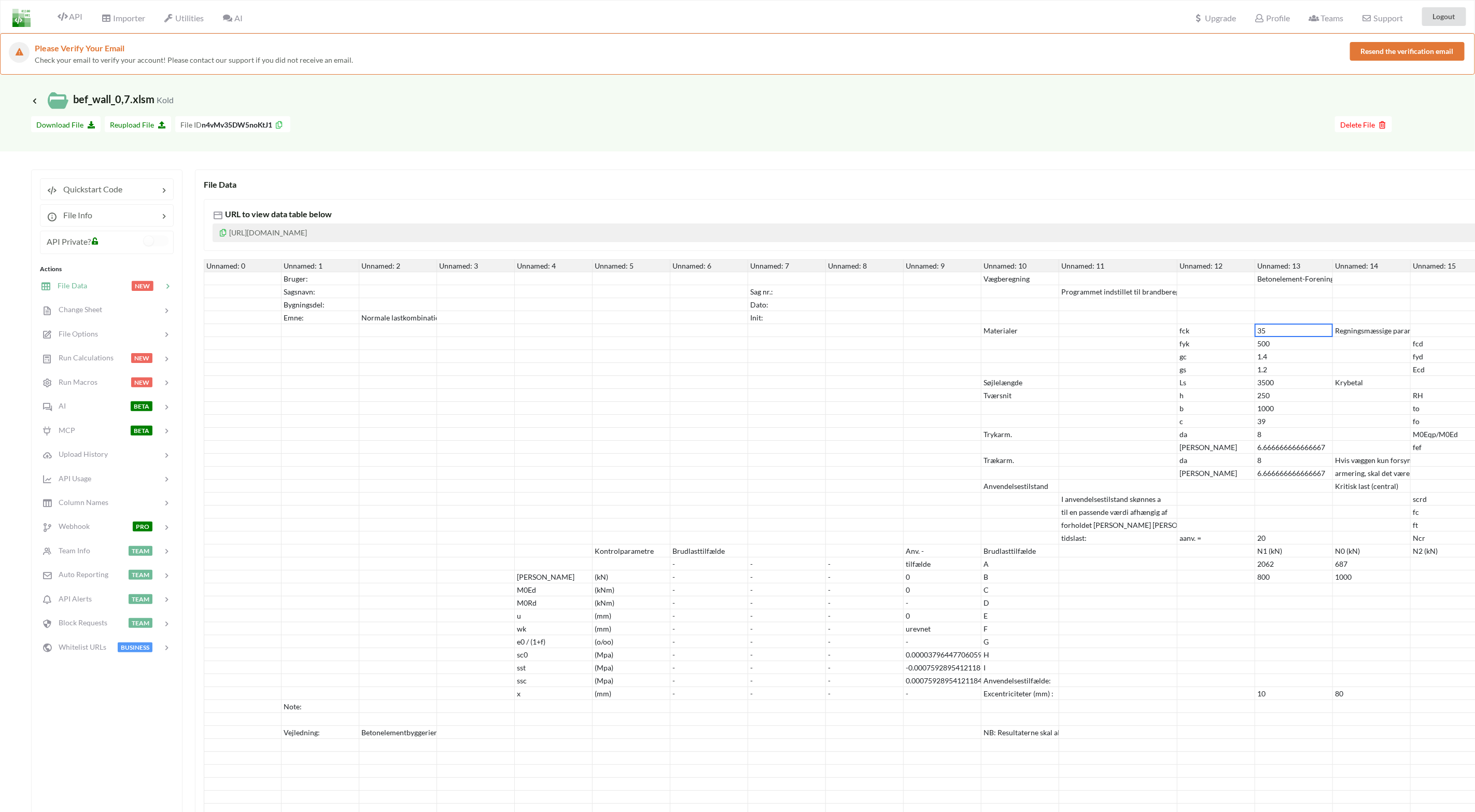
click at [95, 241] on icon at bounding box center [95, 240] width 9 height 7
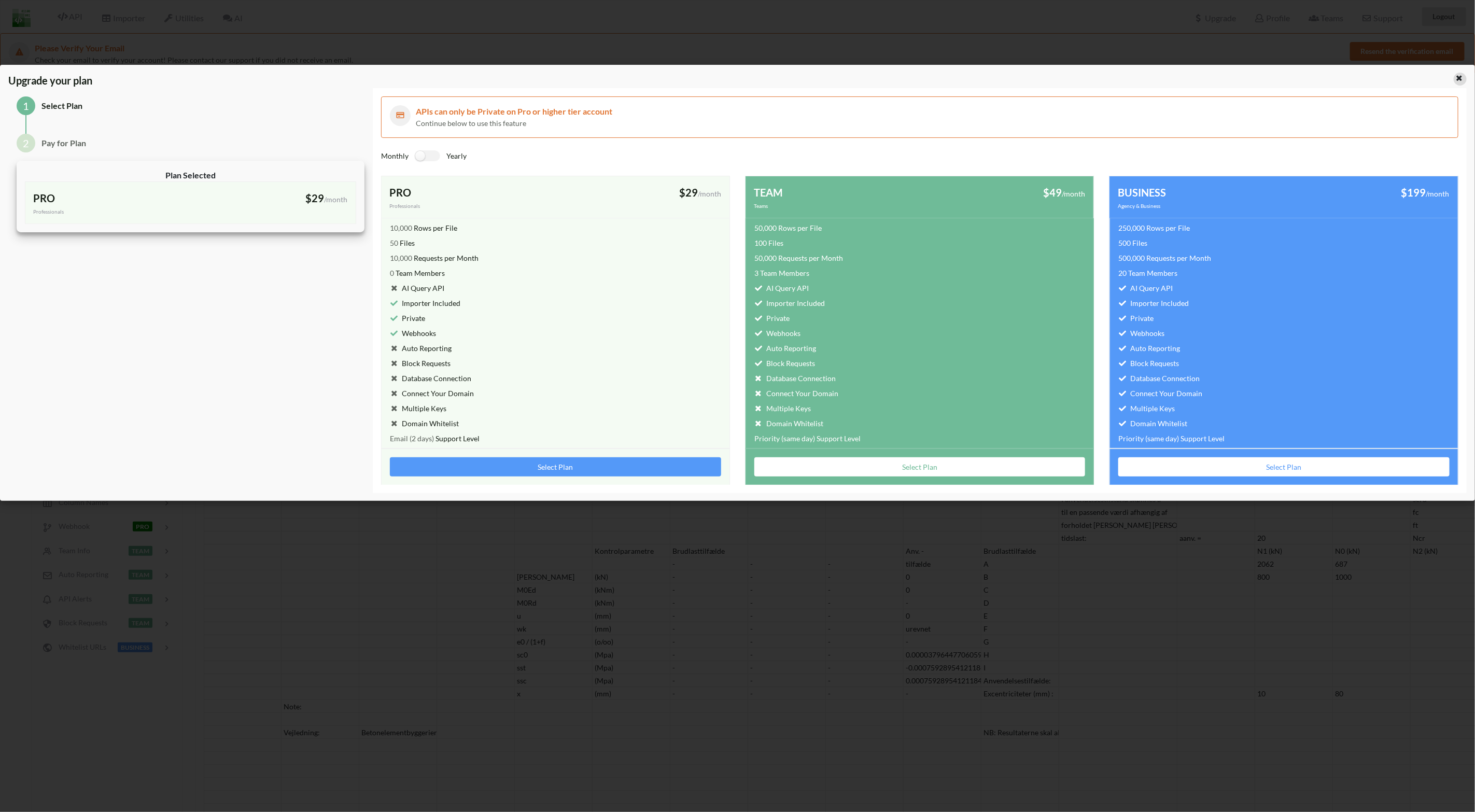
click at [991, 79] on icon at bounding box center [1459, 77] width 9 height 7
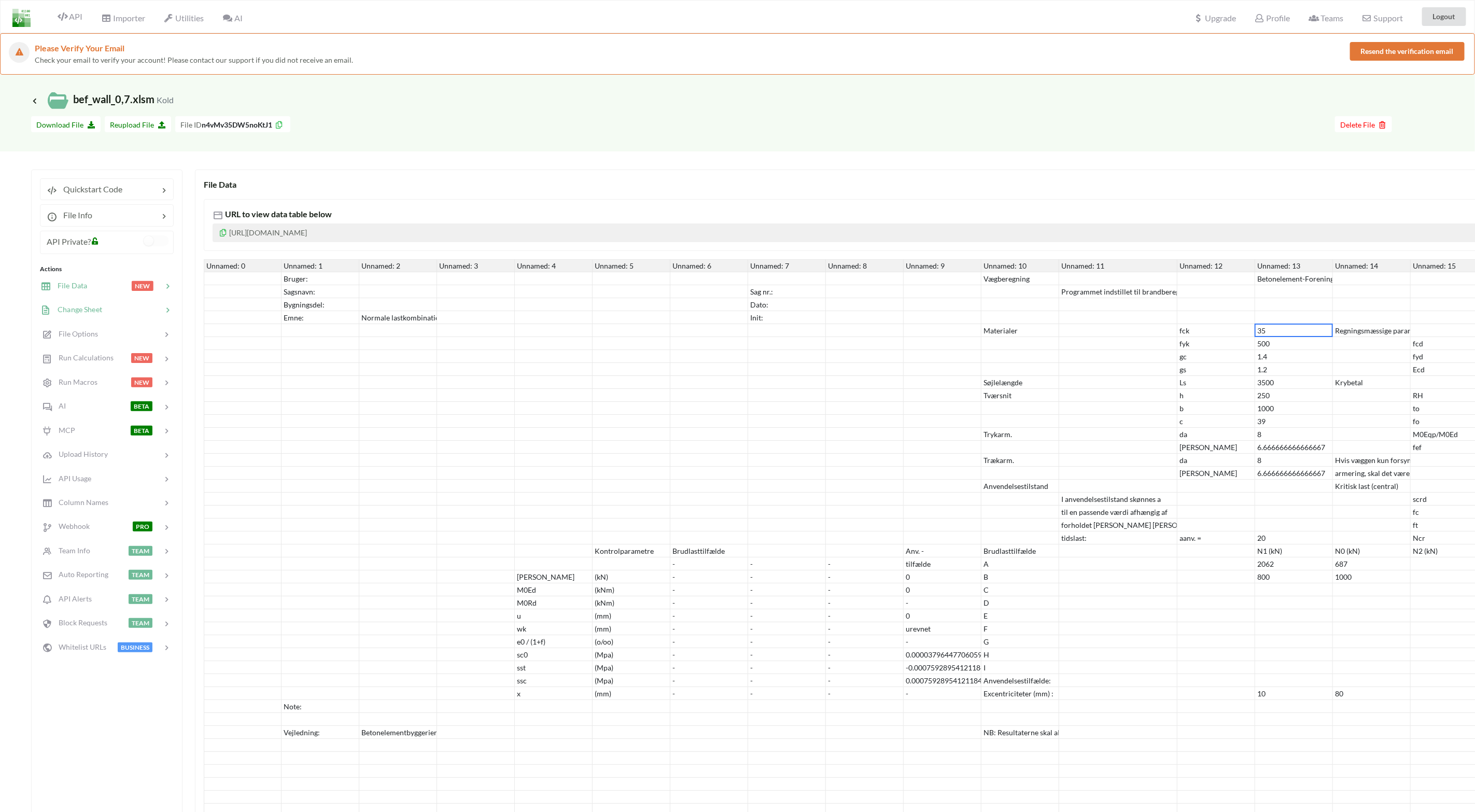
click at [88, 313] on span "Change Sheet" at bounding box center [77, 309] width 51 height 9
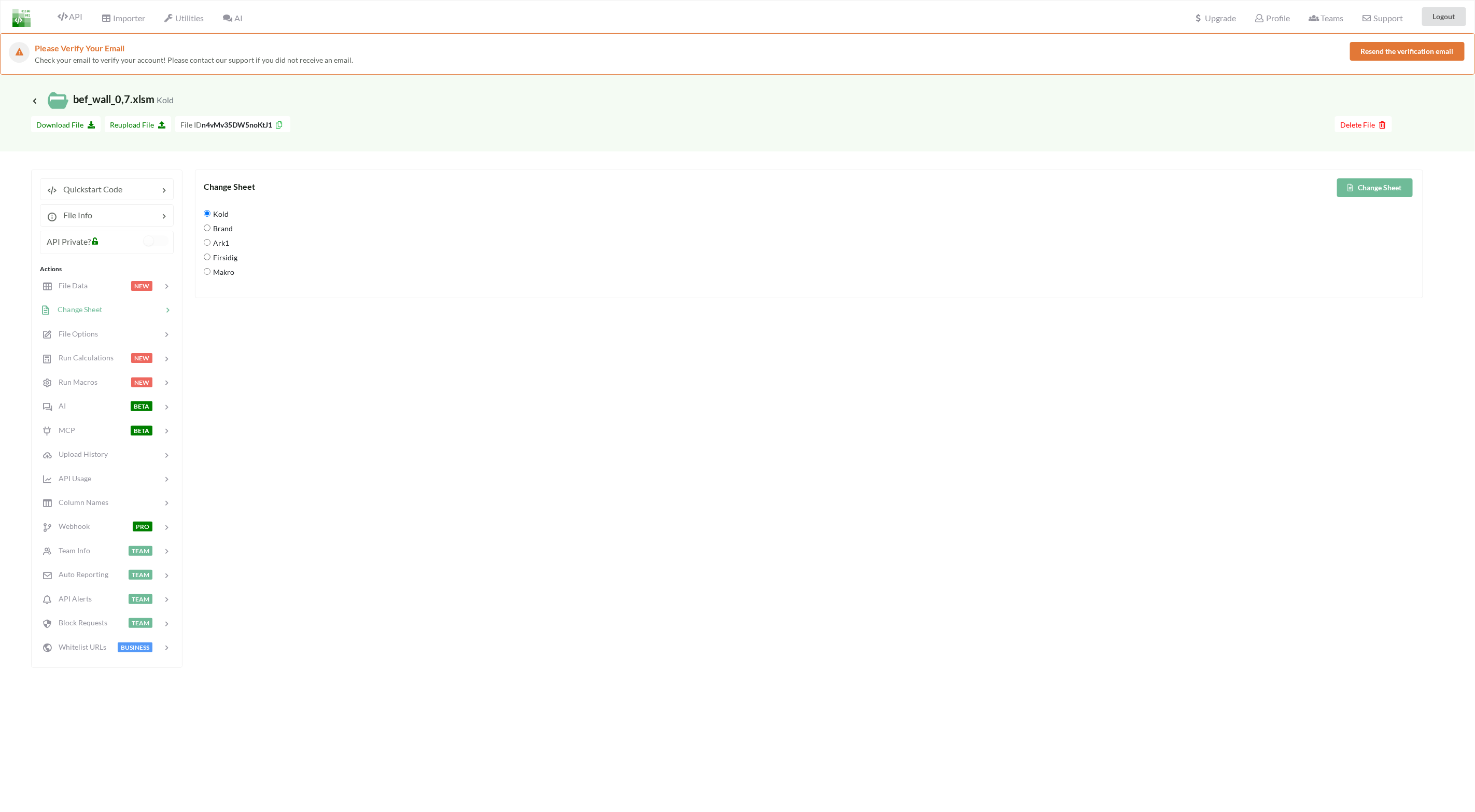
click at [221, 243] on span "Ark1" at bounding box center [220, 243] width 19 height 22
click at [210, 243] on input "Ark1" at bounding box center [207, 242] width 7 height 7
radio input "true"
click at [231, 272] on span "Makro" at bounding box center [222, 272] width 24 height 22
click at [210, 272] on input "Makro" at bounding box center [207, 271] width 7 height 7
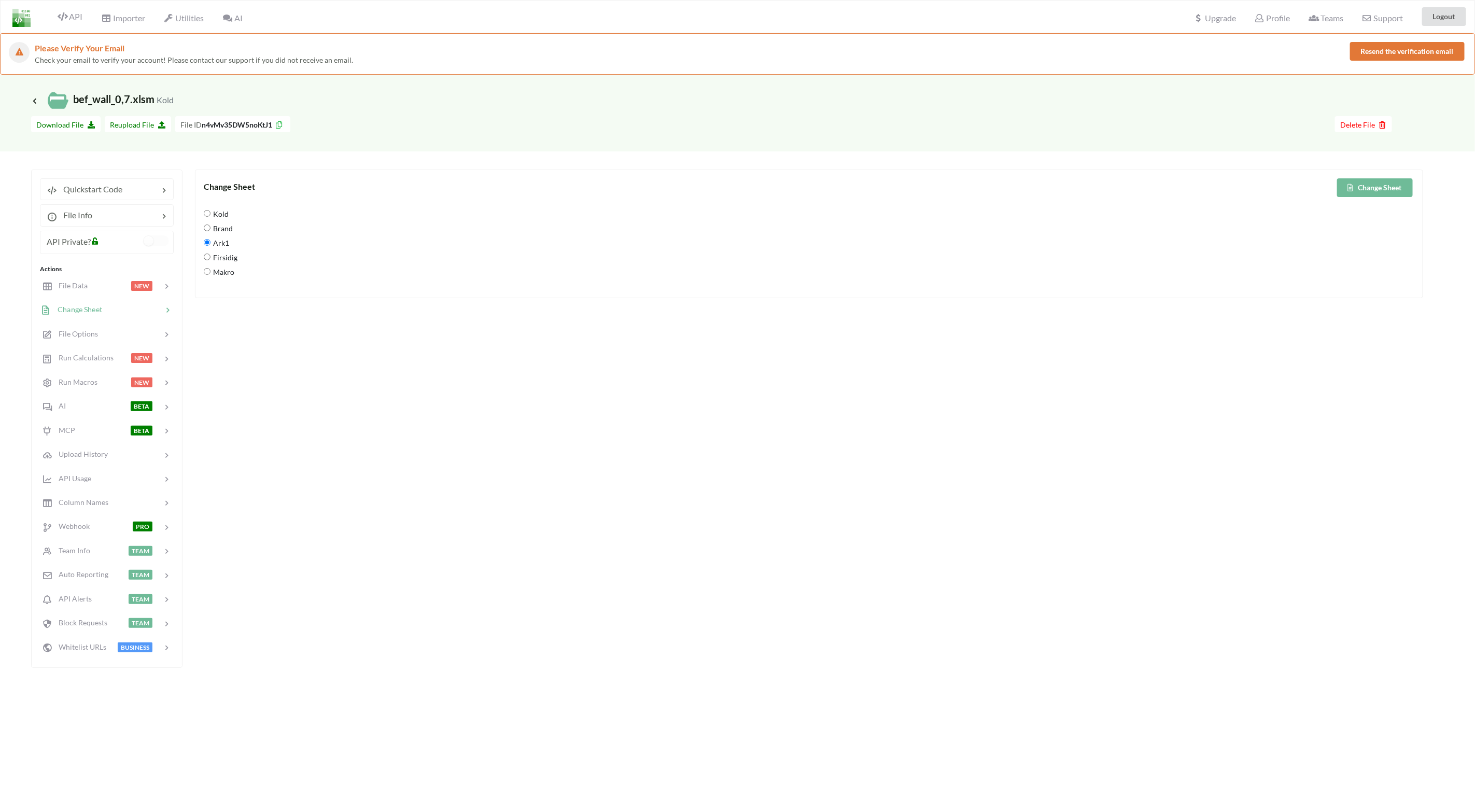
radio input "true"
click at [991, 187] on button "Change Sheet" at bounding box center [1375, 187] width 75 height 19
click at [251, 338] on div "Change Sheet Change Sheet Kold Brand Ark1 Firsidig Makro" at bounding box center [810, 418] width 1229 height 498
click at [98, 358] on span "Run Calculations" at bounding box center [82, 358] width 62 height 9
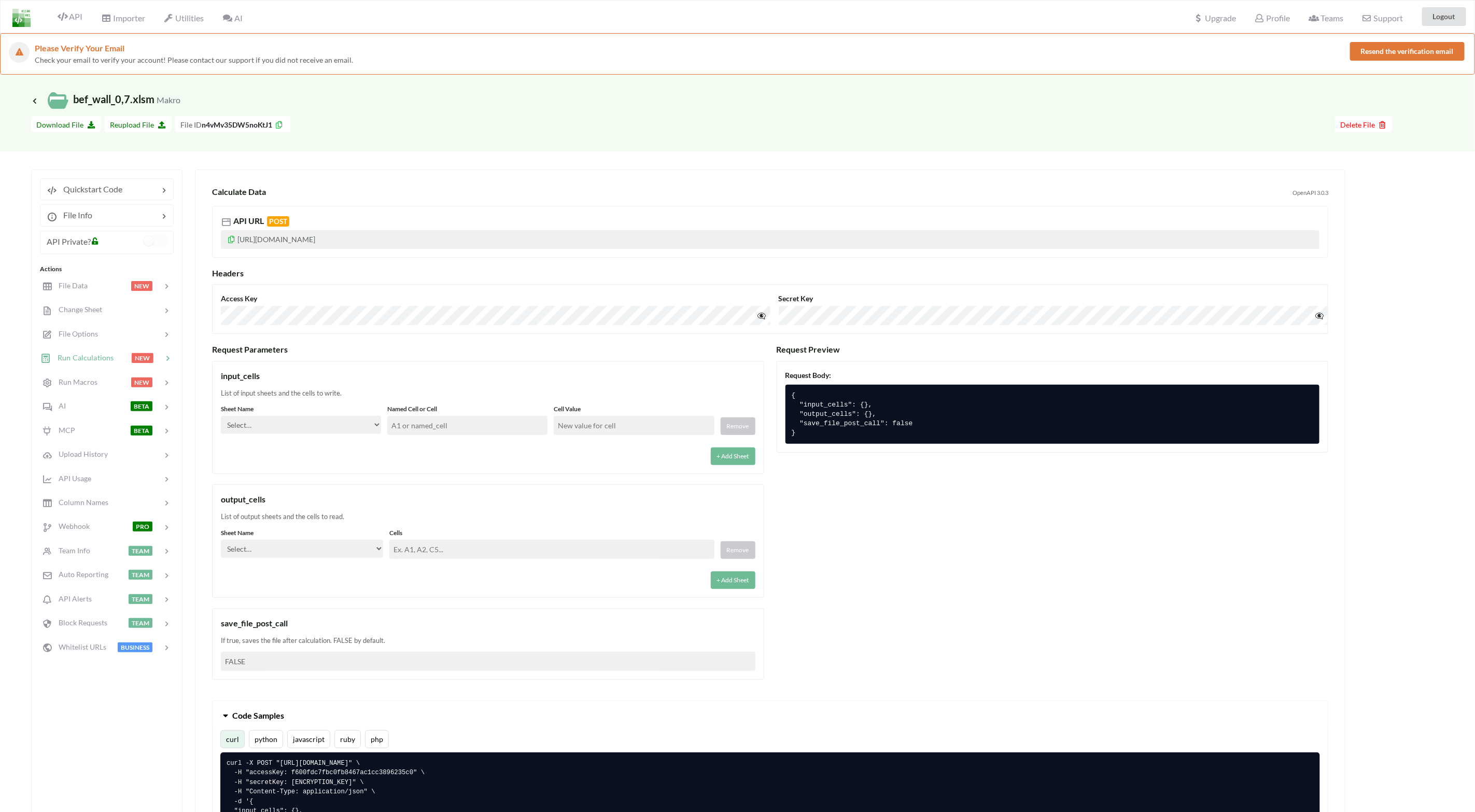
click at [370, 428] on select "Select… Kold Brand Ark1 Firsidig Makro" at bounding box center [300, 425] width 160 height 18
select select "Makro"
click at [221, 417] on select "Select… Kold Brand Ark1 Firsidig Makro" at bounding box center [300, 425] width 160 height 18
click at [467, 428] on input "text" at bounding box center [467, 426] width 160 height 19
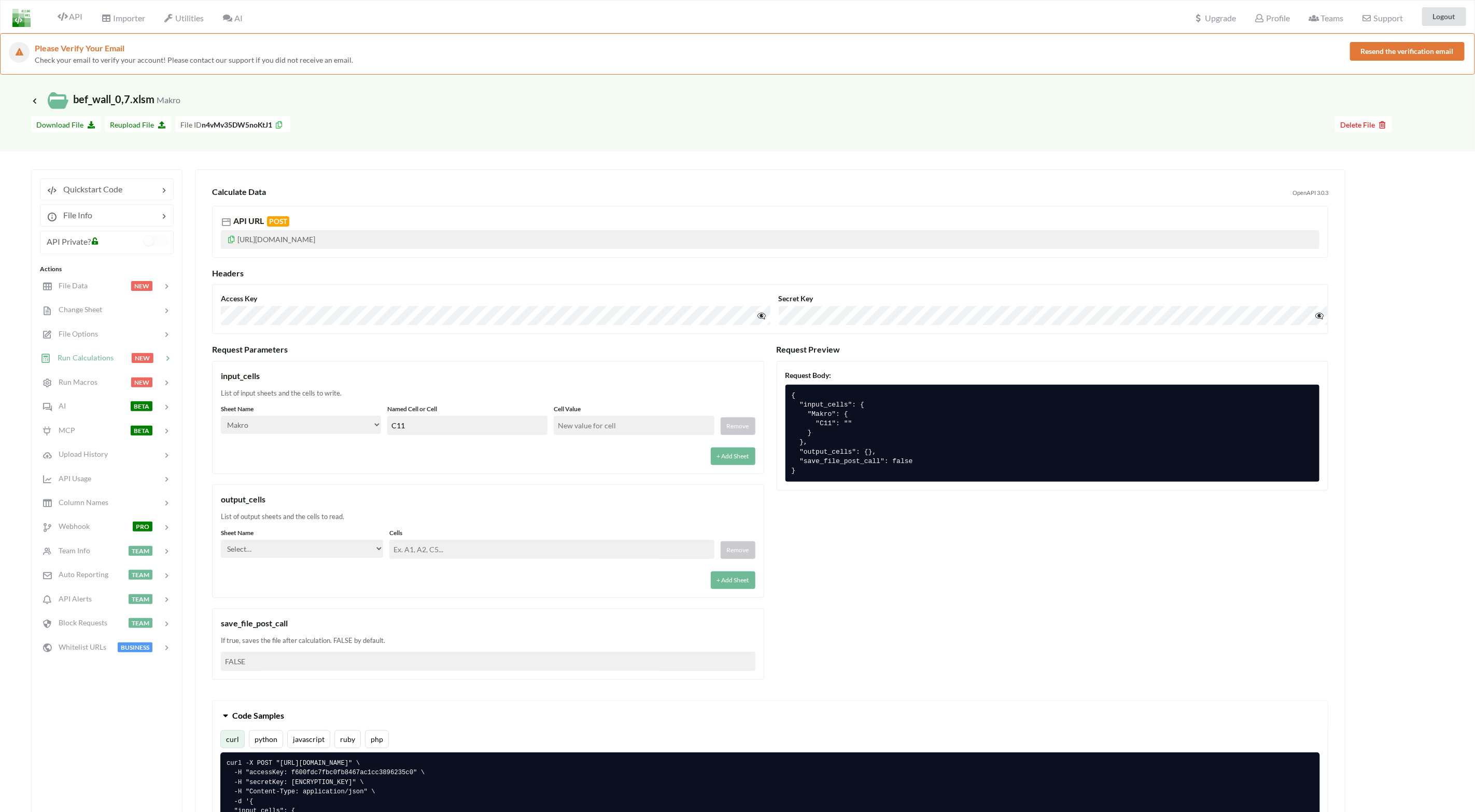
type input "C11"
click at [603, 431] on input "text" at bounding box center [633, 426] width 160 height 19
type input "1"
click at [603, 377] on div "input_cells" at bounding box center [488, 376] width 535 height 12
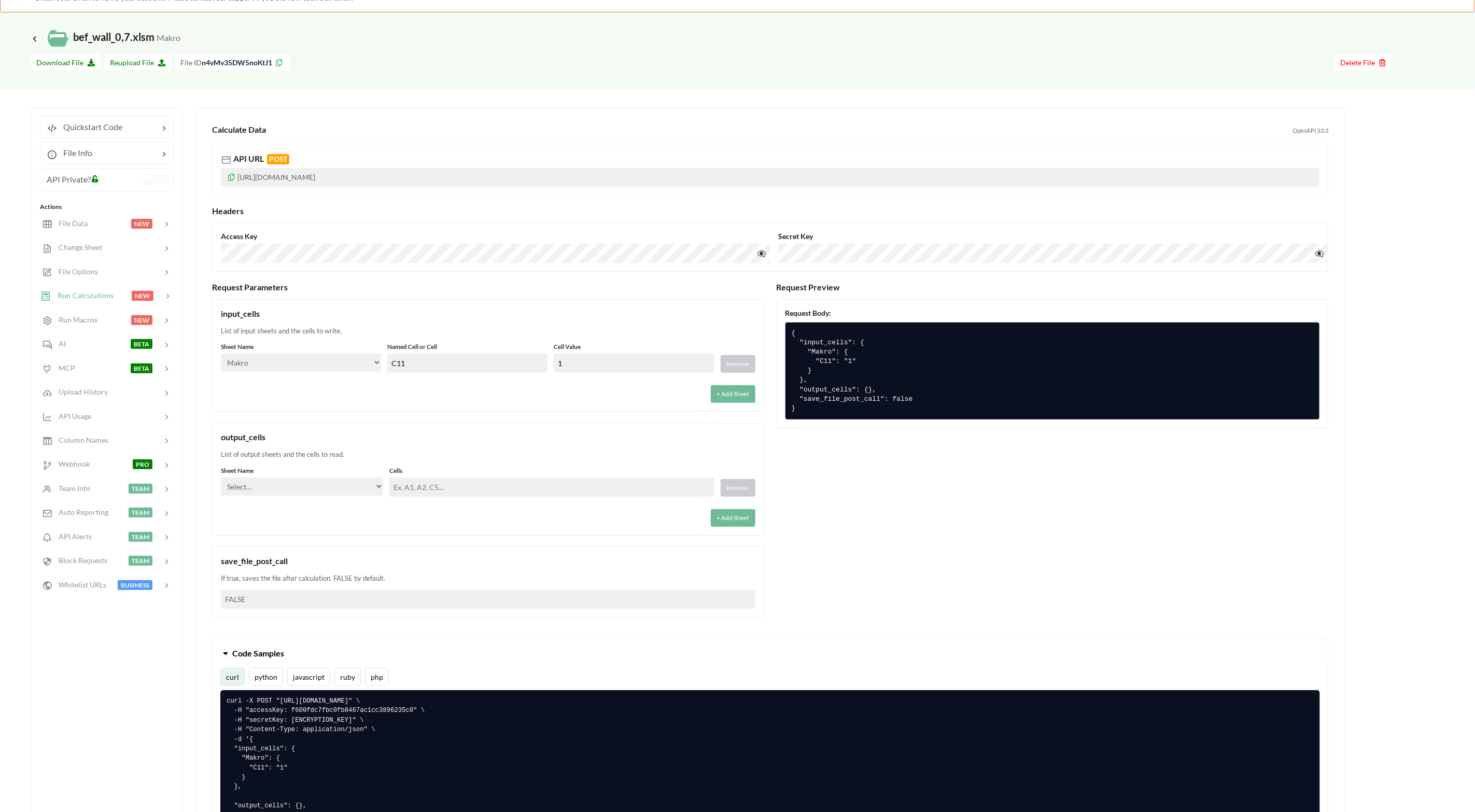
scroll to position [234, 0]
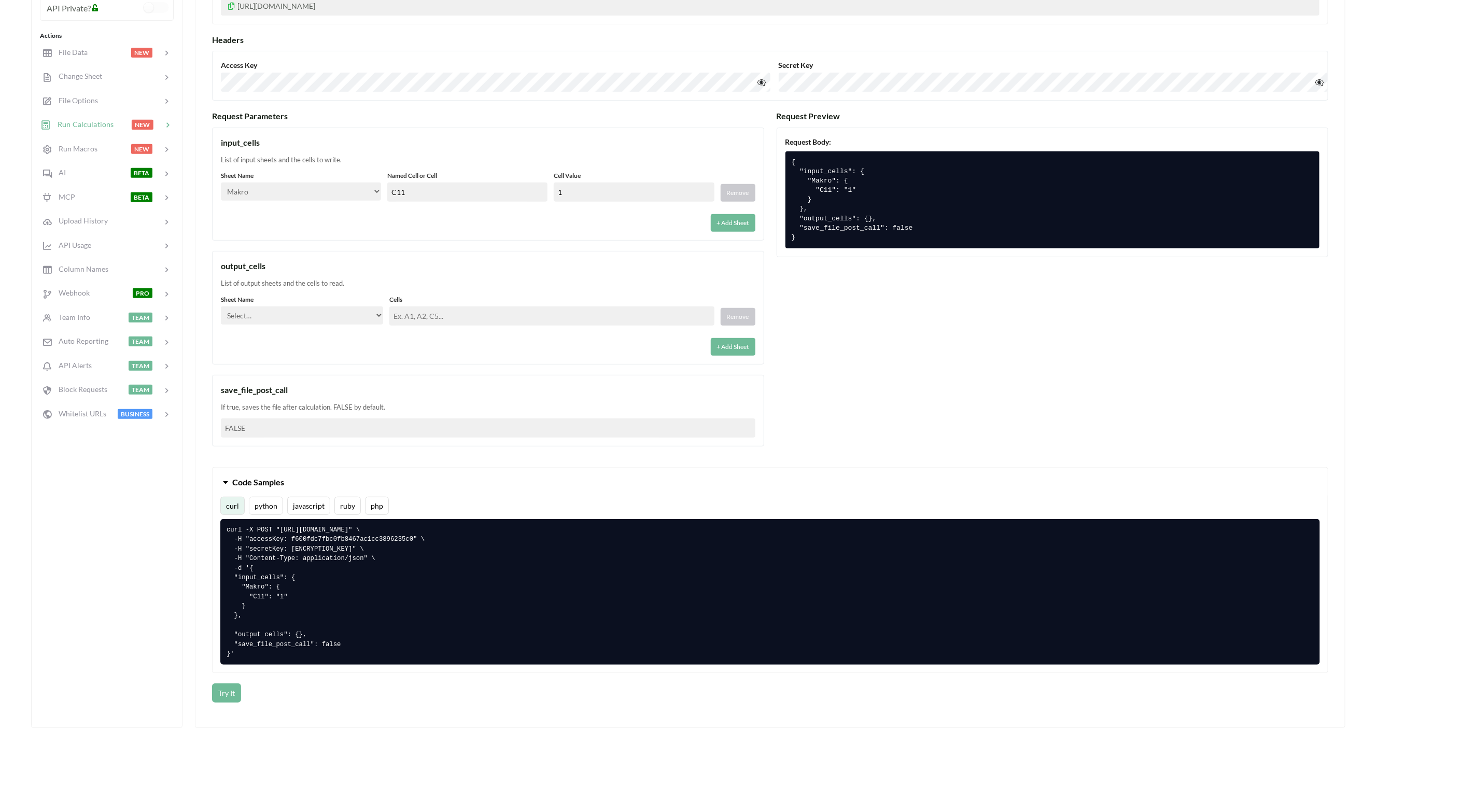
click at [328, 319] on select "Select… Kold Brand Ark1 Firsidig Makro" at bounding box center [302, 316] width 162 height 18
select select "Makro"
click at [221, 308] on select "Select… Kold Brand Ark1 Firsidig Makro" at bounding box center [302, 316] width 162 height 18
click at [400, 318] on input "text" at bounding box center [552, 316] width 325 height 19
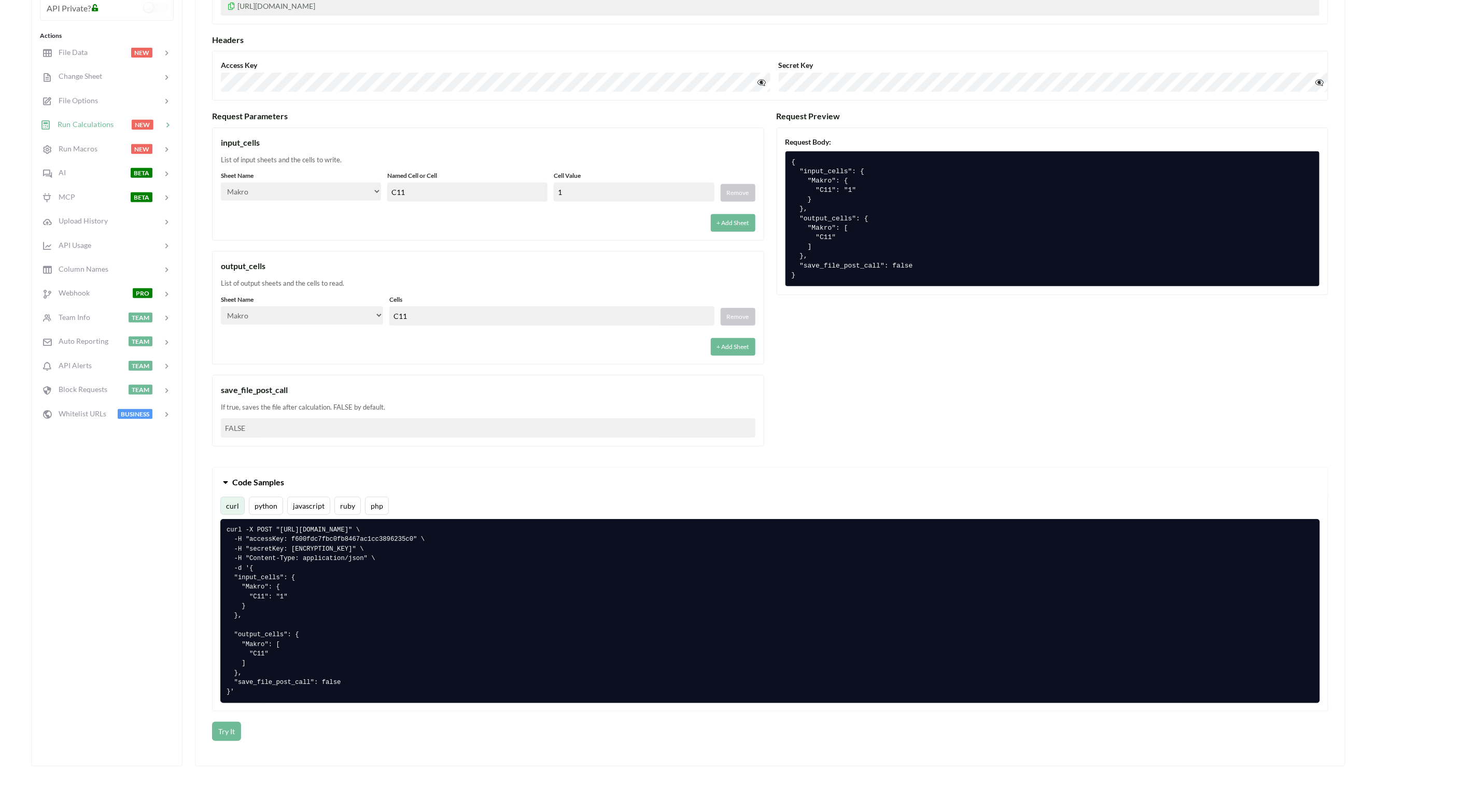
type input "C11"
click at [442, 356] on div "+ Add Sheet" at bounding box center [488, 344] width 535 height 24
click at [260, 509] on button "python" at bounding box center [266, 506] width 34 height 18
click at [231, 541] on button "Try It" at bounding box center [227, 732] width 29 height 19
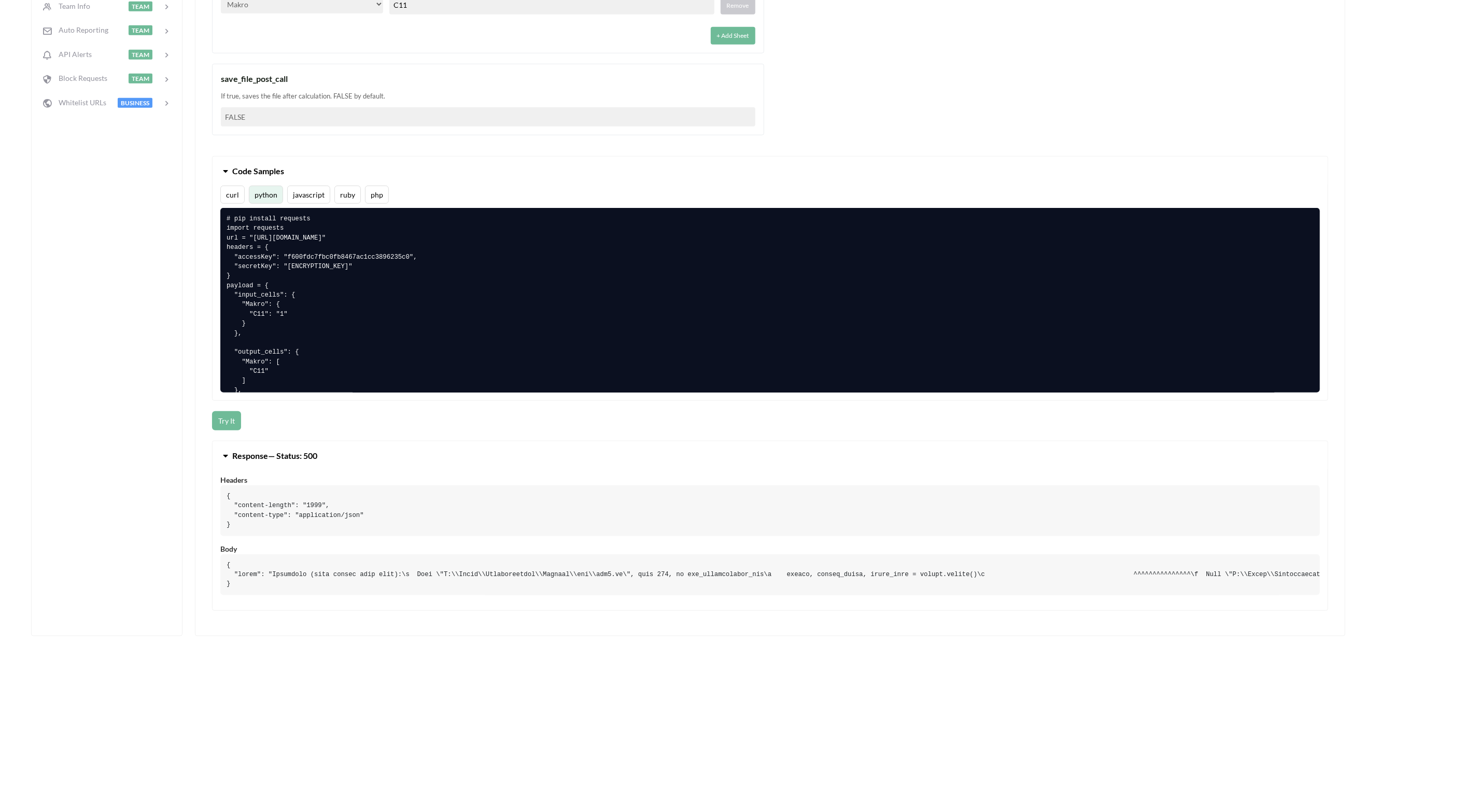
scroll to position [56, 0]
click at [238, 200] on button "curl" at bounding box center [232, 195] width 24 height 18
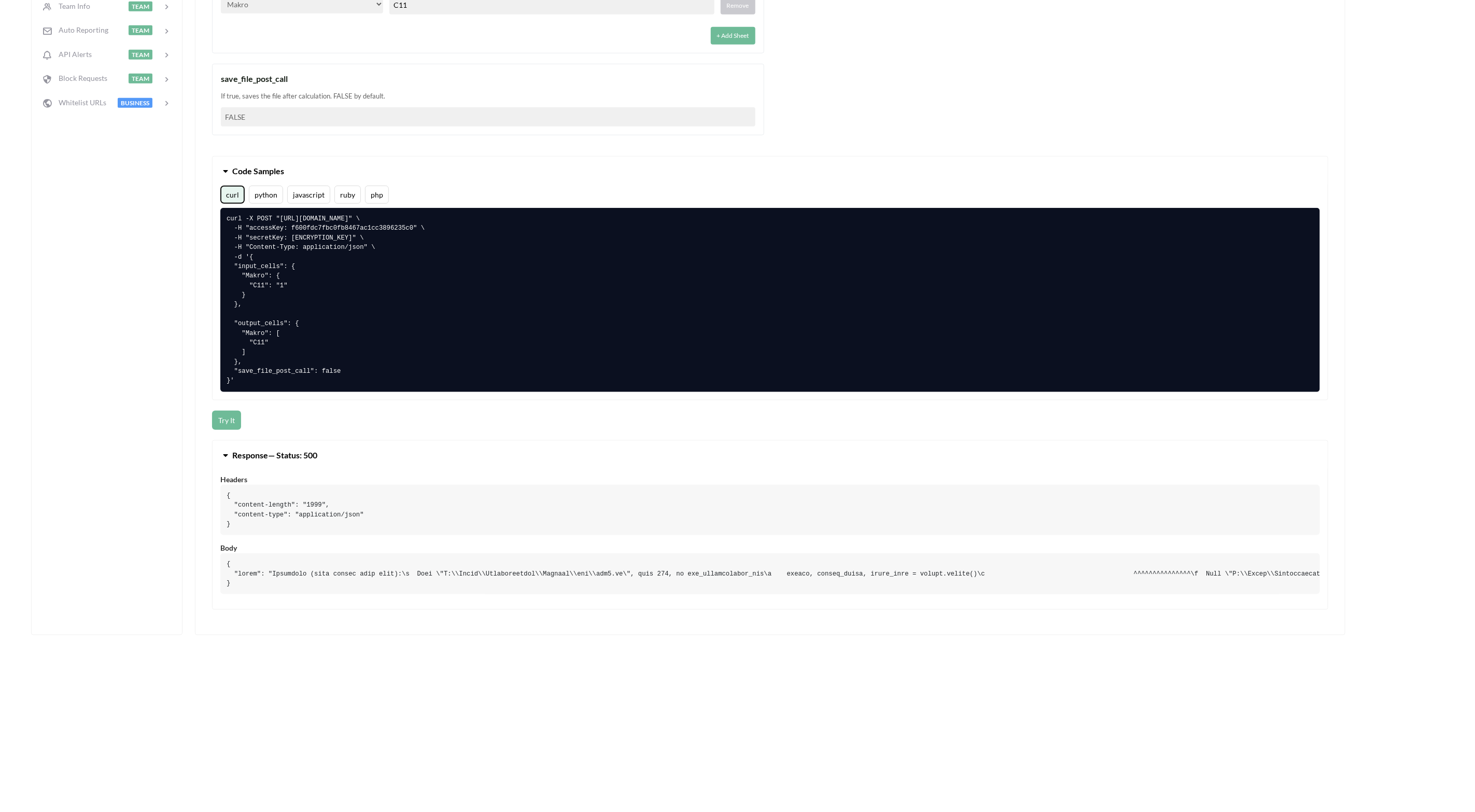
scroll to position [0, 0]
click at [226, 422] on button "Try It" at bounding box center [227, 420] width 29 height 19
click at [291, 541] on pre at bounding box center [770, 574] width 1100 height 41
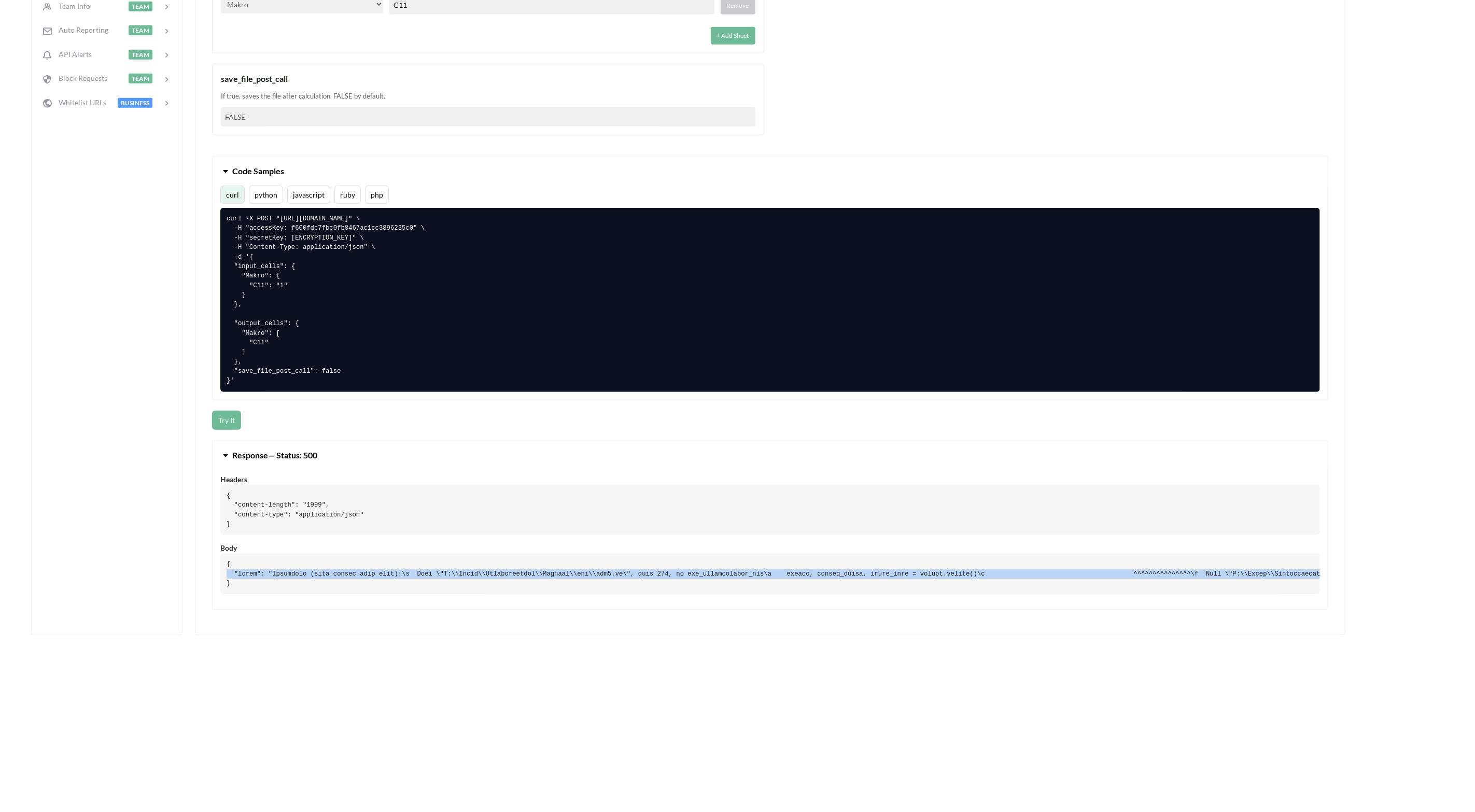
copy pre ""error": "Traceback (most recent call last):\n File \"C:\\Users\\Administrator\…"
click at [338, 541] on div "Headers { "content-length": "1999", "content-type": "application/json" } Body" at bounding box center [771, 541] width 1116 height 136
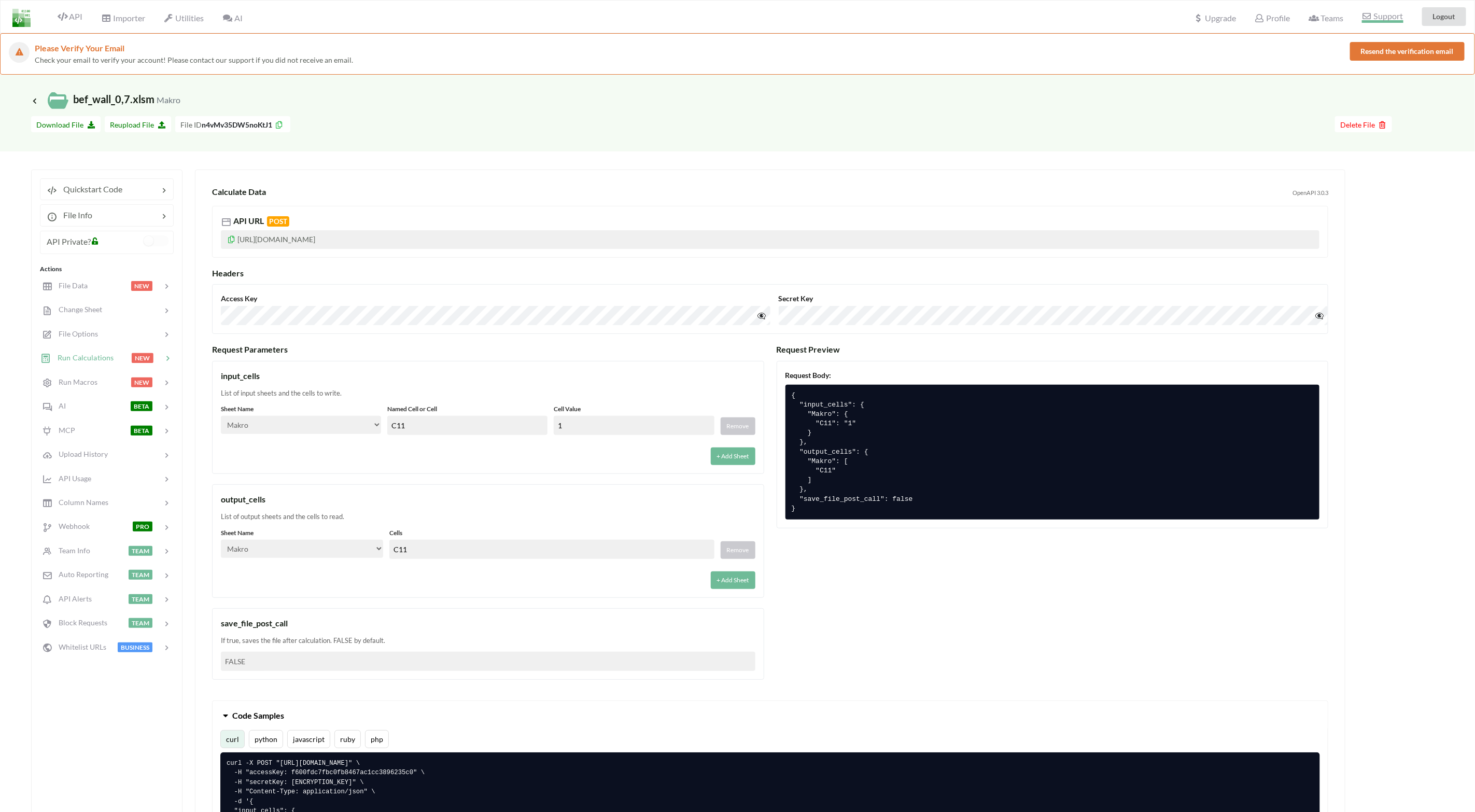
click at [991, 17] on span "Support" at bounding box center [1382, 18] width 41 height 11
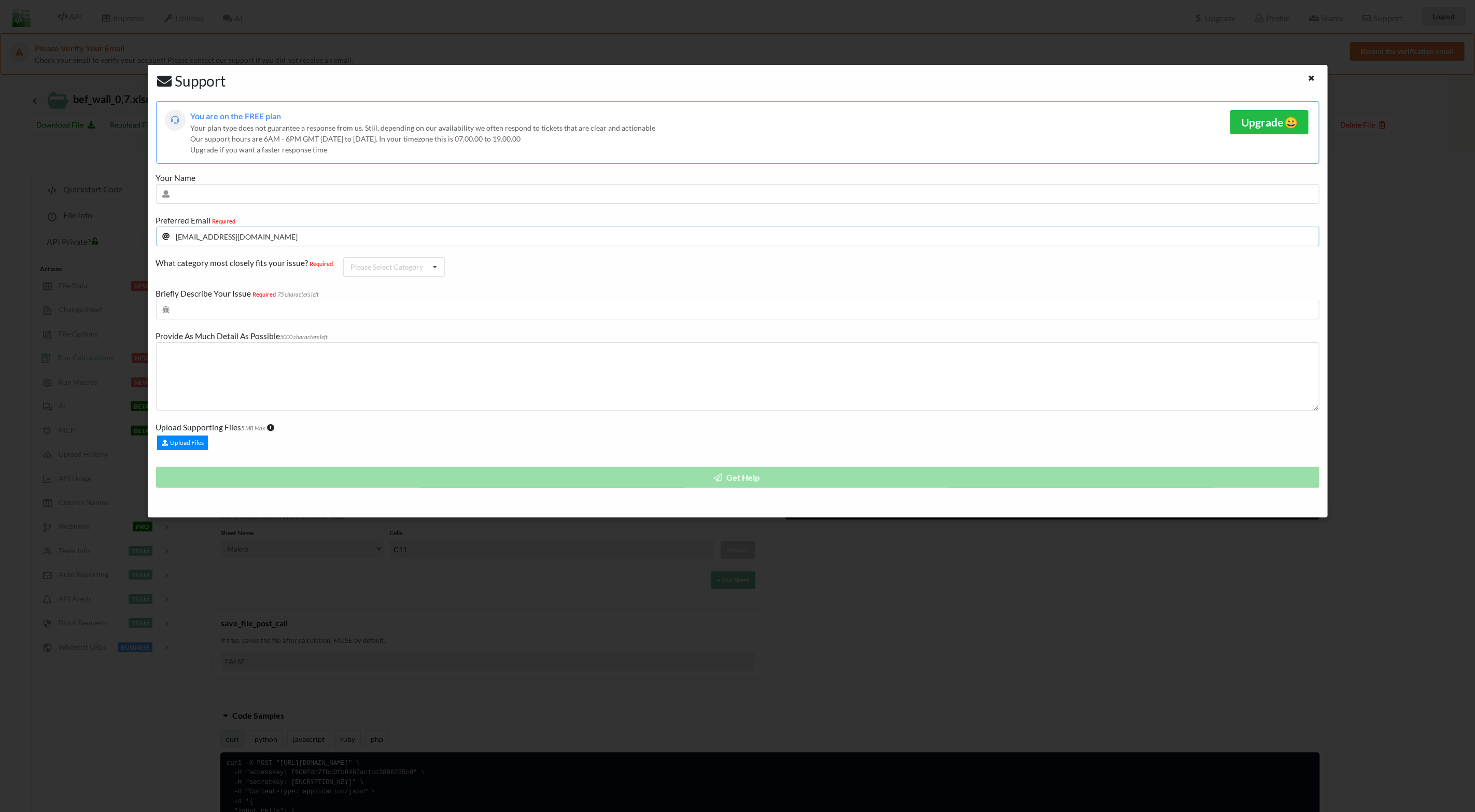
drag, startPoint x: 257, startPoint y: 238, endPoint x: 109, endPoint y: 245, distance: 148.2
click at [109, 245] on div "Support You are on the FREE plan Your plan type does not guarantee a response f…" at bounding box center [737, 406] width 1475 height 812
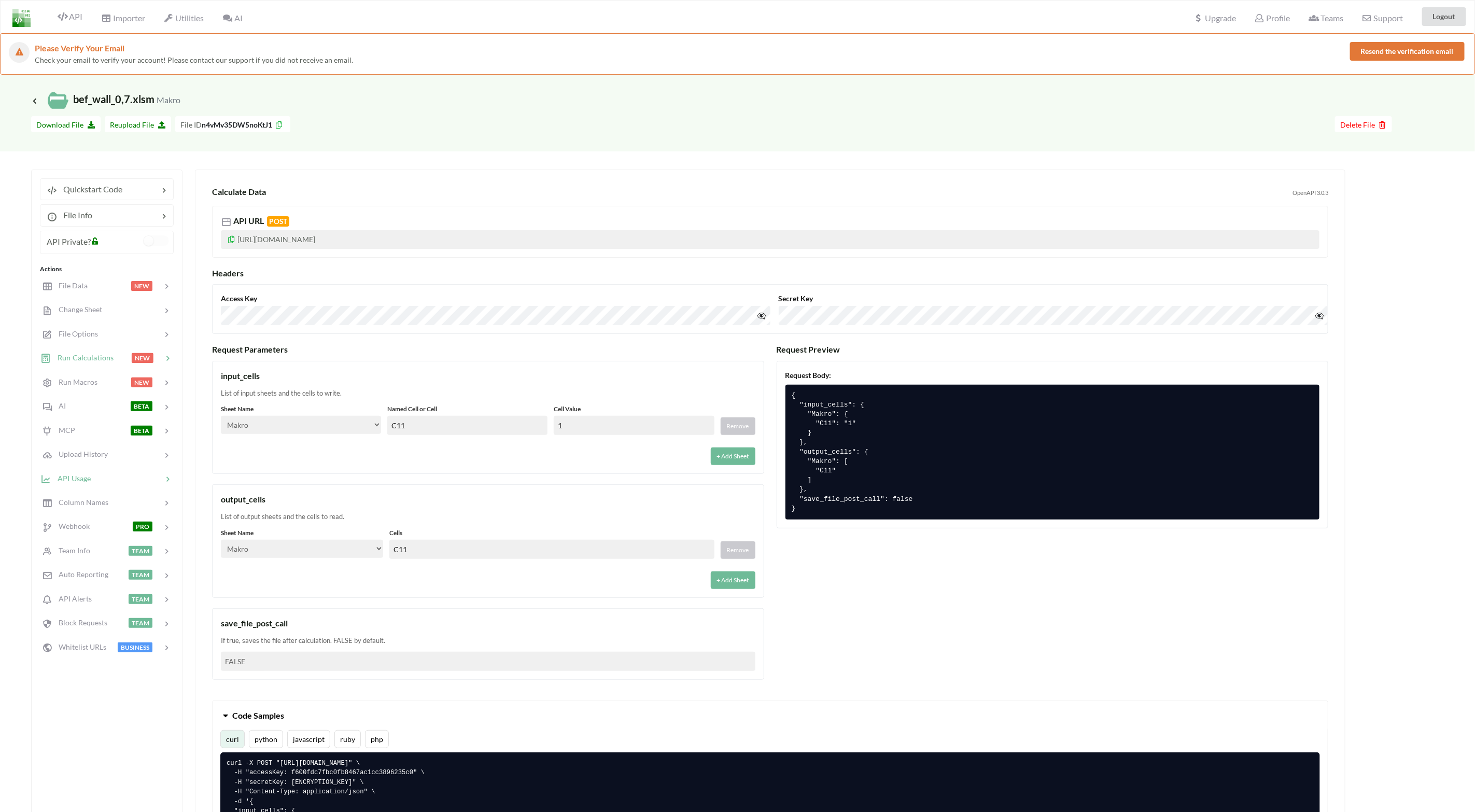
click at [86, 474] on span "API Usage" at bounding box center [71, 477] width 40 height 9
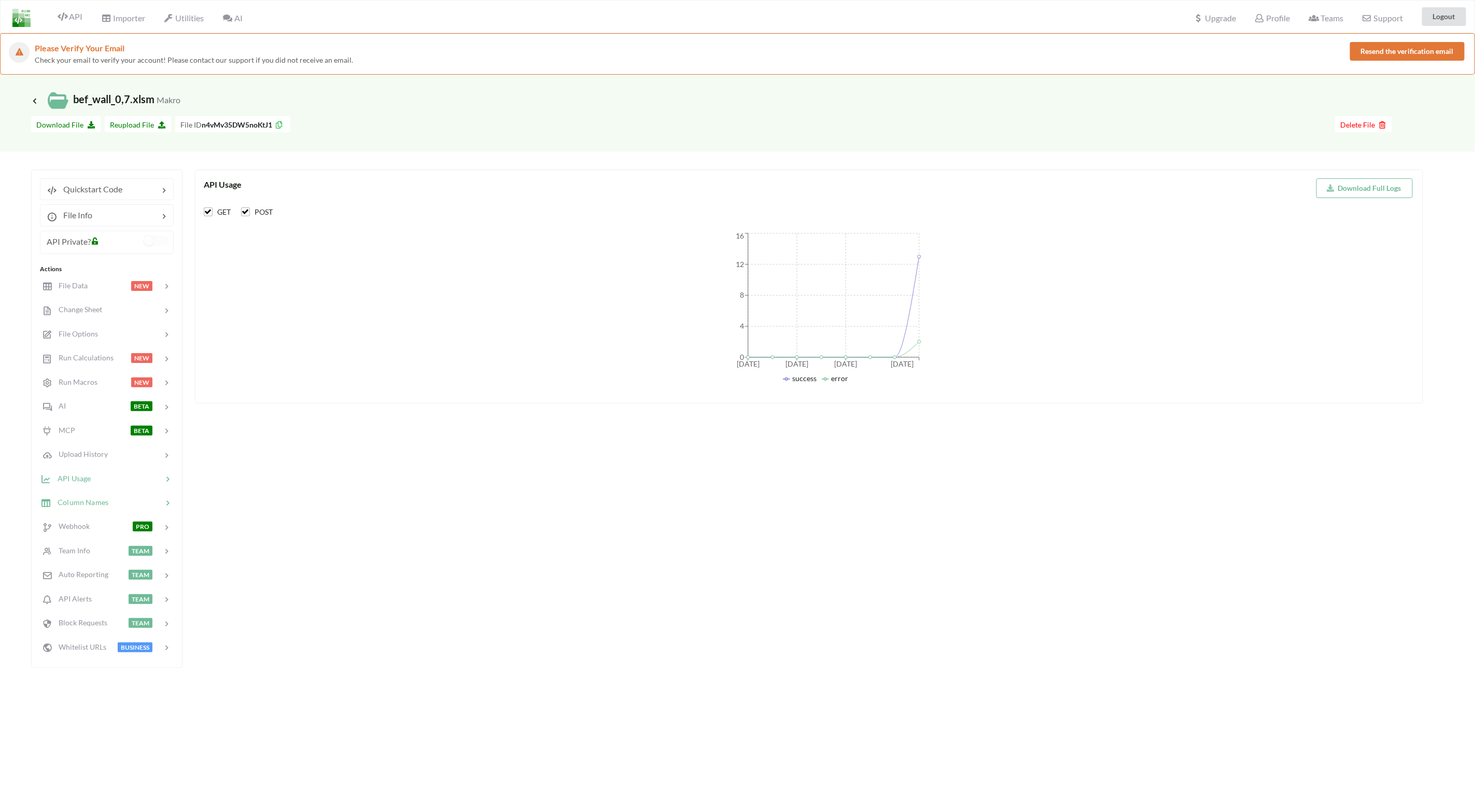
click at [92, 499] on span "Column Names" at bounding box center [80, 502] width 57 height 9
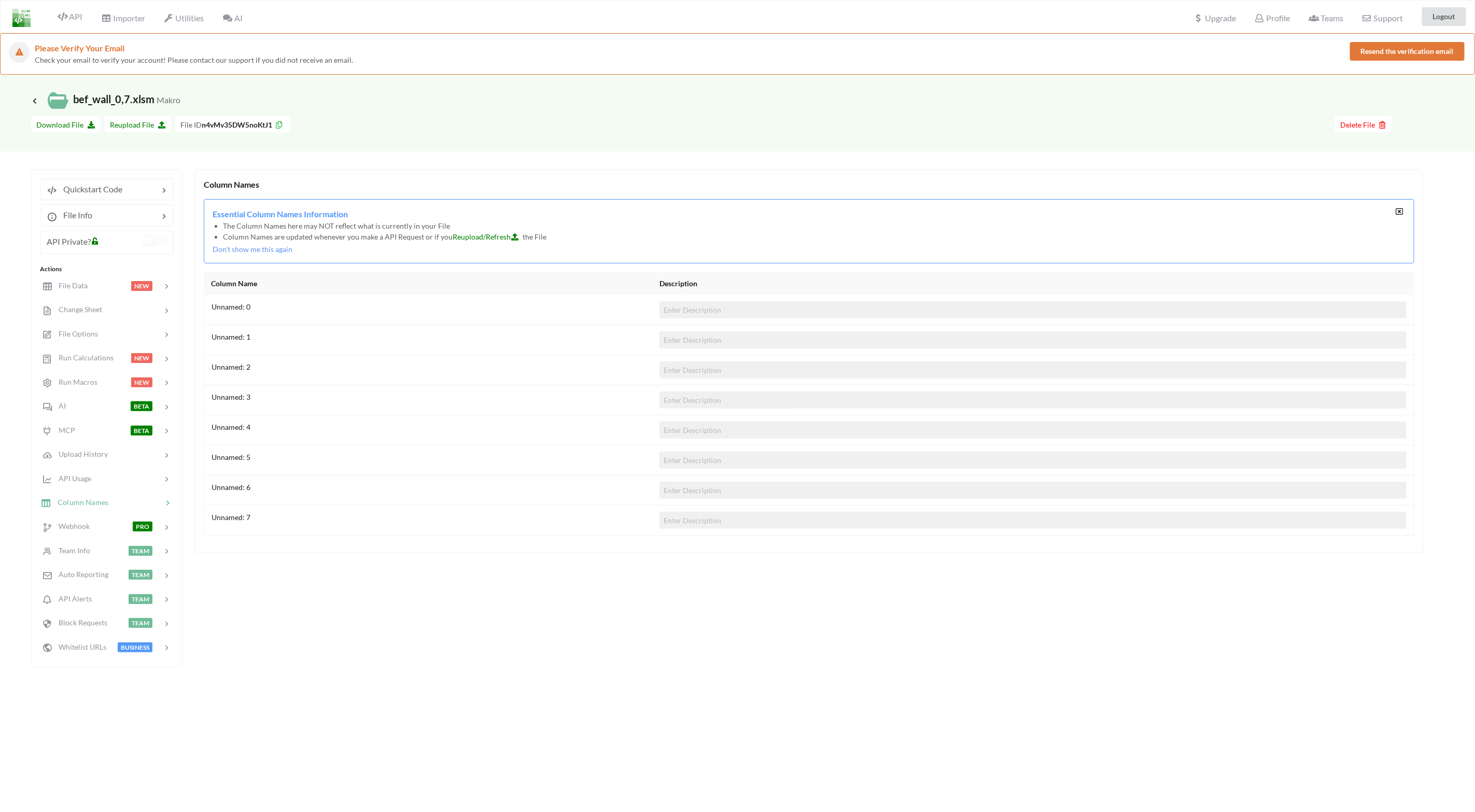
click at [675, 313] on input at bounding box center [1033, 310] width 747 height 17
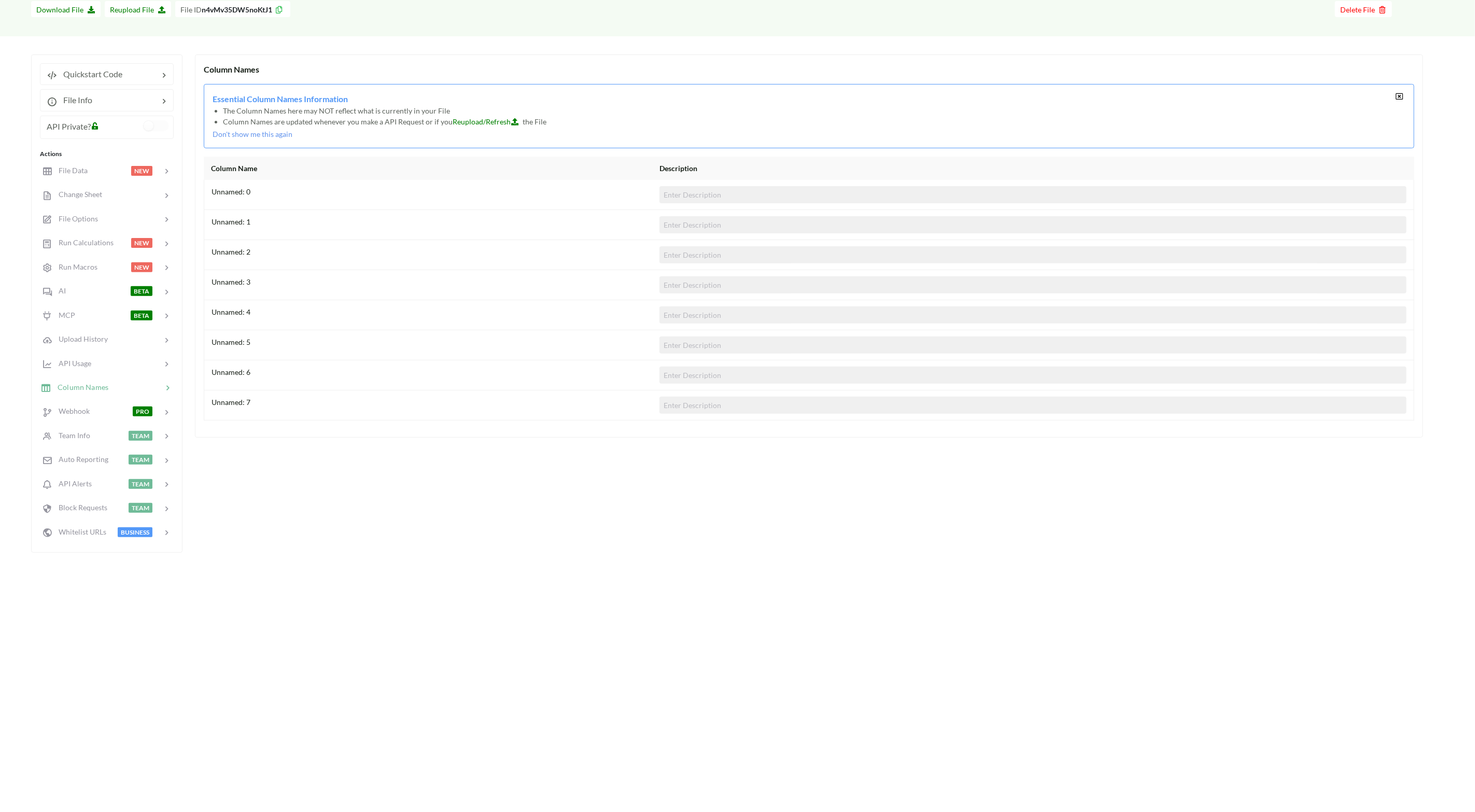
scroll to position [78, 0]
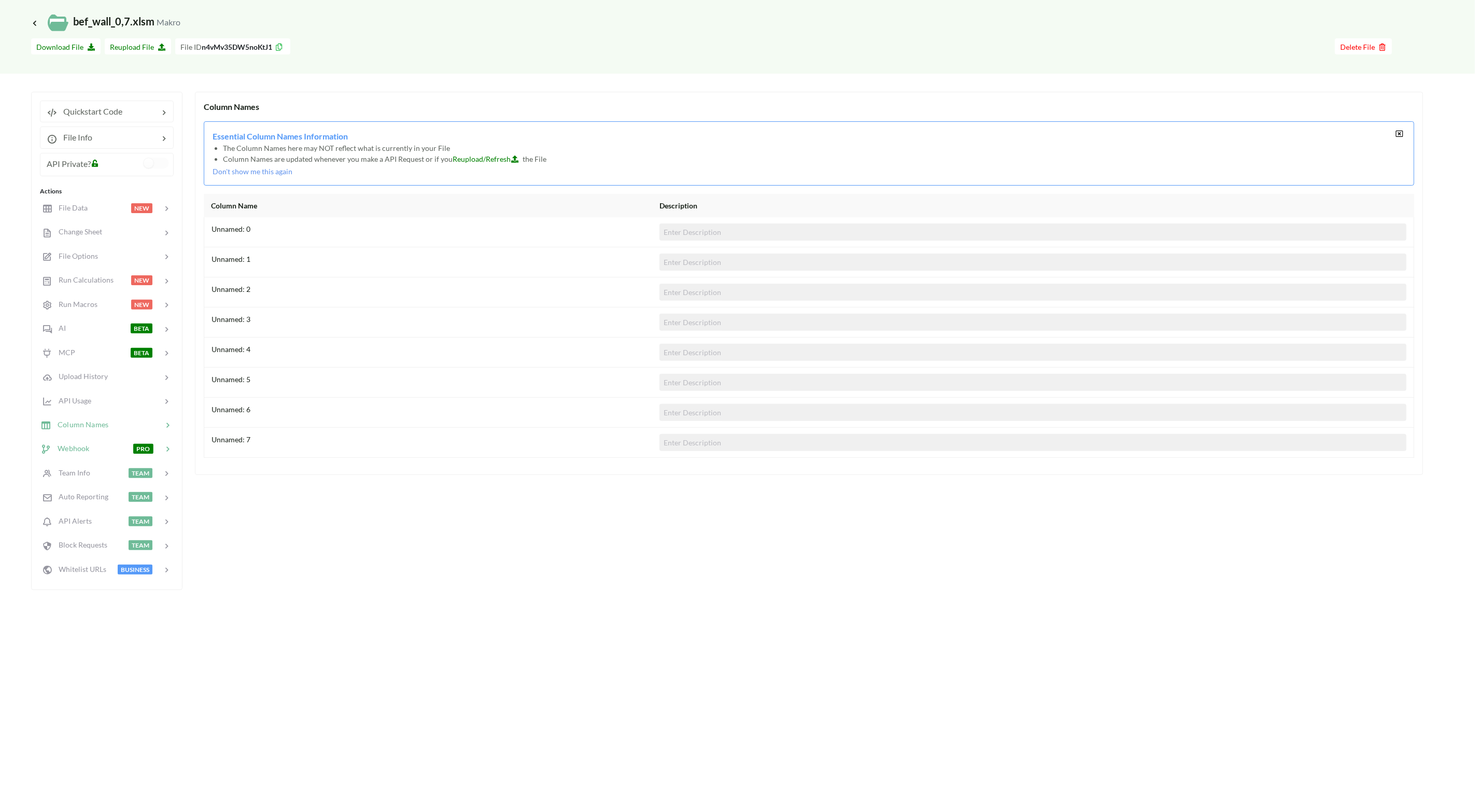
click at [78, 446] on span "Webhook" at bounding box center [70, 448] width 38 height 9
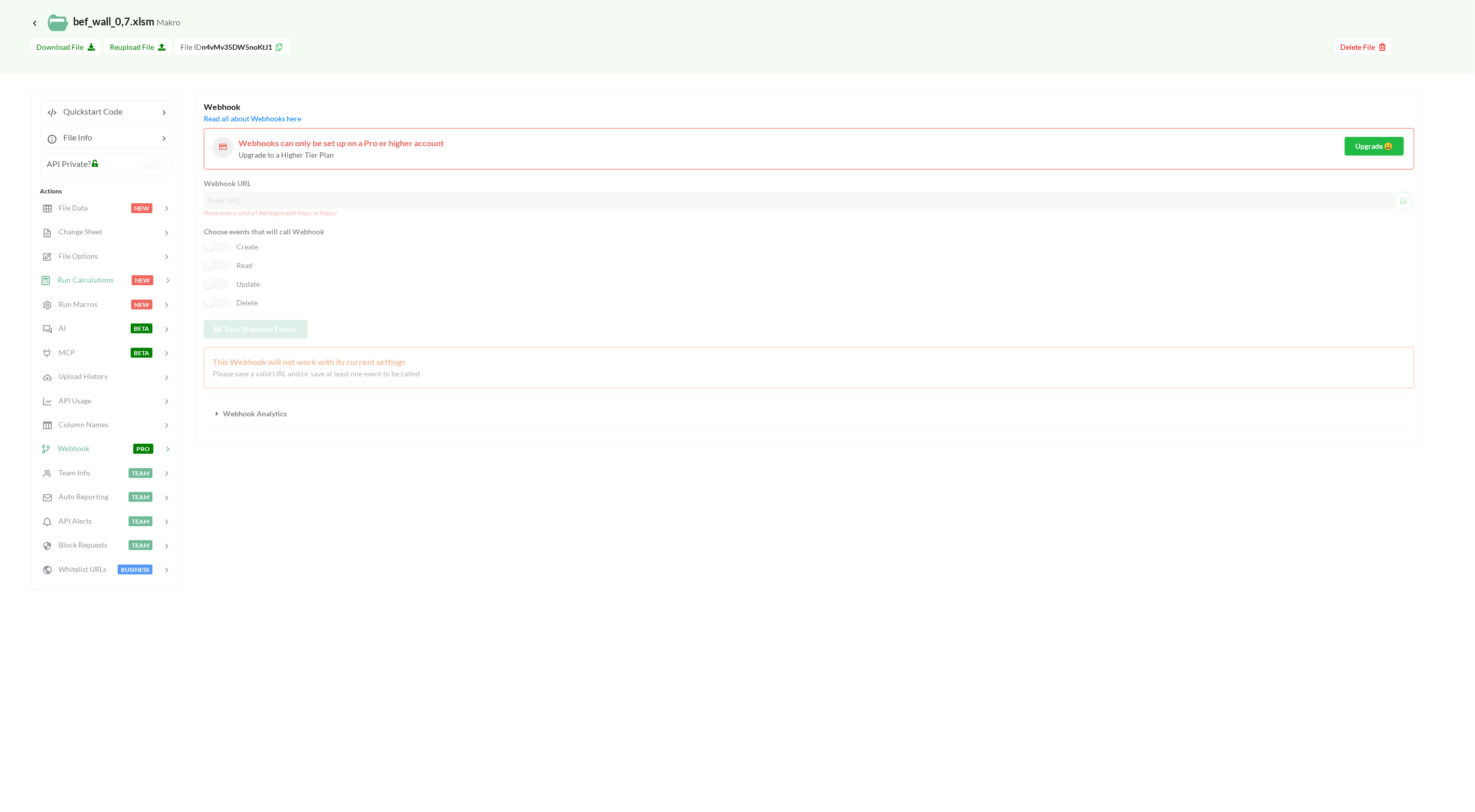
click at [86, 279] on span "Run Calculations" at bounding box center [82, 280] width 62 height 9
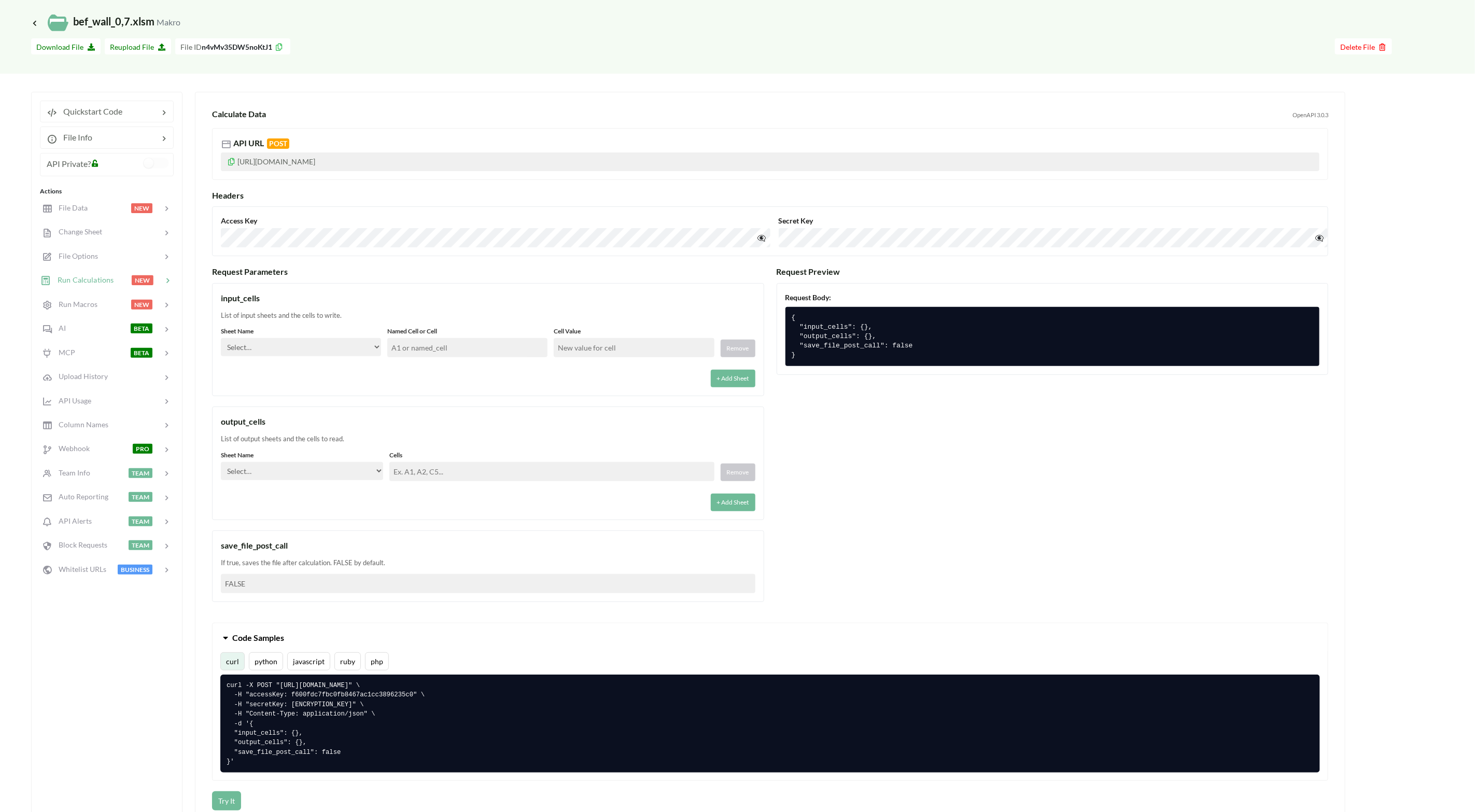
click at [370, 349] on select "Select… Kold Brand Ark1 Firsidig Makro" at bounding box center [300, 347] width 160 height 18
select select "Makro"
click at [221, 339] on select "Select… Kold Brand Ark1 Firsidig Makro" at bounding box center [300, 347] width 160 height 18
click at [440, 347] on input "text" at bounding box center [467, 348] width 160 height 19
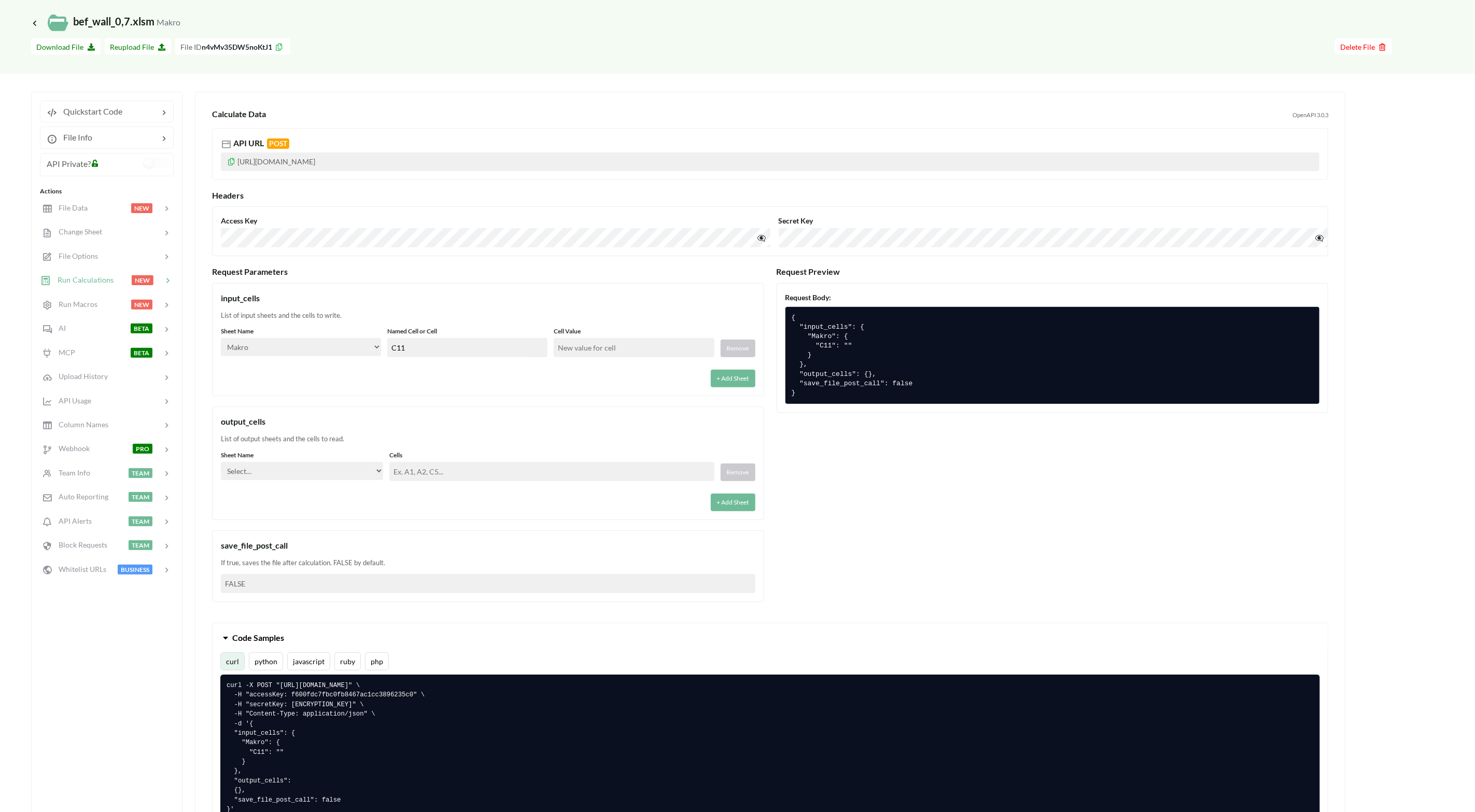
type input "C11"
click at [618, 339] on input "text" at bounding box center [633, 348] width 160 height 19
type input "1"
click at [616, 372] on div "+ Add Sheet" at bounding box center [488, 375] width 535 height 24
click at [358, 466] on select "Select… Kold Brand Ark1 Firsidig Makro" at bounding box center [302, 471] width 162 height 18
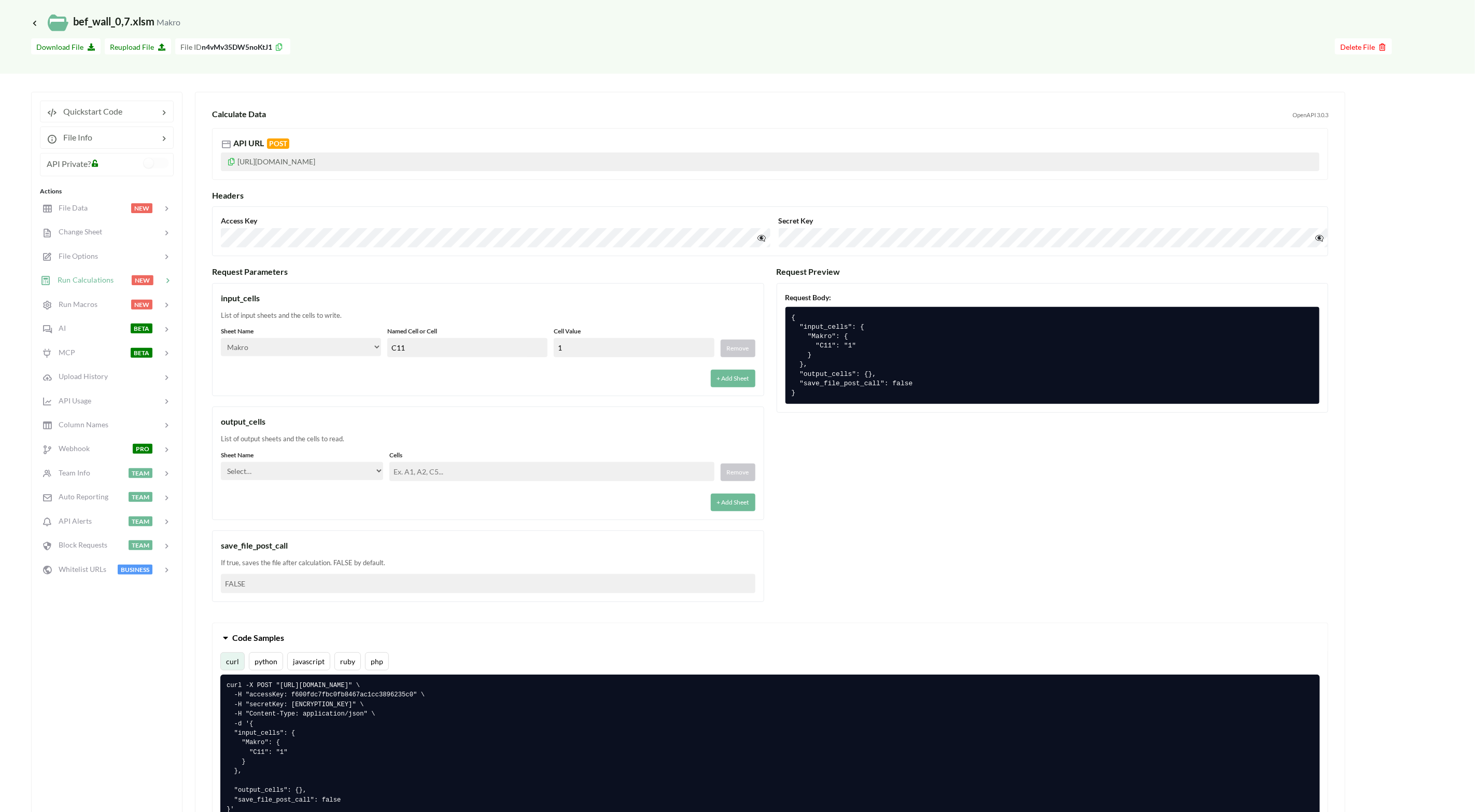
select select "Makro"
click at [221, 463] on select "Select… Kold Brand Ark1 Firsidig Makro" at bounding box center [302, 471] width 162 height 18
click at [441, 465] on input "text" at bounding box center [552, 472] width 325 height 19
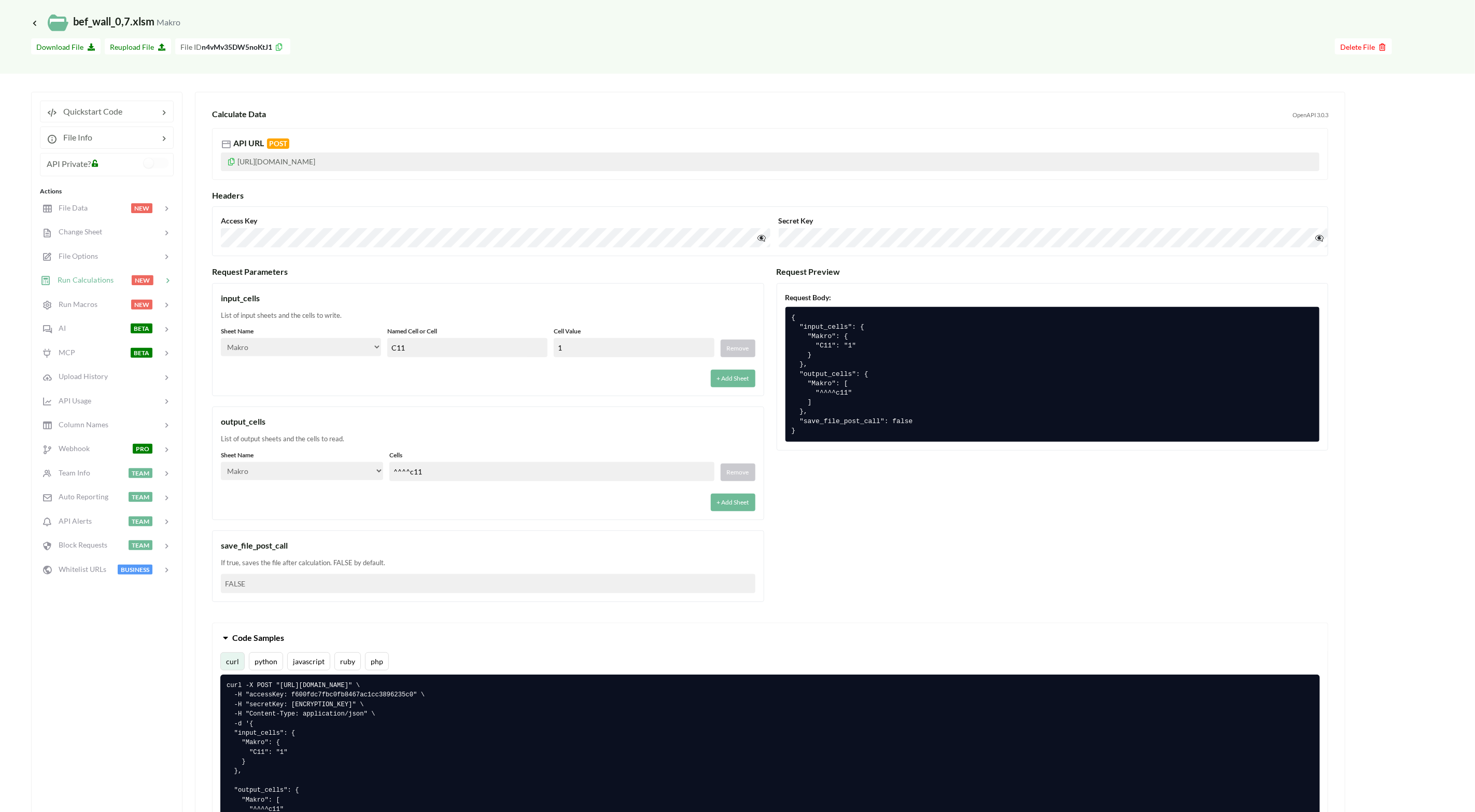
drag, startPoint x: 470, startPoint y: 473, endPoint x: 190, endPoint y: 452, distance: 280.8
click at [181, 450] on div "Quickstart Code File Info API Private? Actions File Data NEW Change Sheet File …" at bounding box center [727, 507] width 1392 height 830
type input "C11"
click at [529, 509] on div "+ Add Sheet" at bounding box center [488, 499] width 535 height 24
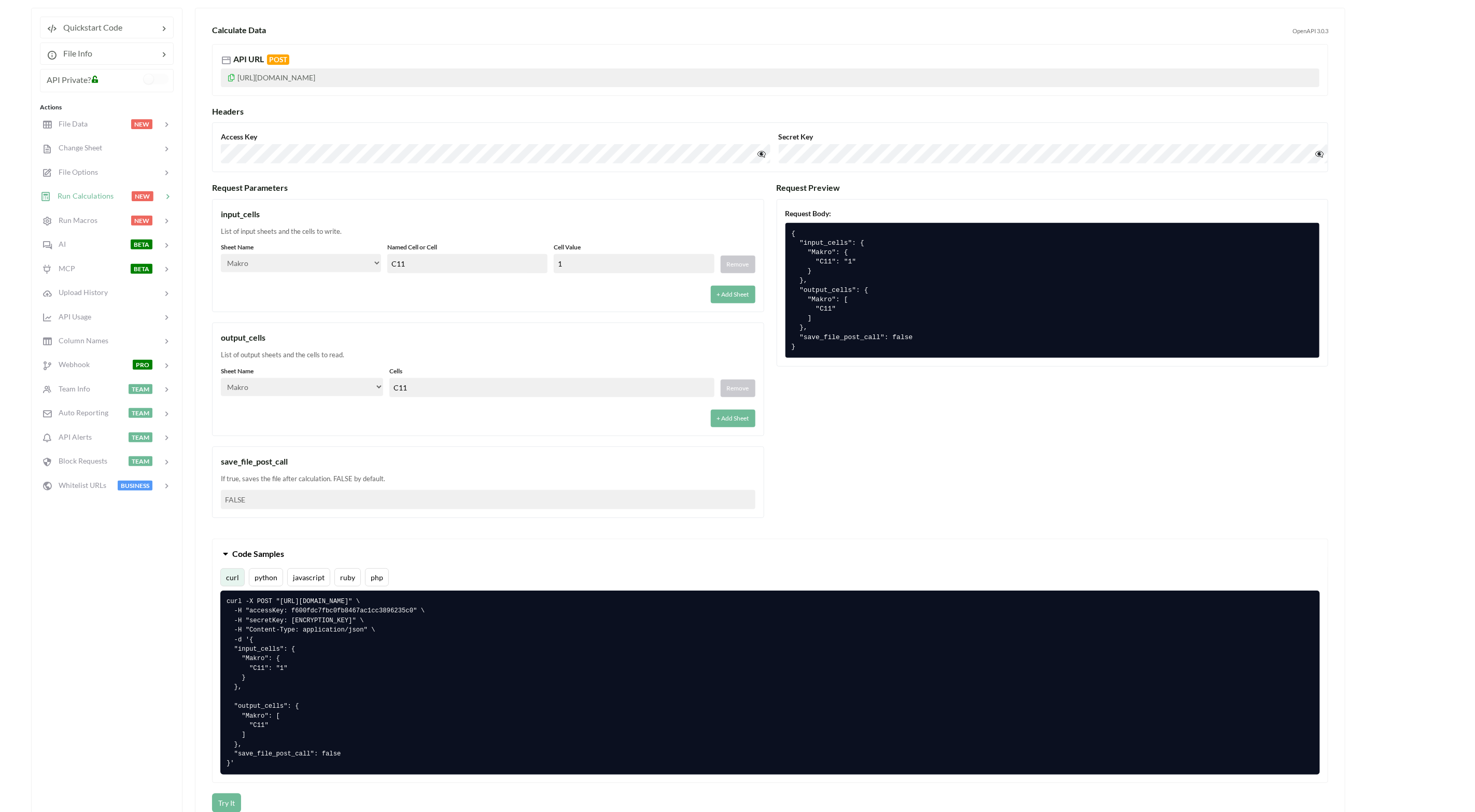
scroll to position [234, 0]
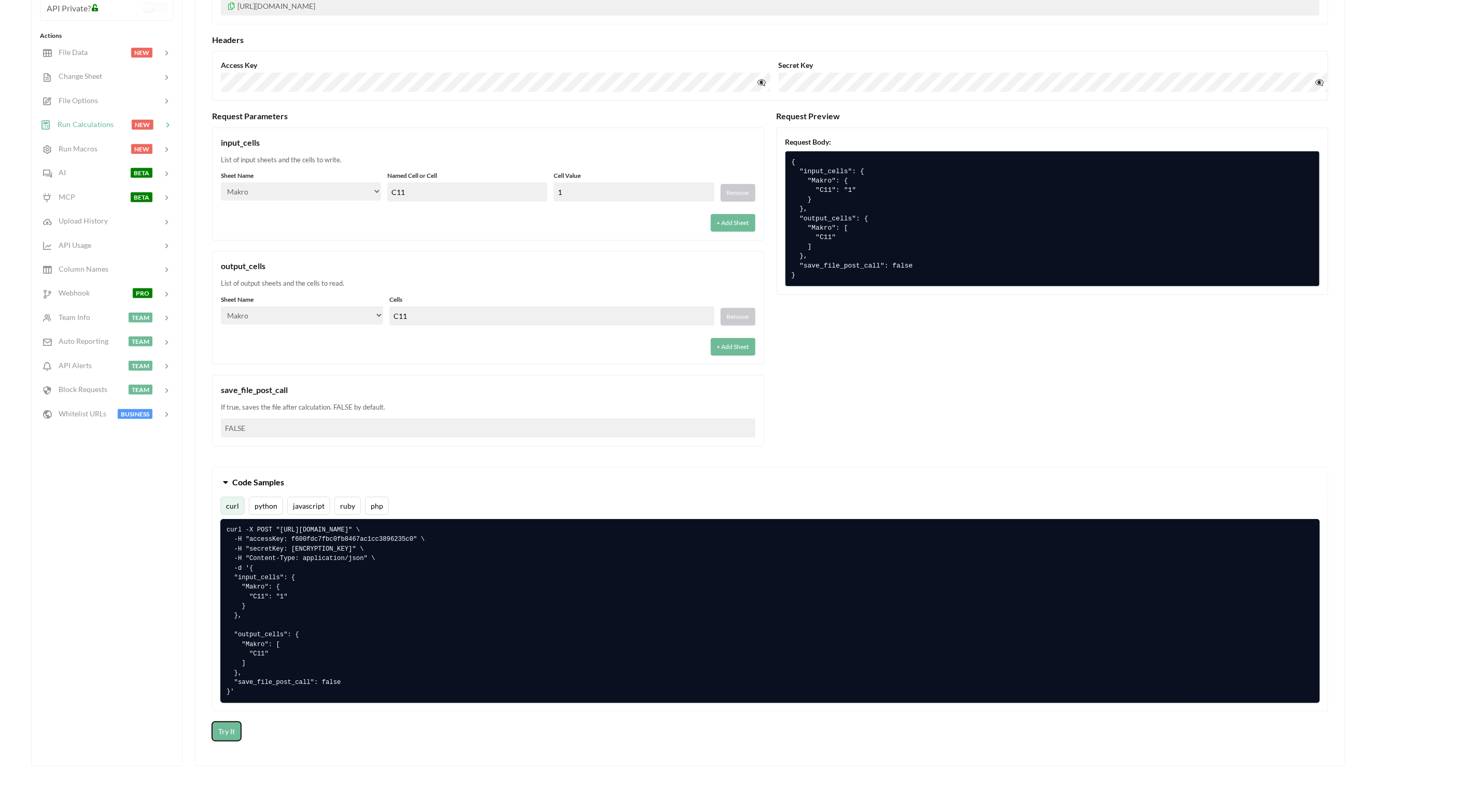
click at [231, 541] on button "Try It" at bounding box center [227, 732] width 29 height 19
click at [723, 227] on button "+ Add Sheet" at bounding box center [733, 223] width 44 height 18
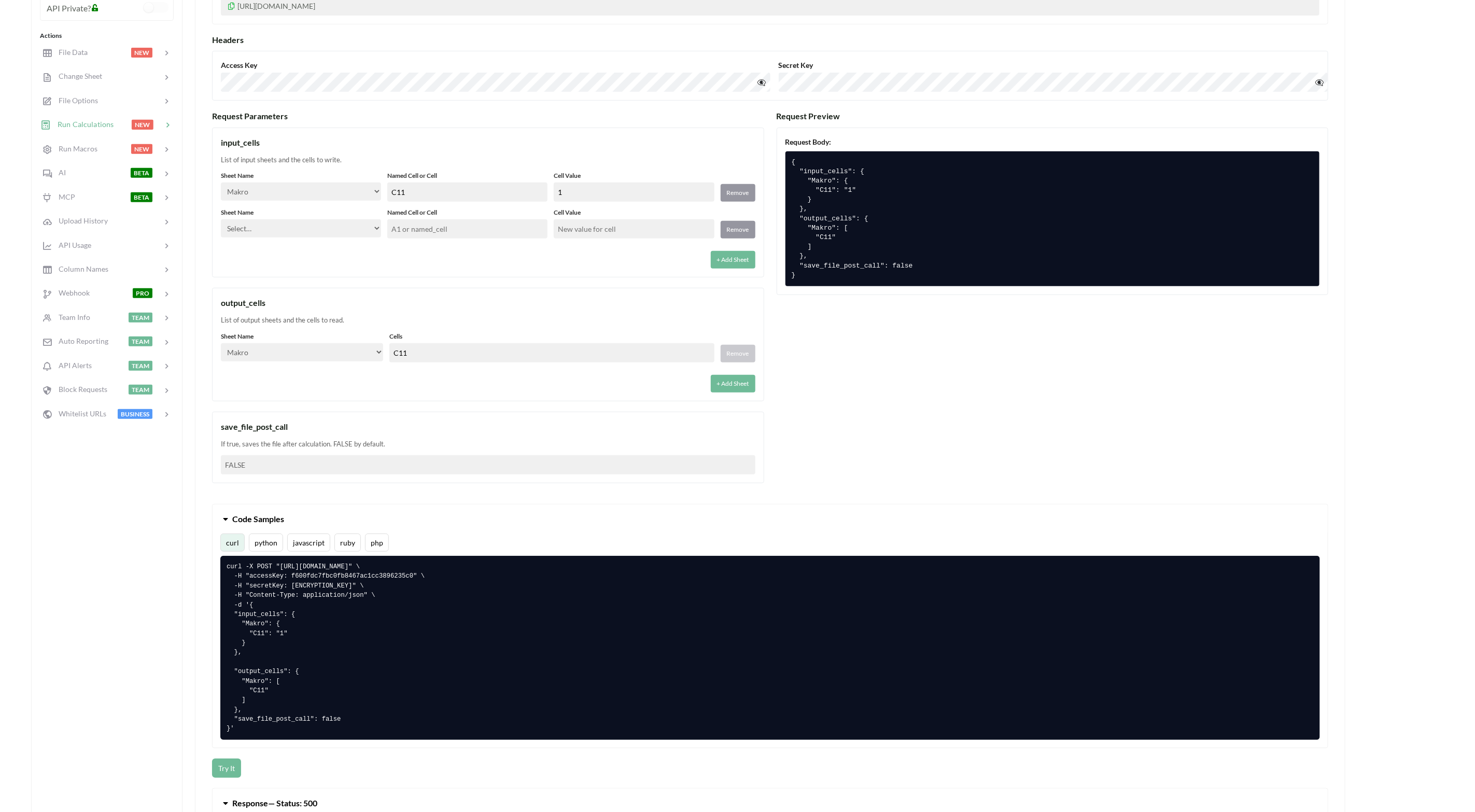
click at [336, 227] on select "Select… Kold Brand Ark1 Firsidig Makro" at bounding box center [300, 229] width 160 height 18
select select "Kold"
click at [221, 220] on select "Select… Kold Brand Ark1 Firsidig Makro" at bounding box center [300, 229] width 160 height 18
click at [465, 237] on input "text" at bounding box center [467, 229] width 160 height 19
drag, startPoint x: 349, startPoint y: 353, endPoint x: 355, endPoint y: 355, distance: 6.3
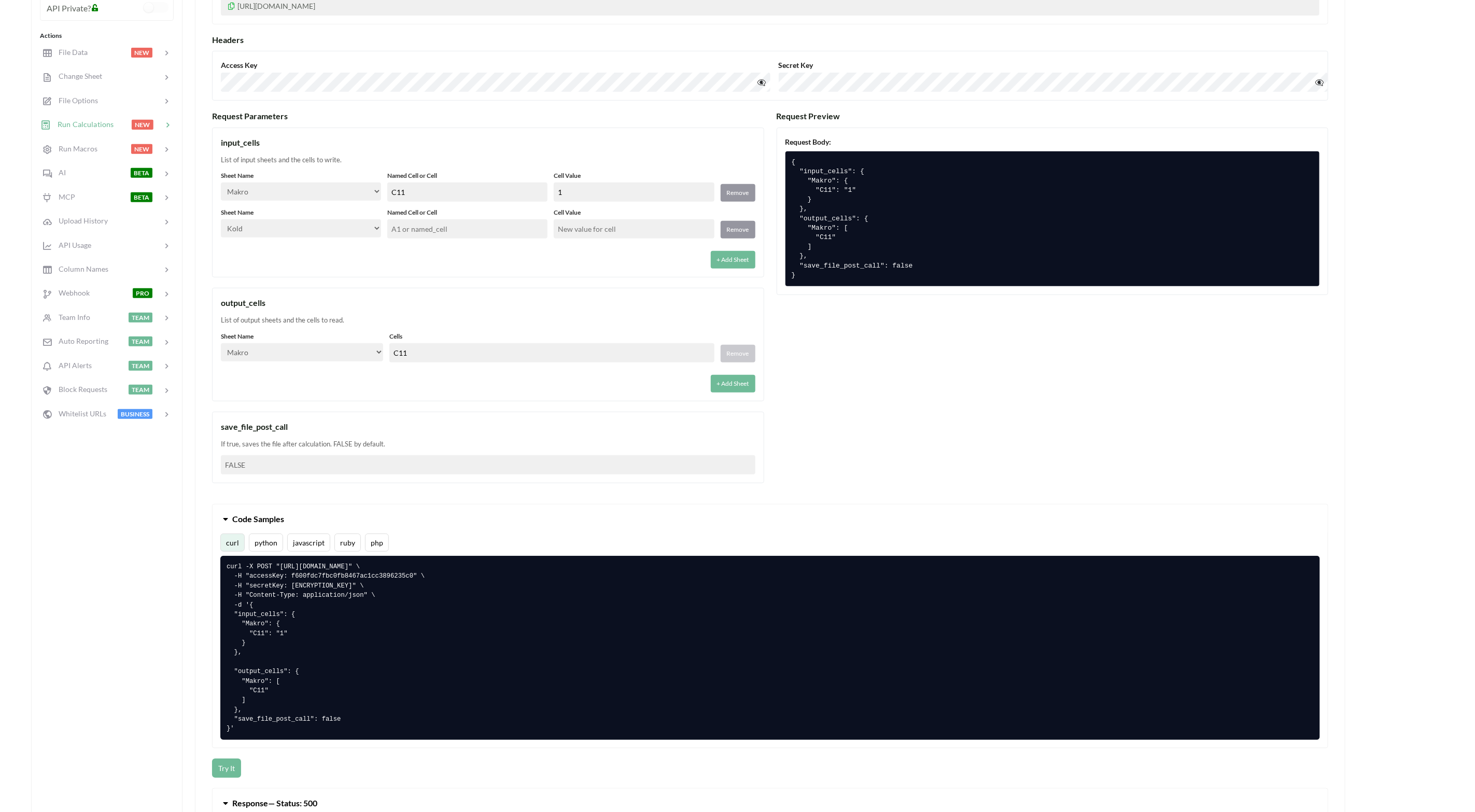
click at [349, 353] on select "Select… Kold Brand Ark1 Firsidig Makro" at bounding box center [302, 352] width 162 height 18
click at [386, 304] on div "output_cells" at bounding box center [488, 303] width 535 height 12
click at [442, 237] on input "text" at bounding box center [467, 229] width 160 height 19
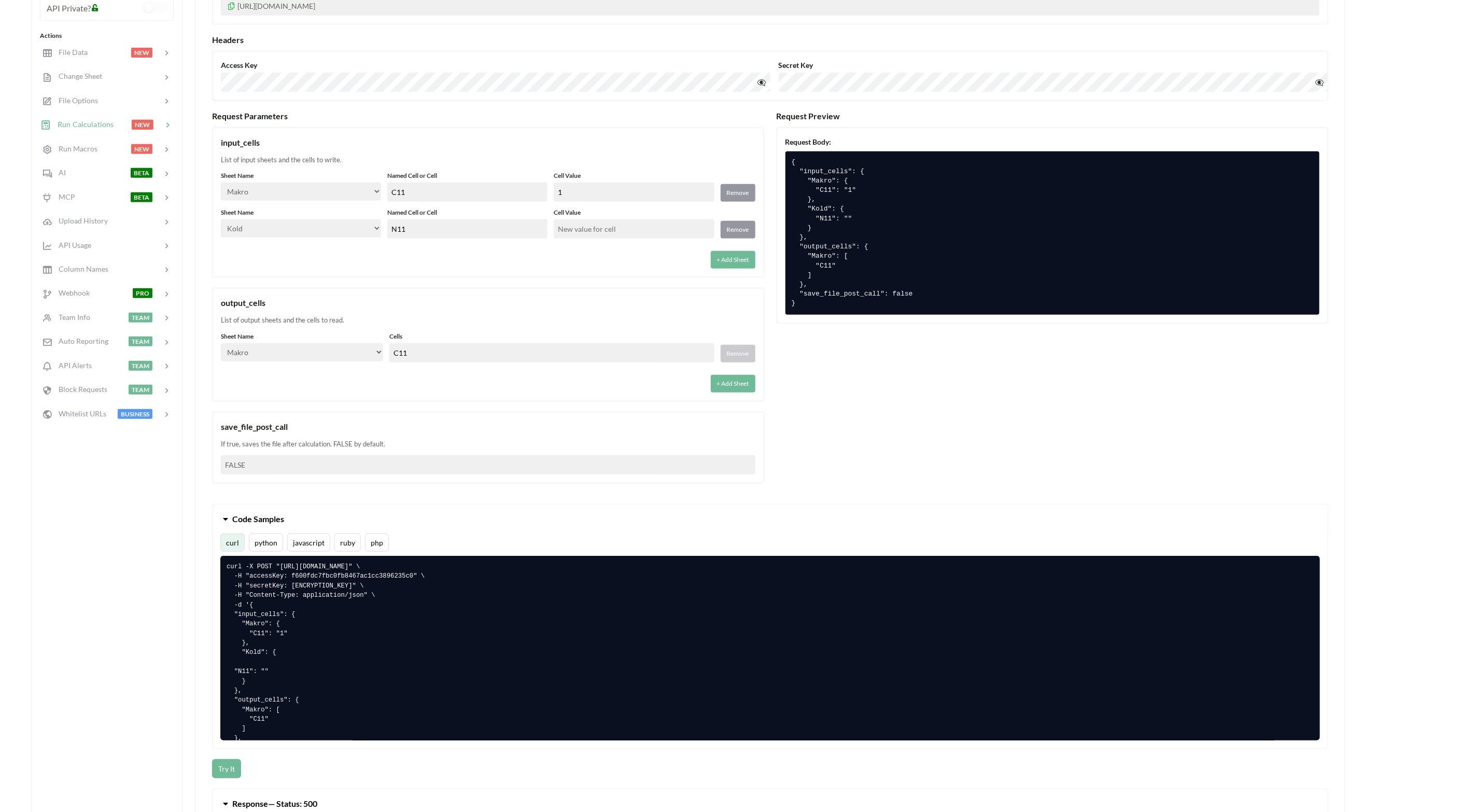
type input "N11"
click at [478, 269] on div "+ Add Sheet" at bounding box center [488, 256] width 535 height 24
click at [588, 221] on input "text" at bounding box center [633, 229] width 160 height 19
type input "3000"
click at [606, 252] on div "+ Add Sheet" at bounding box center [488, 256] width 535 height 24
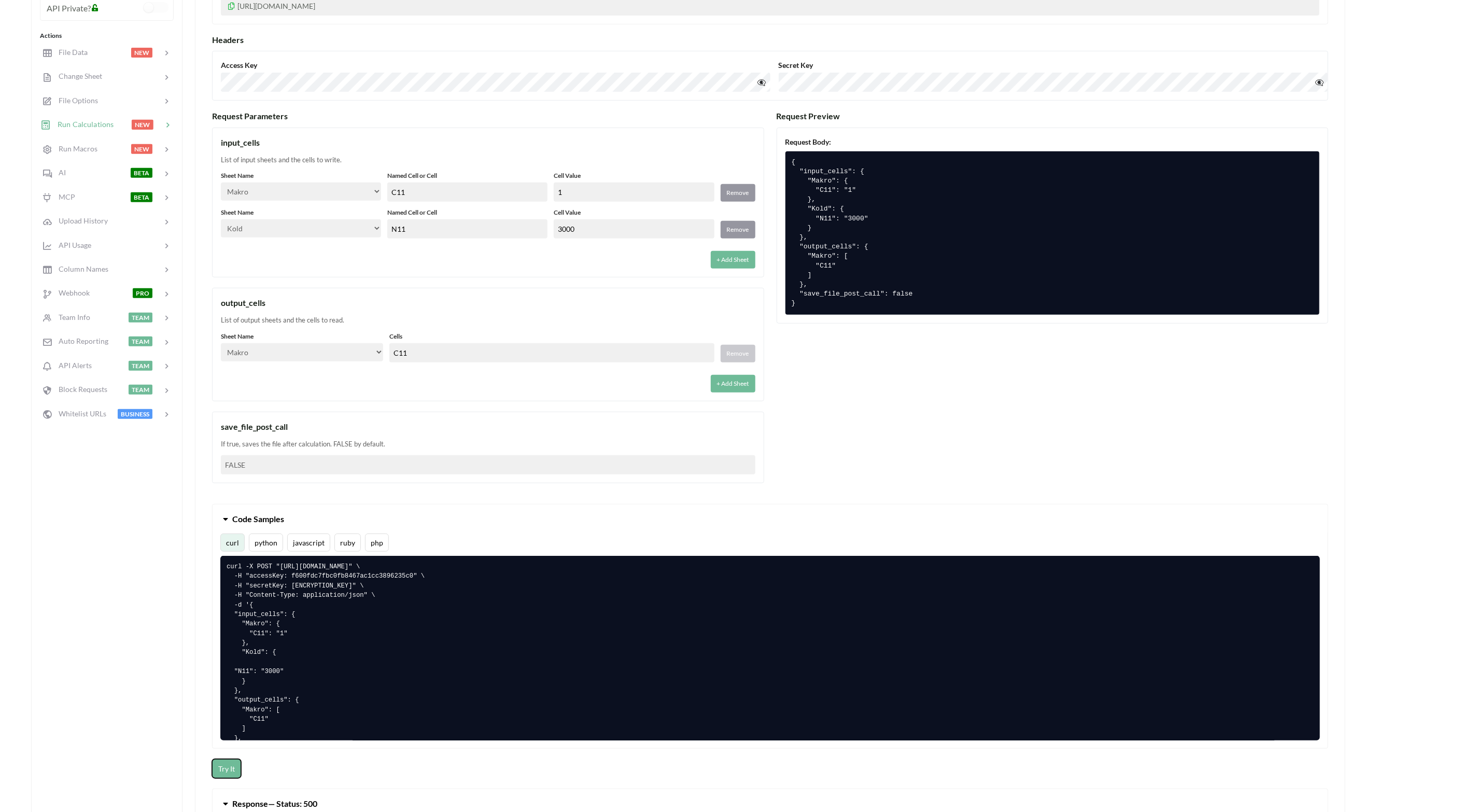
click at [234, 541] on button "Try It" at bounding box center [227, 769] width 29 height 19
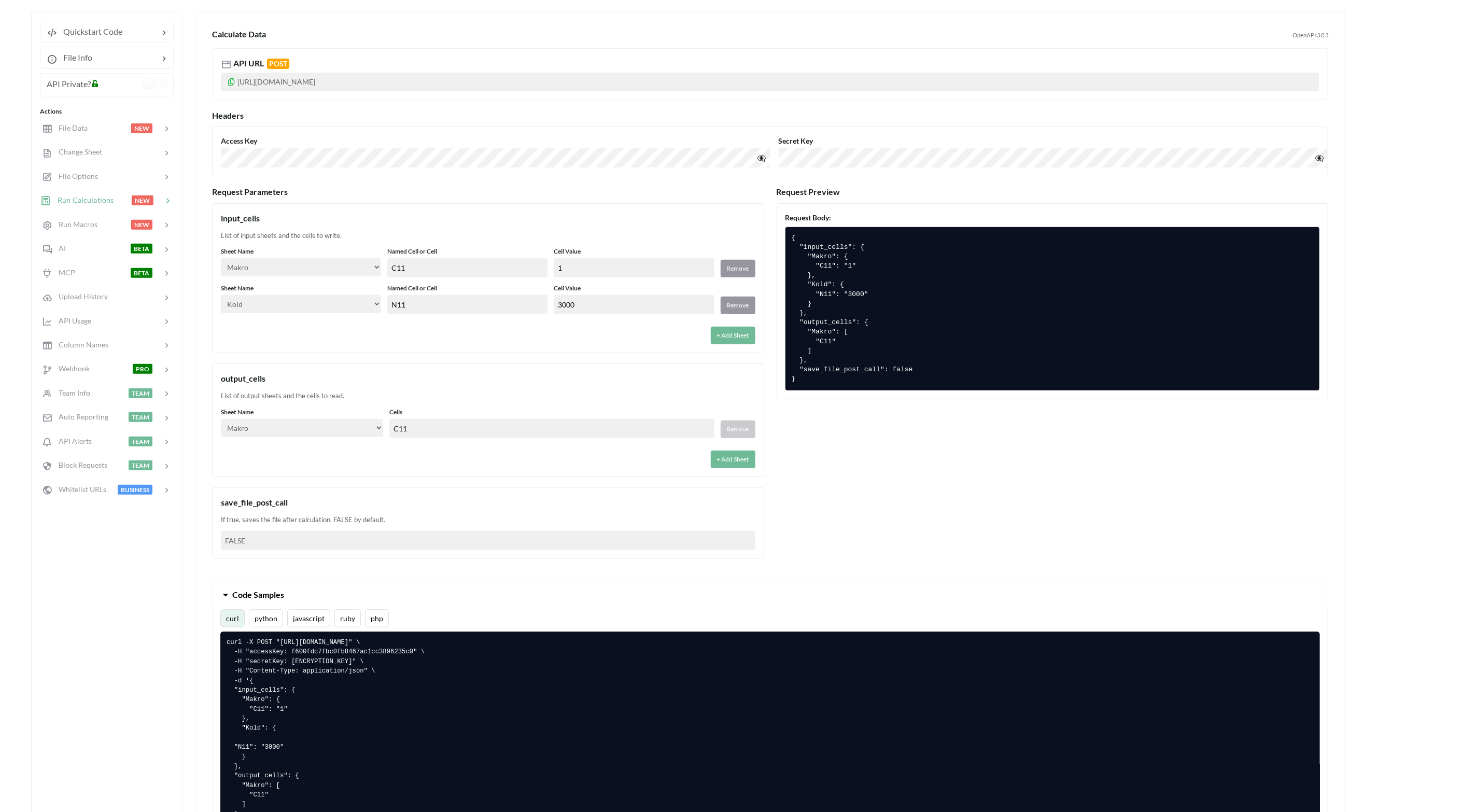
scroll to position [156, 0]
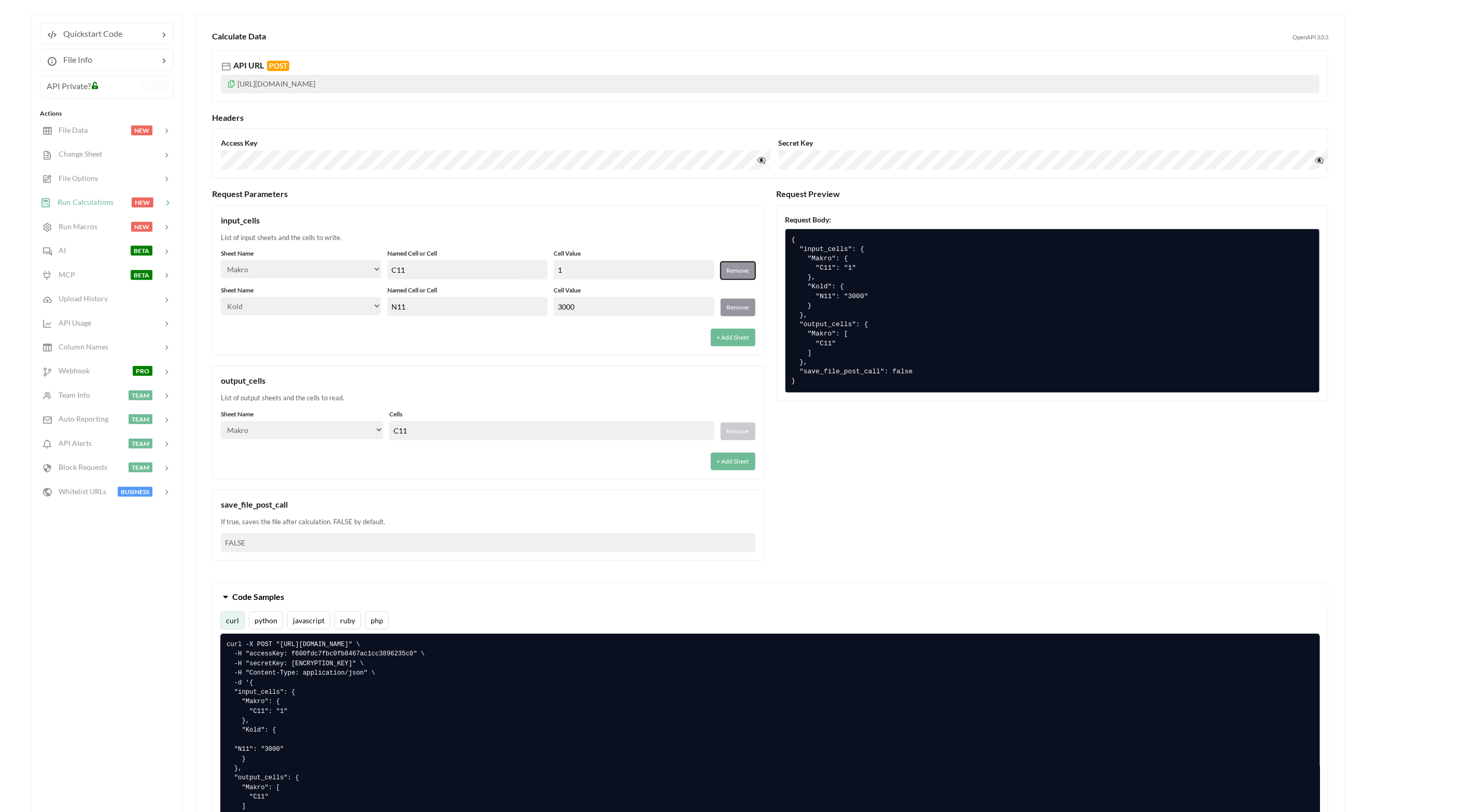
click at [740, 271] on button "Remove" at bounding box center [738, 271] width 35 height 18
select select "Kold"
type input "N11"
type input "3000"
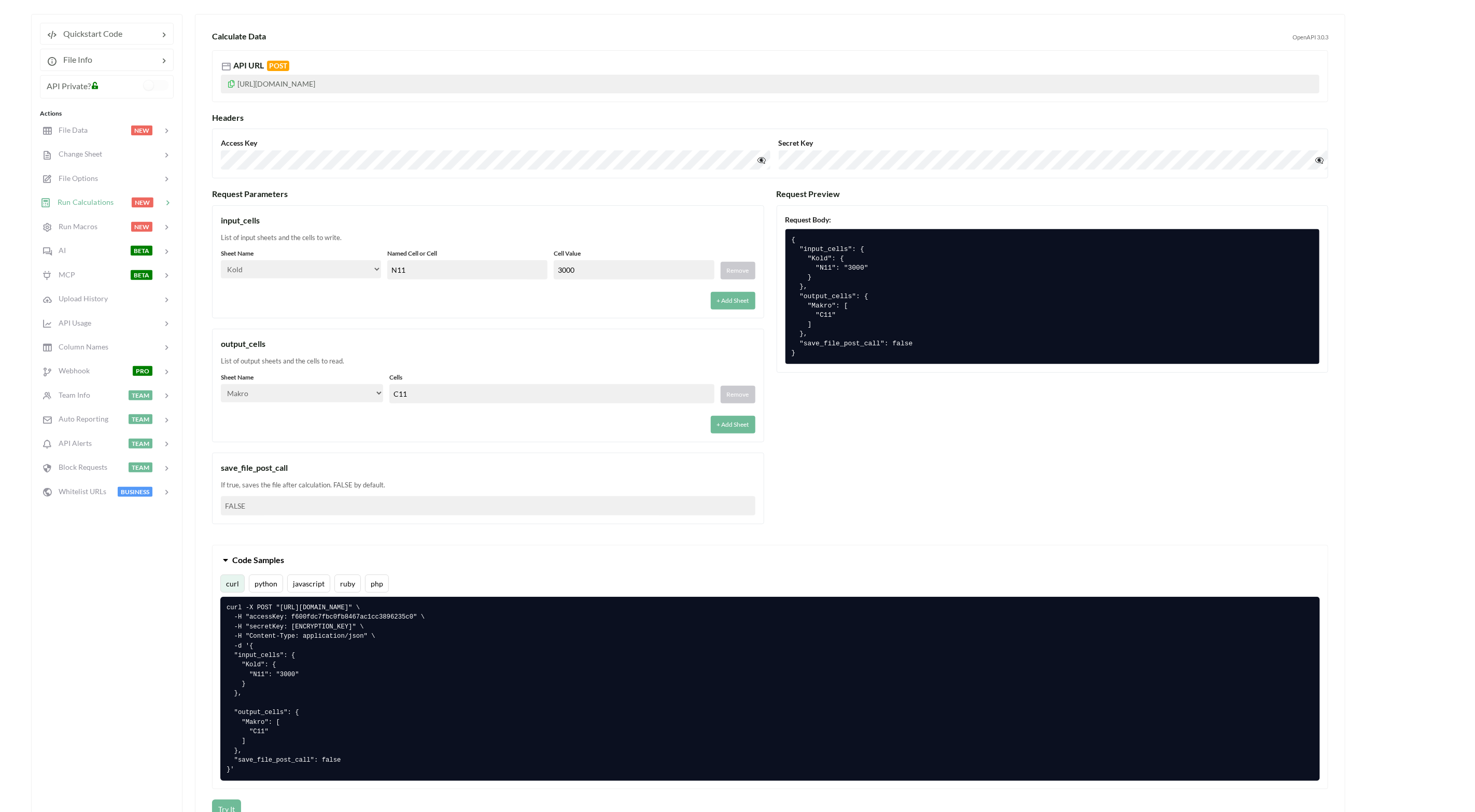
click at [452, 342] on div "output_cells" at bounding box center [488, 344] width 535 height 12
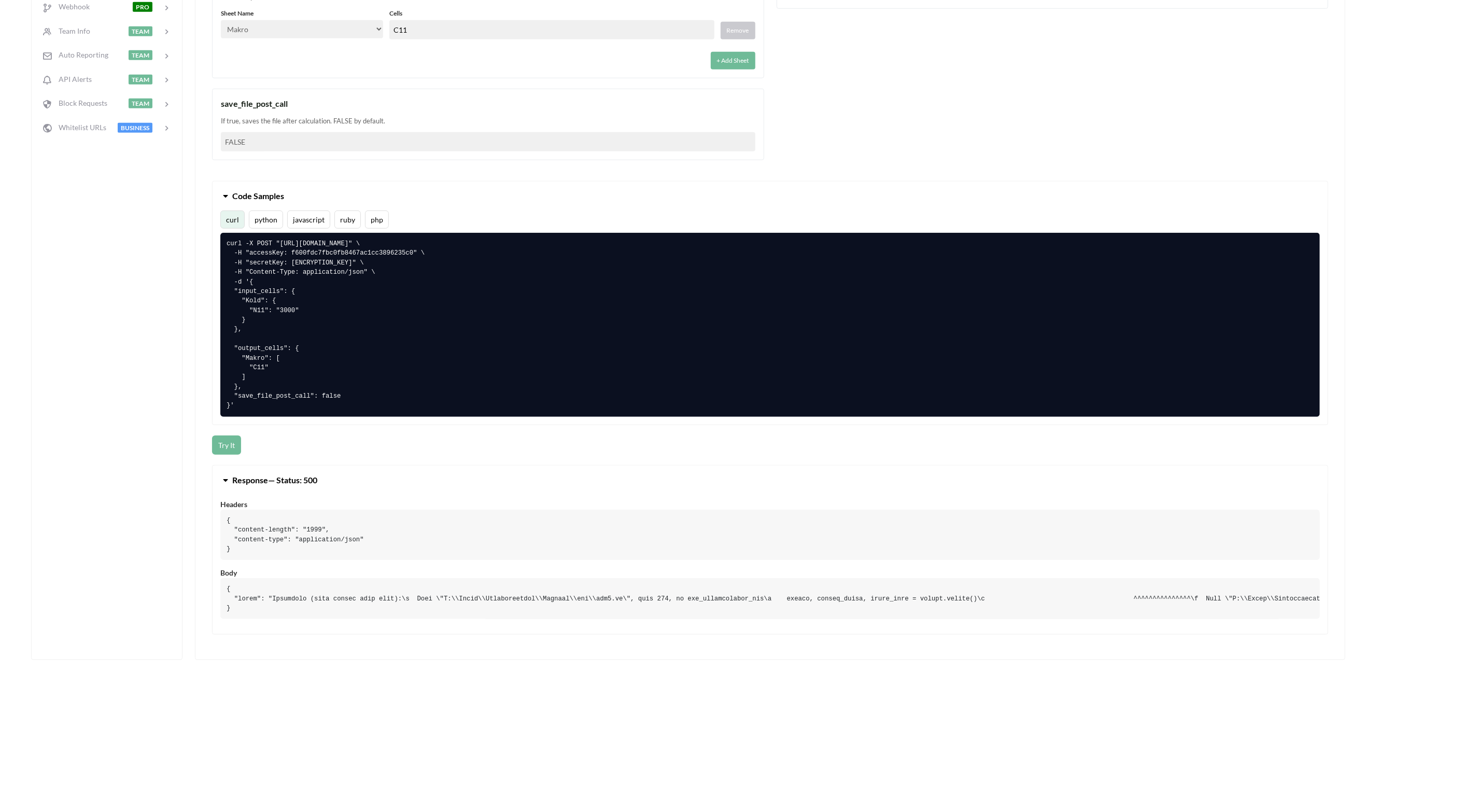
scroll to position [544, 0]
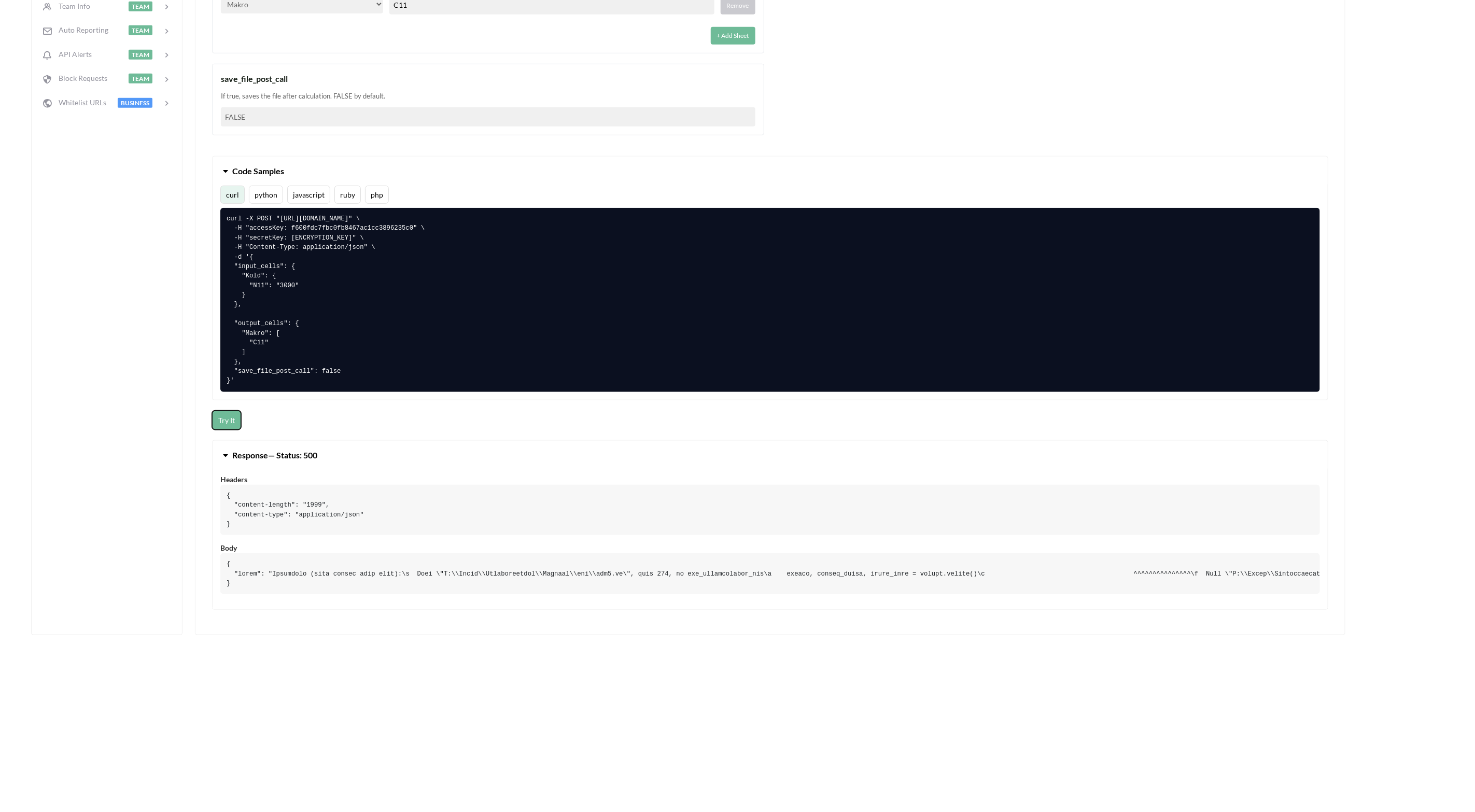
click at [231, 425] on button "Try It" at bounding box center [227, 420] width 29 height 19
click at [156, 478] on div "Quickstart Code File Info API Private? Actions File Data NEW Change Sheet File …" at bounding box center [106, 150] width 151 height 1049
drag, startPoint x: 25, startPoint y: 277, endPoint x: 59, endPoint y: 259, distance: 38.5
click at [25, 277] on div "Icon Link bef_wall_0,7.xlsm Makro Go To Files page Download hidden Download Fil…" at bounding box center [737, 108] width 1475 height 1154
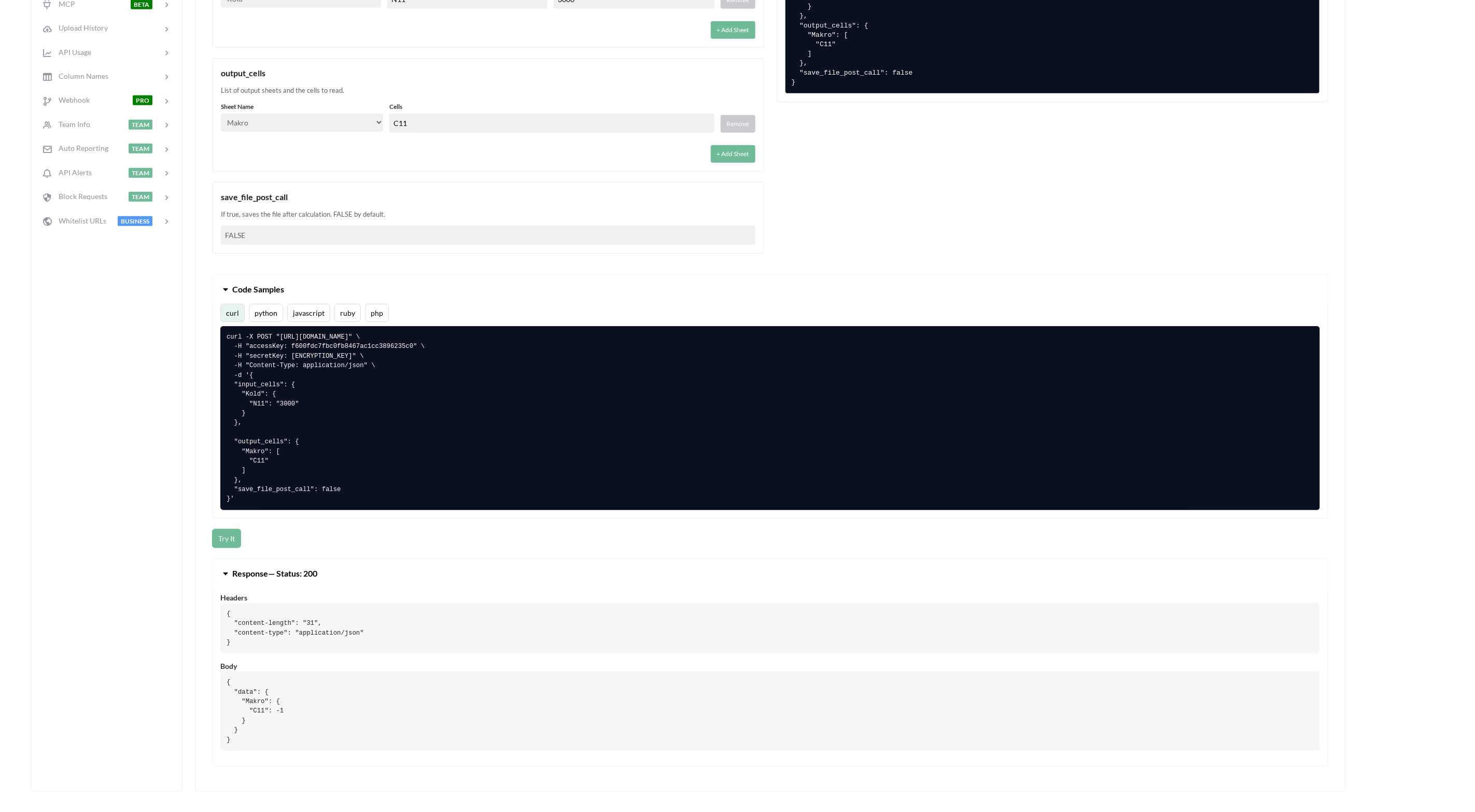
scroll to position [0, 0]
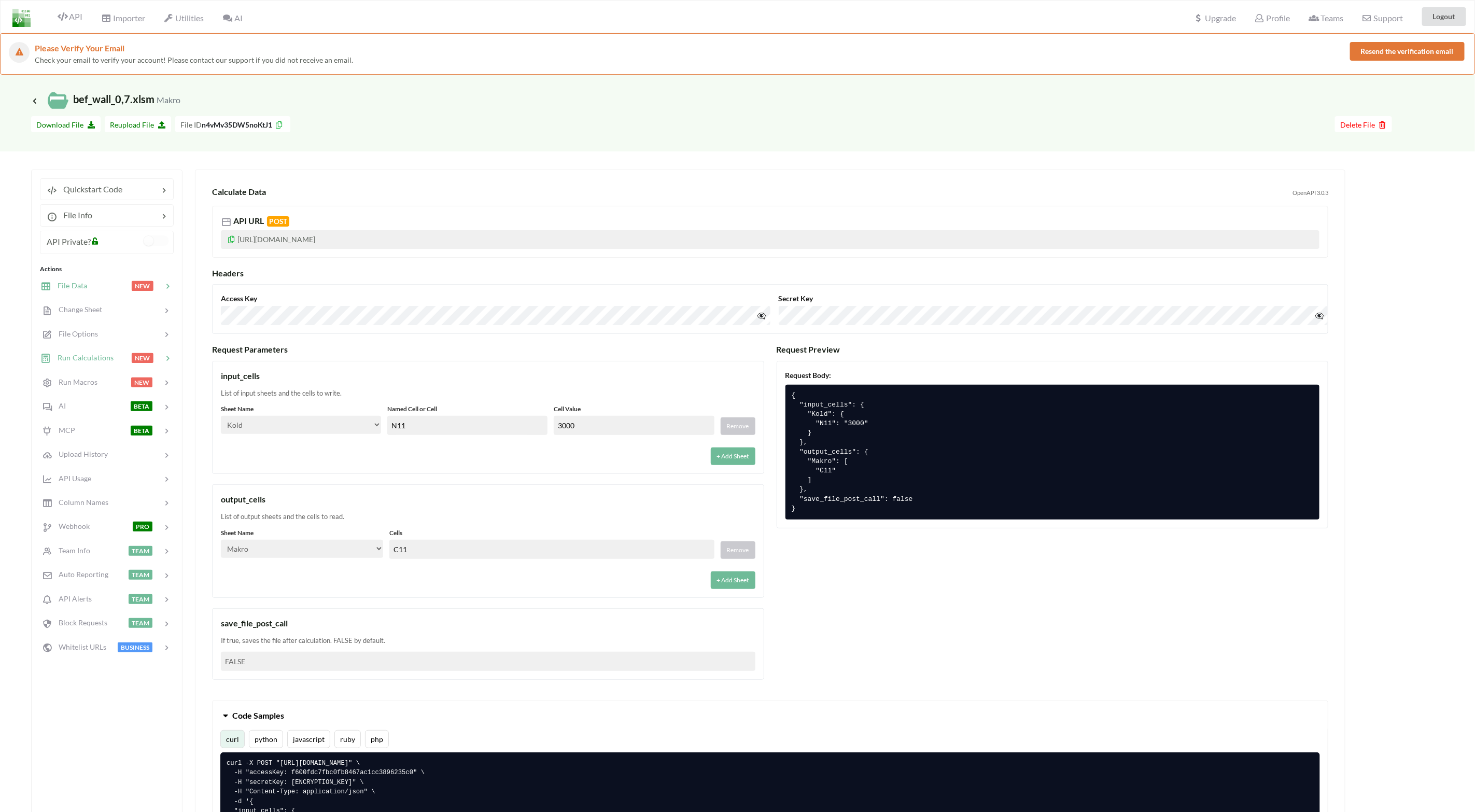
click at [98, 286] on div at bounding box center [109, 286] width 44 height 12
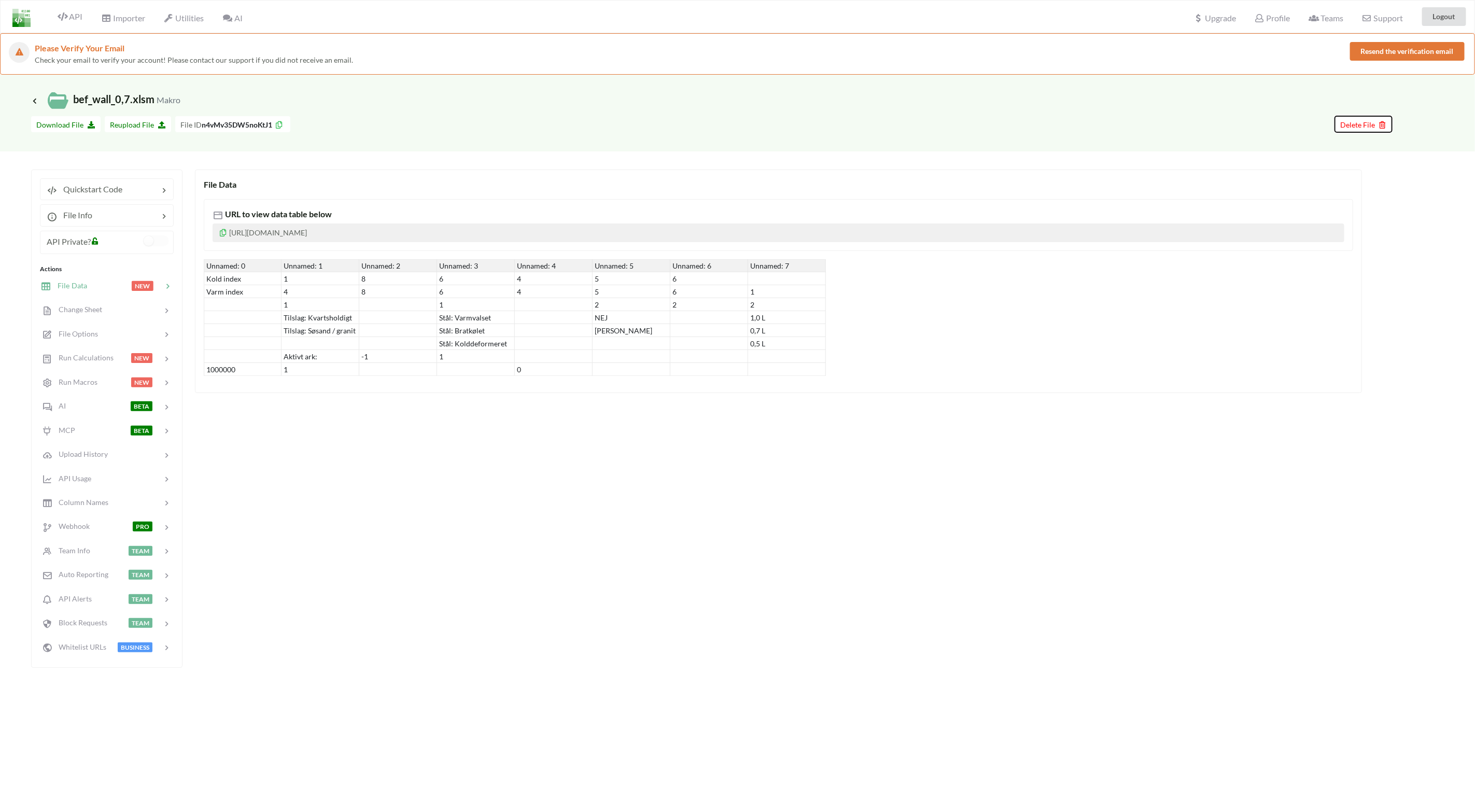
click at [991, 125] on span "Delete File" at bounding box center [1364, 125] width 47 height 9
click at [991, 56] on button "Delete File" at bounding box center [1327, 63] width 56 height 19
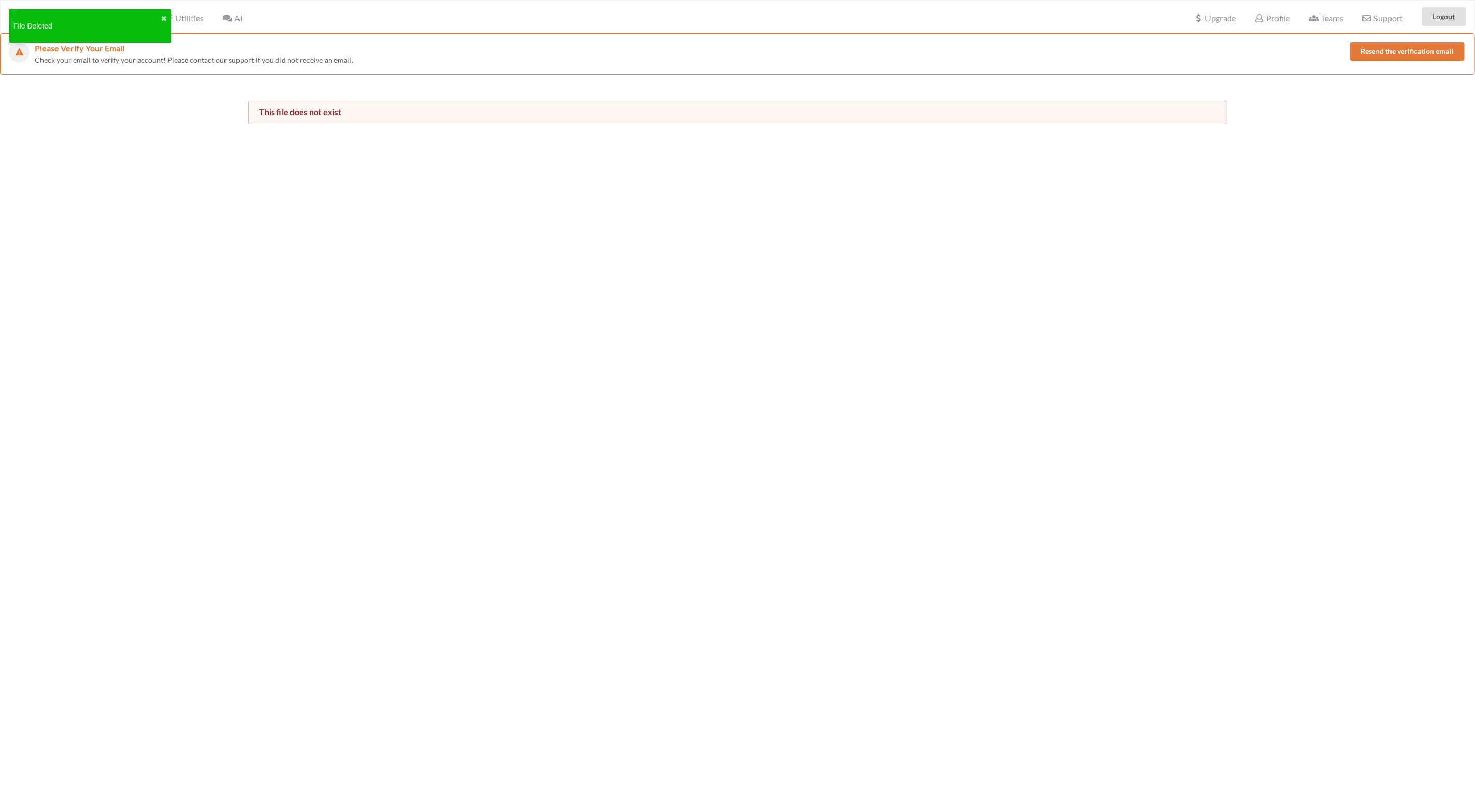
click at [358, 377] on div "Please Verify Your Email Check your email to verify your account! Please contac…" at bounding box center [737, 439] width 1475 height 812
click at [165, 16] on button "✖" at bounding box center [164, 19] width 6 height 11
drag, startPoint x: 204, startPoint y: 206, endPoint x: 198, endPoint y: 198, distance: 10.0
click at [201, 204] on div "Please Verify Your Email Check your email to verify your account! Please contac…" at bounding box center [737, 439] width 1475 height 812
click at [73, 132] on div "Please Verify Your Email Check your email to verify your account! Please contac…" at bounding box center [737, 439] width 1475 height 812
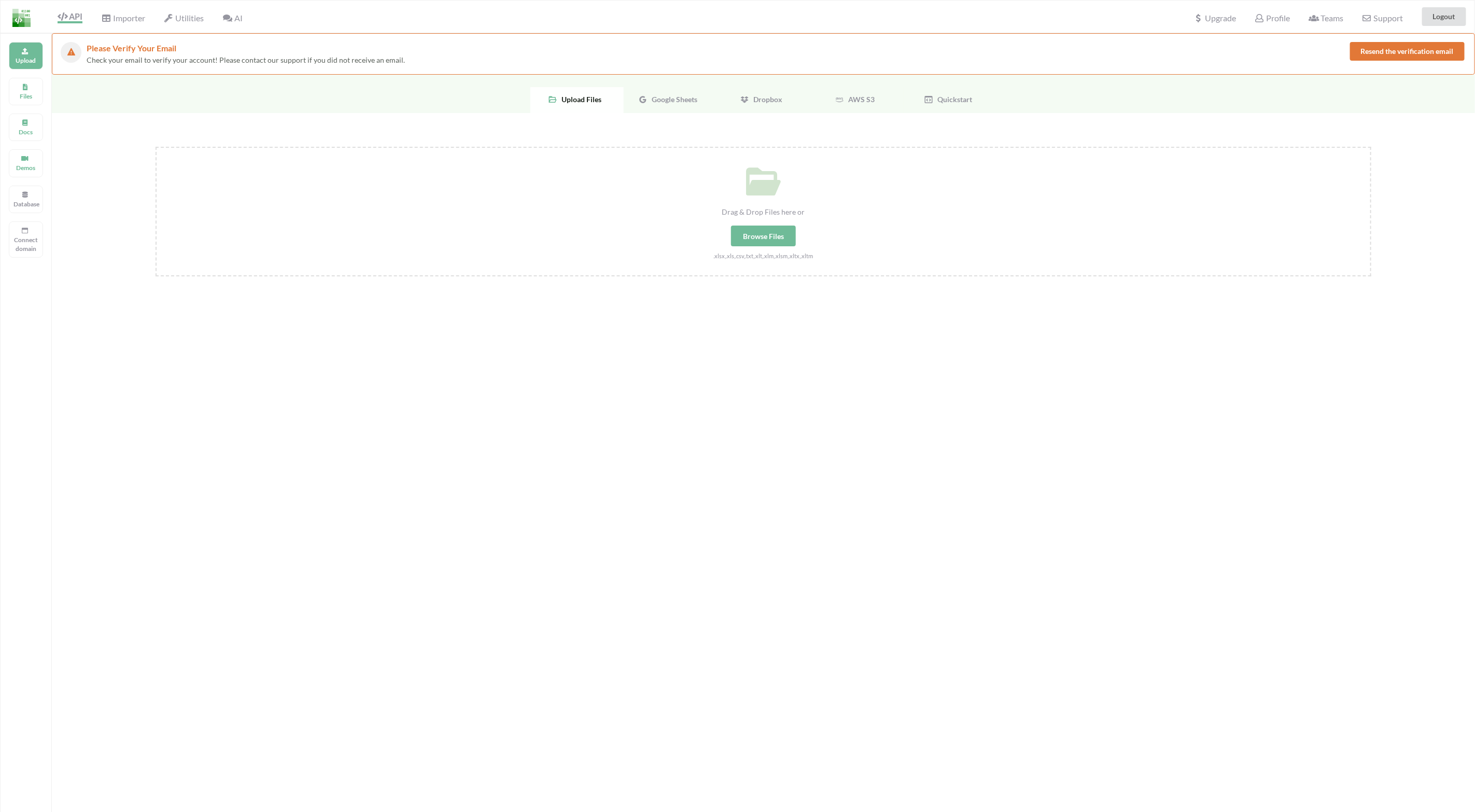
click at [758, 238] on div "Browse Files" at bounding box center [763, 236] width 65 height 21
click at [156, 147] on input "Drag & Drop Files here or Browse Files .xlsx,.xls,.csv,.txt,.xlt,.xlm,.xlsm,.xl…" at bounding box center [156, 147] width 0 height 0
type input "C:\fakepath\bef_wall_g_sheet.xlsx"
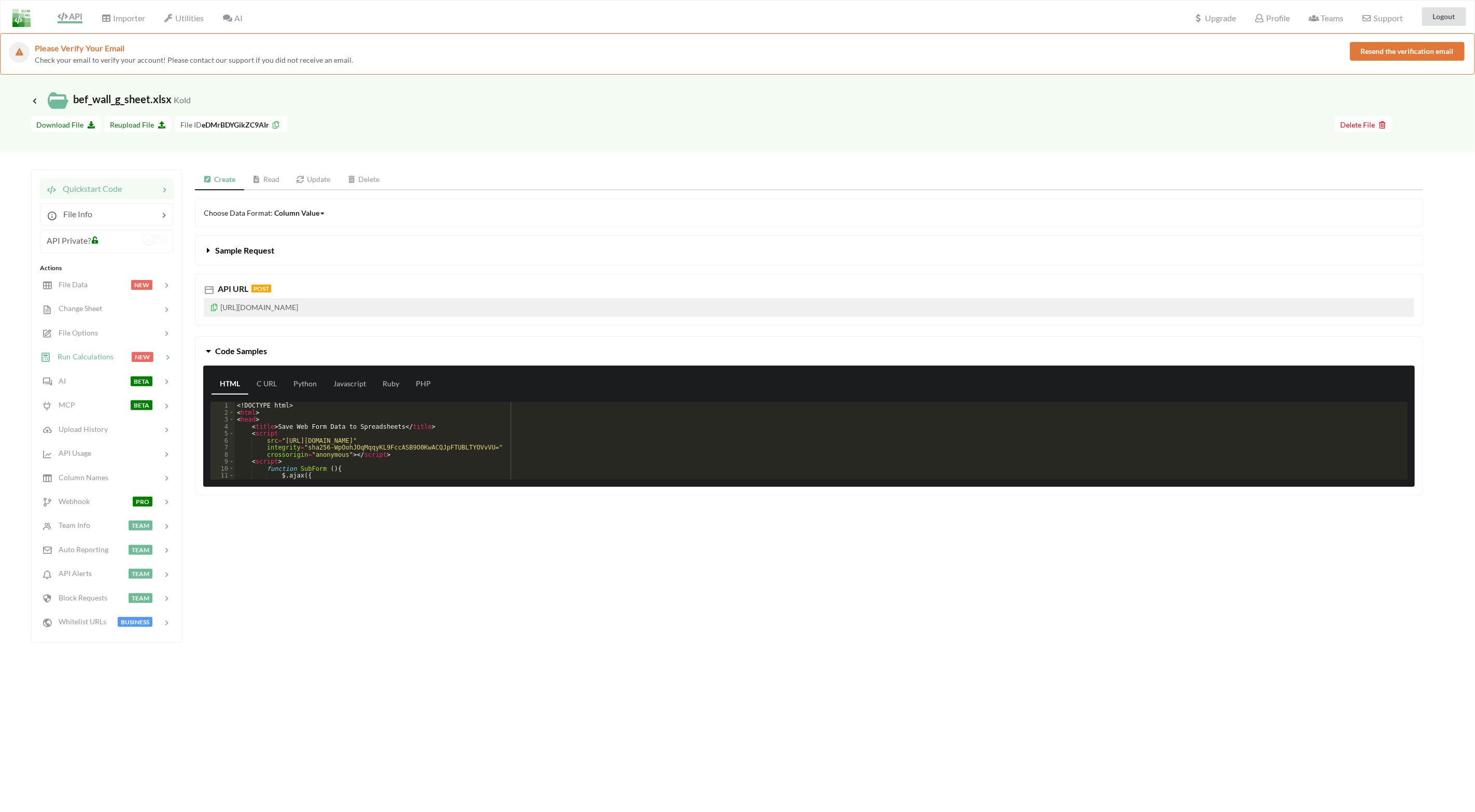
click at [89, 358] on span "Run Calculations" at bounding box center [82, 356] width 62 height 9
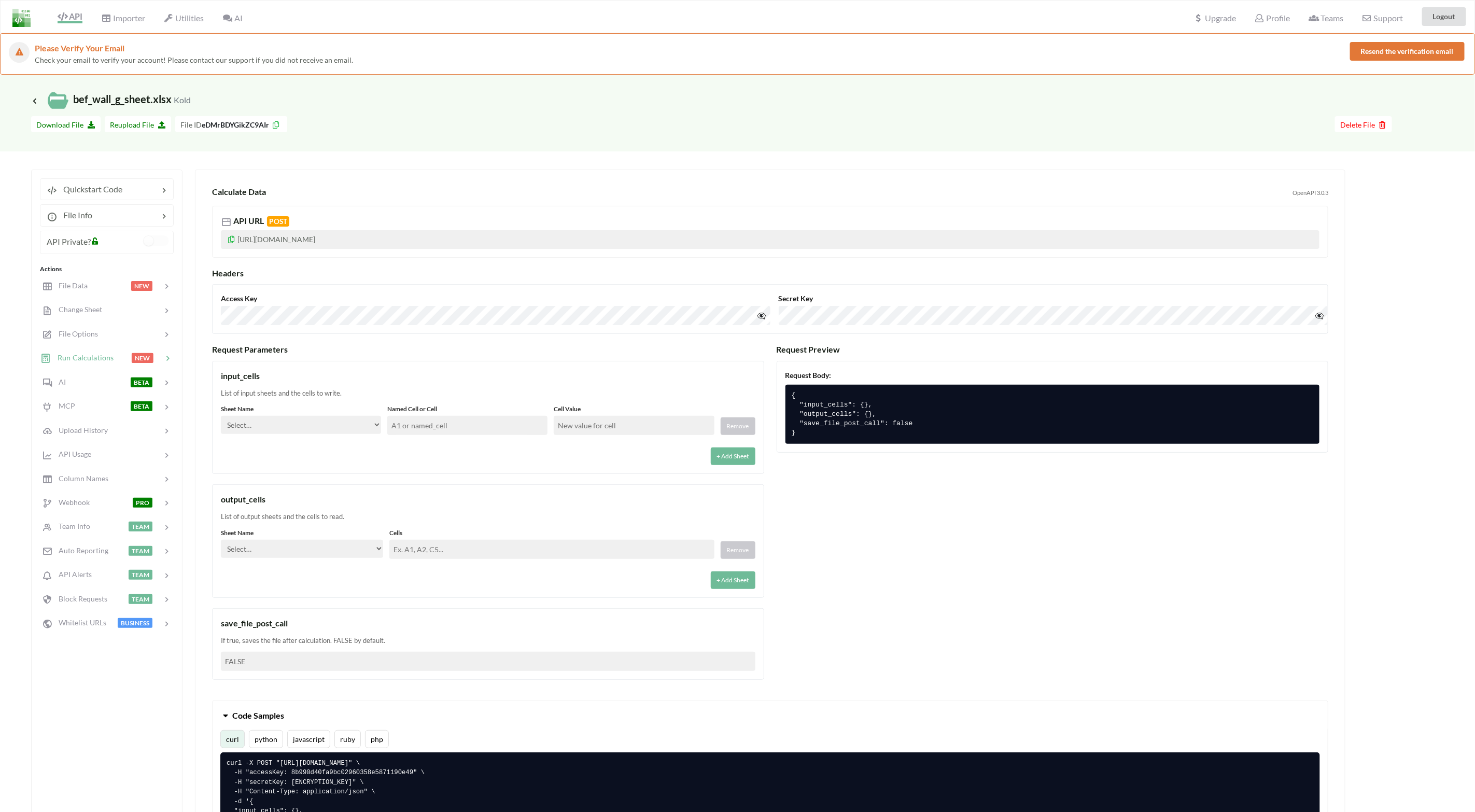
click at [336, 426] on select "Select… Kold Brand Ark1 Firsidig Makro" at bounding box center [300, 425] width 160 height 18
select select "Makro"
click at [221, 417] on select "Select… Kold Brand Ark1 Firsidig Makro" at bounding box center [300, 425] width 160 height 18
click at [413, 431] on input "text" at bounding box center [467, 426] width 160 height 19
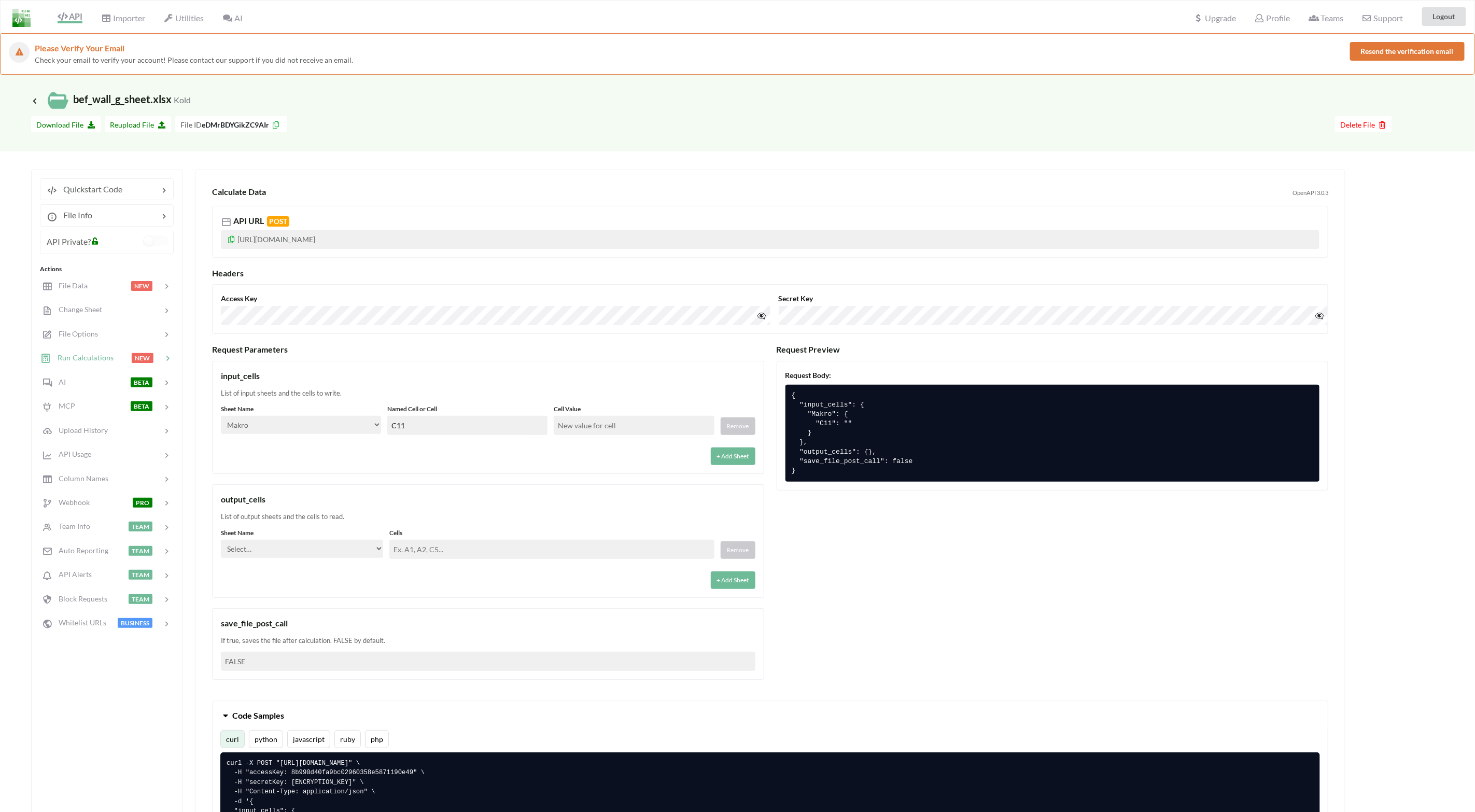
type input "C11"
click at [490, 457] on div "+ Add Sheet" at bounding box center [488, 453] width 535 height 24
click at [586, 423] on input "text" at bounding box center [633, 426] width 160 height 19
type input "1"
click at [574, 445] on div "+ Add Sheet" at bounding box center [488, 453] width 535 height 24
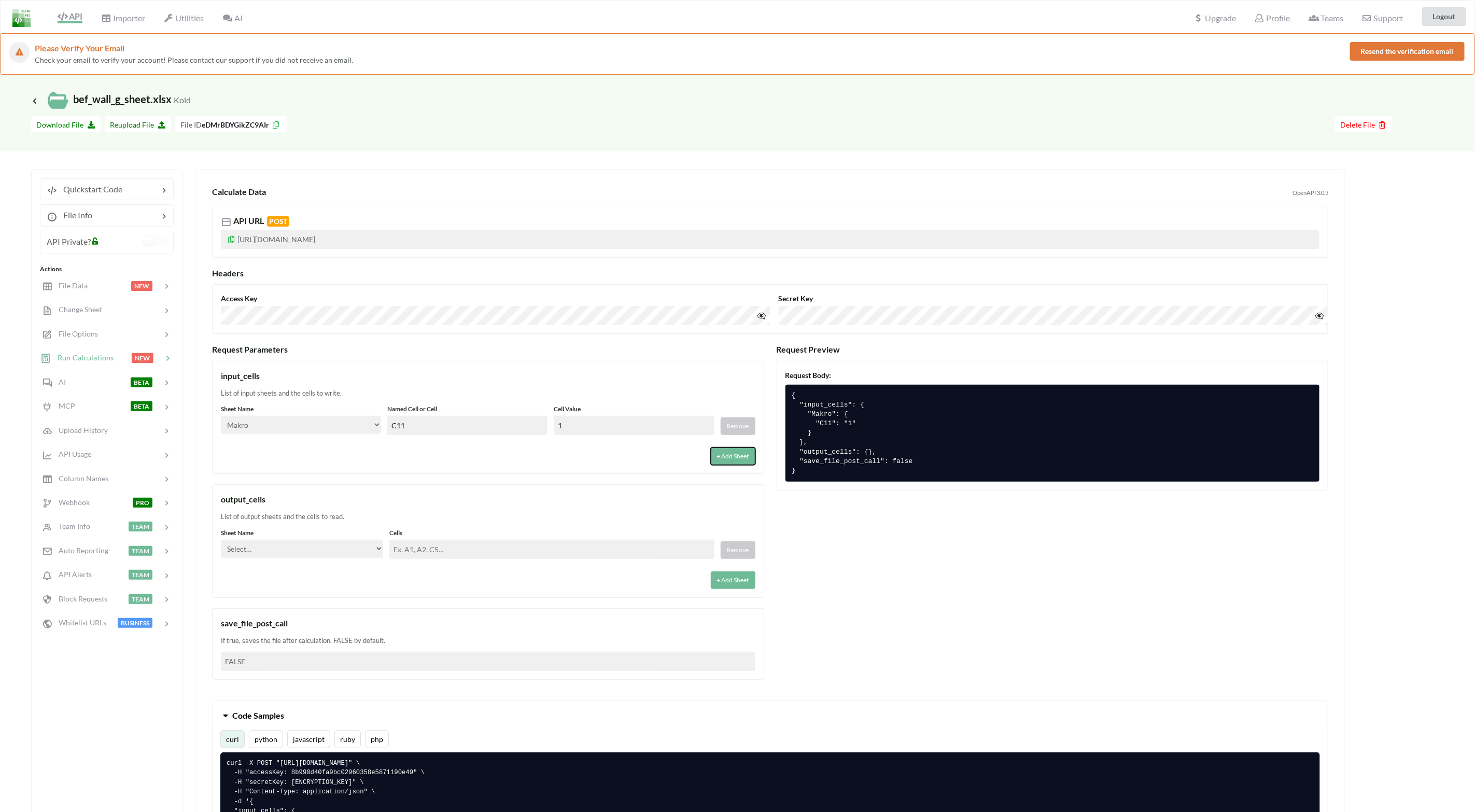
click at [729, 460] on button "+ Add Sheet" at bounding box center [733, 456] width 44 height 18
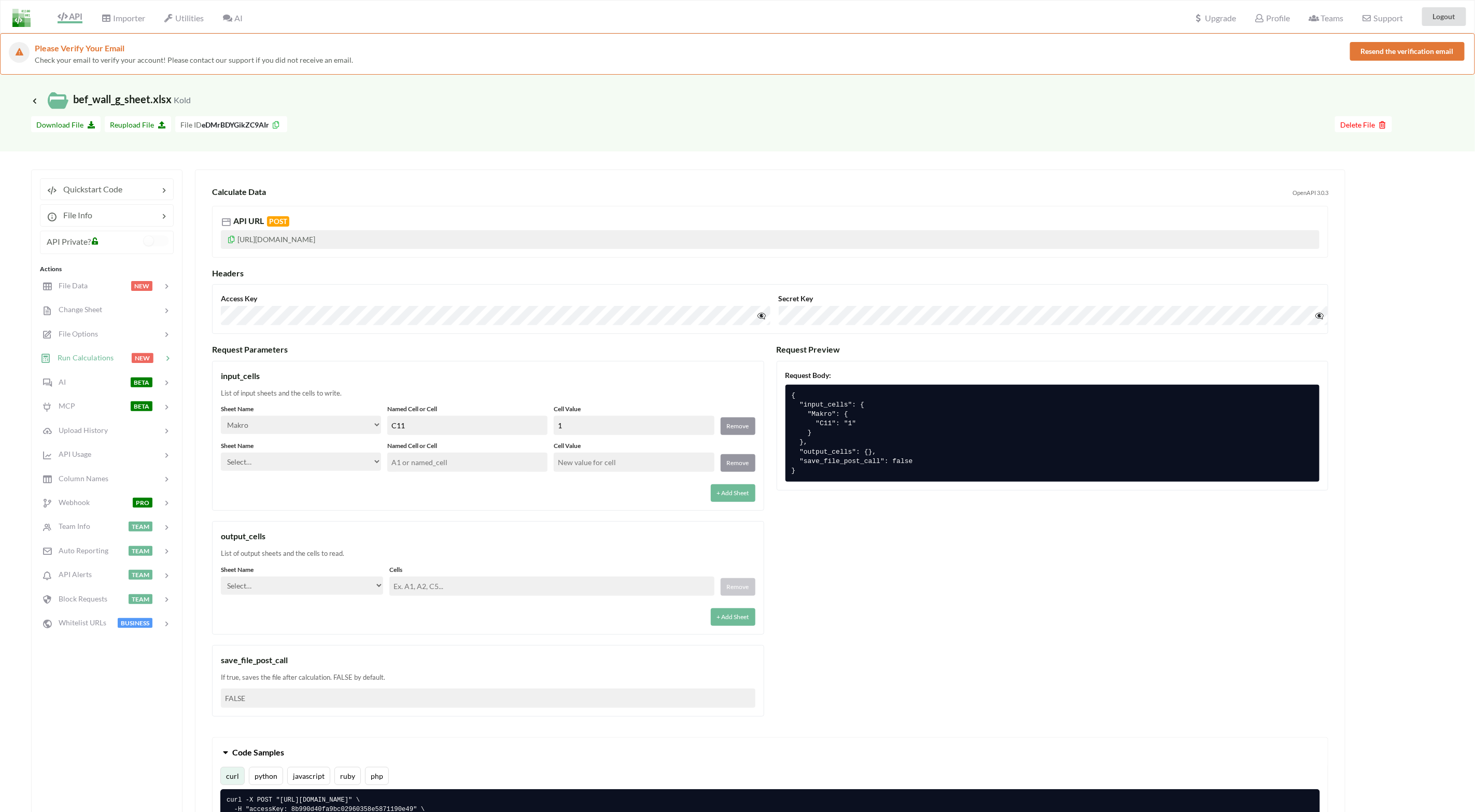
click at [361, 461] on select "Select… Kold Brand Ark1 Firsidig Makro" at bounding box center [300, 462] width 160 height 18
select select "Kold"
click at [221, 454] on select "Select… Kold Brand Ark1 Firsidig Makro" at bounding box center [300, 462] width 160 height 18
click at [495, 462] on input "text" at bounding box center [467, 462] width 160 height 19
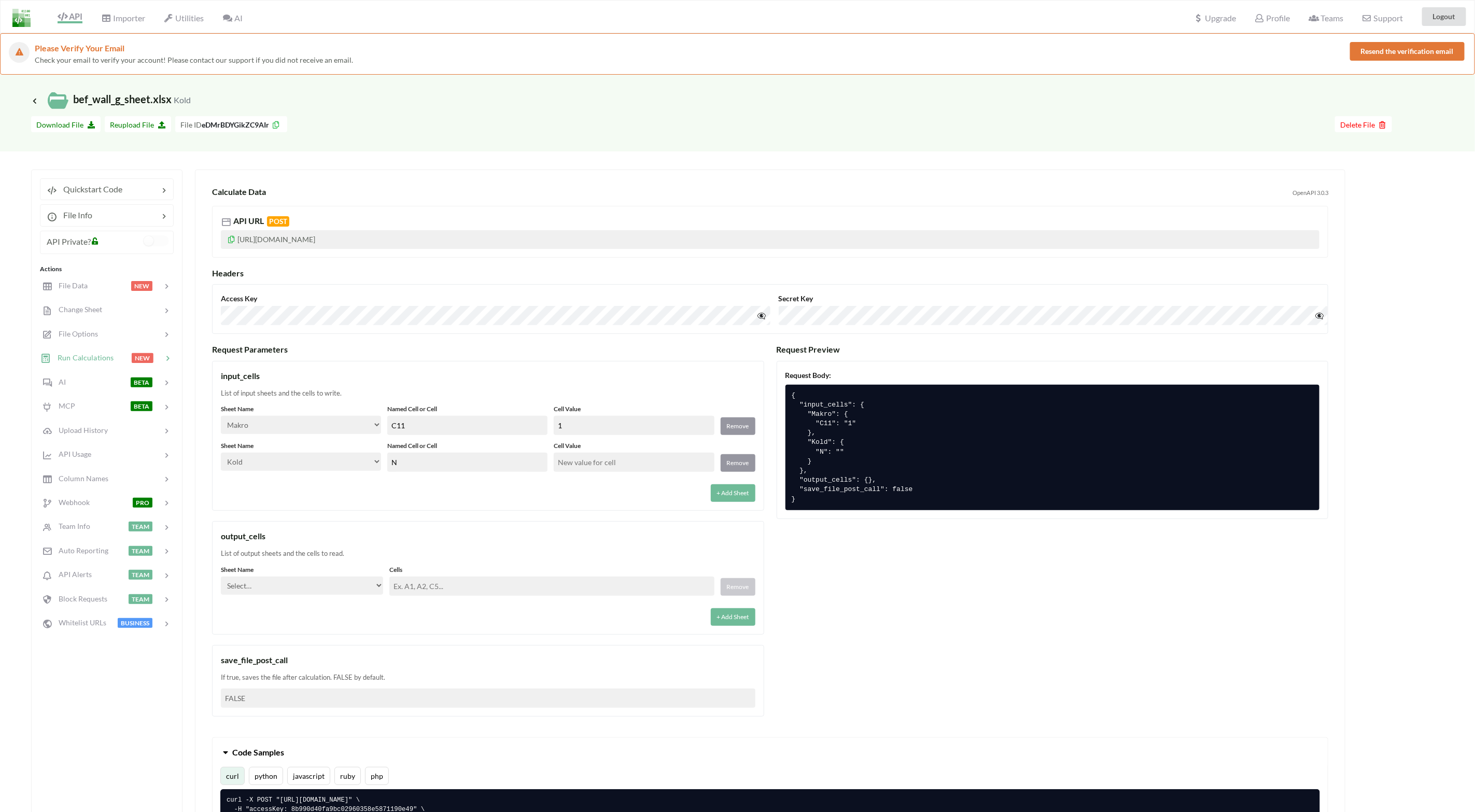
click at [469, 453] on div "Named Cell or Cell N" at bounding box center [467, 456] width 160 height 30
click at [467, 459] on input "N" at bounding box center [467, 462] width 160 height 19
type input "N11"
click at [380, 591] on select "Select… Kold Brand Ark1 Firsidig Makro" at bounding box center [302, 586] width 162 height 18
select select "Kold"
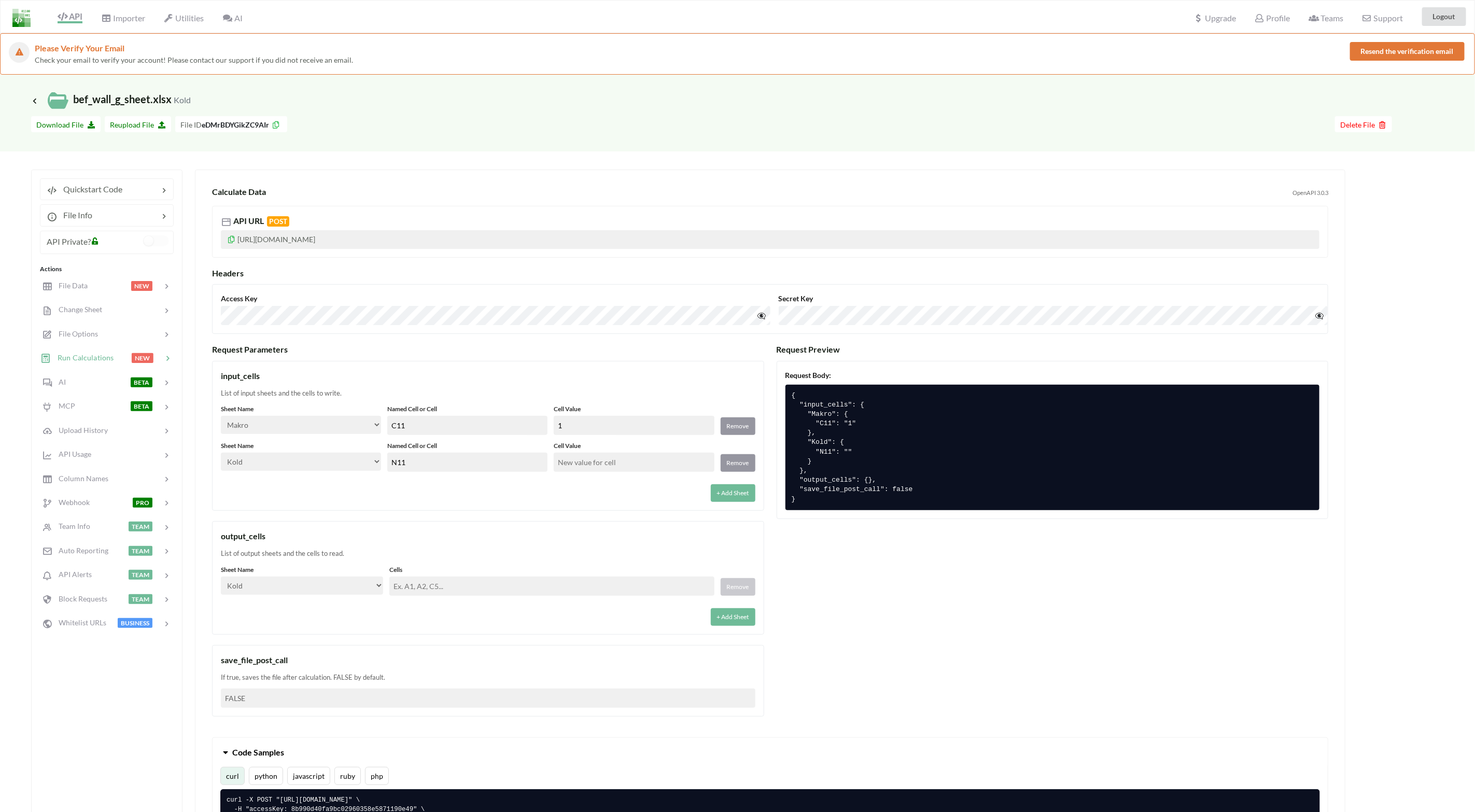
click at [221, 578] on select "Select… Kold Brand Ark1 Firsidig Makro" at bounding box center [302, 586] width 162 height 18
click at [480, 588] on input "text" at bounding box center [552, 586] width 325 height 19
click at [403, 583] on input "text" at bounding box center [552, 586] width 325 height 19
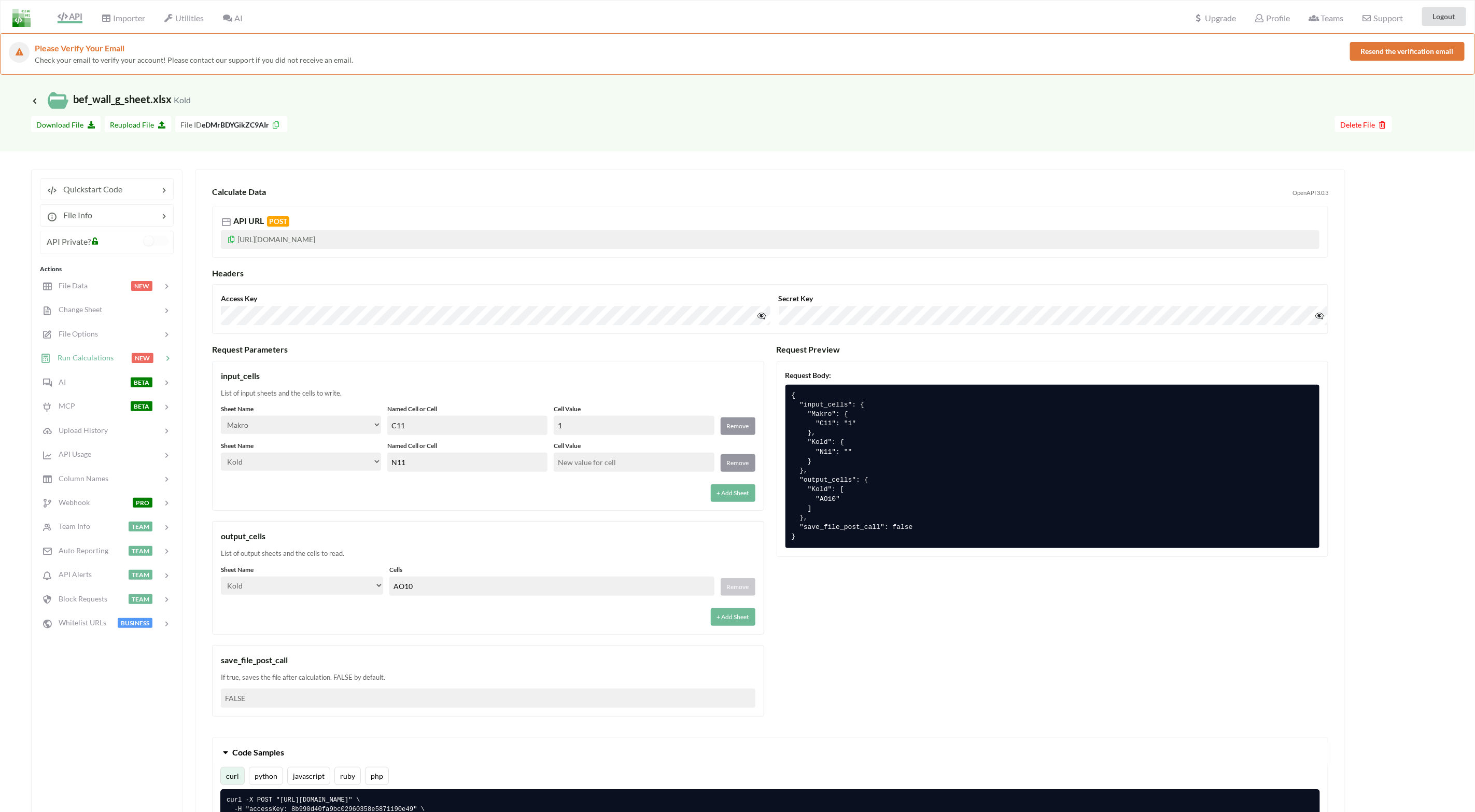
type input "AO10"
click at [367, 539] on div "output_cells" at bounding box center [488, 536] width 535 height 12
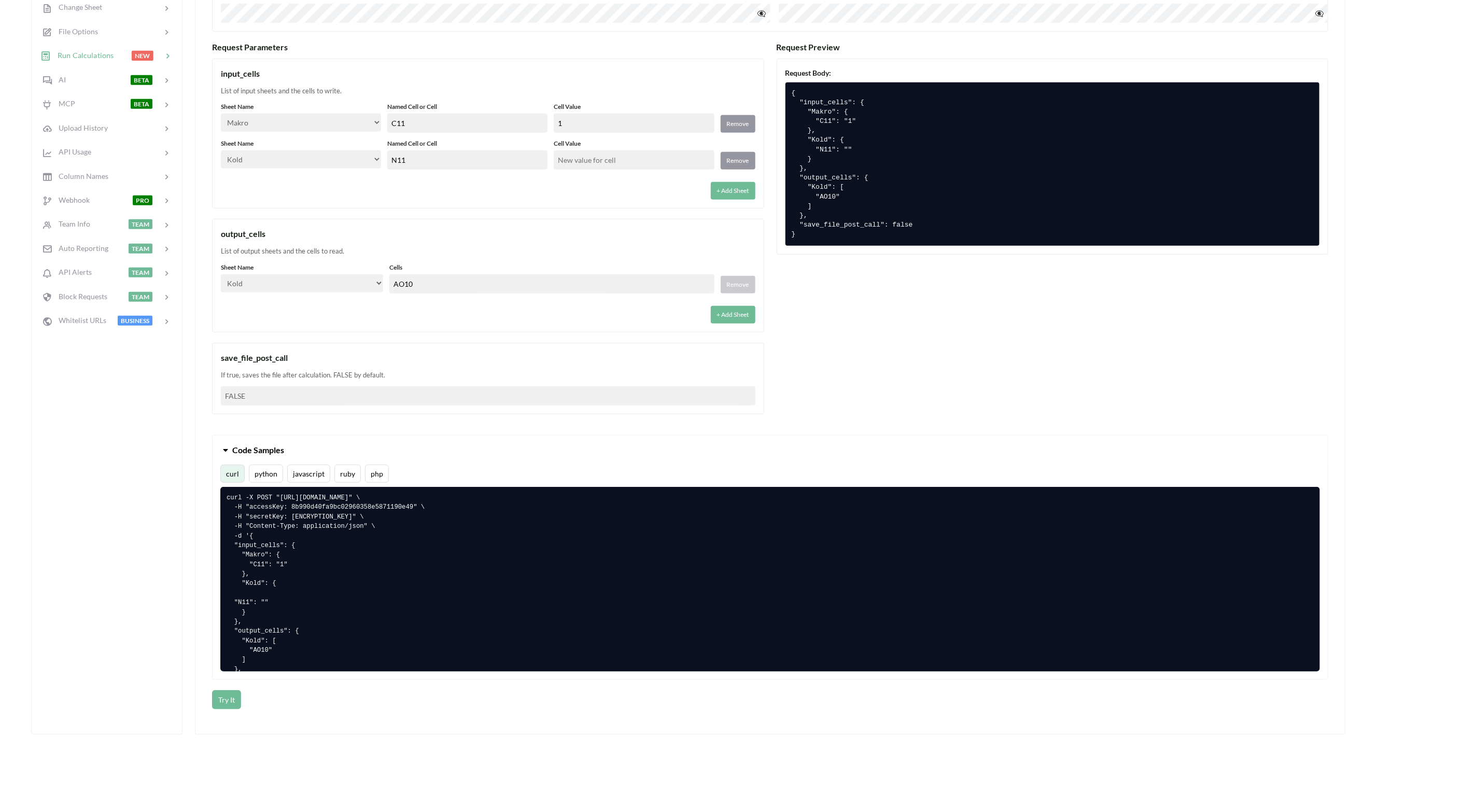
scroll to position [311, 0]
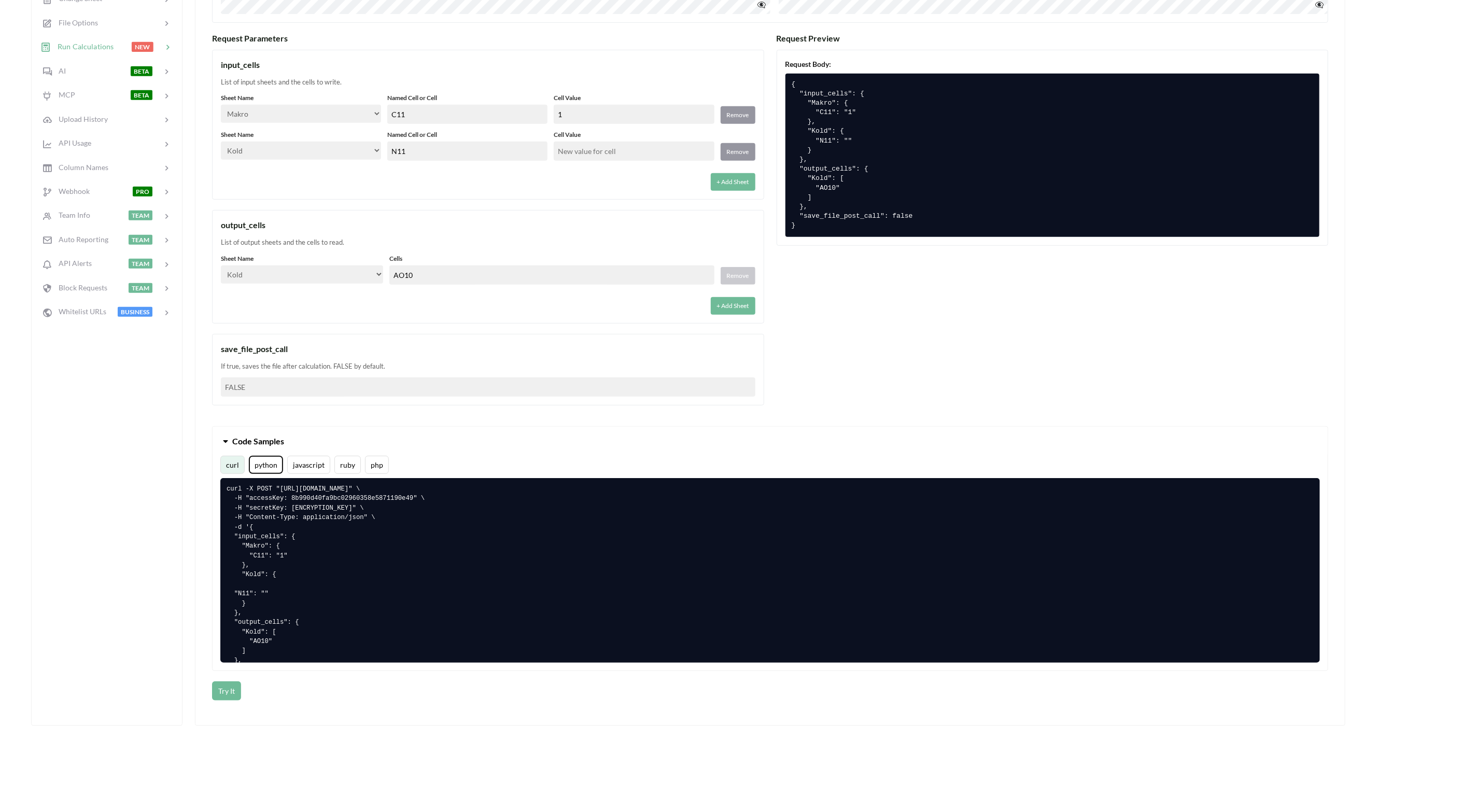
click at [268, 463] on button "python" at bounding box center [266, 465] width 34 height 18
click at [231, 692] on button "Try It" at bounding box center [227, 691] width 29 height 19
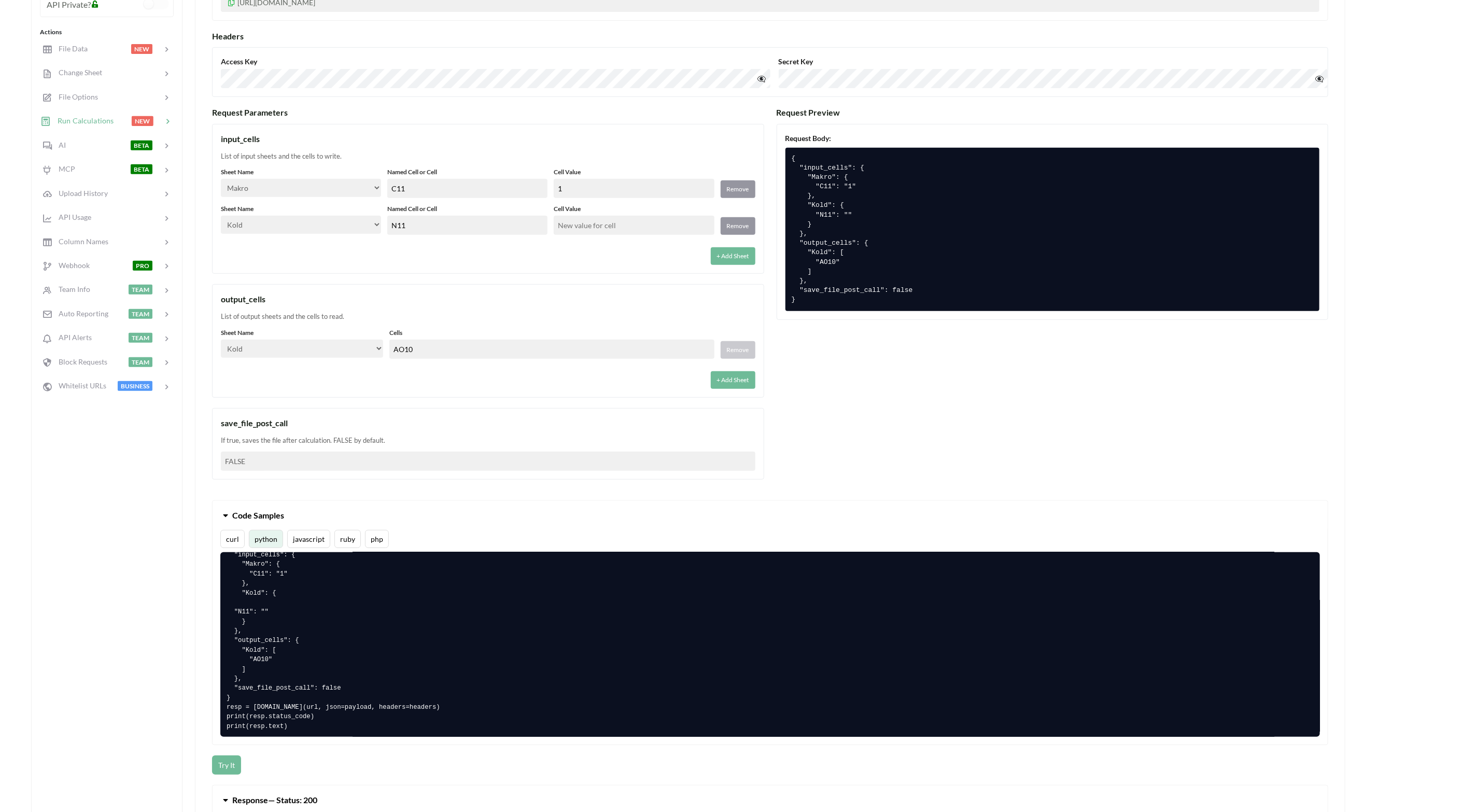
scroll to position [234, 0]
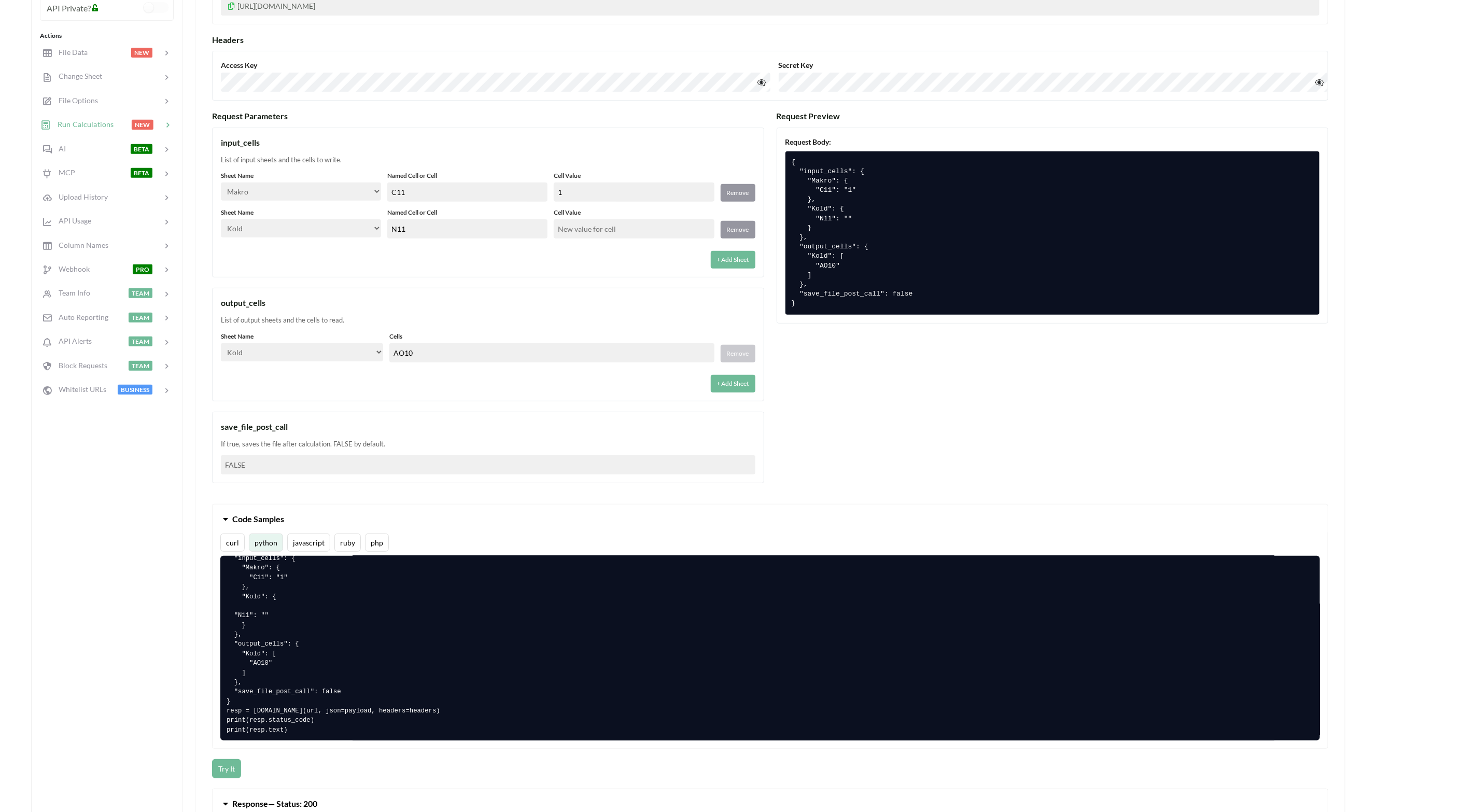
click at [558, 234] on input "text" at bounding box center [633, 229] width 160 height 19
type input "3000"
click at [560, 311] on div "output_cells List of output sheets and the cells to read. Sheet Name Select… Ko…" at bounding box center [488, 344] width 552 height 114
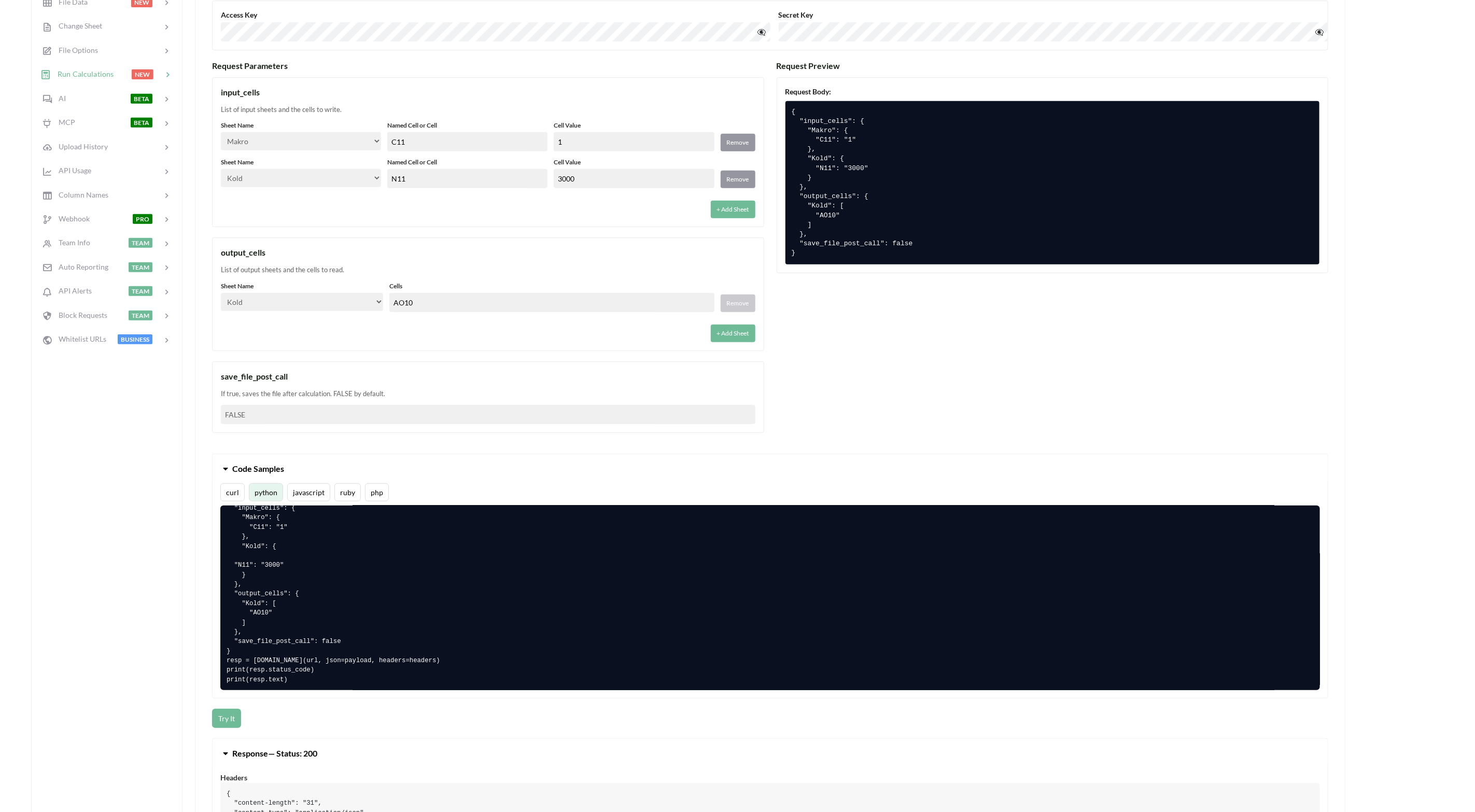
scroll to position [311, 0]
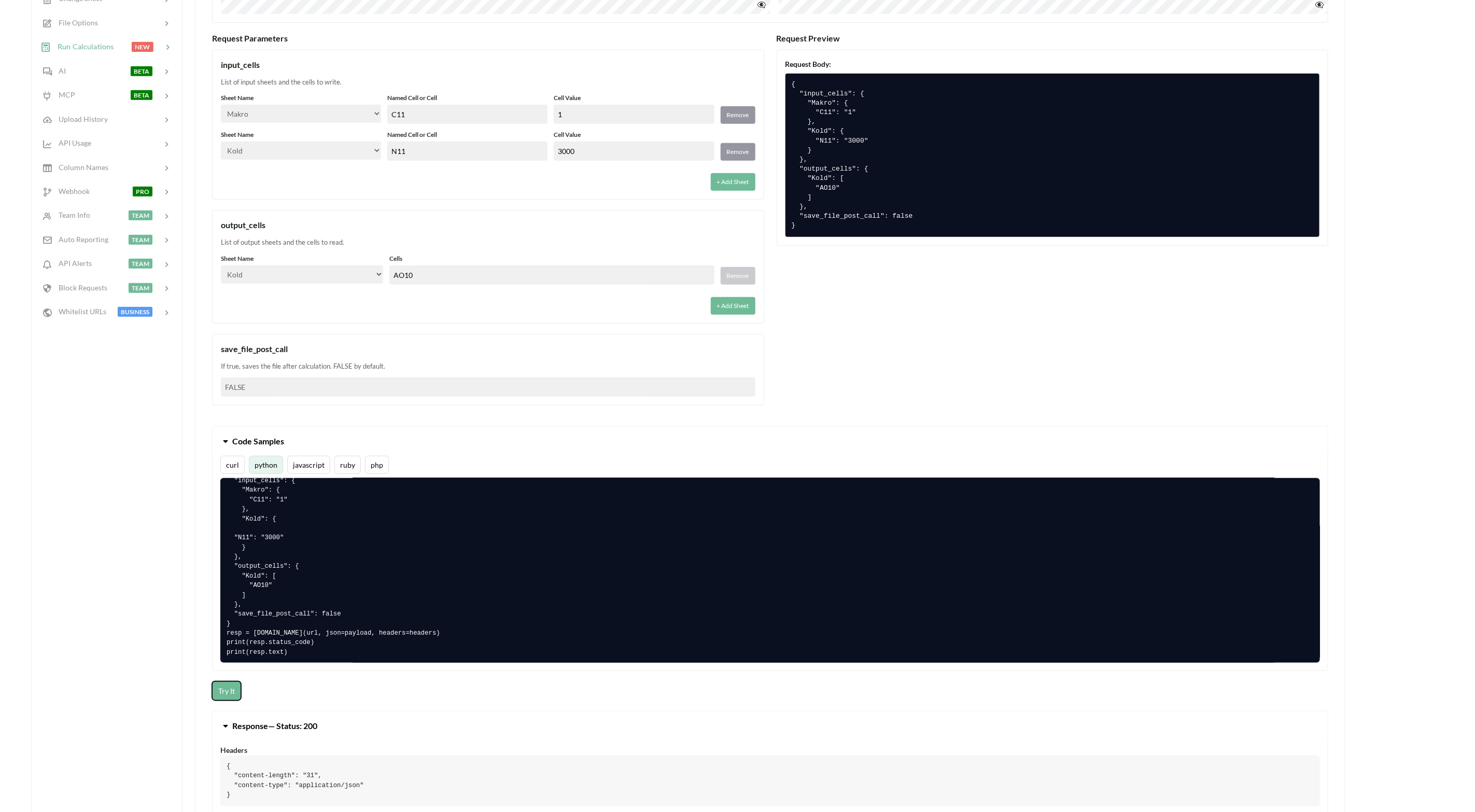
click at [226, 688] on button "Try It" at bounding box center [227, 691] width 29 height 19
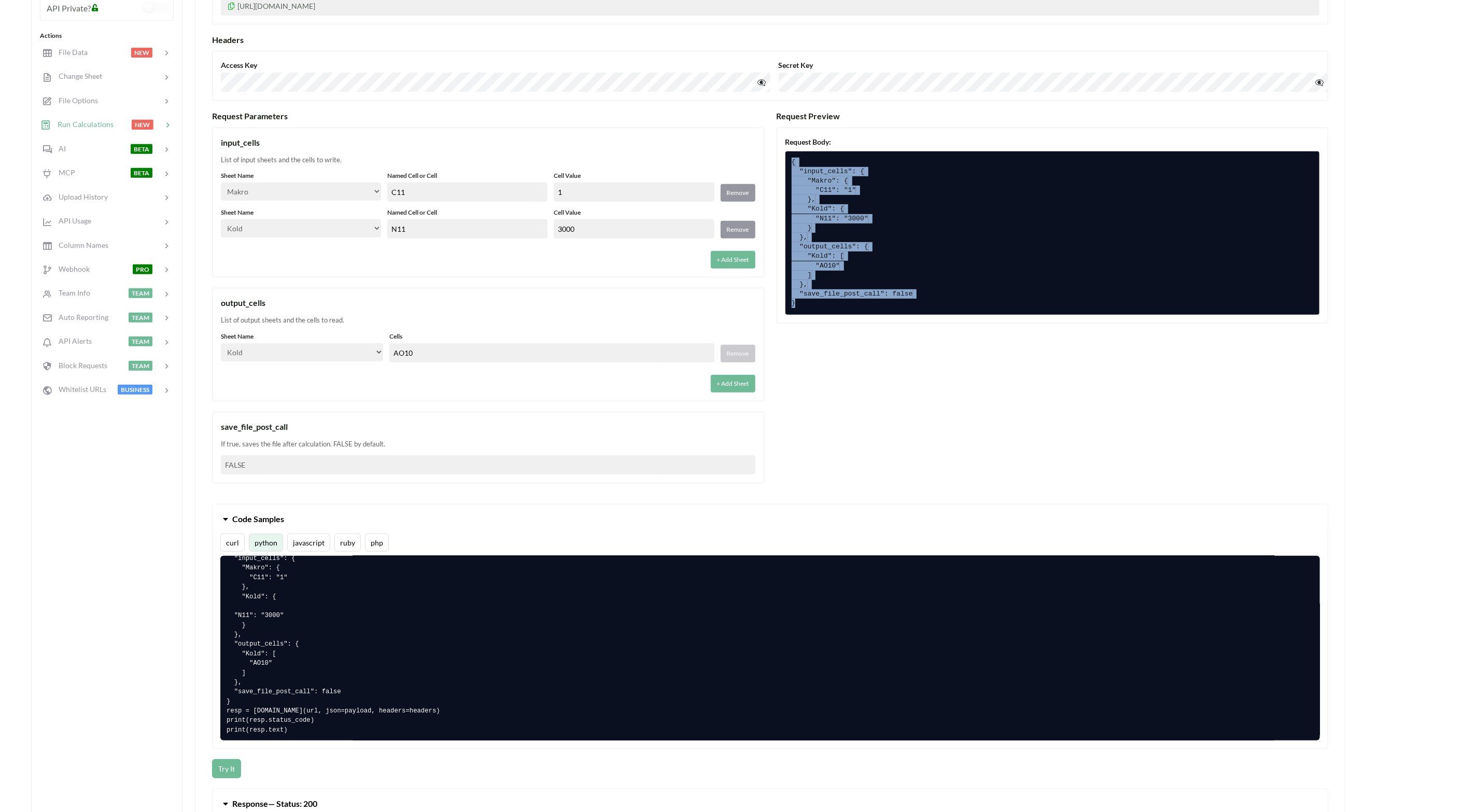
drag, startPoint x: 807, startPoint y: 310, endPoint x: 794, endPoint y: 164, distance: 146.6
click at [794, 164] on pre "{ "input_cells": { "Makro": { "C11": "1" }, "Kold": { "N11": "3000" } }, "outpu…" at bounding box center [1053, 233] width 535 height 164
drag, startPoint x: 794, startPoint y: 164, endPoint x: 960, endPoint y: 134, distance: 168.7
click at [960, 134] on div "Request Body: { "input_cells": { "Makro": { "C11": "1" }, "Kold": { "N11": "300…" at bounding box center [1053, 226] width 552 height 196
click at [895, 175] on pre "{ "input_cells": { "Makro": { "C11": "1" }, "Kold": { "N11": "3000" } }, "outpu…" at bounding box center [1053, 233] width 535 height 164
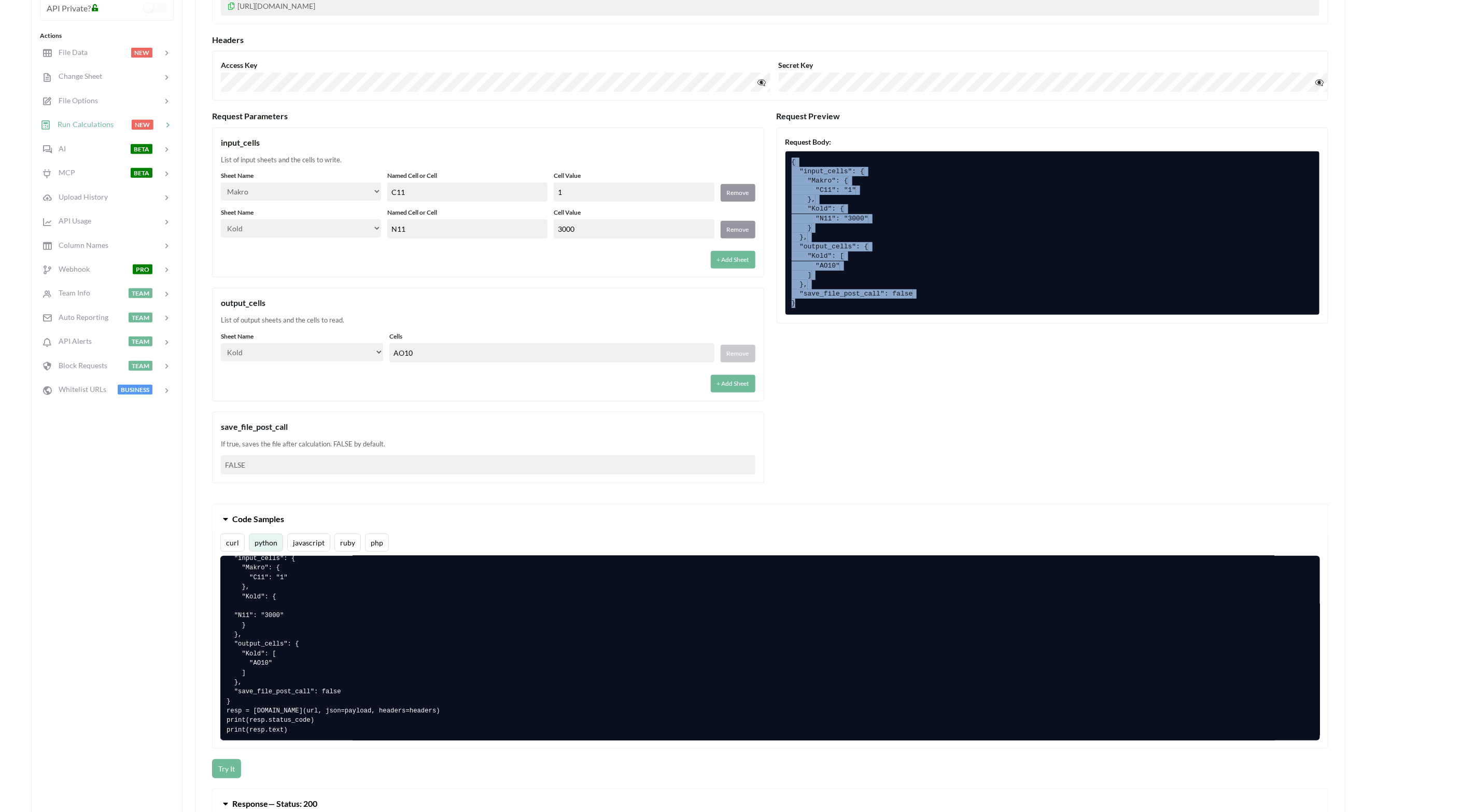
drag, startPoint x: 807, startPoint y: 305, endPoint x: 794, endPoint y: 162, distance: 143.6
click at [794, 162] on pre "{ "input_cells": { "Makro": { "C11": "1" }, "Kold": { "N11": "3000" } }, "outpu…" at bounding box center [1053, 233] width 535 height 164
drag, startPoint x: 794, startPoint y: 162, endPoint x: 855, endPoint y: 224, distance: 87.0
click at [855, 224] on pre "{ "input_cells": { "Makro": { "C11": "1" }, "Kold": { "N11": "3000" } }, "outpu…" at bounding box center [1053, 233] width 535 height 164
click at [104, 266] on div at bounding box center [111, 269] width 44 height 12
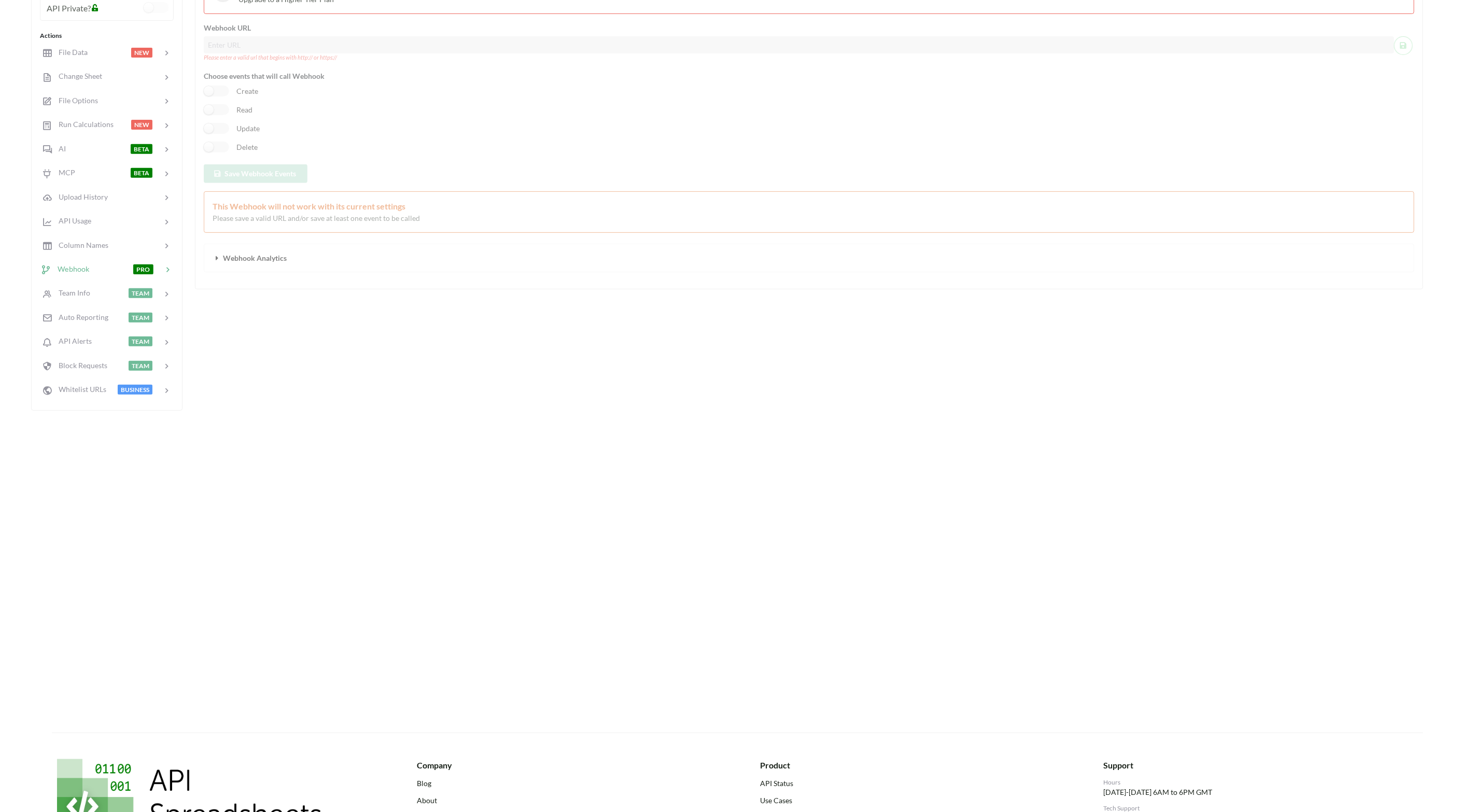
scroll to position [0, 0]
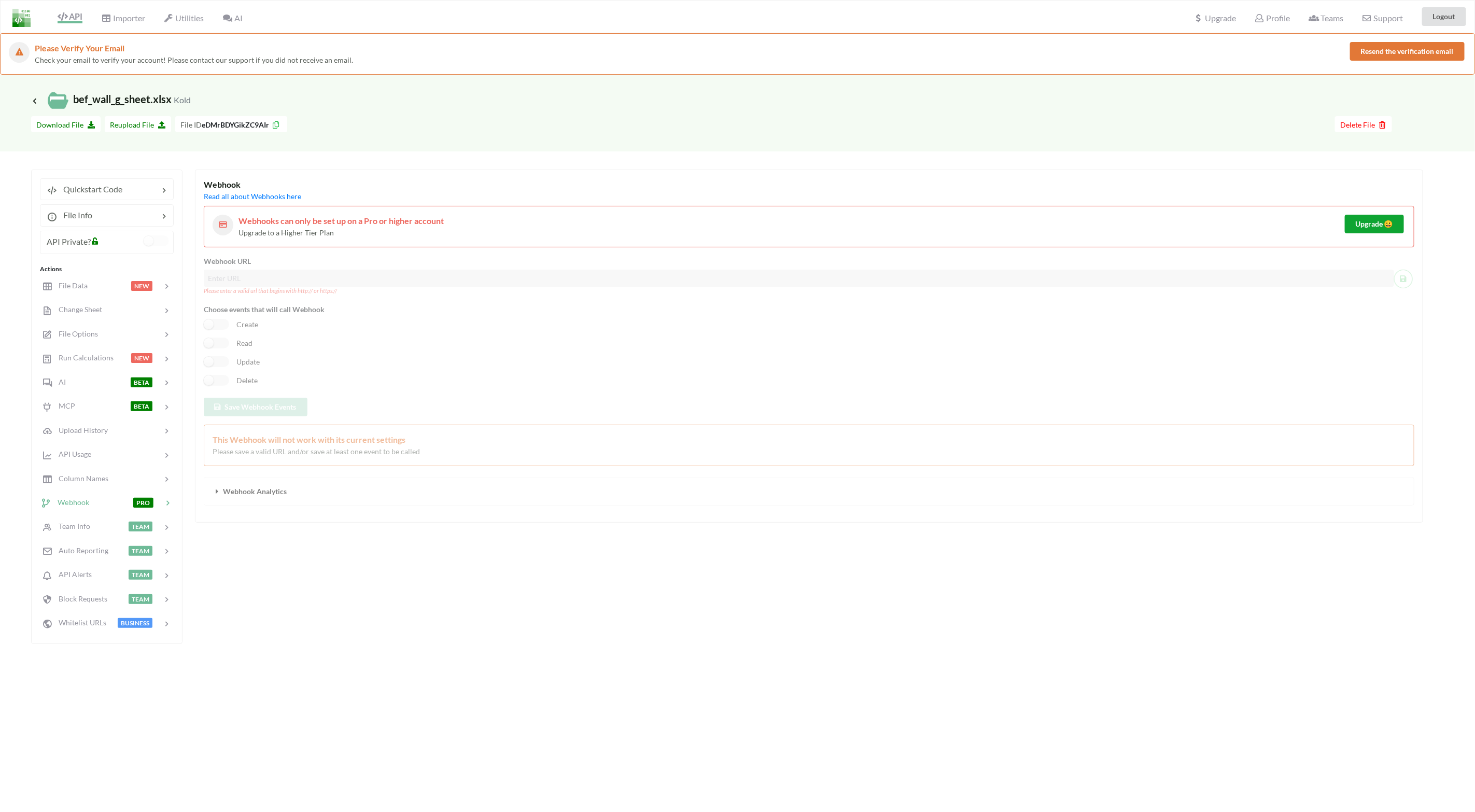
click at [1358, 227] on span "Upgrade 😀" at bounding box center [1374, 224] width 37 height 9
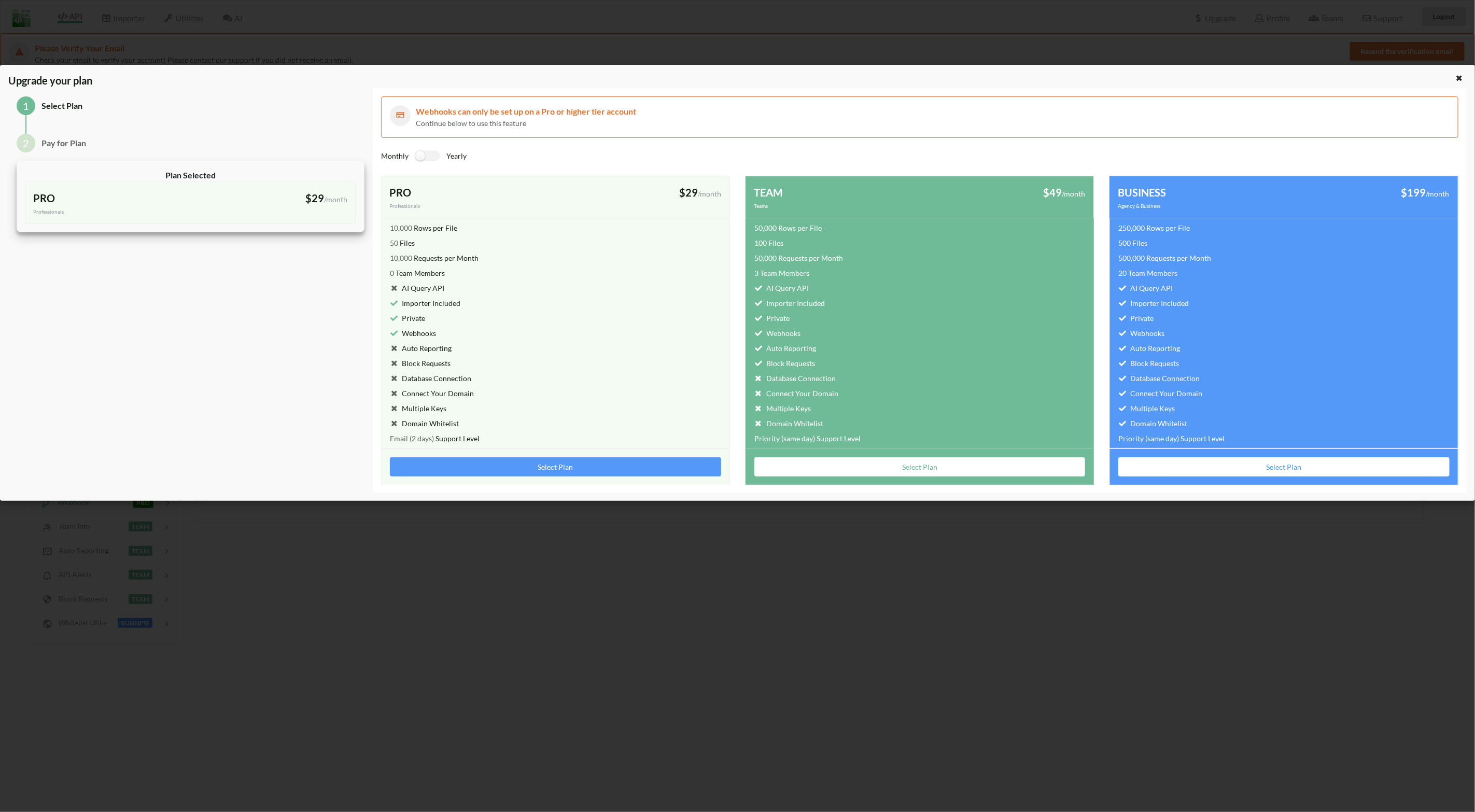
click at [561, 557] on div "Upgrade your plan 1 Select Plan 2 Pay for Plan Plan Selected PRO Professionals …" at bounding box center [737, 406] width 1475 height 812
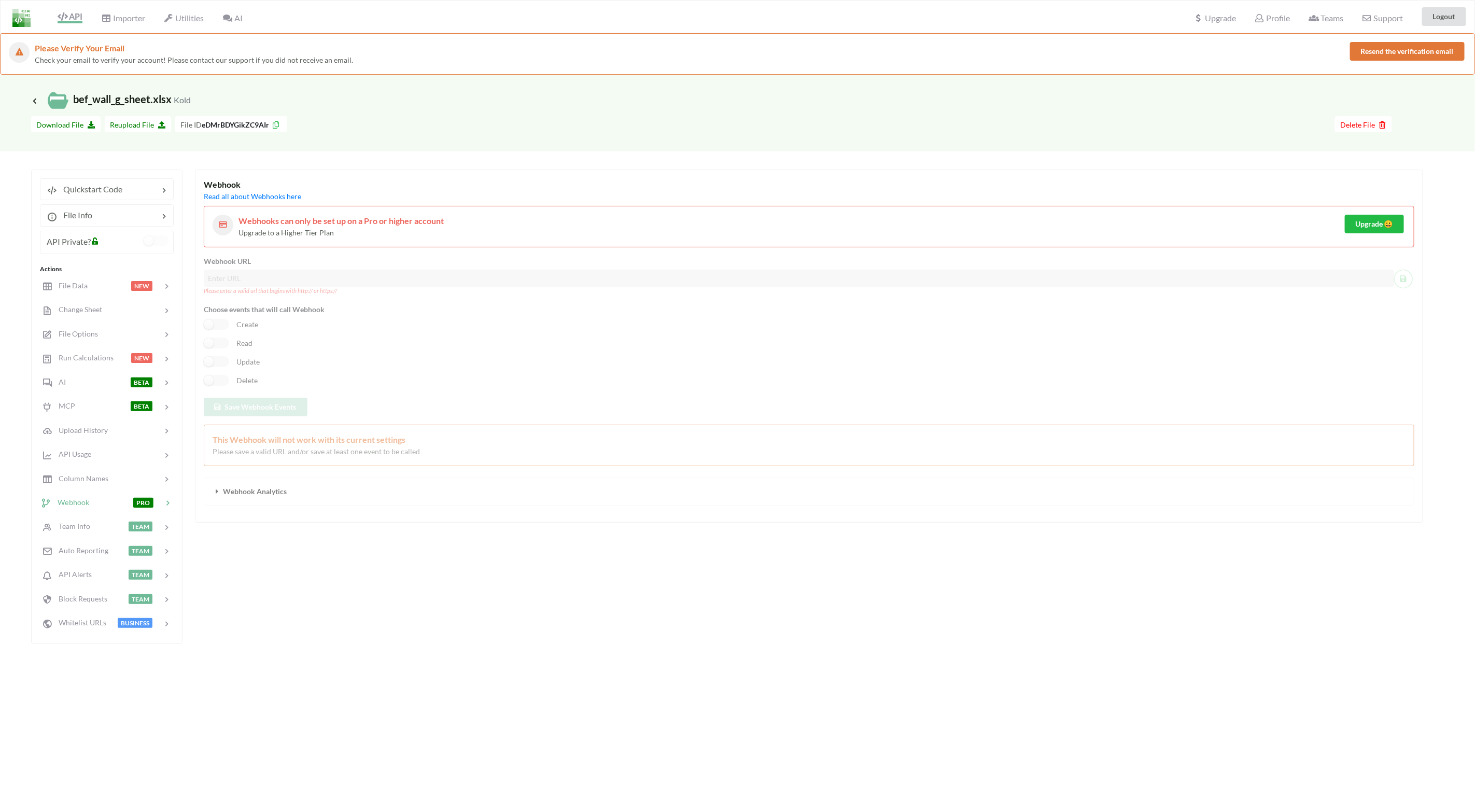
click at [868, 73] on div "Please Verify Your Email Check your email to verify your account! Please contac…" at bounding box center [737, 54] width 1475 height 41
click at [857, 127] on div at bounding box center [811, 126] width 1048 height 19
click at [1375, 16] on span "Support" at bounding box center [1382, 18] width 41 height 11
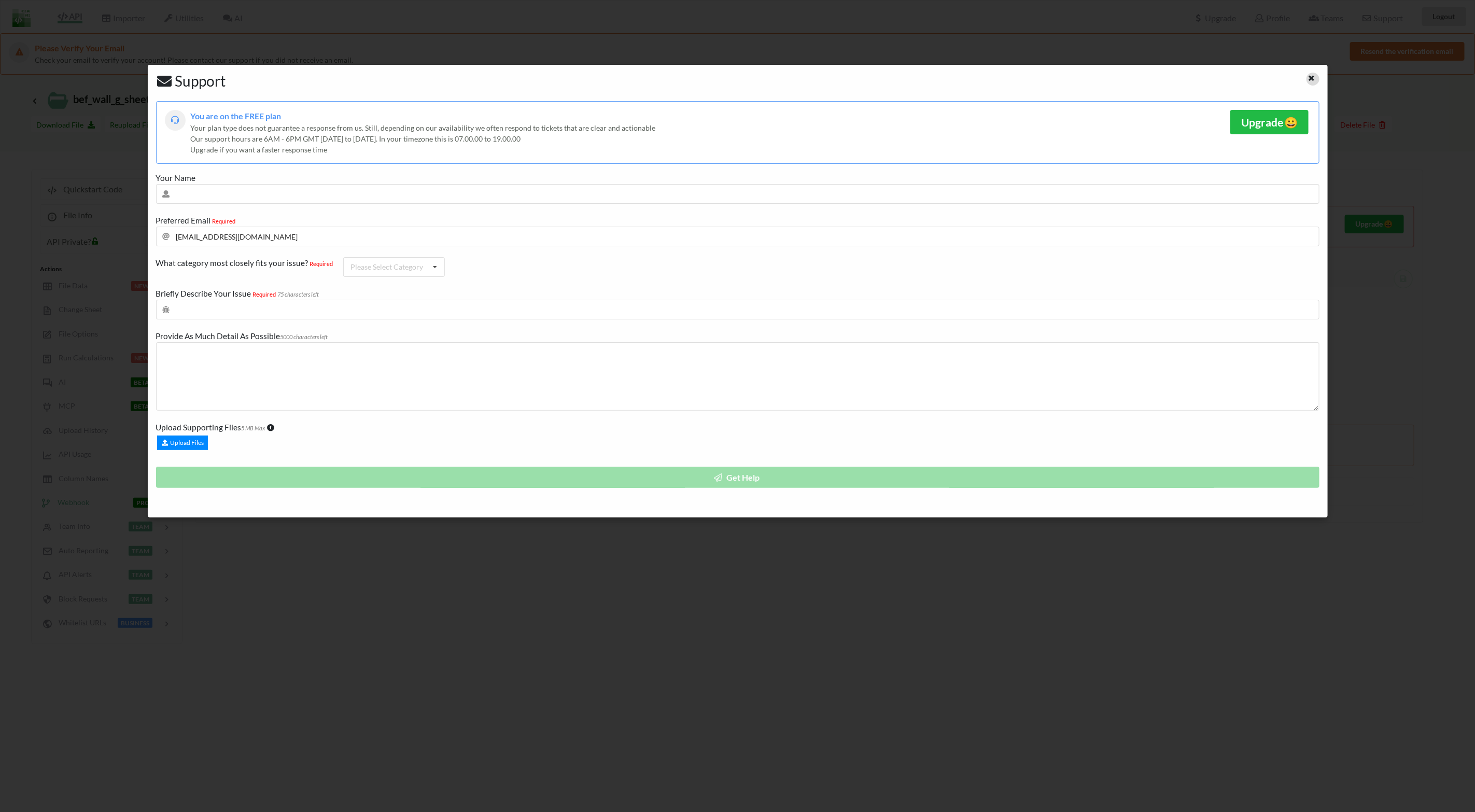
click at [1309, 77] on icon at bounding box center [1312, 77] width 9 height 7
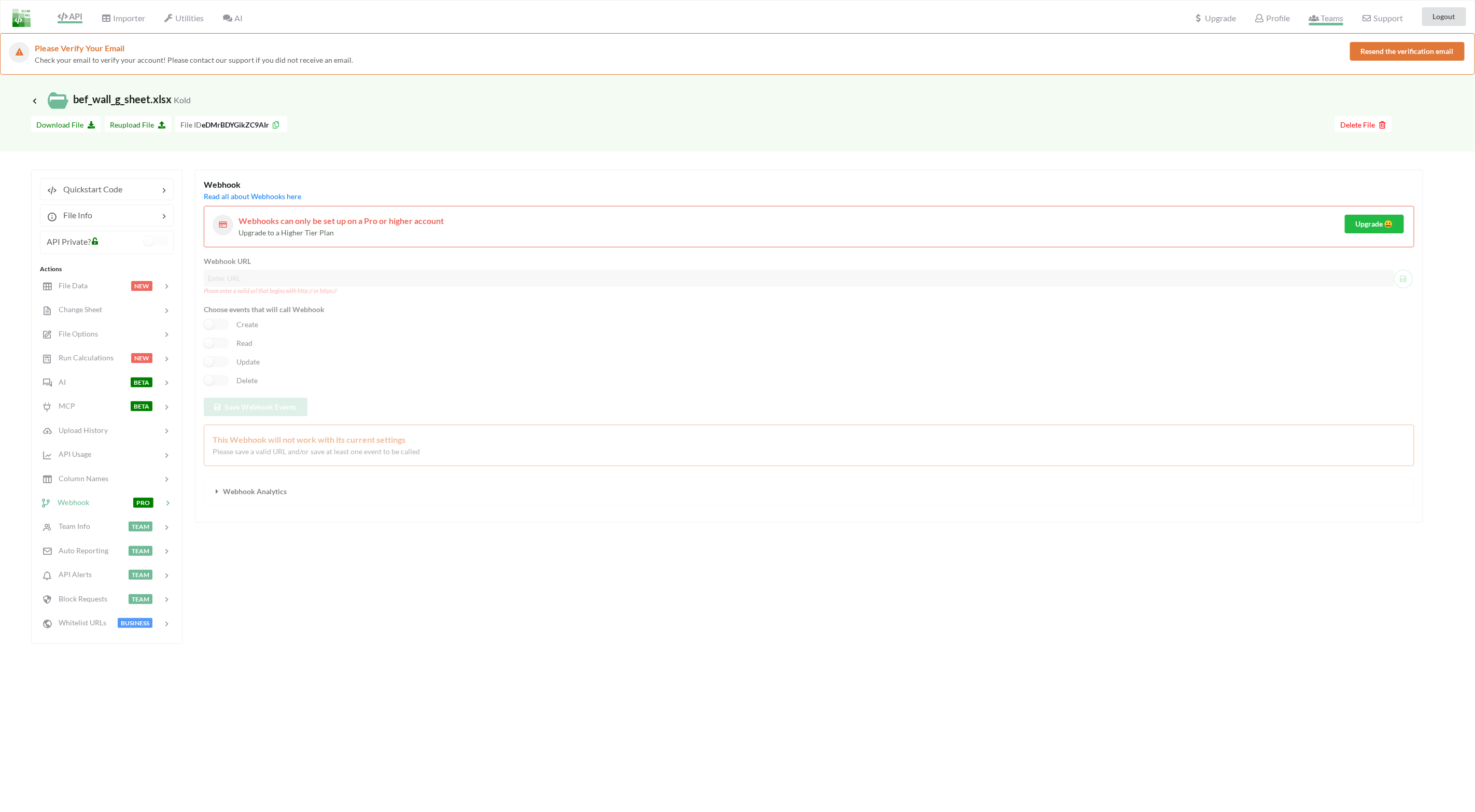
click at [1333, 18] on span "Teams" at bounding box center [1327, 19] width 34 height 12
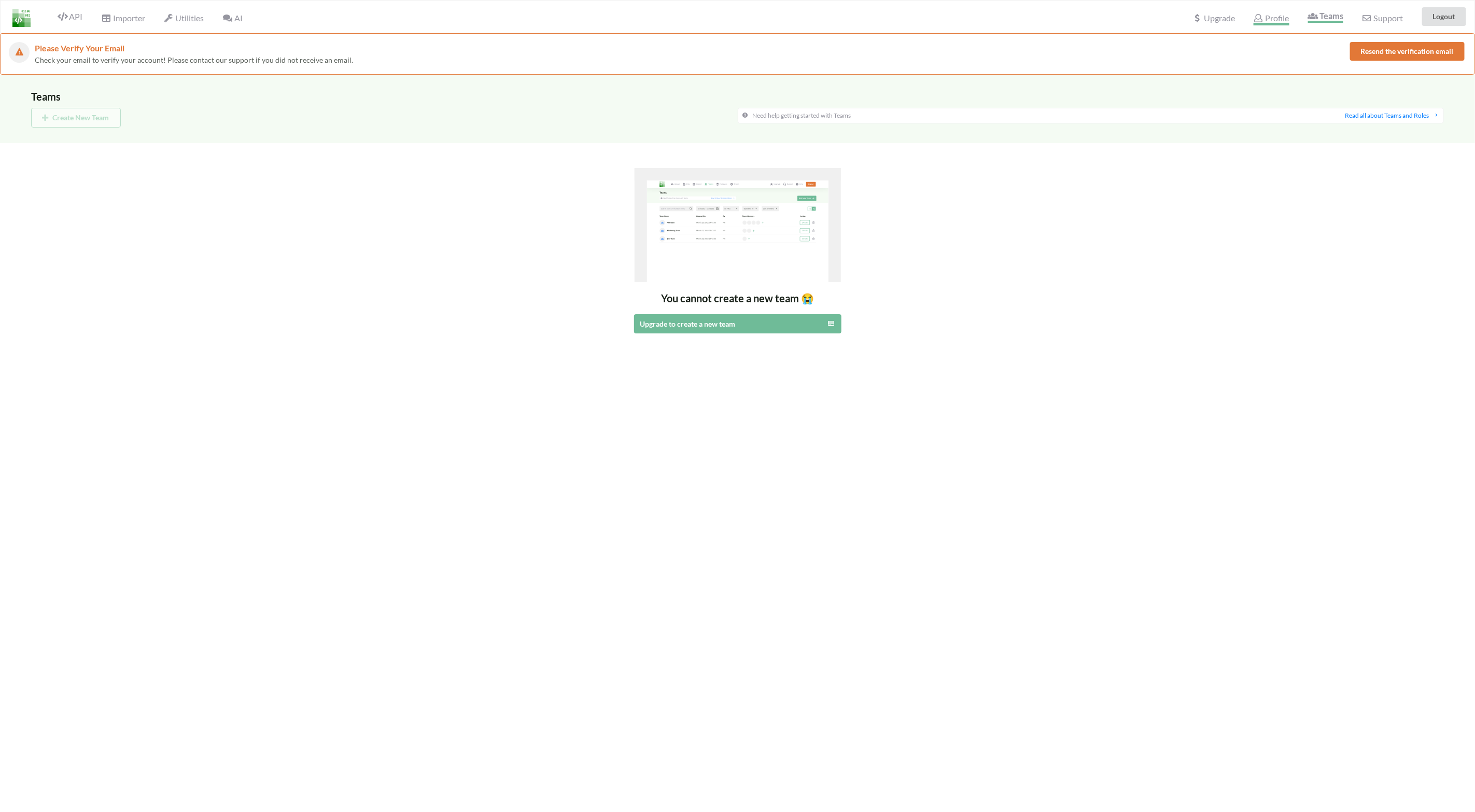
click at [1281, 20] on span "Profile" at bounding box center [1271, 19] width 35 height 12
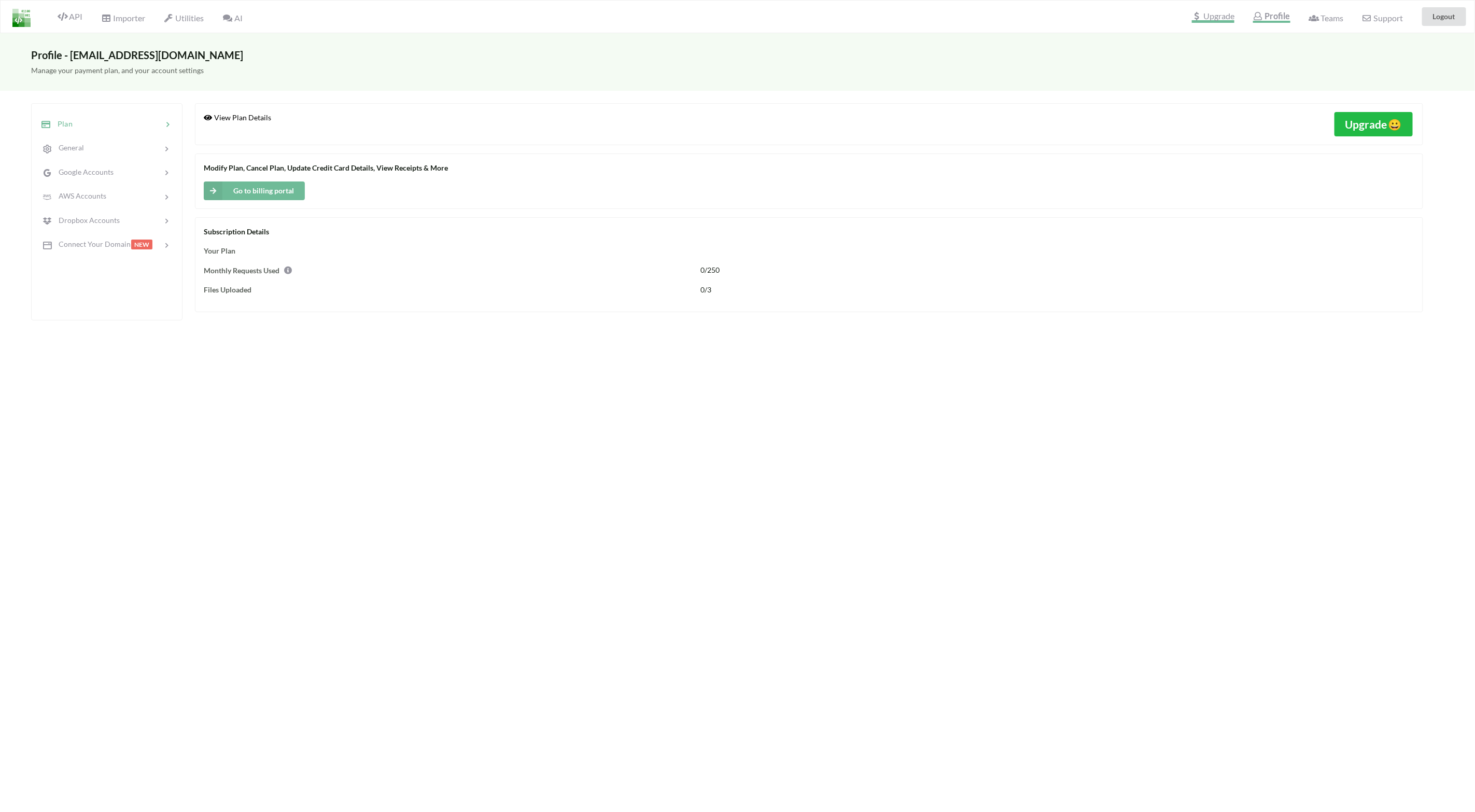
click at [1221, 20] on span "Upgrade" at bounding box center [1213, 18] width 43 height 11
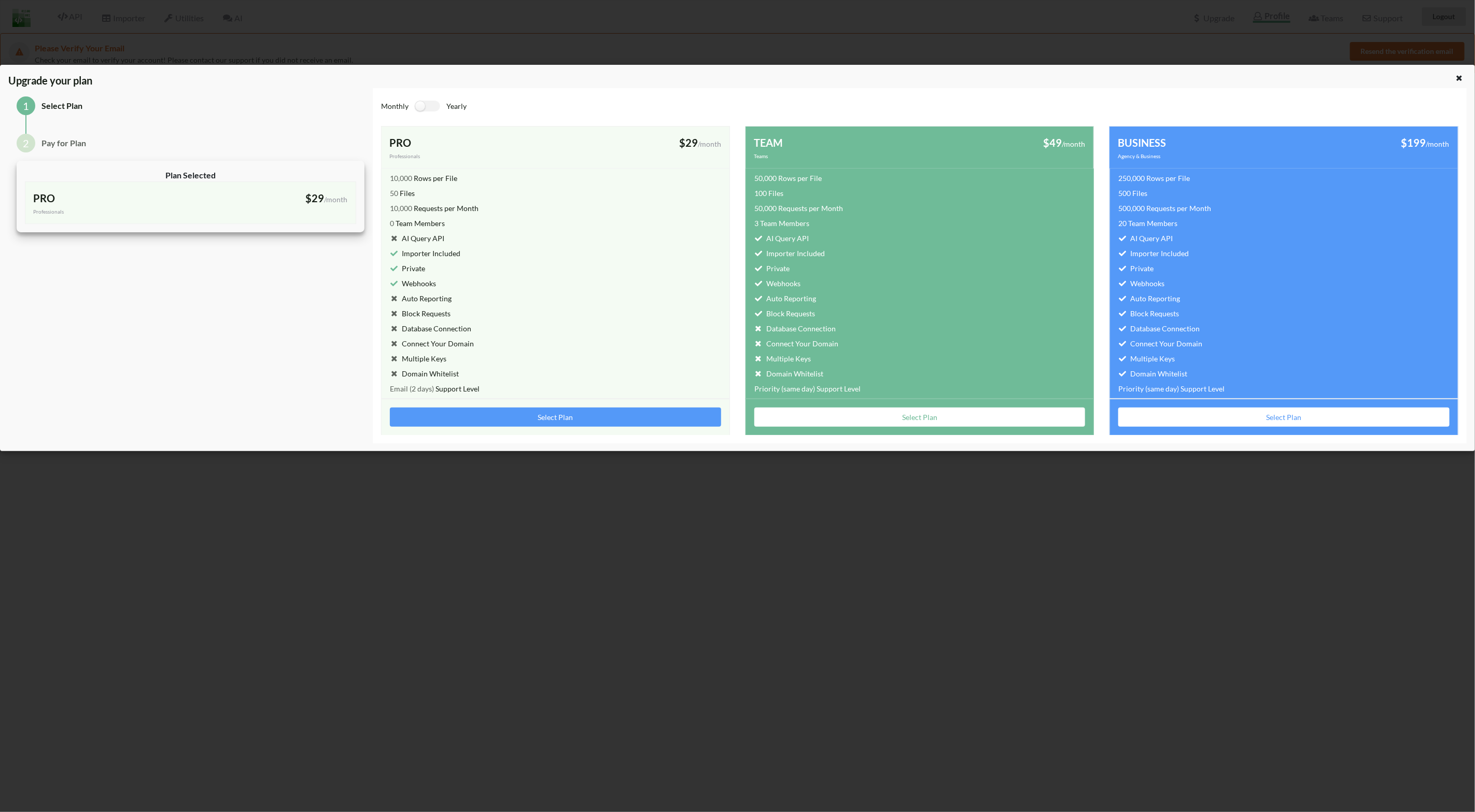
click at [276, 23] on div "Upgrade your plan 1 Select Plan 2 Pay for Plan Plan Selected PRO Professionals …" at bounding box center [737, 406] width 1475 height 812
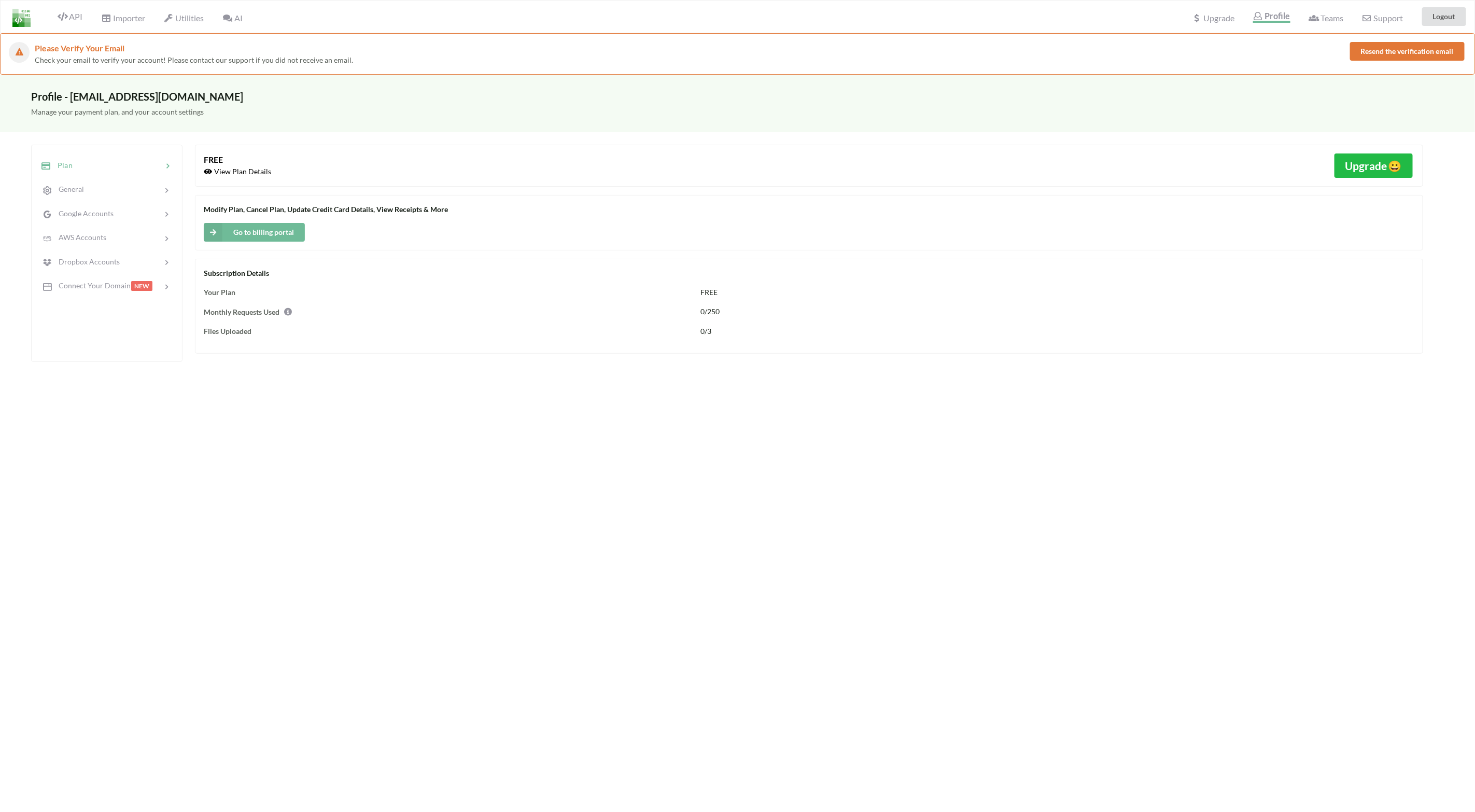
click at [19, 22] on img at bounding box center [21, 18] width 18 height 18
click at [693, 332] on div "Files Uploaded 0/3" at bounding box center [809, 331] width 1211 height 11
click at [703, 330] on span "0/3" at bounding box center [706, 331] width 11 height 9
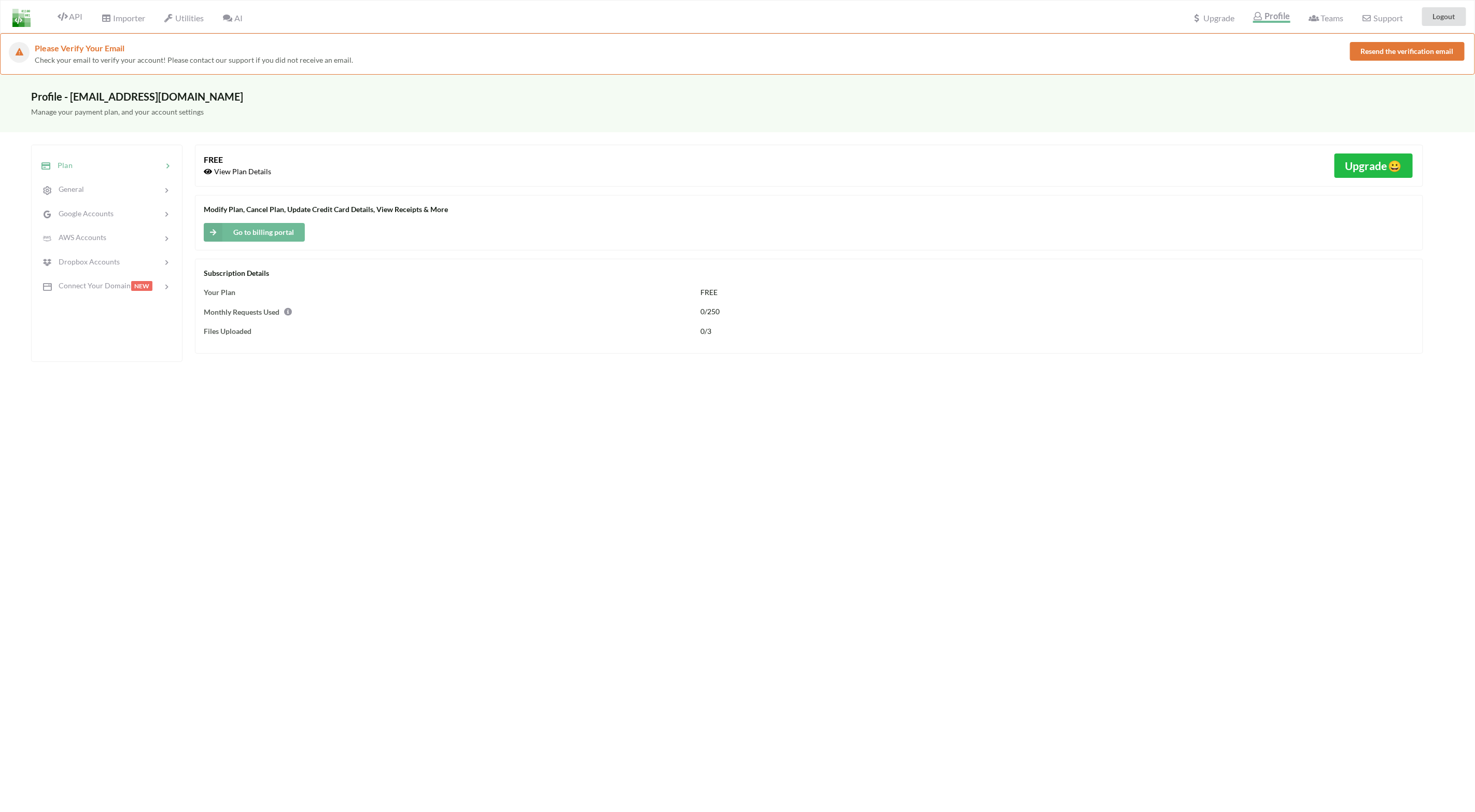
drag, startPoint x: 703, startPoint y: 330, endPoint x: 681, endPoint y: 308, distance: 31.1
click at [682, 308] on div "Monthly Requests Used" at bounding box center [446, 311] width 484 height 12
click at [120, 286] on span "Connect Your Domain" at bounding box center [91, 285] width 80 height 9
